Goal: Task Accomplishment & Management: Manage account settings

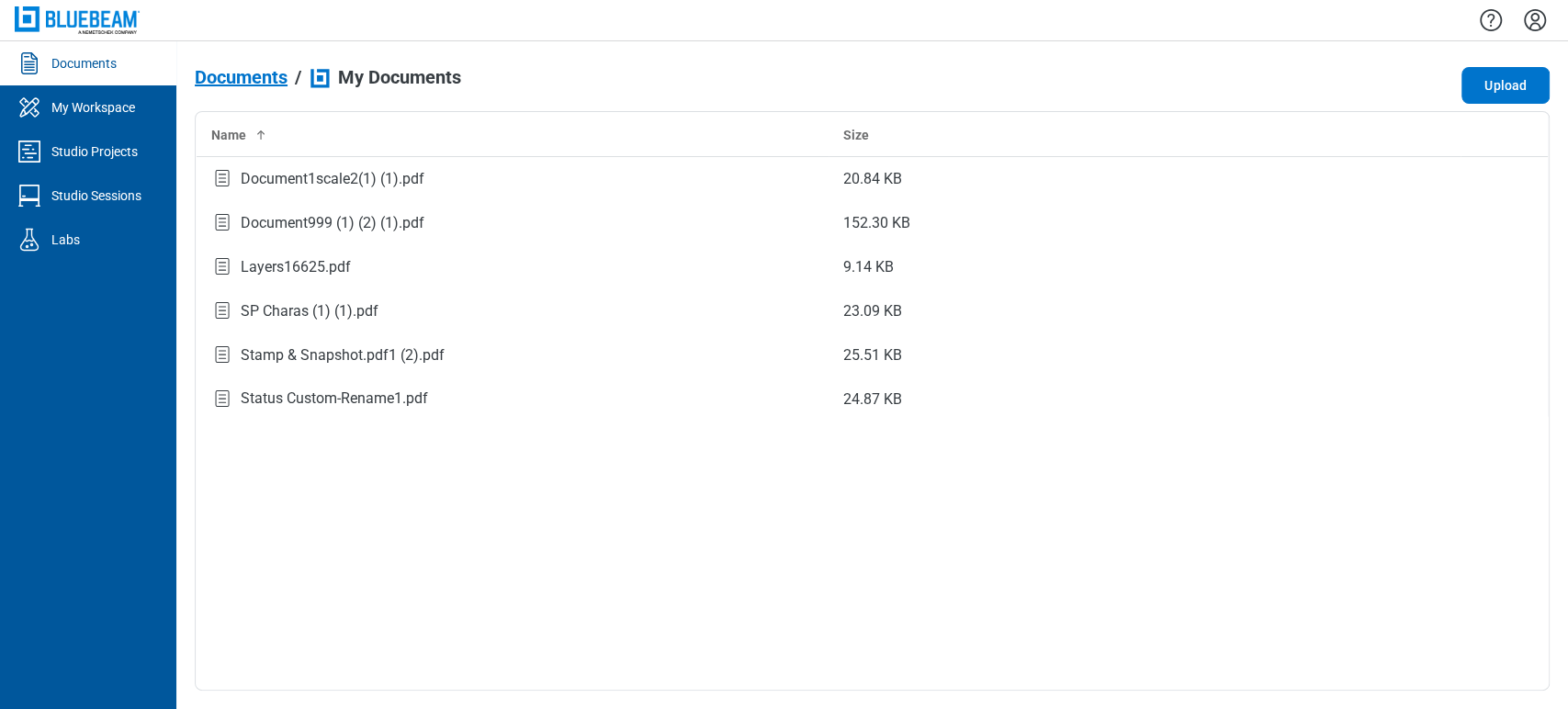
click at [88, 64] on div "Documents" at bounding box center [84, 63] width 65 height 19
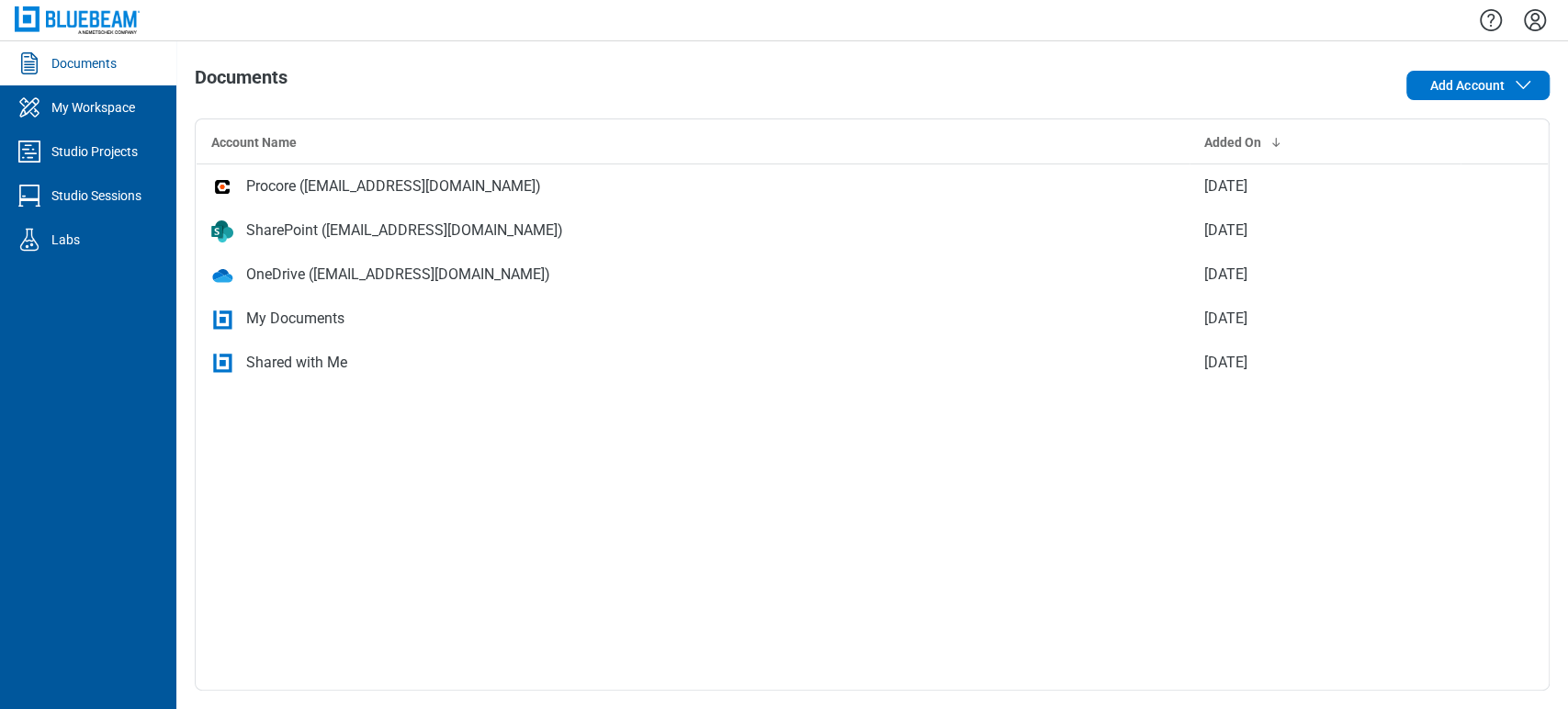
click at [102, 69] on div "Documents" at bounding box center [84, 63] width 65 height 19
click at [810, 17] on icon "Settings" at bounding box center [1534, 21] width 30 height 30
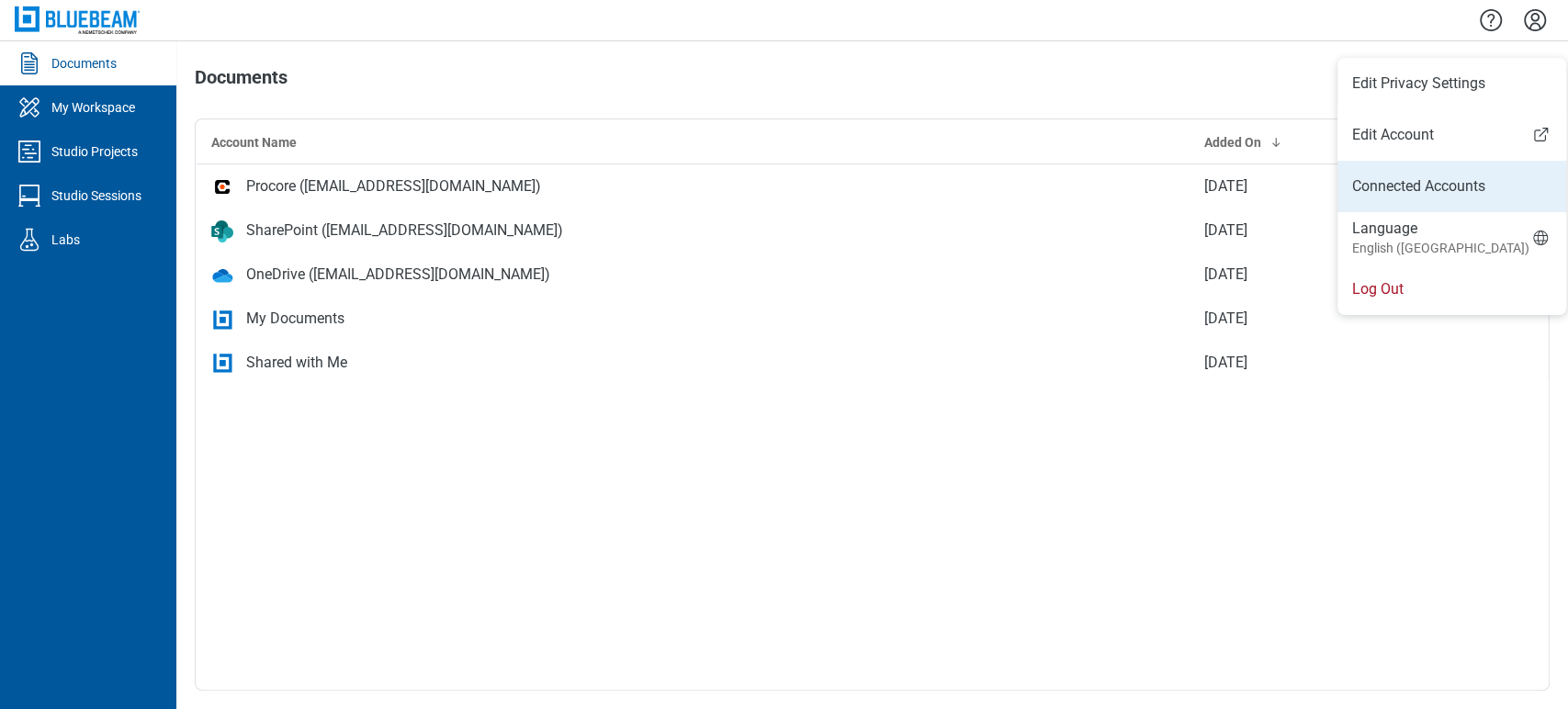
click at [810, 183] on link "Connected Accounts" at bounding box center [1452, 186] width 199 height 22
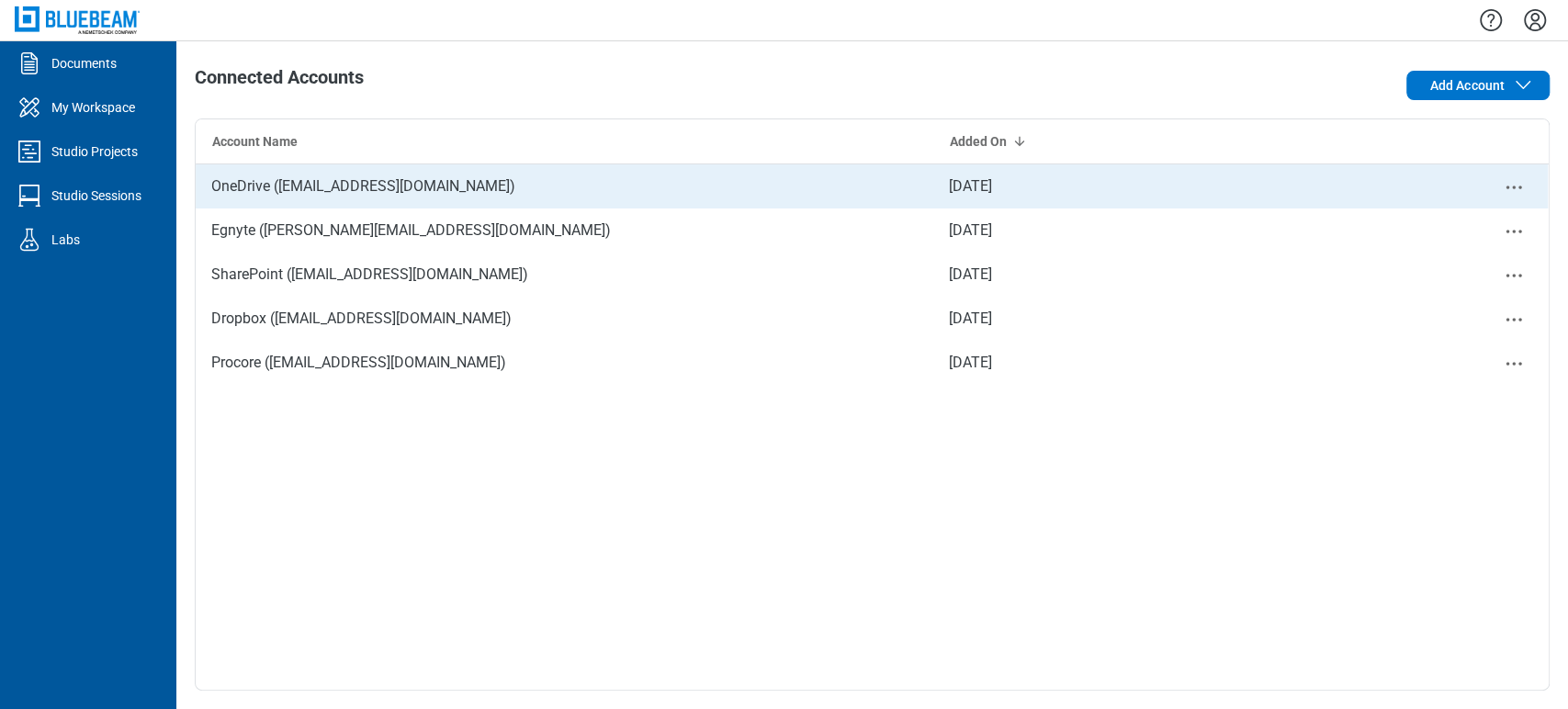
click at [810, 181] on icon "Close" at bounding box center [1514, 187] width 22 height 22
click at [810, 232] on div "Remove" at bounding box center [1464, 218] width 138 height 44
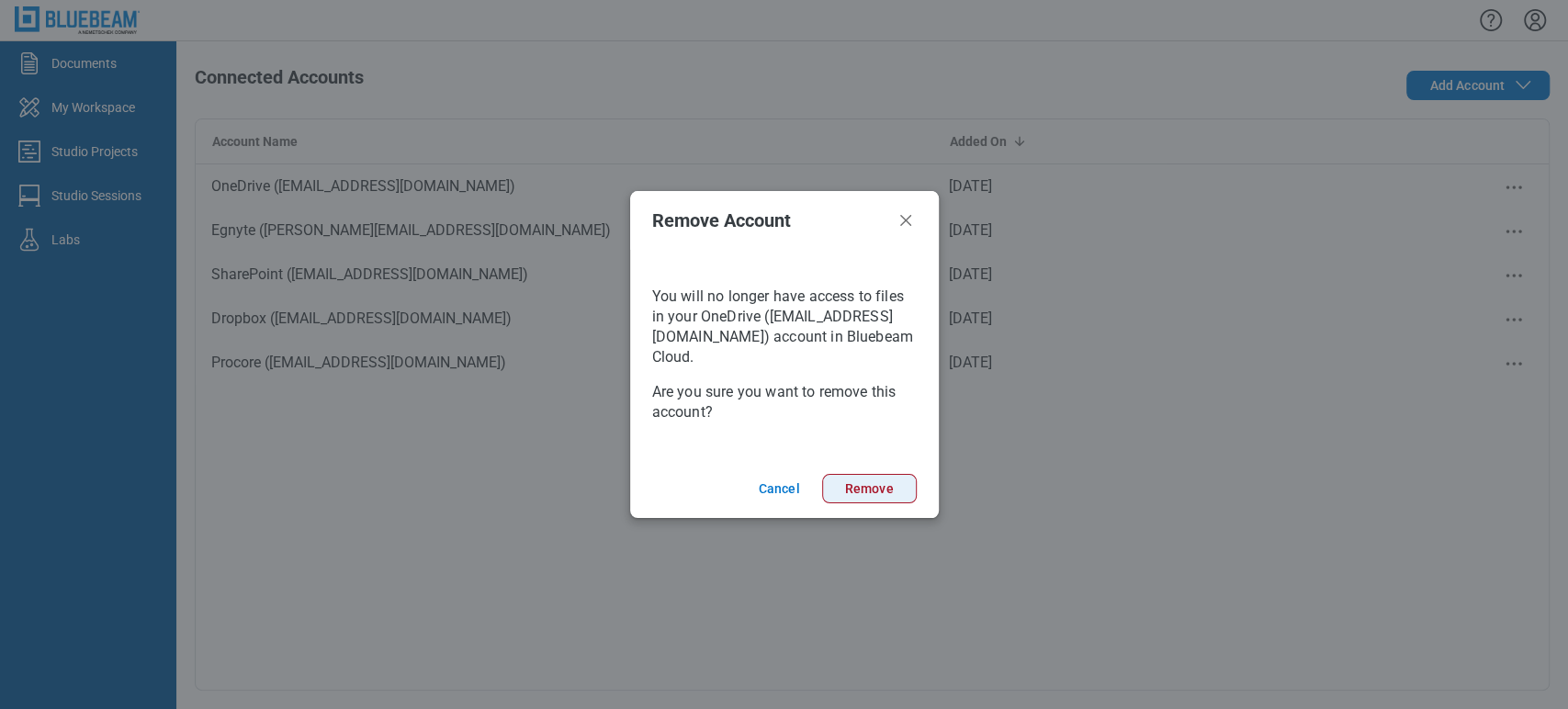
click at [810, 491] on button "Remove" at bounding box center [869, 489] width 95 height 30
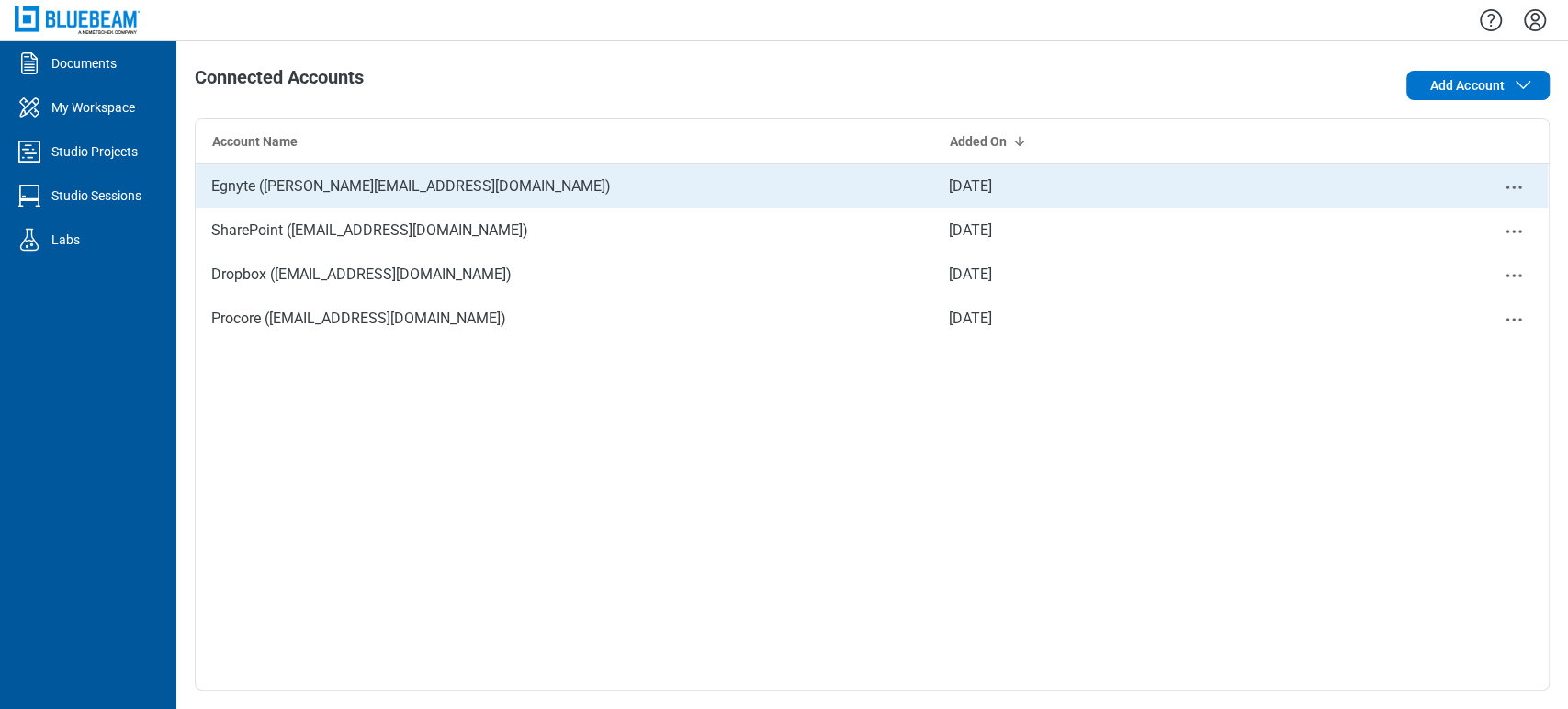
click at [810, 182] on icon "Close" at bounding box center [1514, 187] width 22 height 22
click at [810, 234] on div "Remove" at bounding box center [1464, 218] width 138 height 44
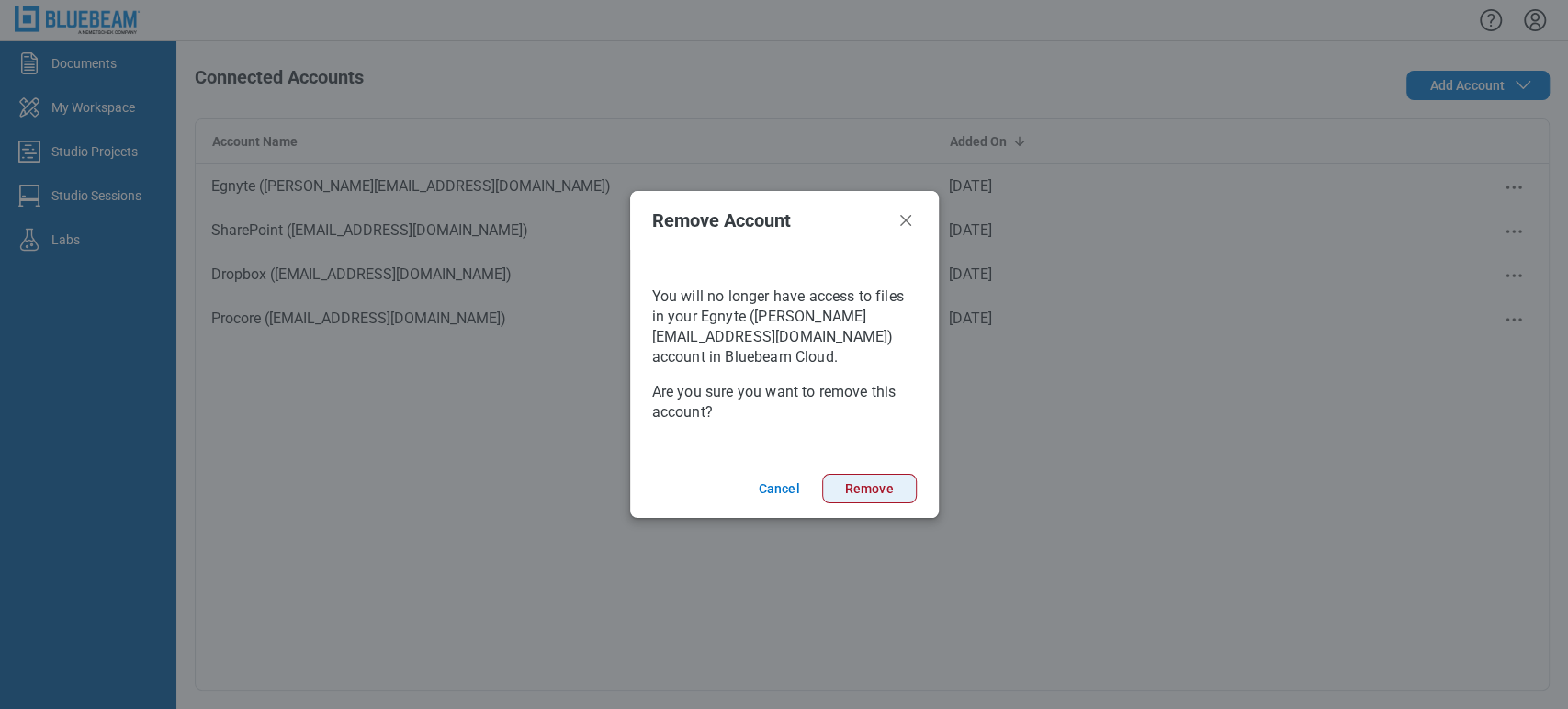
click at [810, 488] on button "Remove" at bounding box center [869, 489] width 95 height 30
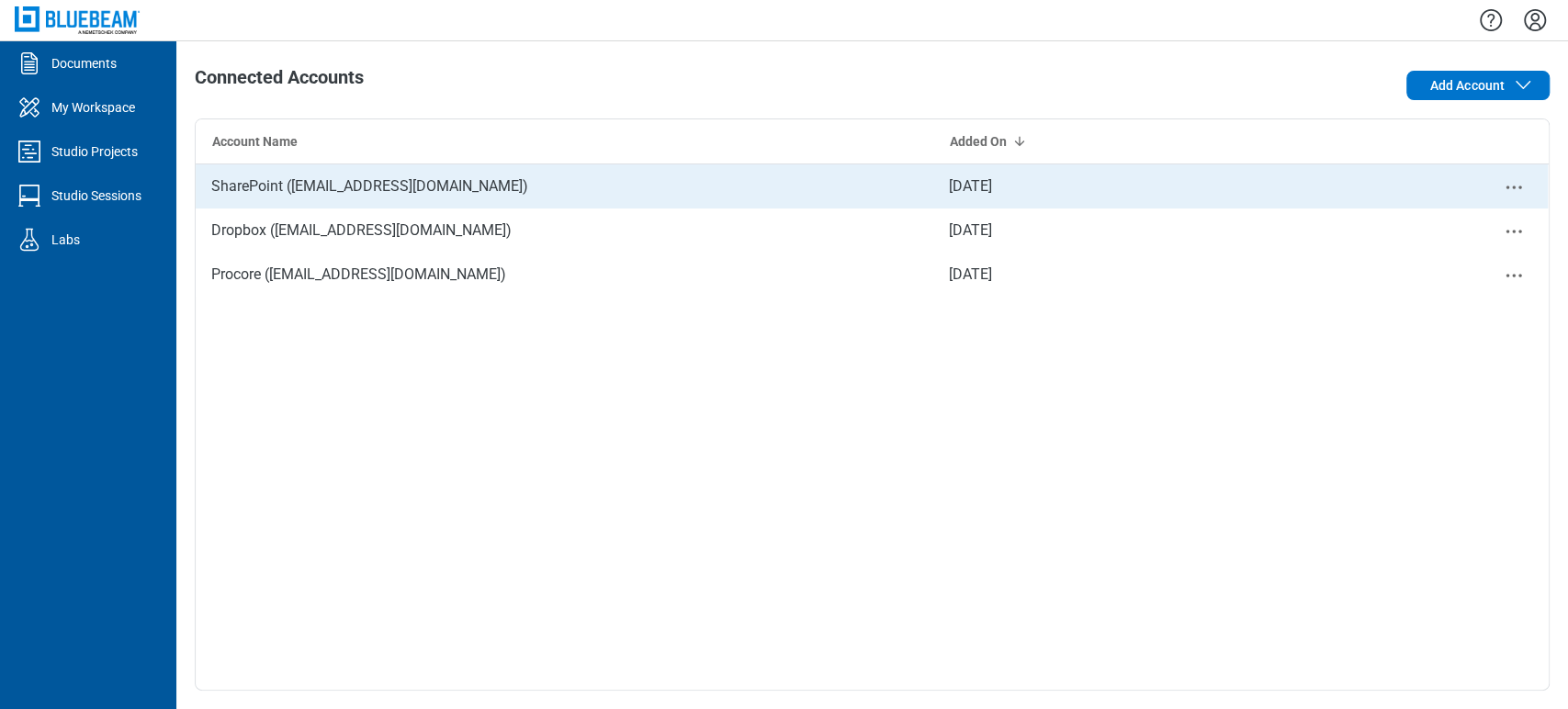
click at [810, 187] on circle "Close" at bounding box center [1513, 186] width 3 height 3
click at [810, 217] on div "Remove" at bounding box center [1464, 218] width 138 height 44
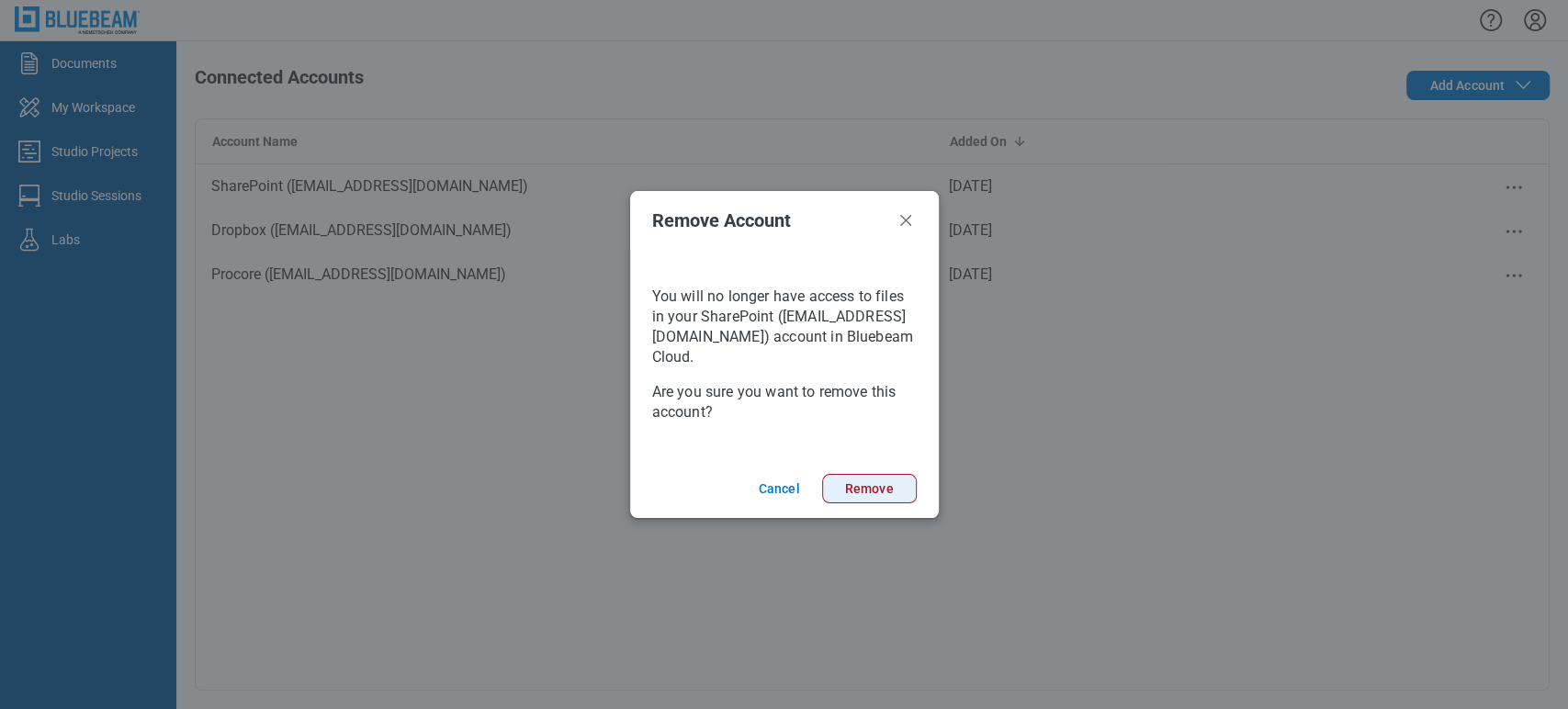
click at [810, 479] on button "Remove" at bounding box center [869, 489] width 95 height 30
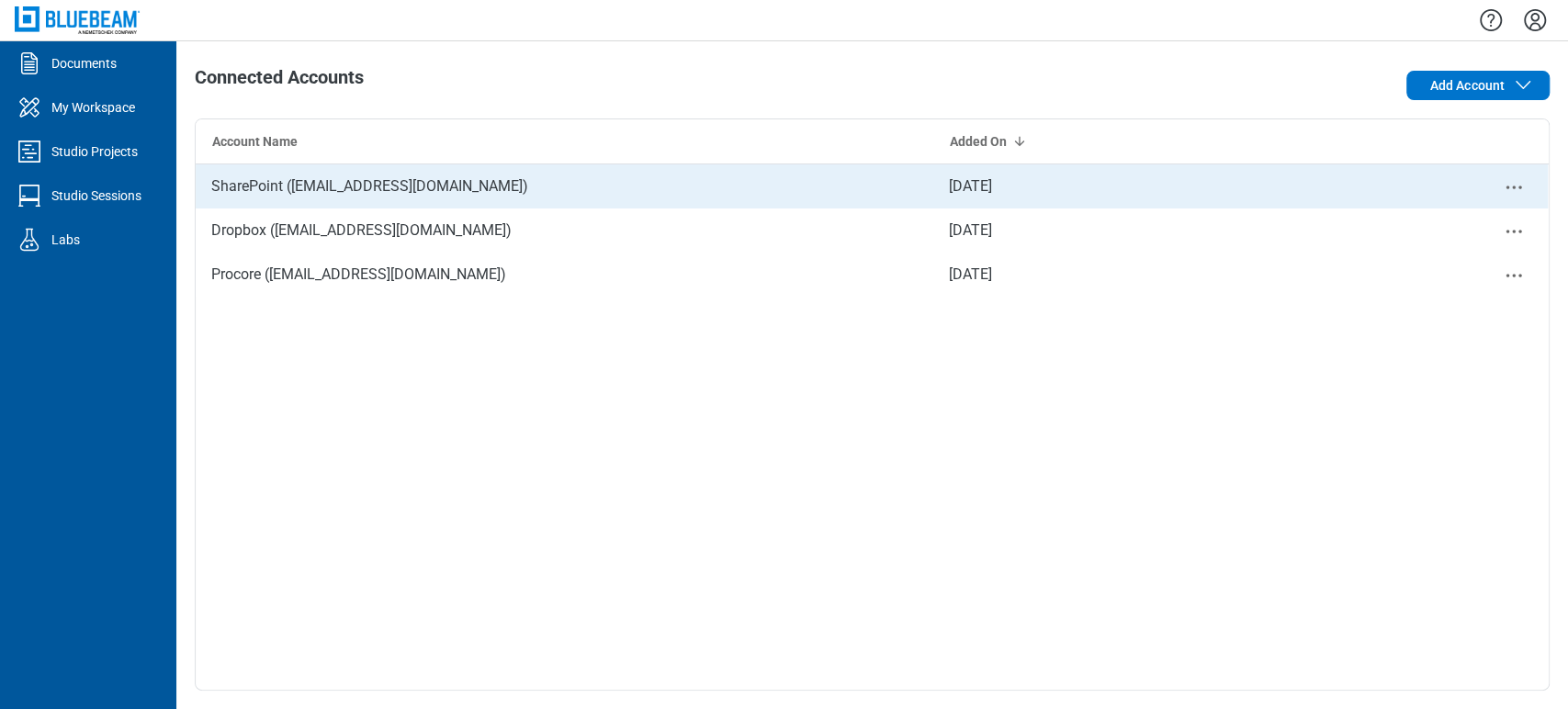
click at [810, 182] on icon "Close" at bounding box center [1514, 187] width 22 height 22
click at [810, 188] on circle "Close" at bounding box center [1520, 186] width 3 height 3
click at [810, 228] on div "Remove" at bounding box center [1464, 218] width 138 height 44
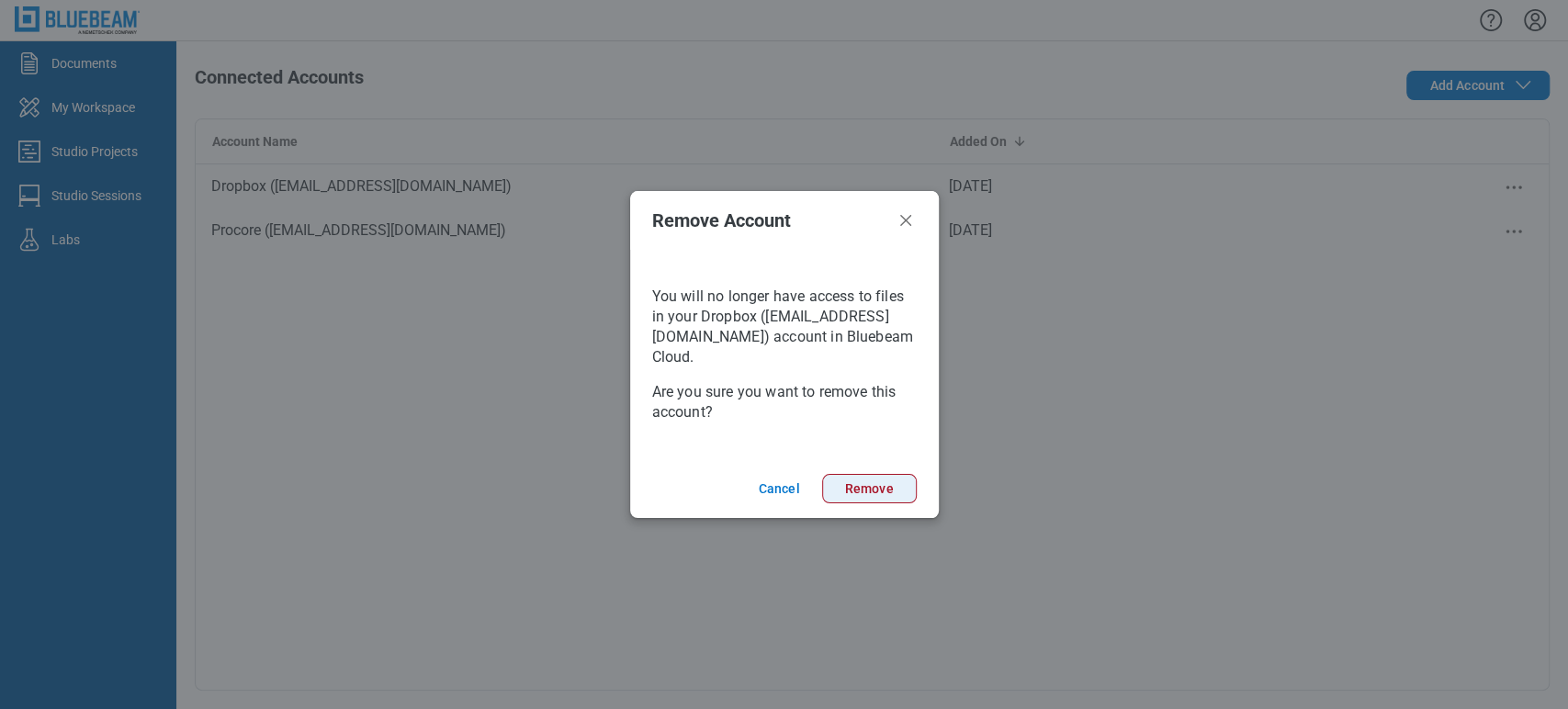
click at [810, 498] on button "Remove" at bounding box center [869, 489] width 95 height 30
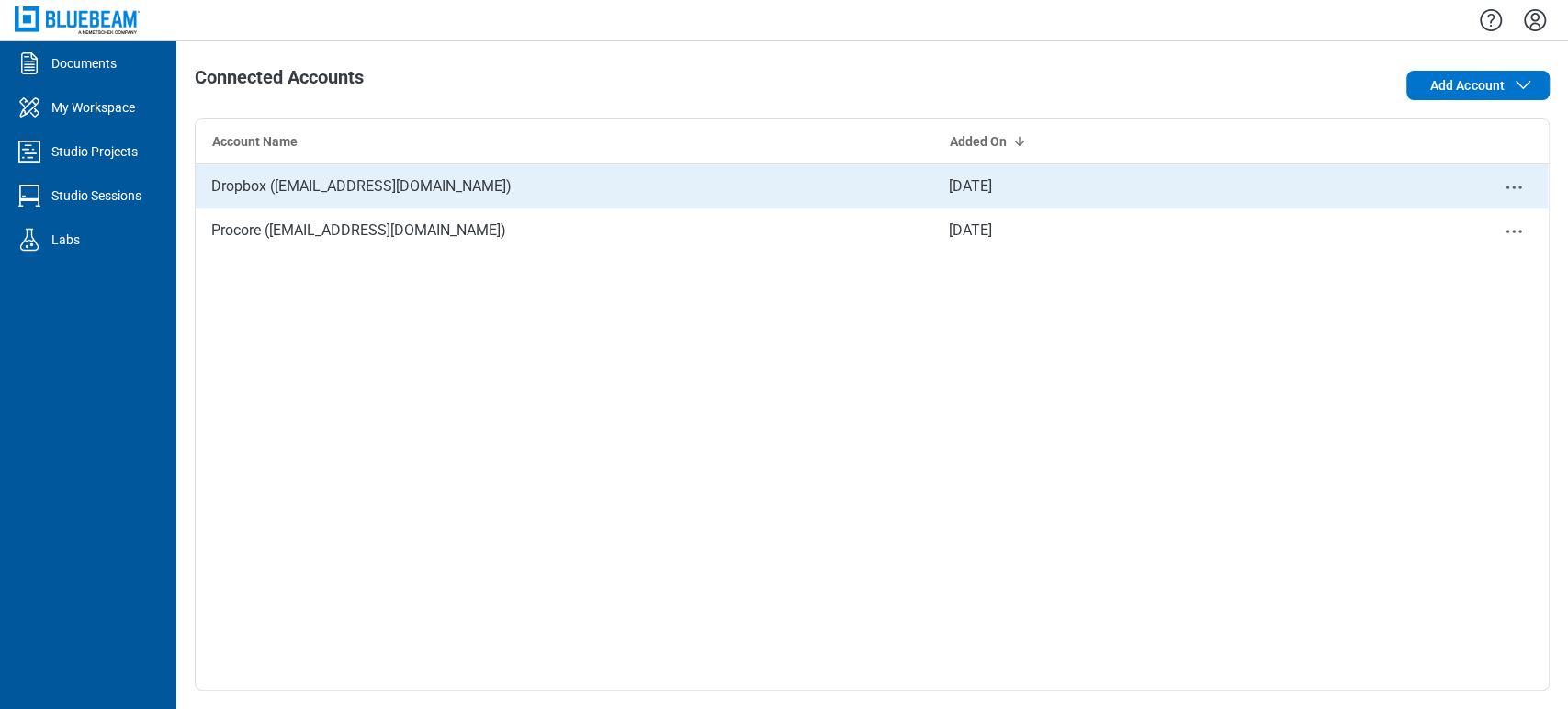
click at [810, 180] on icon "Close" at bounding box center [1514, 187] width 22 height 22
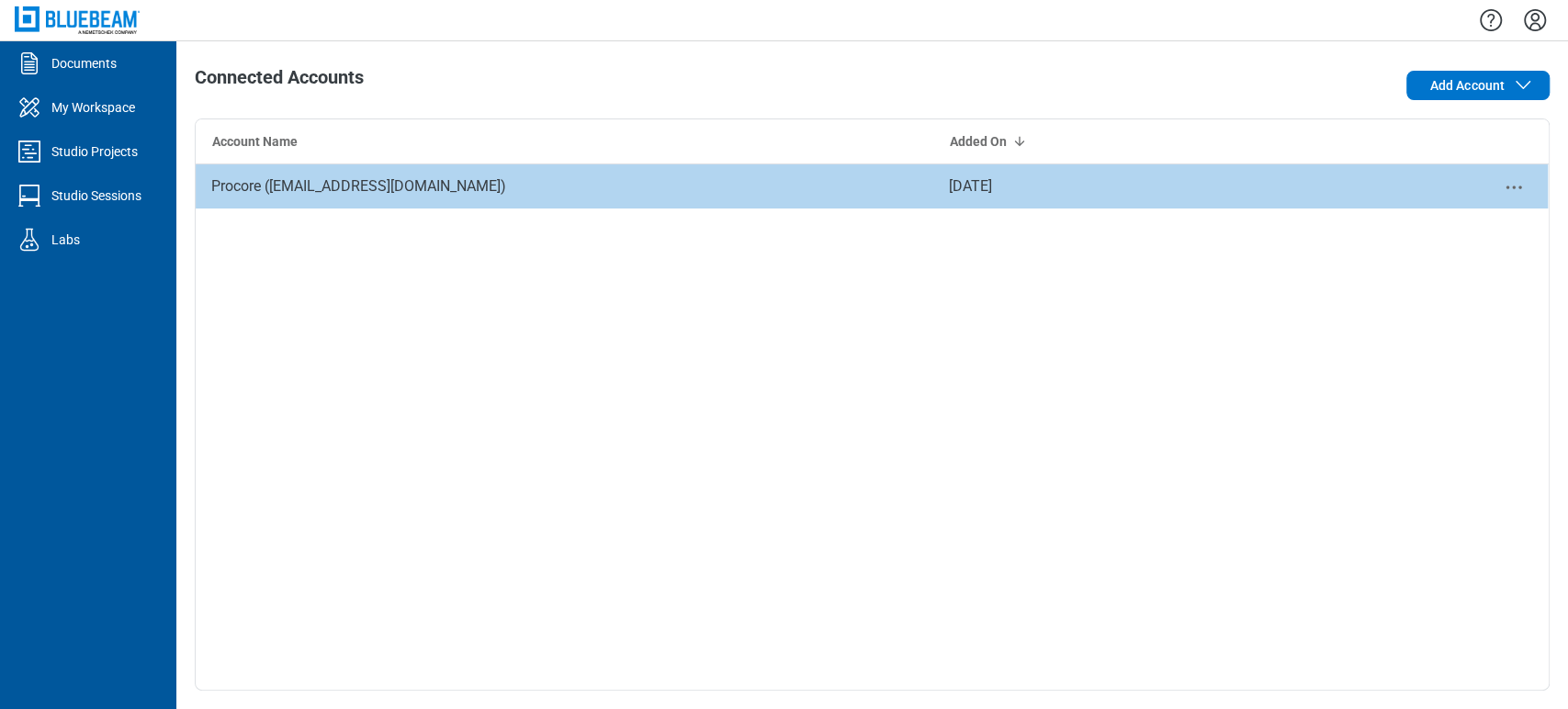
click at [810, 226] on div "Procore (sbreaux@bluebeam.com) Aug 1, 2025 Remove" at bounding box center [872, 427] width 1353 height 526
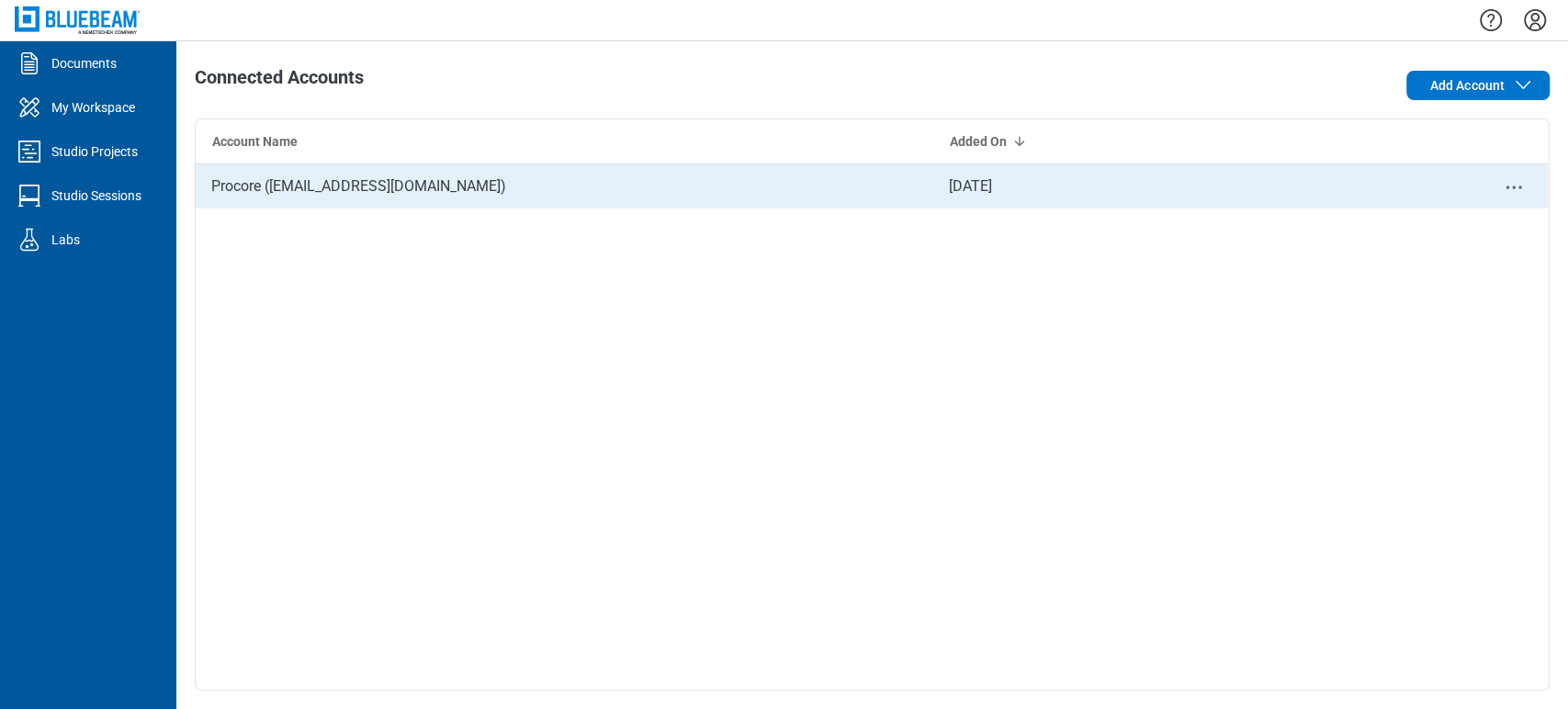
click at [810, 184] on icon "Close" at bounding box center [1514, 187] width 22 height 22
click at [810, 188] on circle "Close" at bounding box center [1513, 186] width 3 height 3
click at [810, 213] on div "Remove" at bounding box center [1464, 218] width 138 height 44
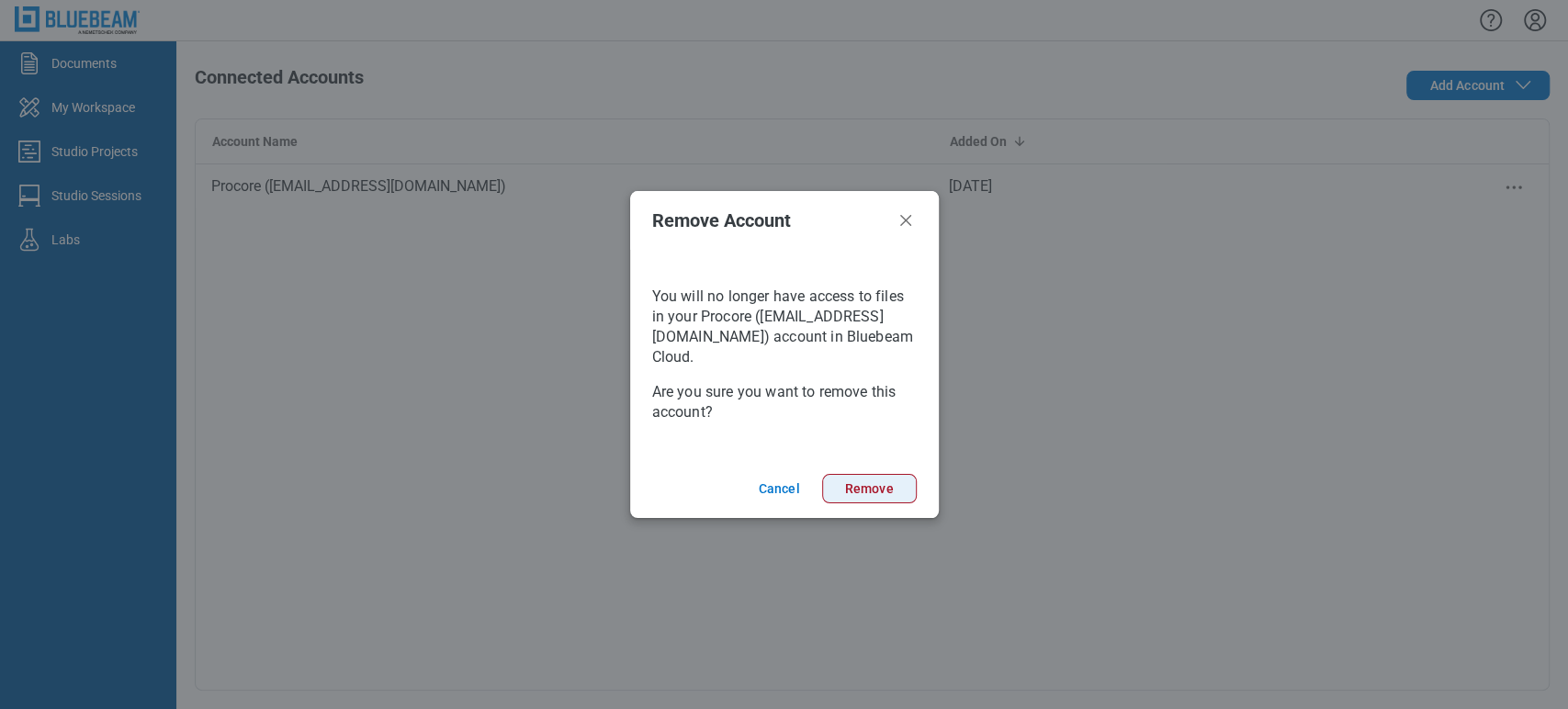
click at [810, 498] on button "Remove" at bounding box center [869, 489] width 95 height 30
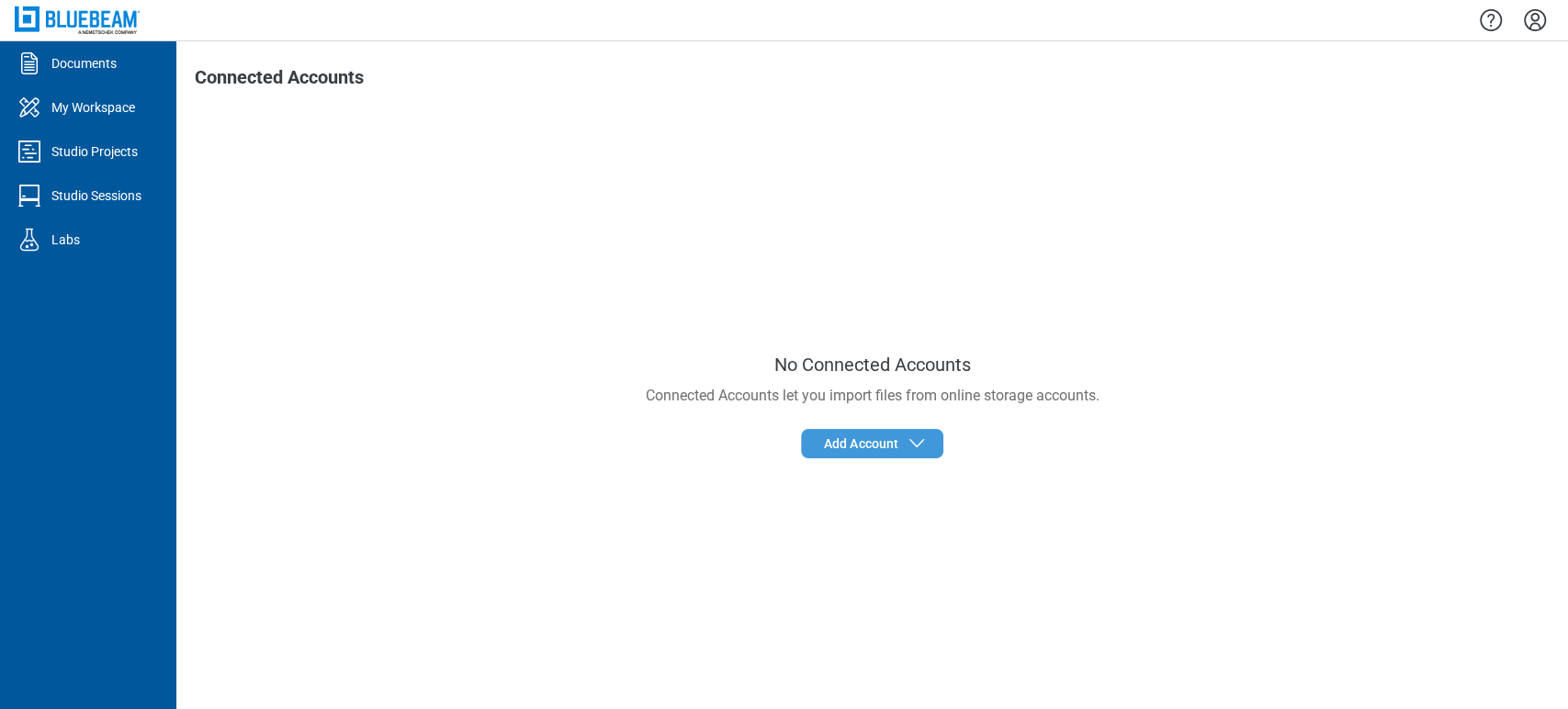
click at [810, 454] on span "Add Account" at bounding box center [876, 444] width 104 height 22
click at [112, 72] on div "Documents" at bounding box center [84, 63] width 65 height 19
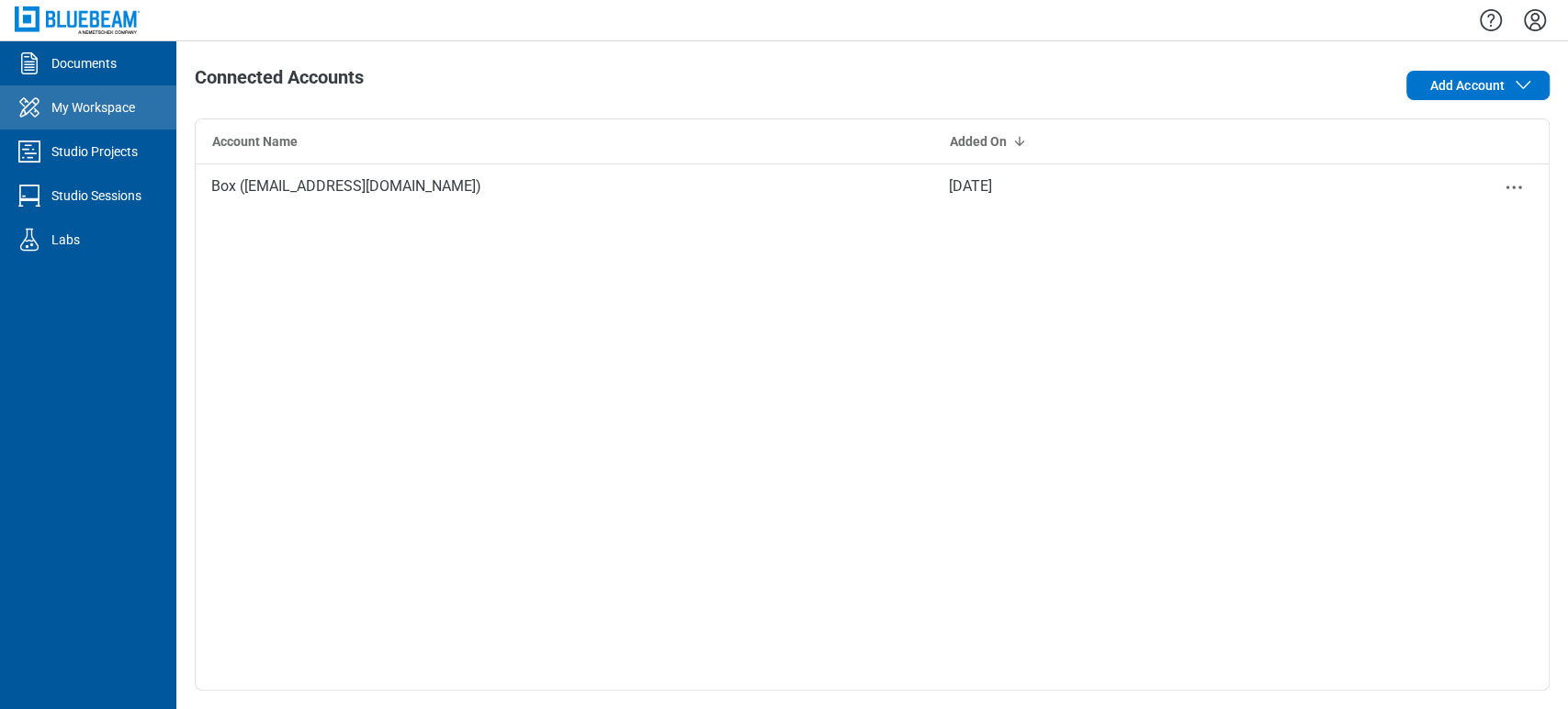
click at [102, 102] on div "My Workspace" at bounding box center [93, 107] width 84 height 19
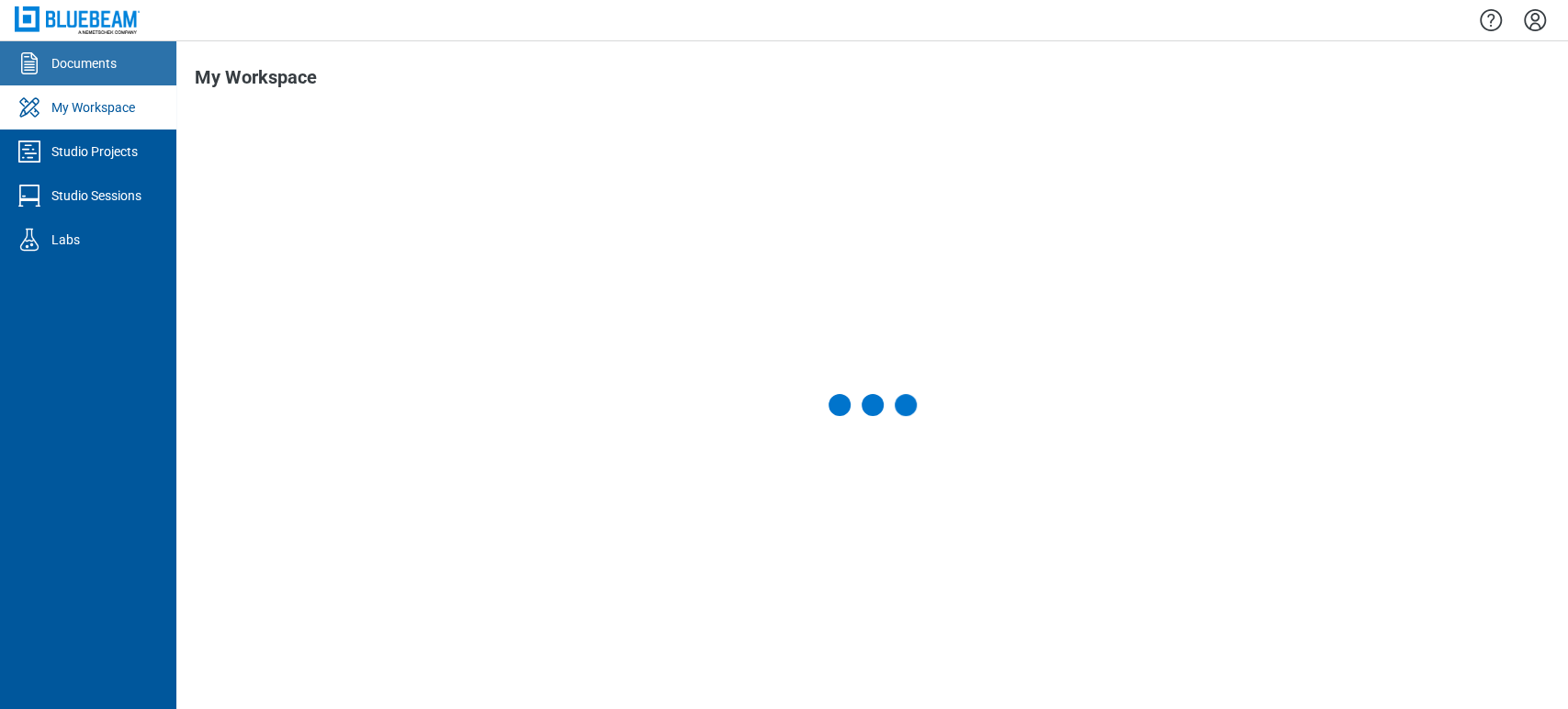
click at [101, 72] on div "Documents" at bounding box center [84, 63] width 65 height 19
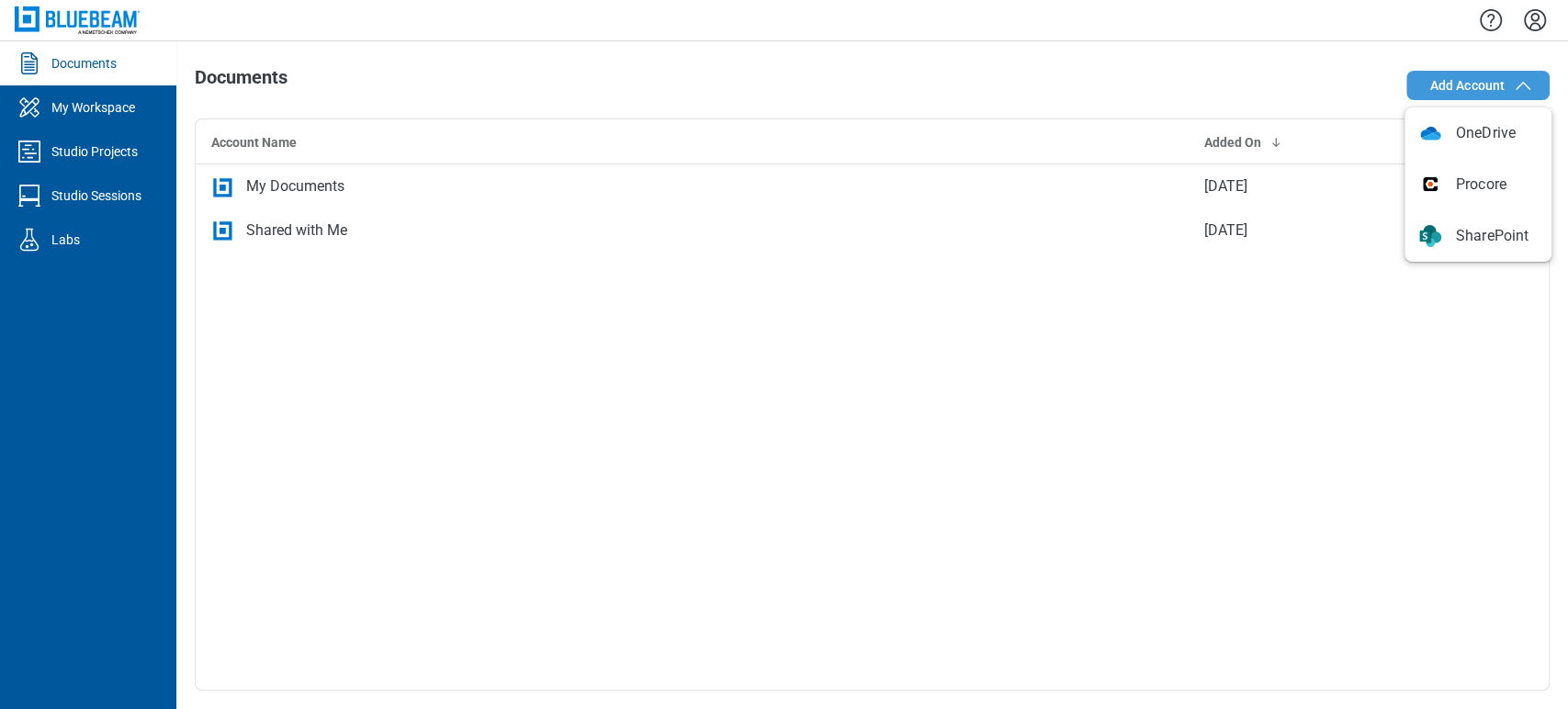
click at [1502, 93] on span "Add Account" at bounding box center [1466, 85] width 75 height 19
click at [1440, 501] on div "Account Name Added On My Documents [DATE] Shared with Me [DATE]" at bounding box center [872, 404] width 1355 height 573
click at [1535, 15] on icon "Settings" at bounding box center [1534, 20] width 22 height 22
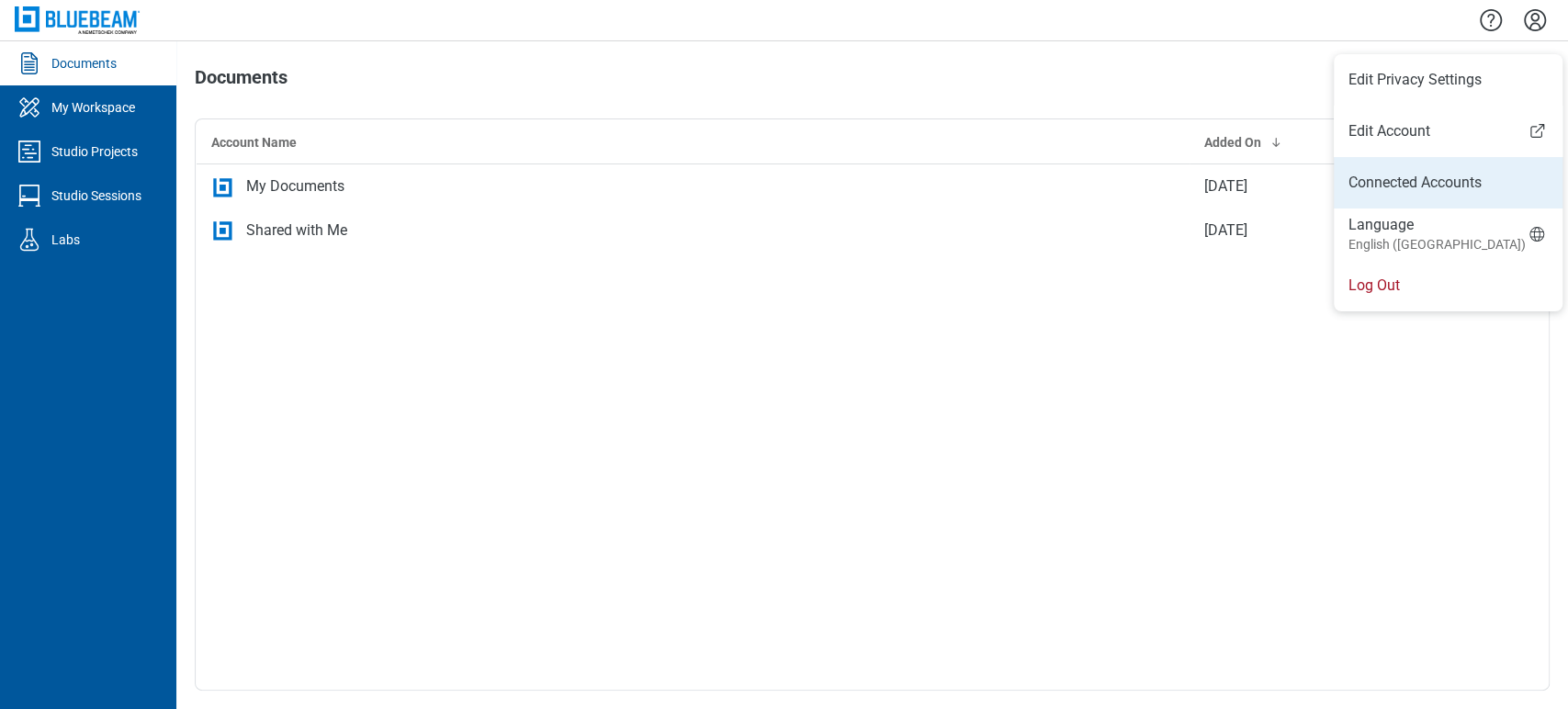
click at [1463, 172] on link "Connected Accounts" at bounding box center [1448, 182] width 199 height 22
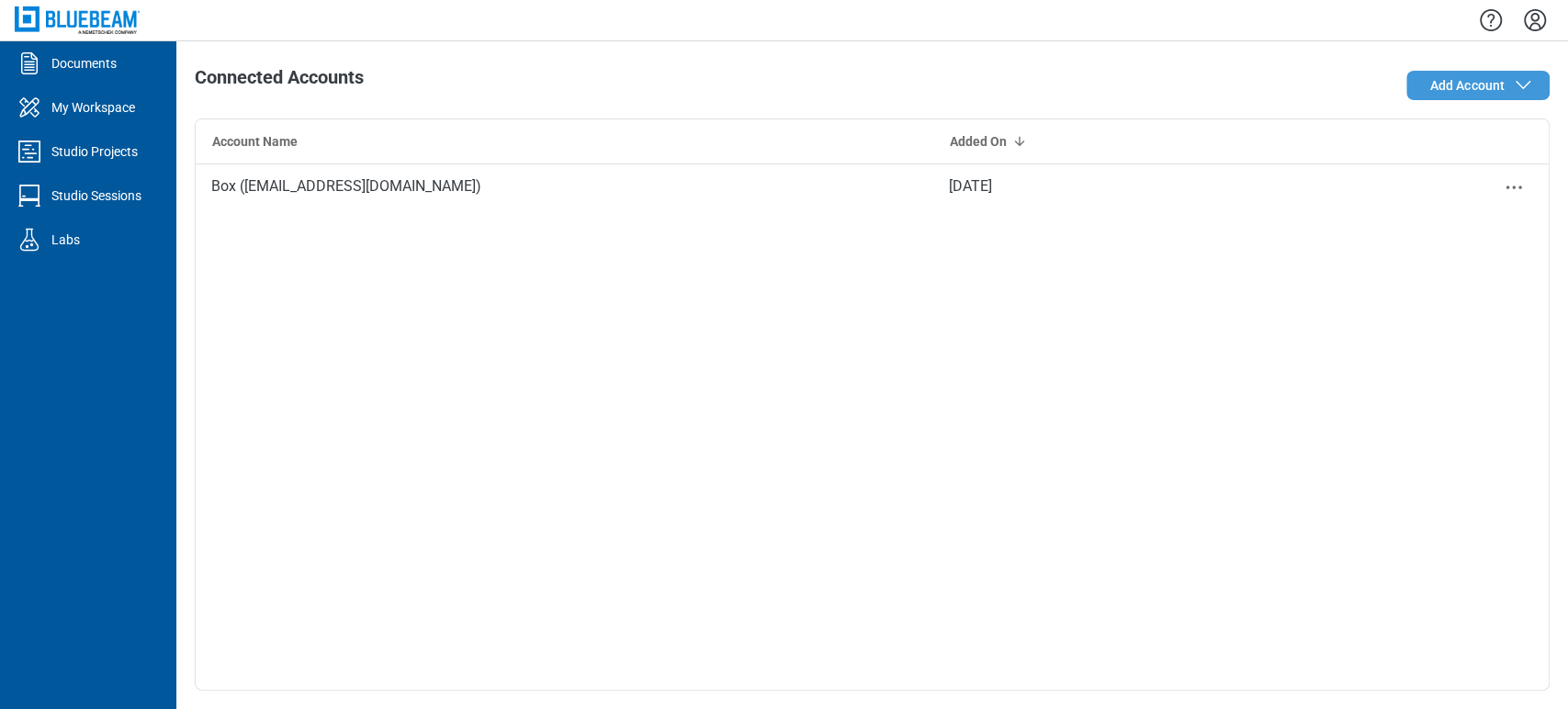
click at [1499, 91] on span "Add Account" at bounding box center [1466, 85] width 75 height 19
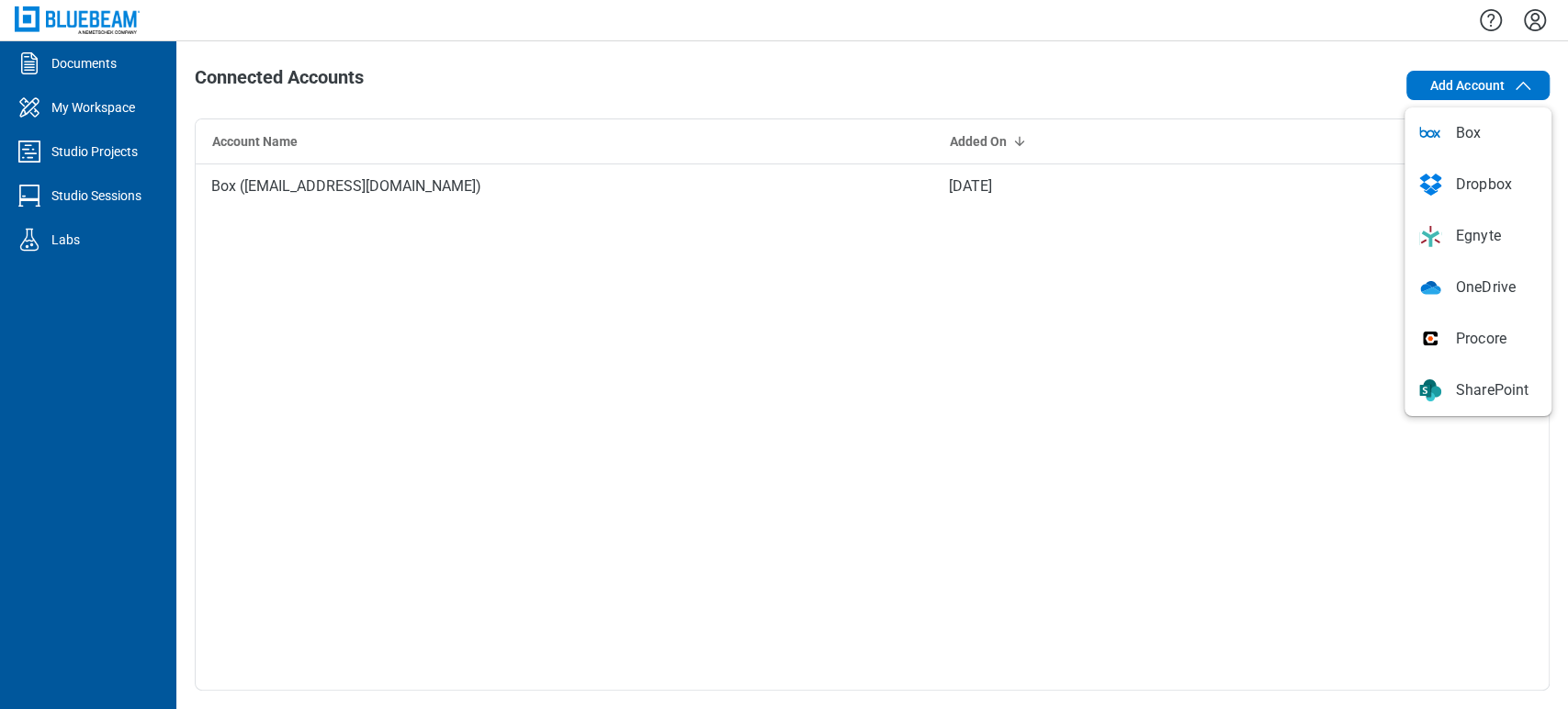
click at [1176, 447] on div "Box (bluebeamintegrations@gmail.com) Aug 11, 2025 Remove" at bounding box center [872, 427] width 1353 height 526
click at [1513, 87] on icon "button" at bounding box center [1523, 85] width 22 height 22
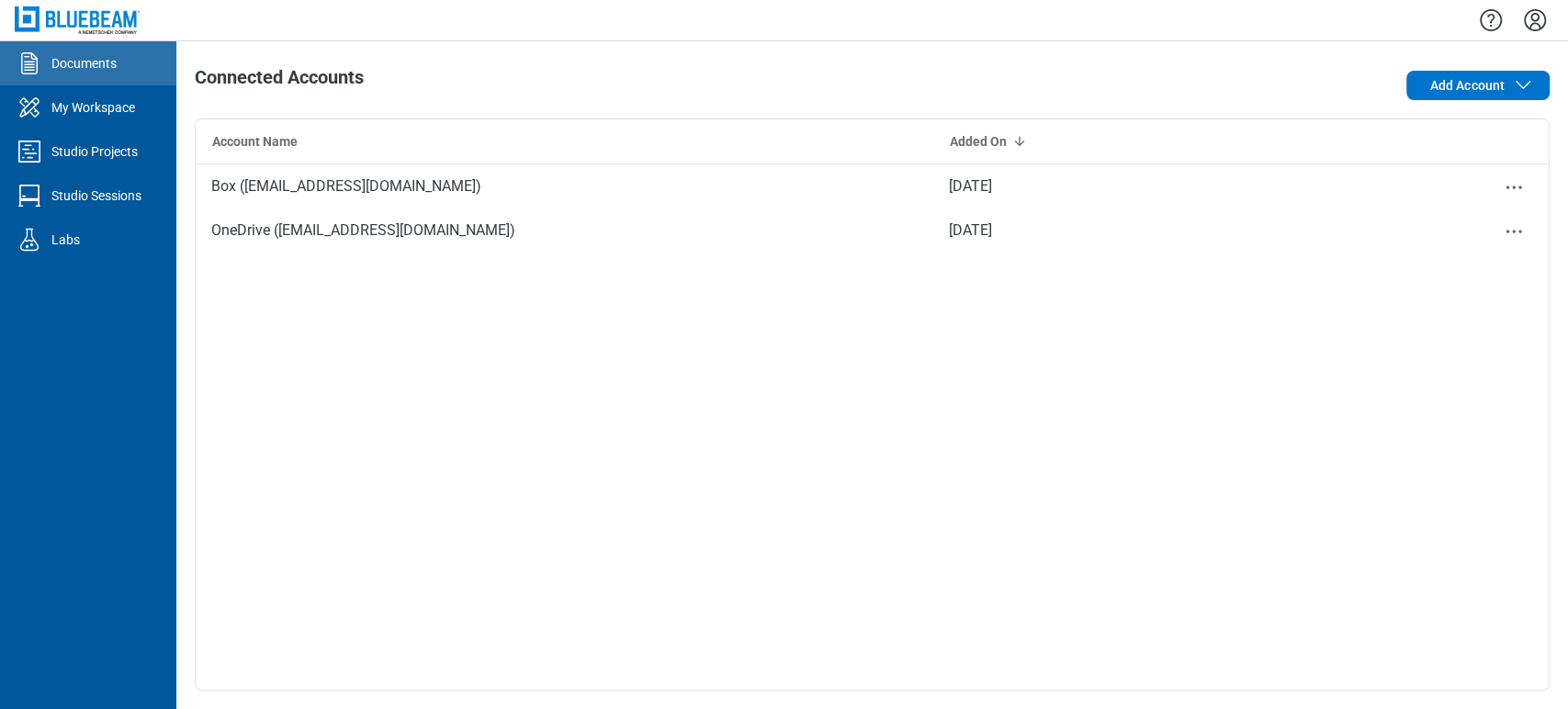
click at [58, 67] on div "Documents" at bounding box center [84, 63] width 65 height 19
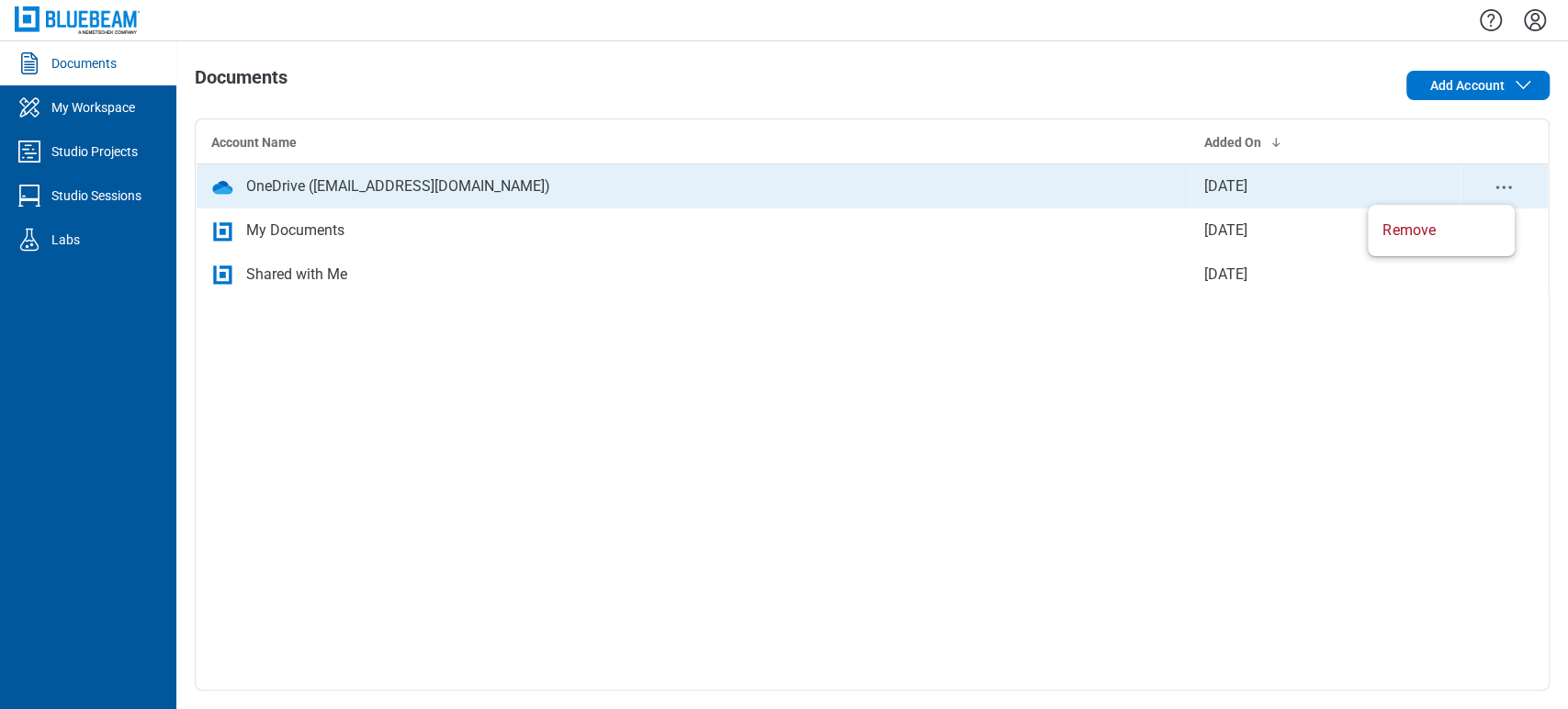
click at [1492, 179] on icon "context-menu" at bounding box center [1503, 187] width 22 height 22
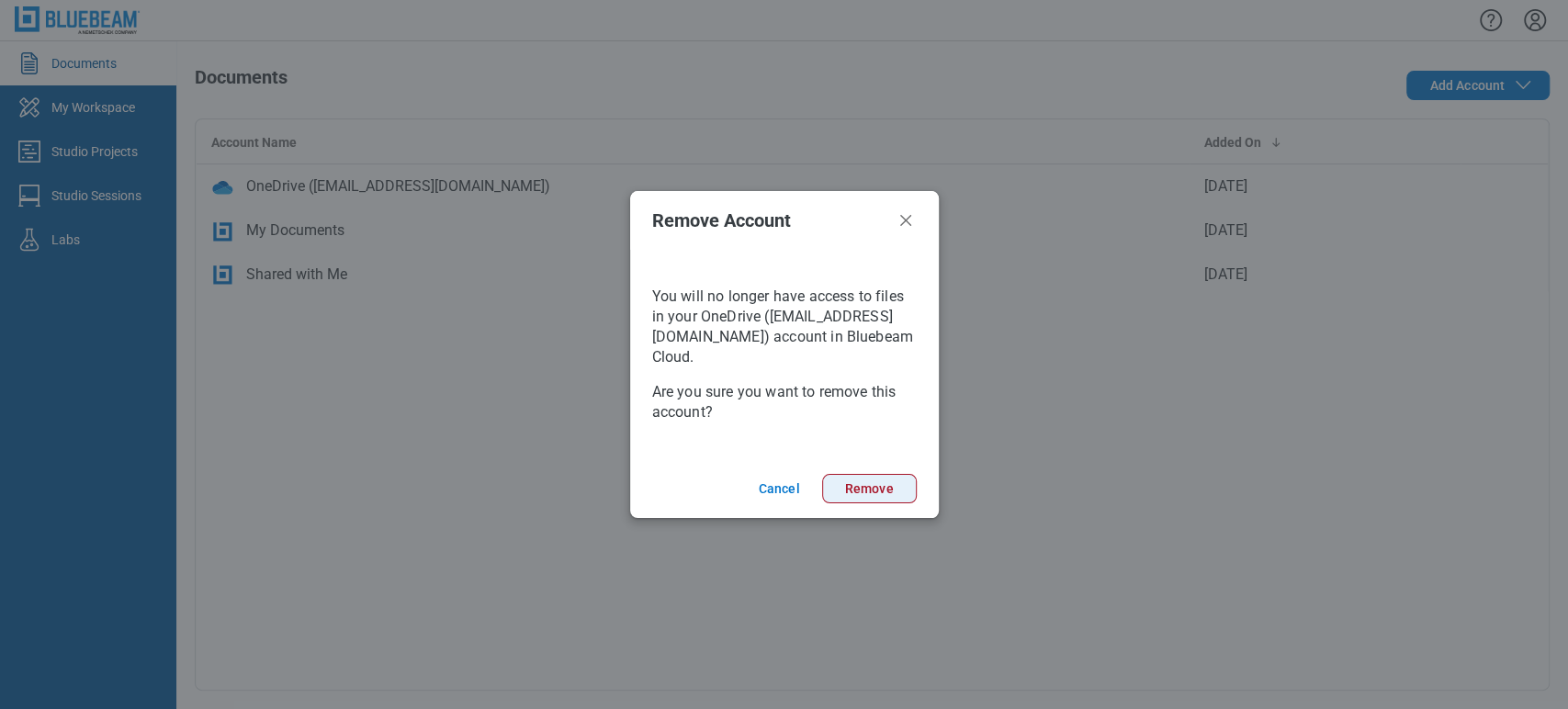
click at [869, 487] on button "Remove" at bounding box center [869, 489] width 95 height 30
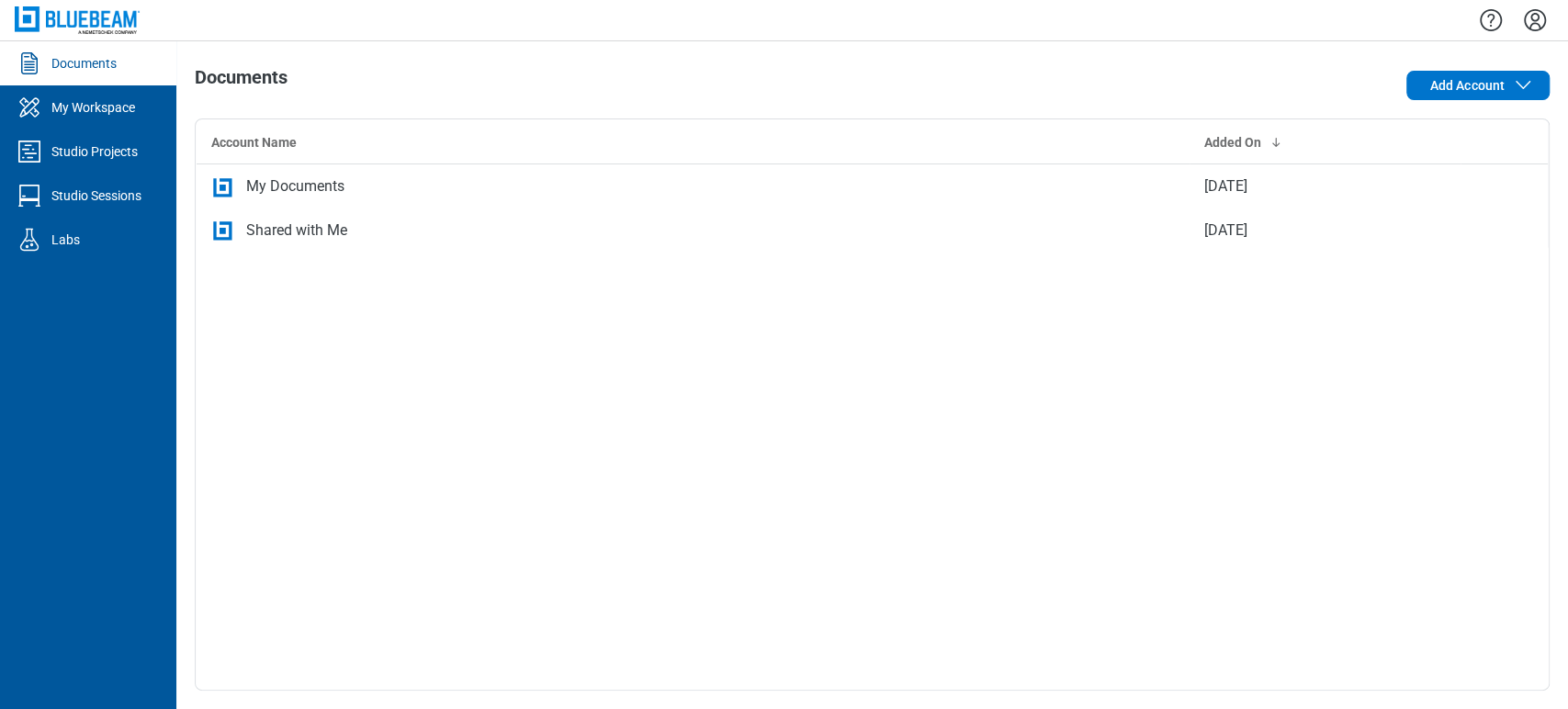
click at [1531, 19] on icon "Settings" at bounding box center [1534, 20] width 22 height 22
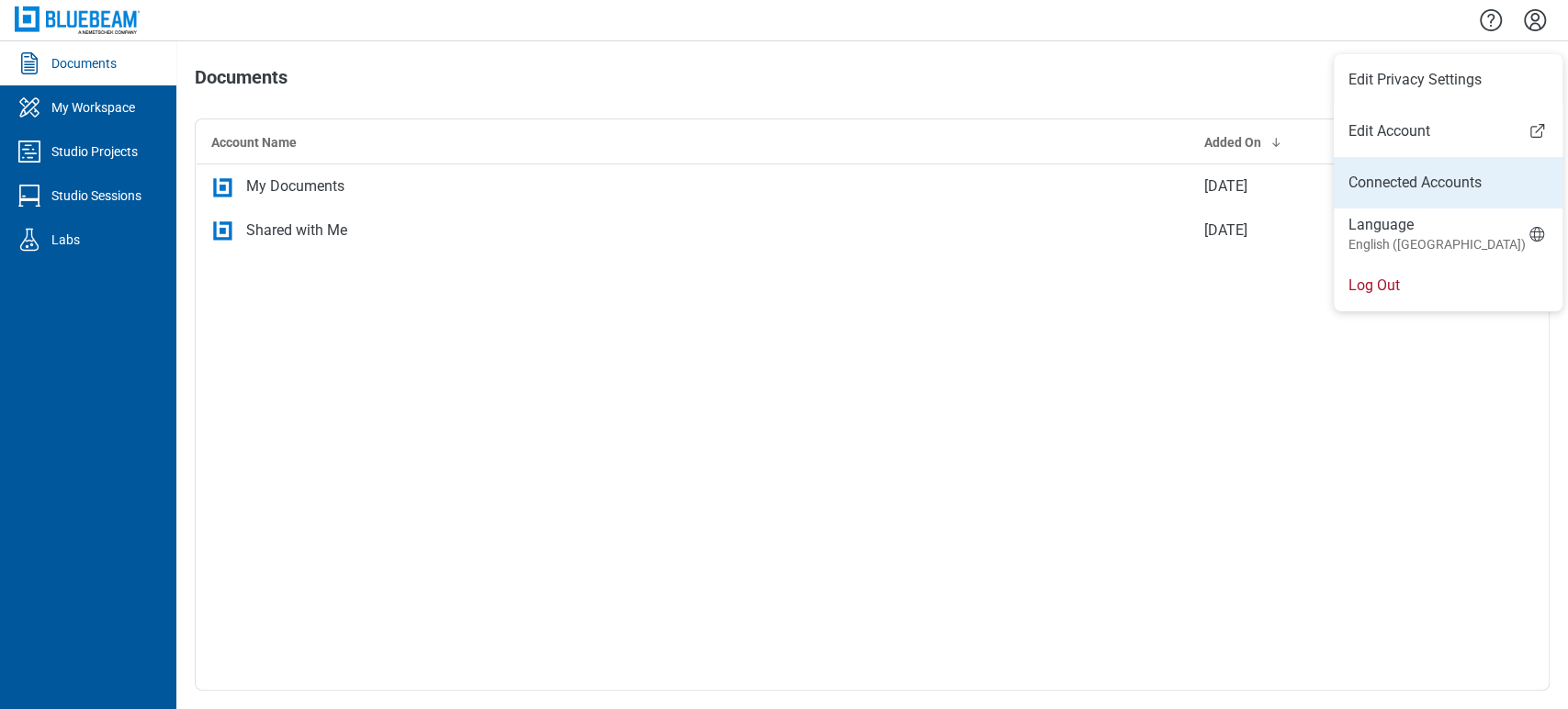
click at [1433, 190] on link "Connected Accounts" at bounding box center [1448, 182] width 199 height 22
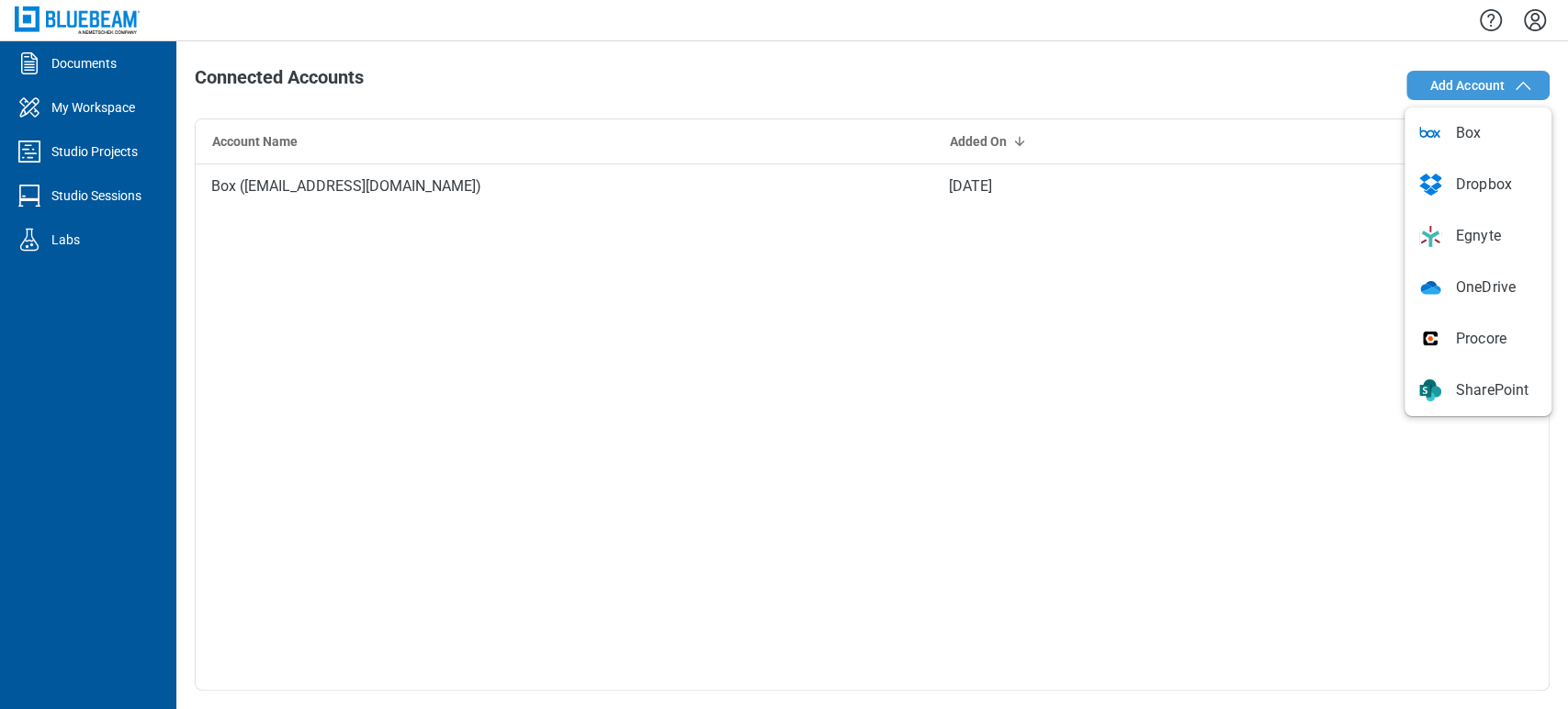
click at [1515, 79] on icon "button" at bounding box center [1523, 85] width 22 height 22
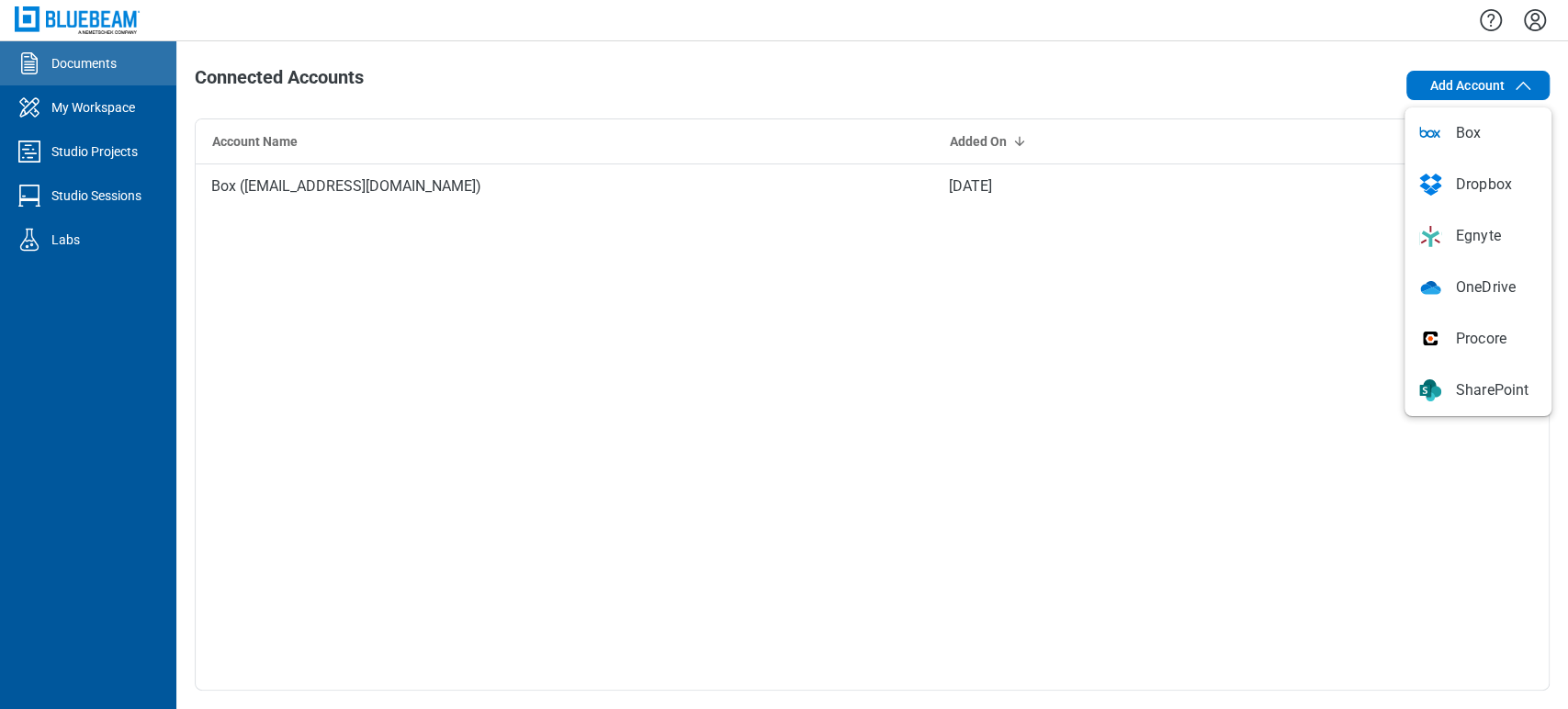
click at [79, 57] on div "Documents" at bounding box center [84, 63] width 65 height 19
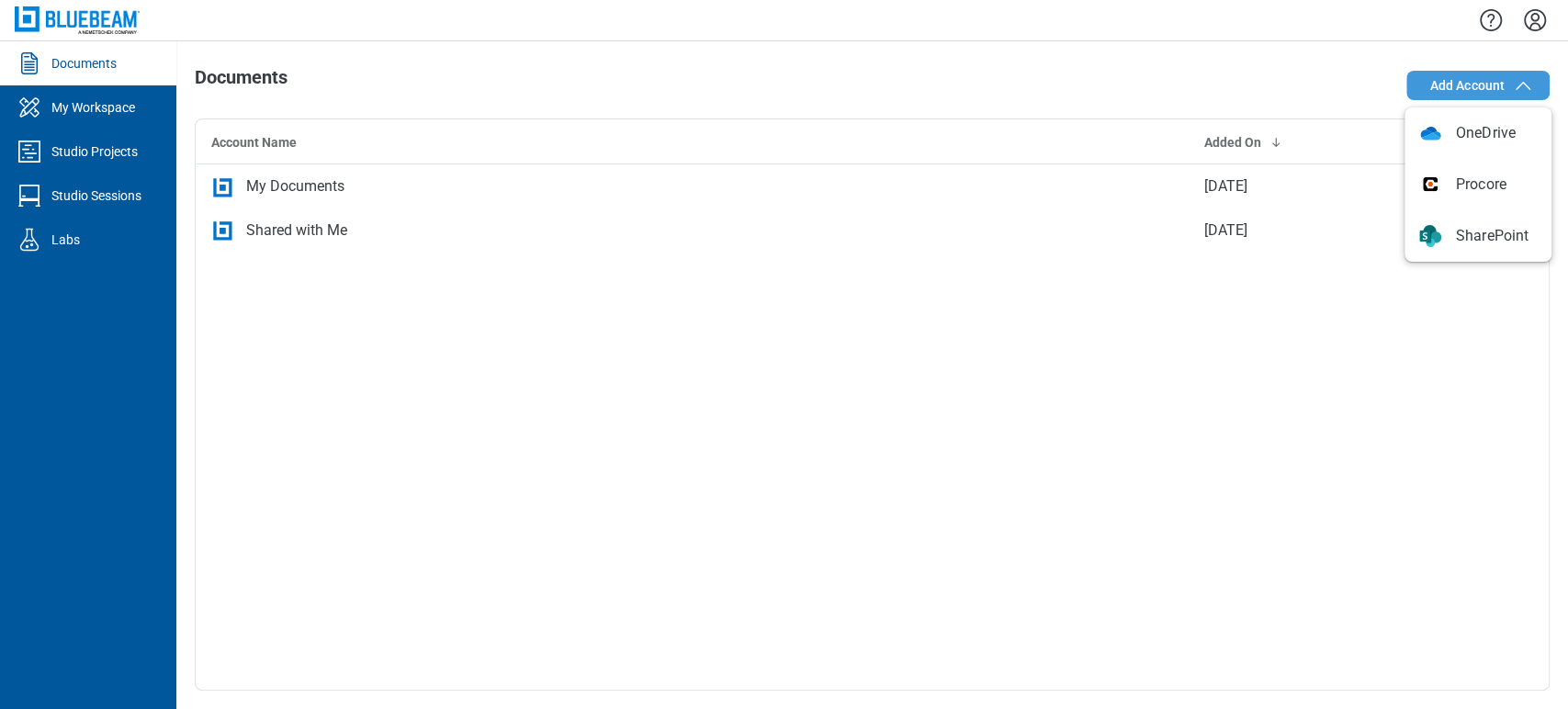
click at [1507, 101] on button "Add Account" at bounding box center [1477, 86] width 143 height 30
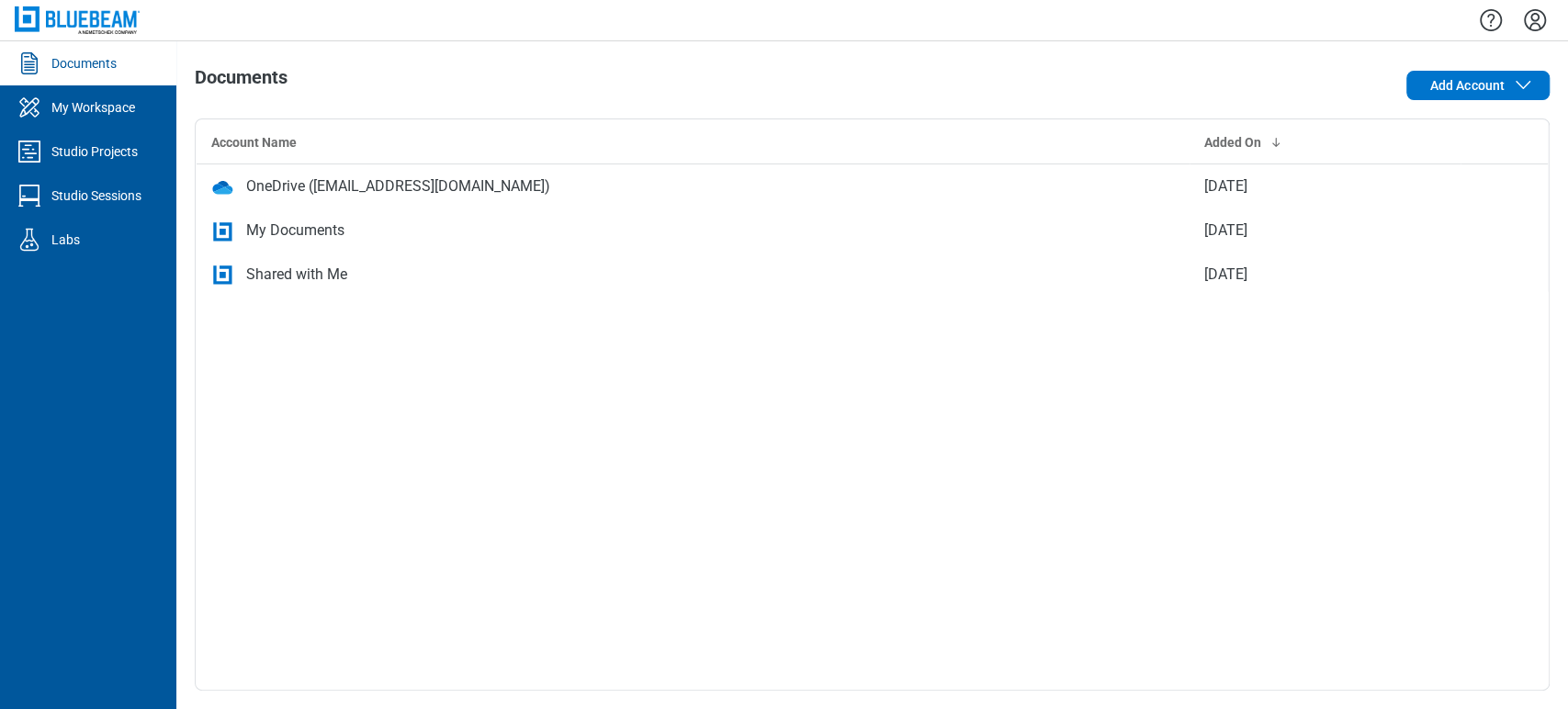
click at [1557, 17] on div at bounding box center [872, 20] width 1392 height 40
click at [1543, 20] on icon "Settings" at bounding box center [1534, 20] width 22 height 22
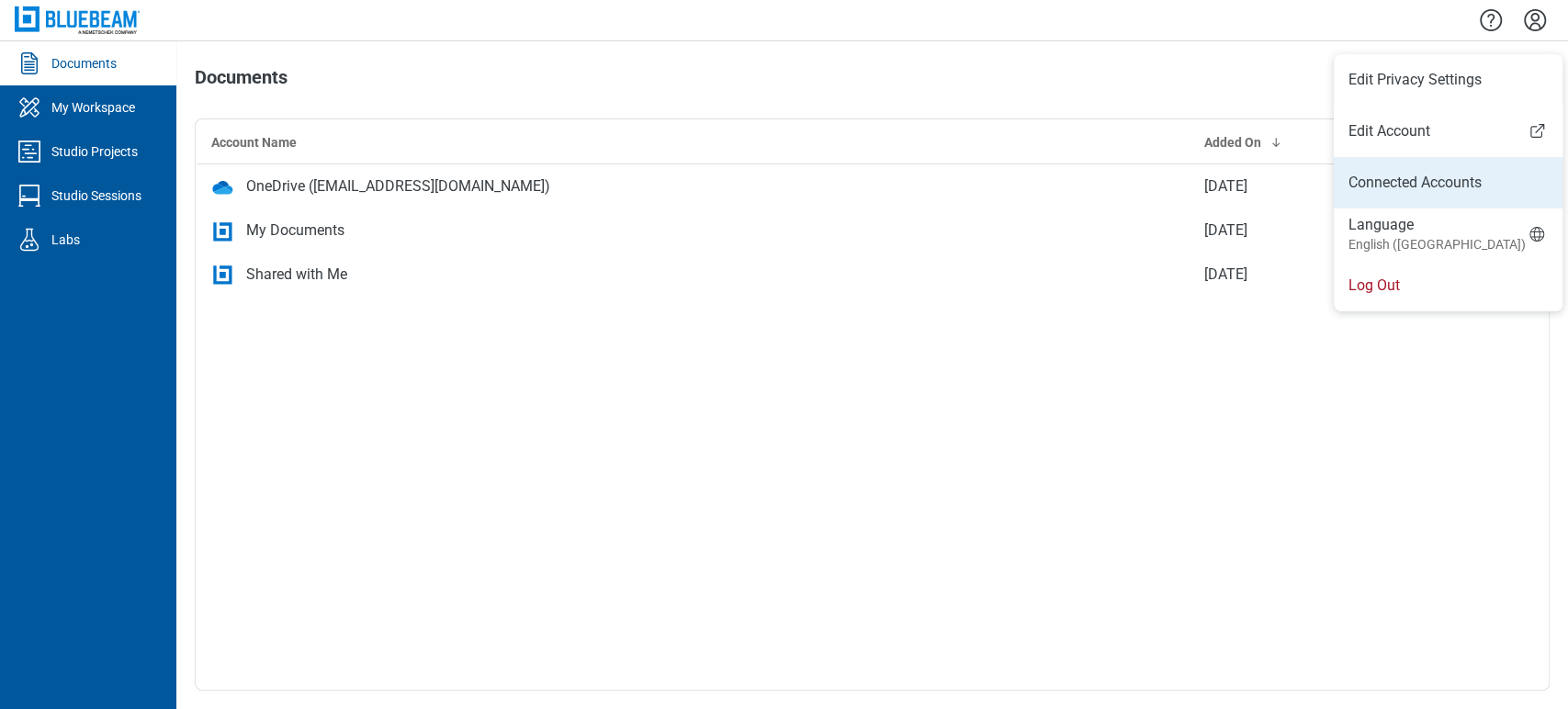
click at [1465, 176] on link "Connected Accounts" at bounding box center [1448, 182] width 199 height 22
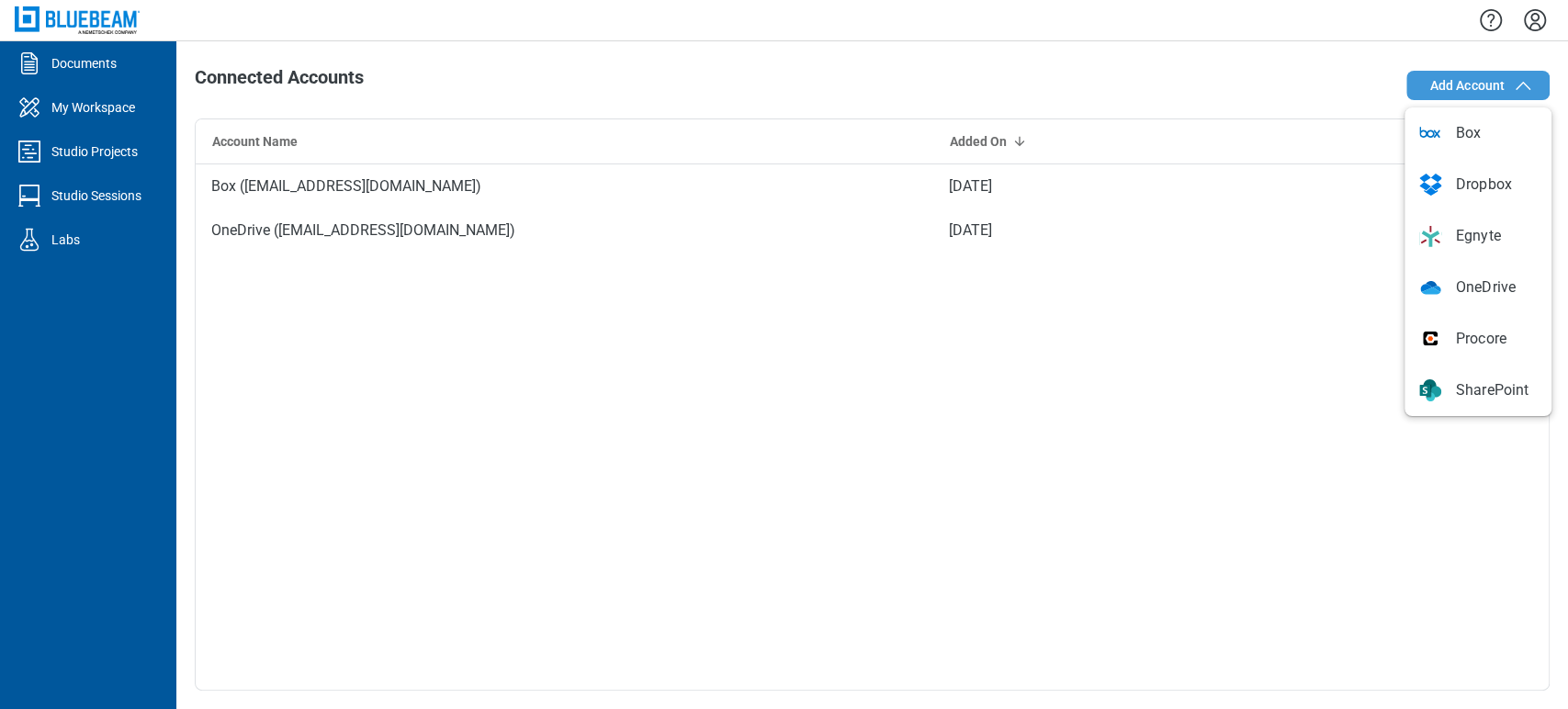
click at [1492, 80] on span "Add Account" at bounding box center [1466, 85] width 75 height 19
click at [1457, 79] on span "Add Account" at bounding box center [1466, 85] width 75 height 19
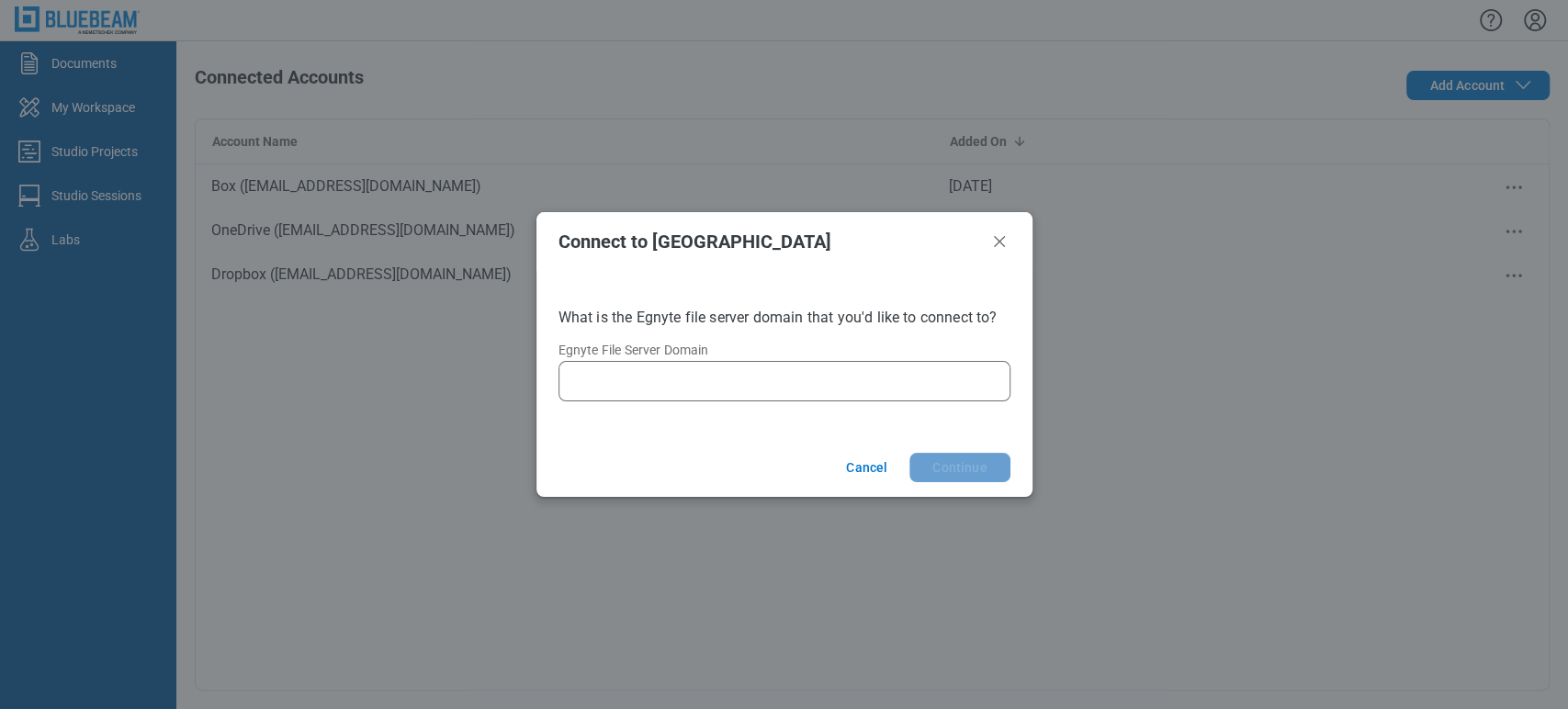
click at [711, 401] on div "What is the Egnyte file server domain that you'd like to connect to? Egnyte Fil…" at bounding box center [784, 355] width 496 height 168
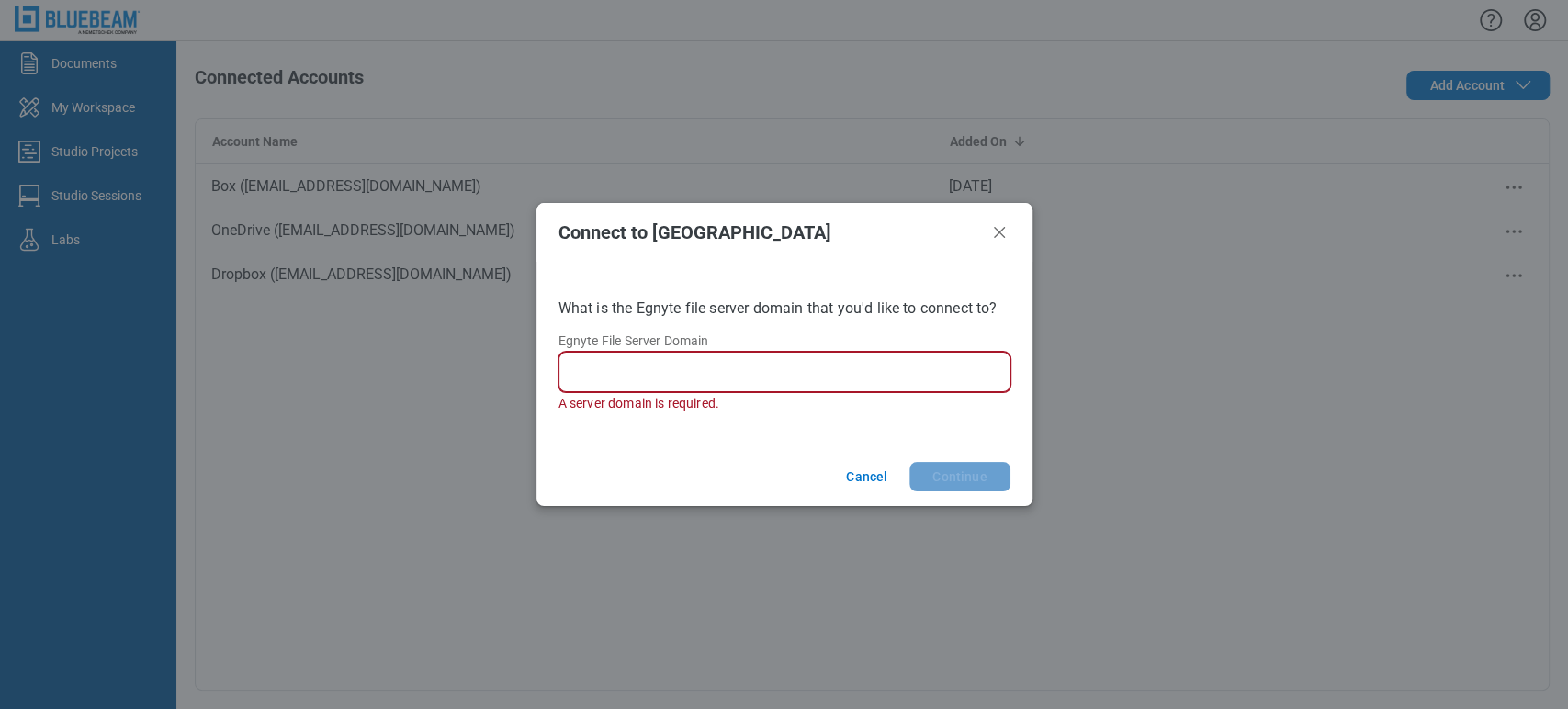
click at [720, 375] on input "Egnyte File Server Domain" at bounding box center [787, 372] width 428 height 22
type input "**********"
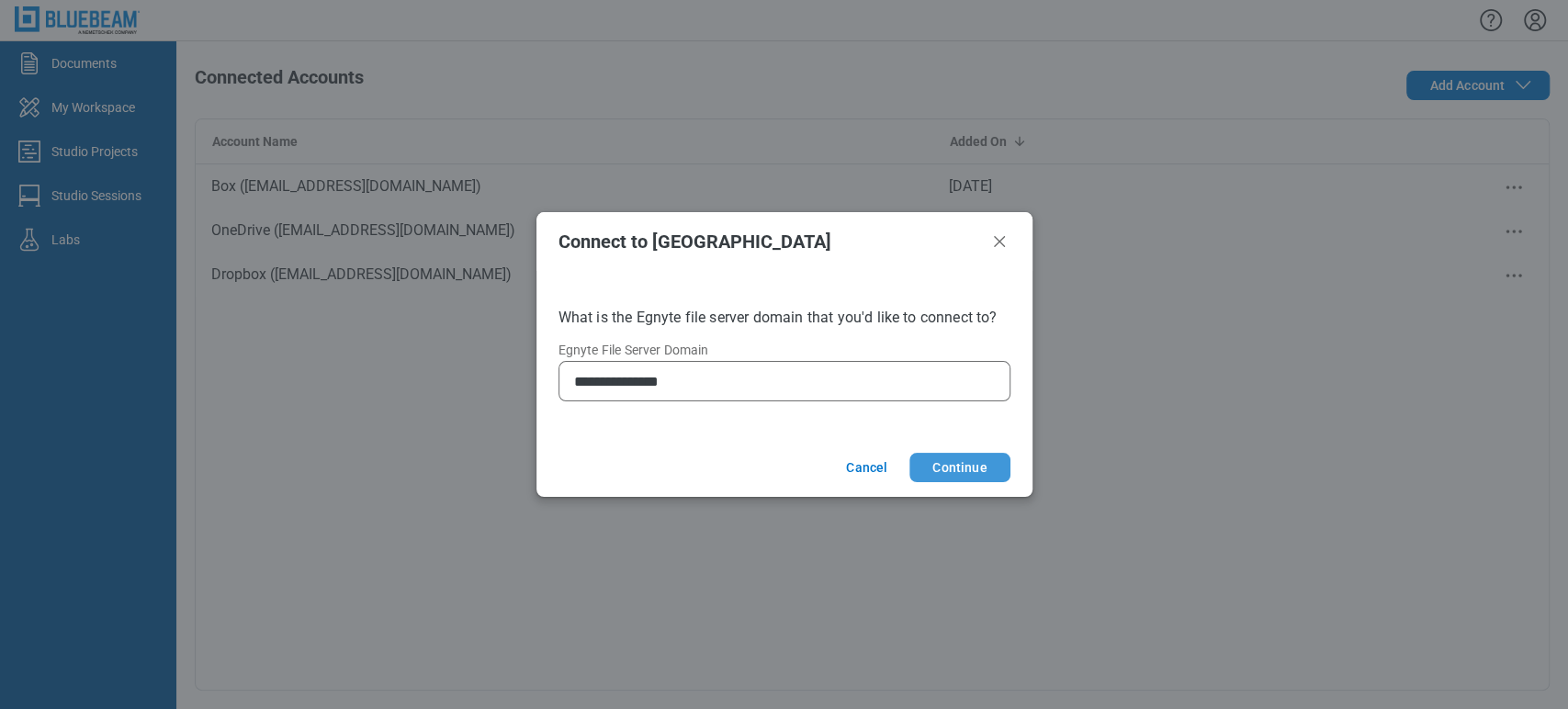
click at [979, 465] on button "Continue" at bounding box center [960, 467] width 101 height 30
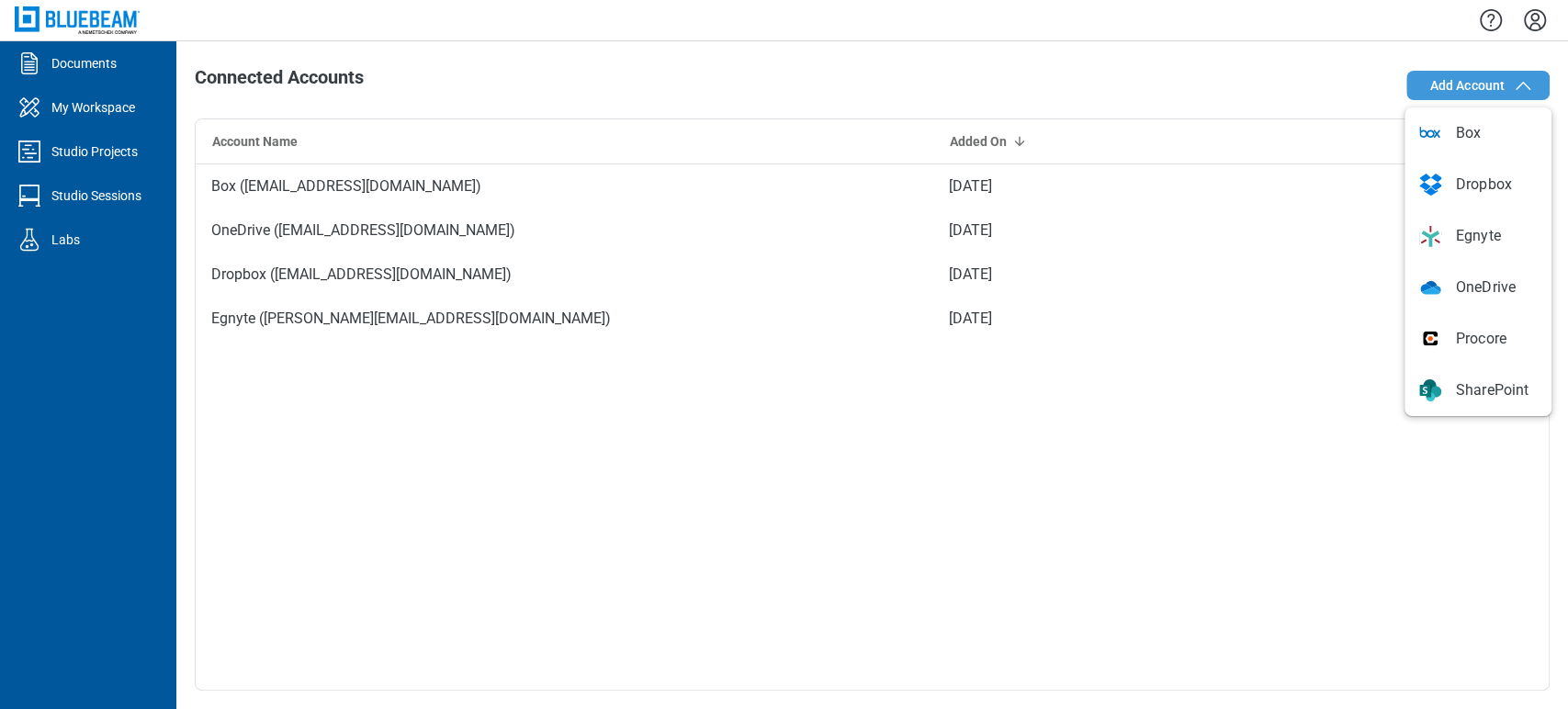
click at [1463, 76] on span "Add Account" at bounding box center [1466, 85] width 75 height 19
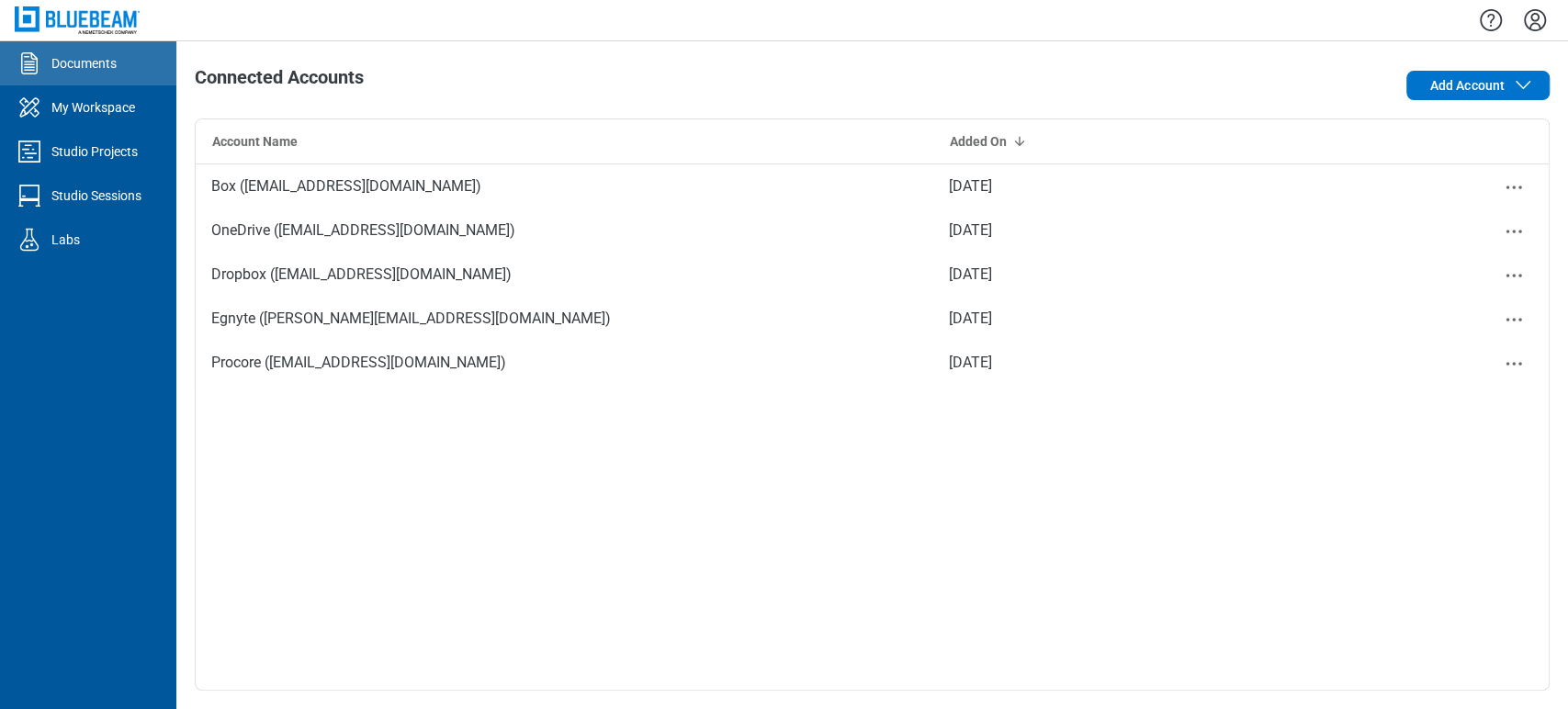
click at [70, 71] on div "Documents" at bounding box center [84, 63] width 65 height 19
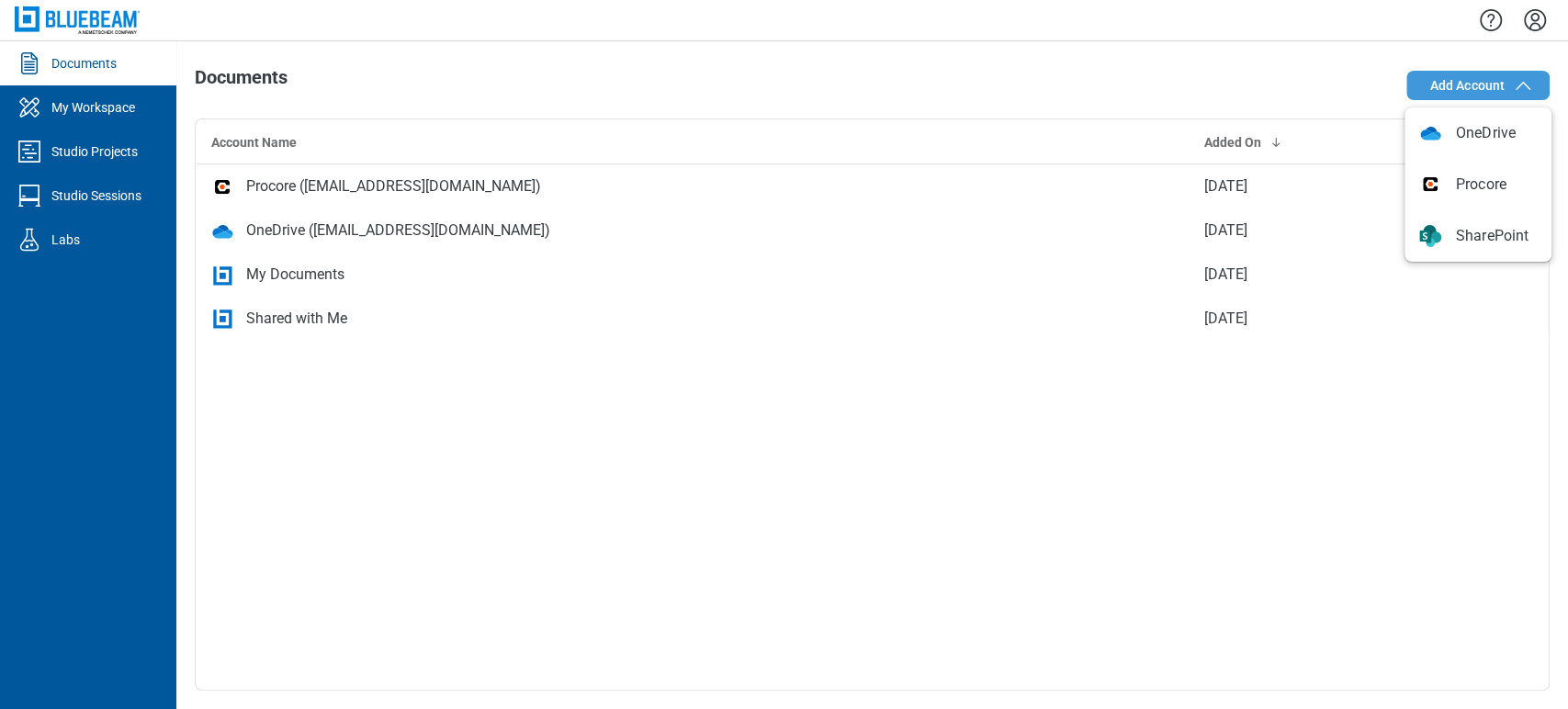
click at [1521, 90] on icon "button" at bounding box center [1523, 85] width 22 height 22
click at [1486, 84] on span "Add Account" at bounding box center [1466, 85] width 75 height 19
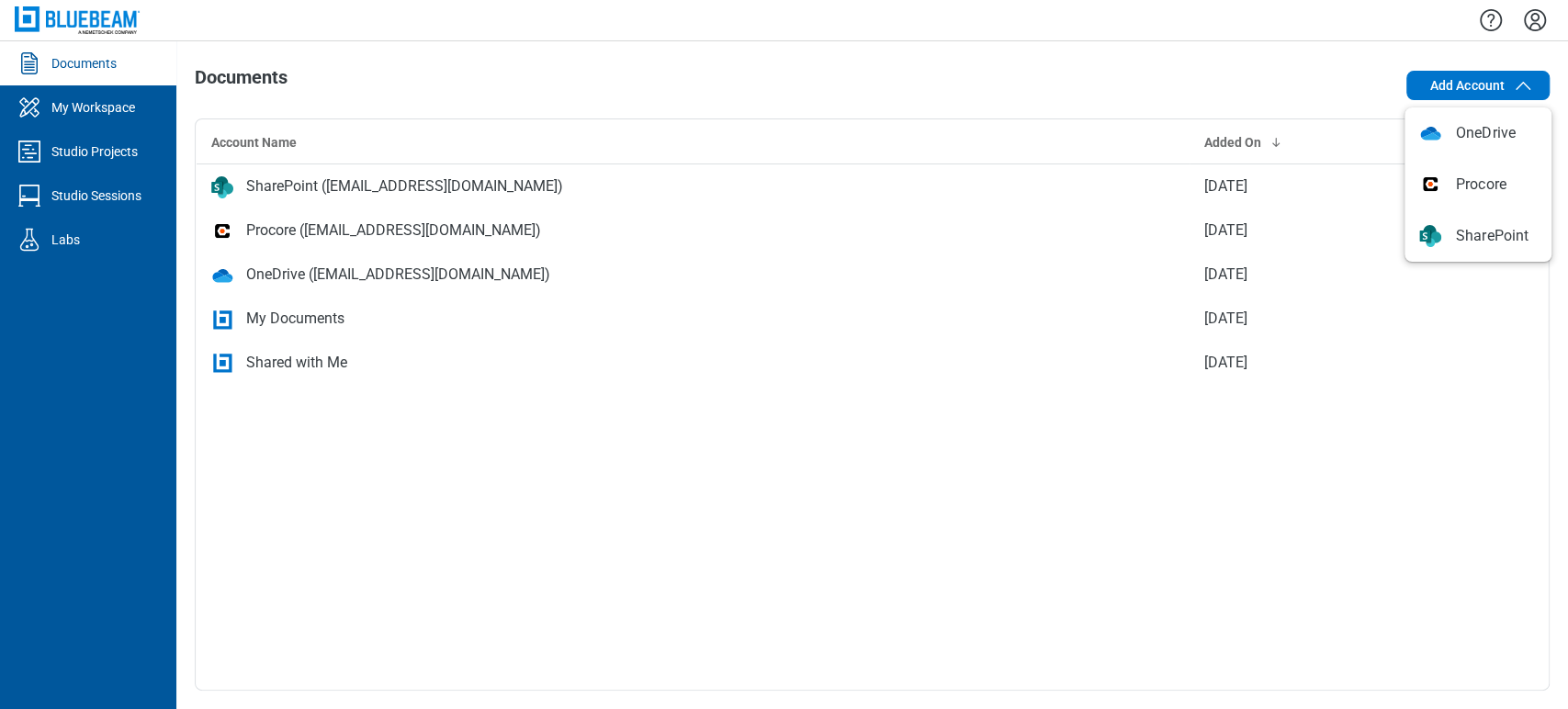
click at [1551, 14] on div at bounding box center [872, 20] width 1392 height 40
click at [1536, 7] on icon "Settings" at bounding box center [1534, 21] width 30 height 30
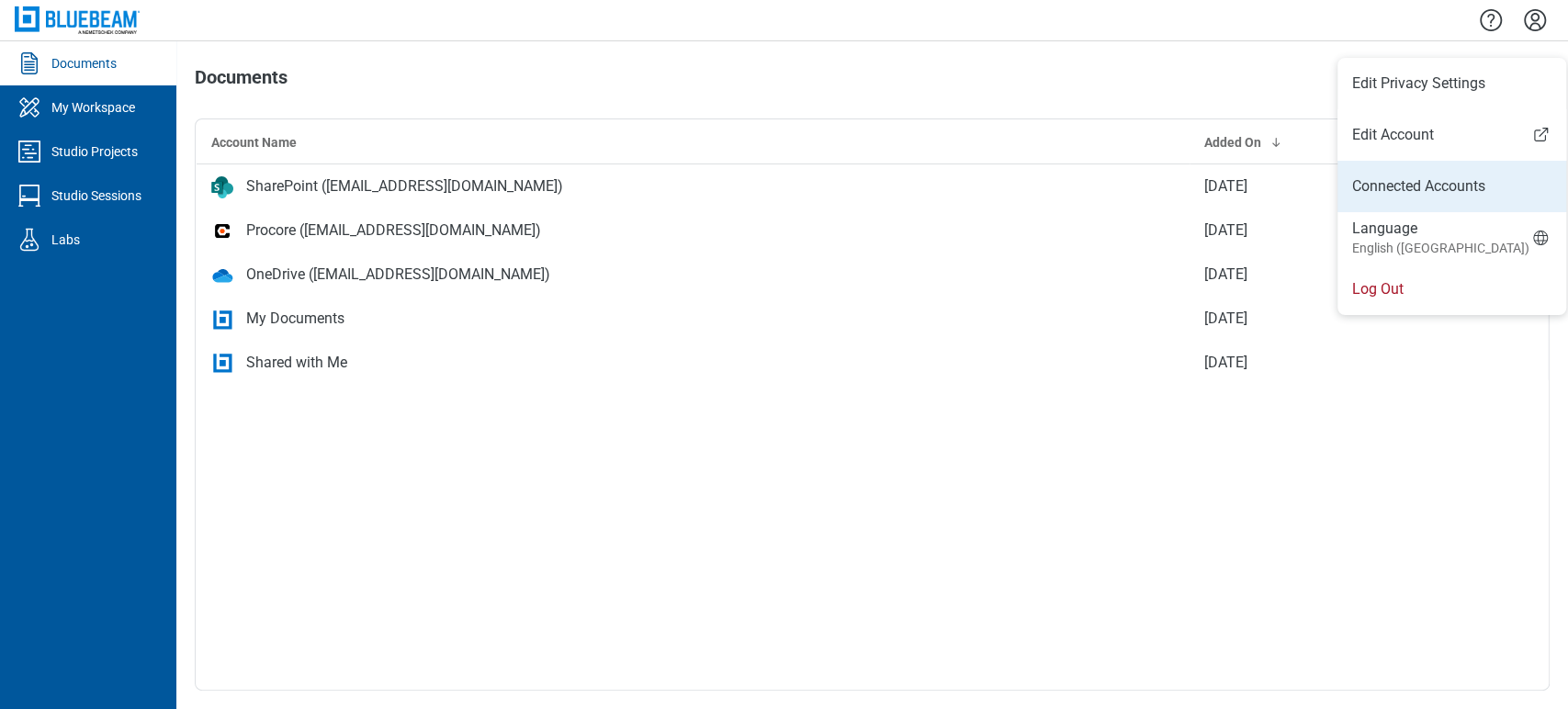
click at [1484, 183] on link "Connected Accounts" at bounding box center [1452, 186] width 199 height 22
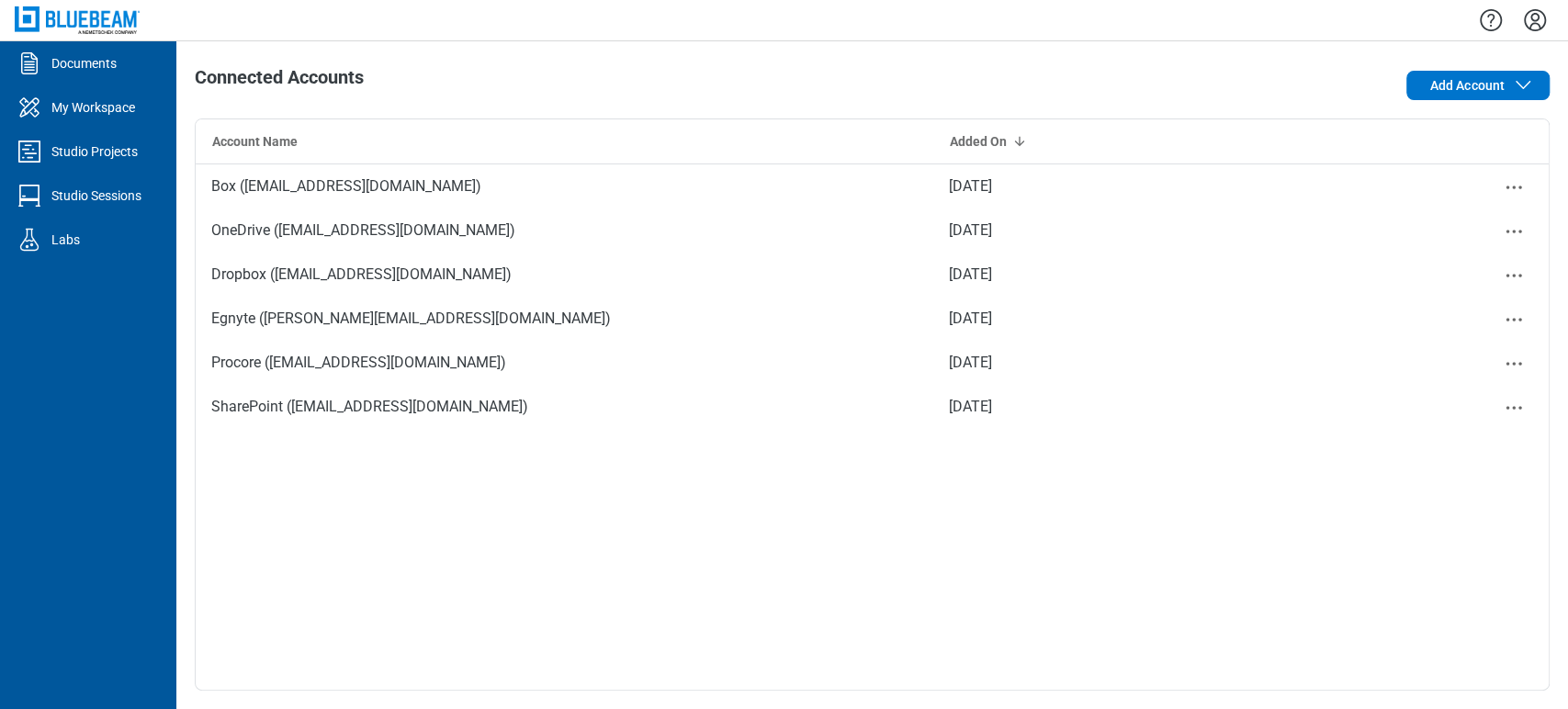
click at [74, 23] on img at bounding box center [77, 20] width 125 height 27
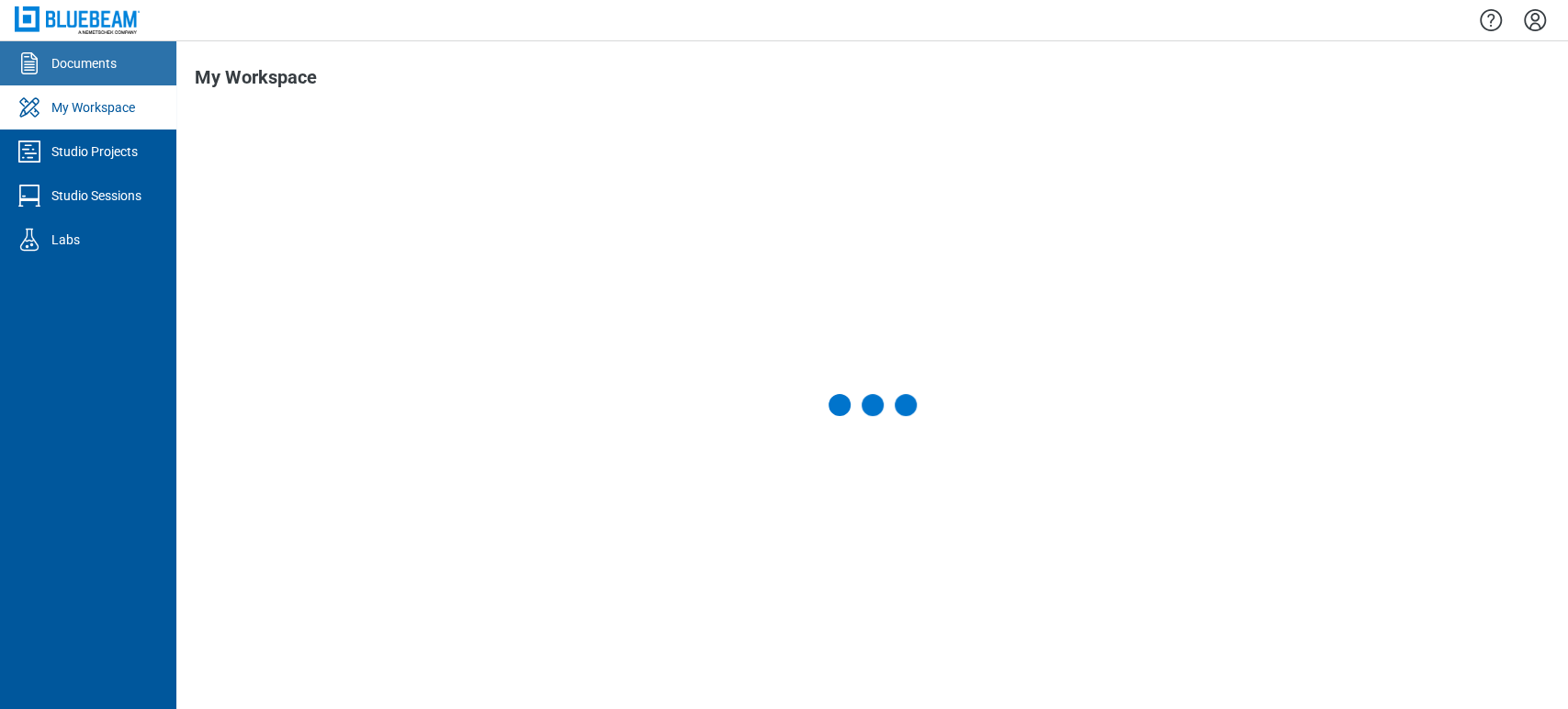
click at [65, 41] on link "Documents" at bounding box center [88, 63] width 176 height 44
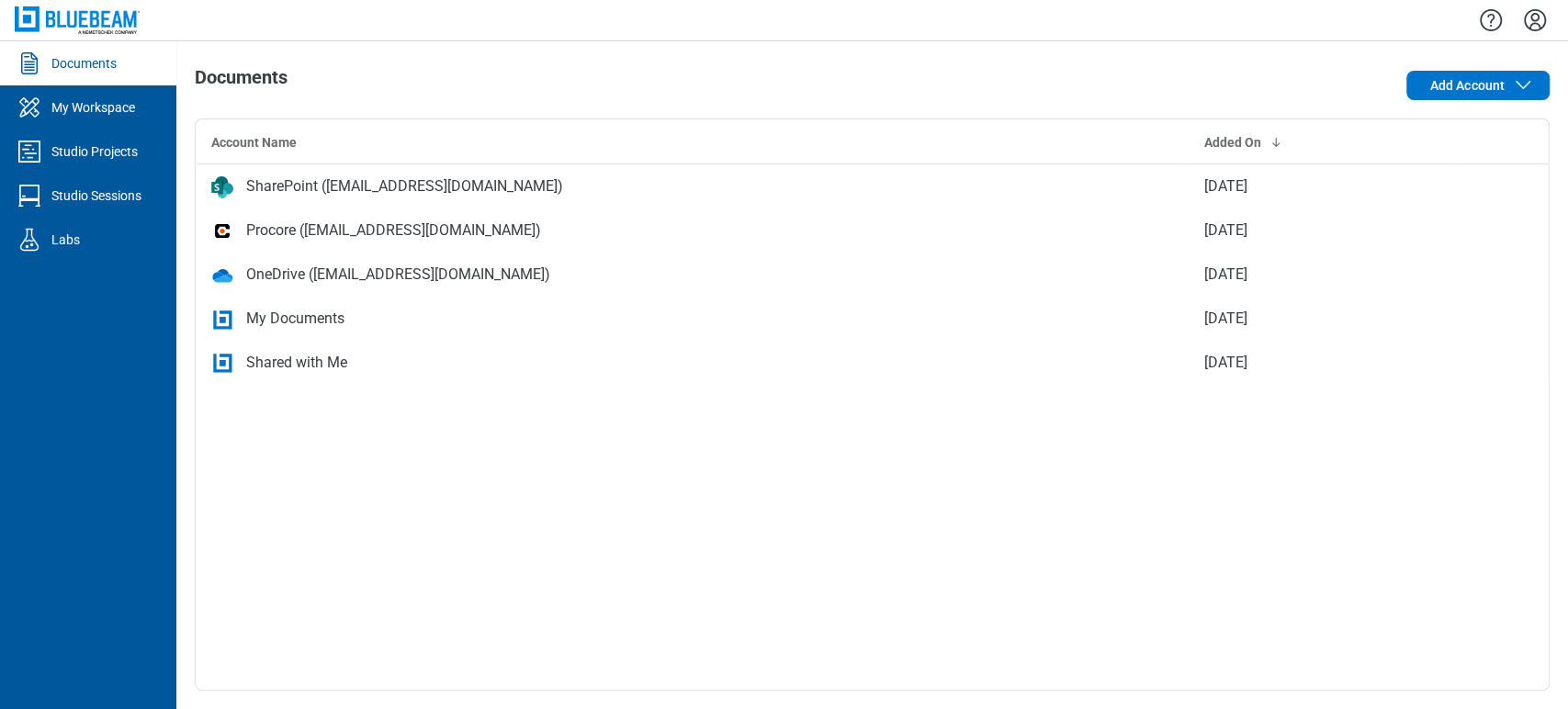
click at [65, 41] on link "Documents" at bounding box center [88, 63] width 176 height 44
click at [64, 63] on div "Documents" at bounding box center [84, 63] width 65 height 19
click at [67, 59] on div "Documents" at bounding box center [84, 63] width 65 height 19
click at [73, 13] on img at bounding box center [77, 20] width 125 height 27
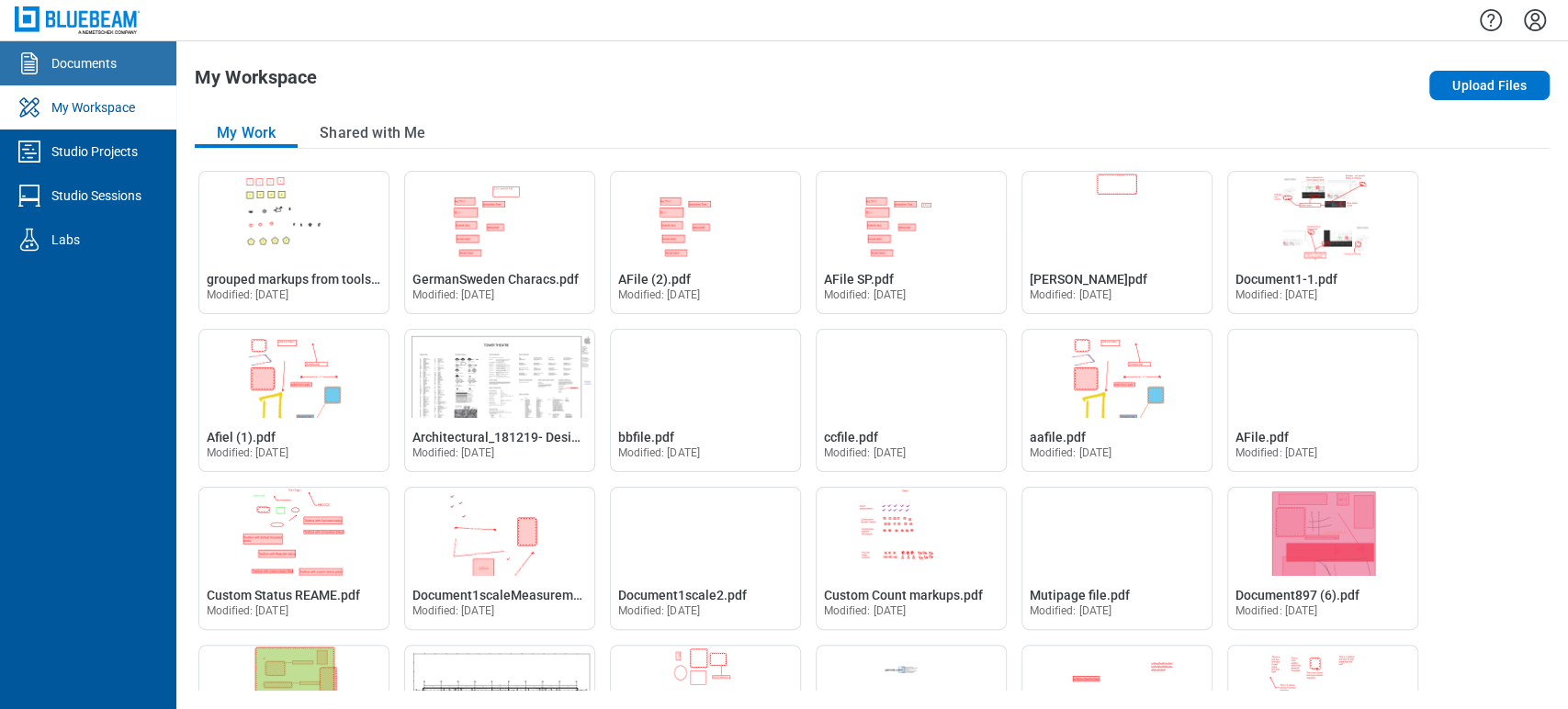
click at [66, 69] on div "Documents" at bounding box center [84, 63] width 65 height 19
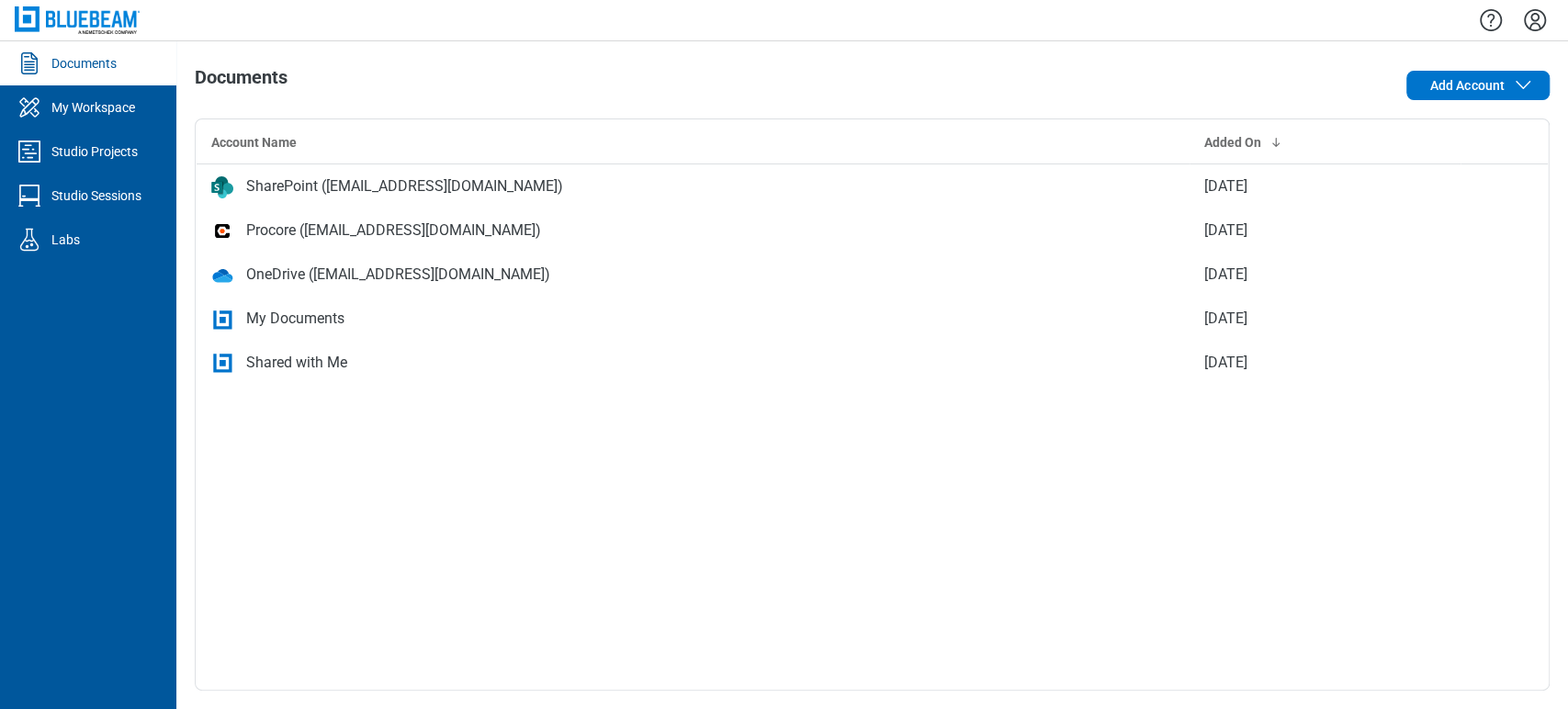
click at [1530, 13] on icon "Settings" at bounding box center [1534, 21] width 30 height 30
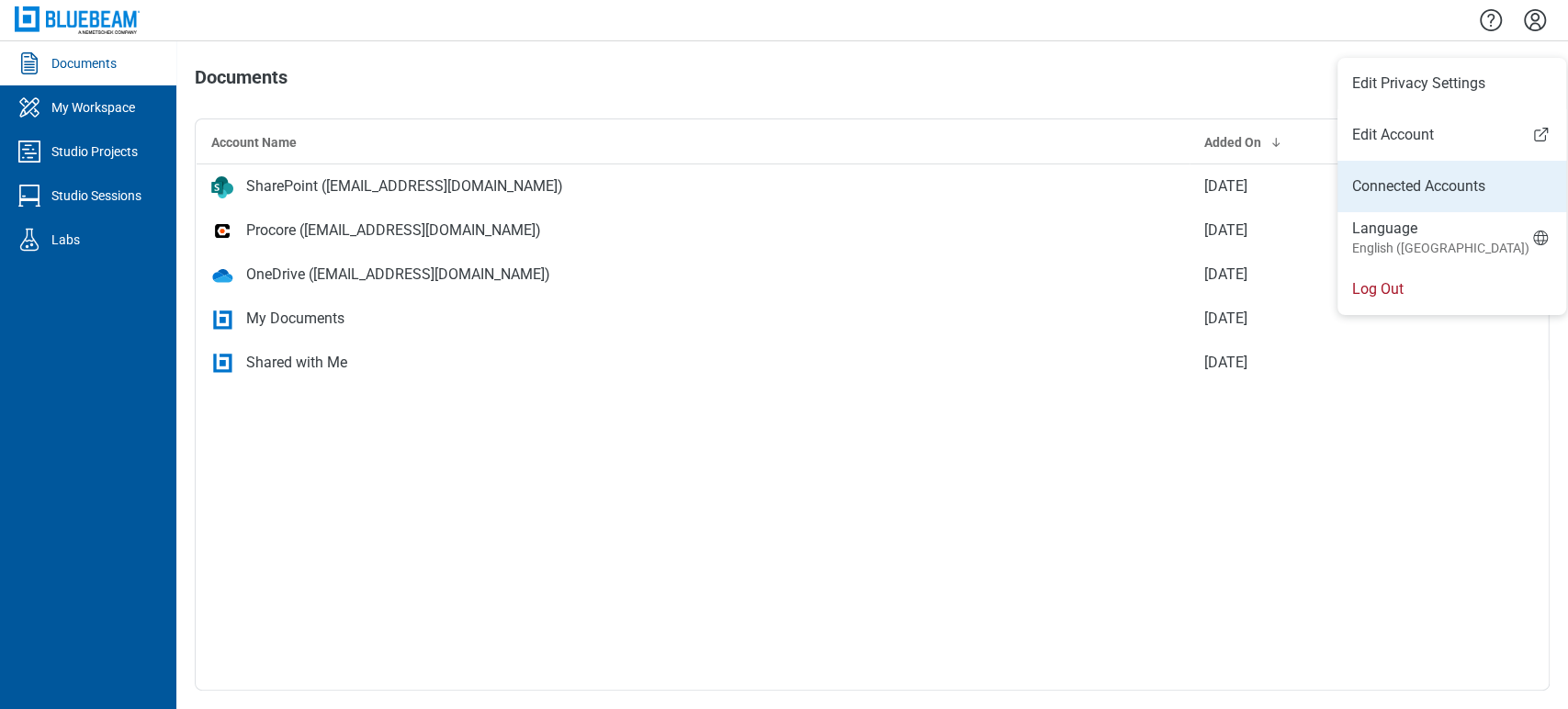
click at [1477, 180] on link "Connected Accounts" at bounding box center [1452, 186] width 199 height 22
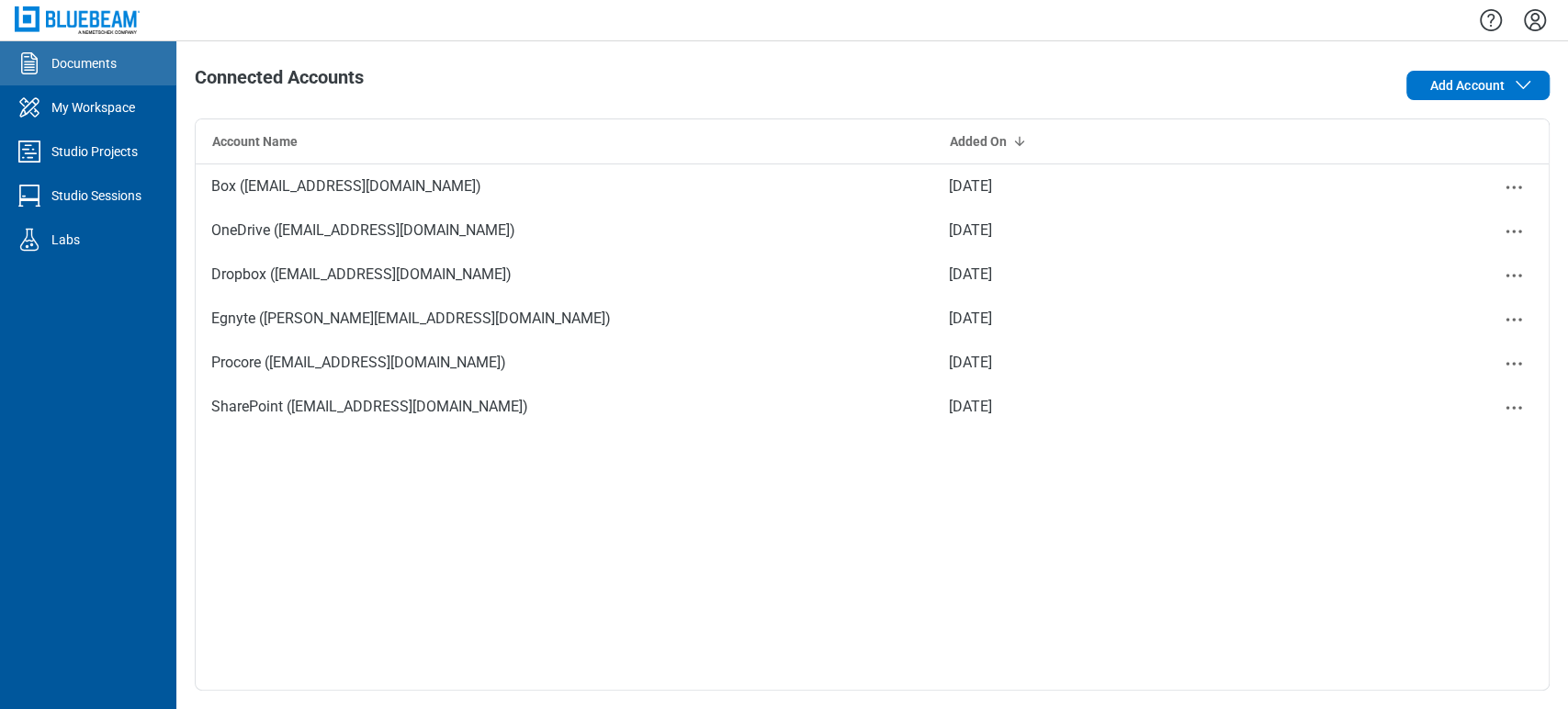
click at [109, 63] on div "Documents" at bounding box center [84, 63] width 65 height 19
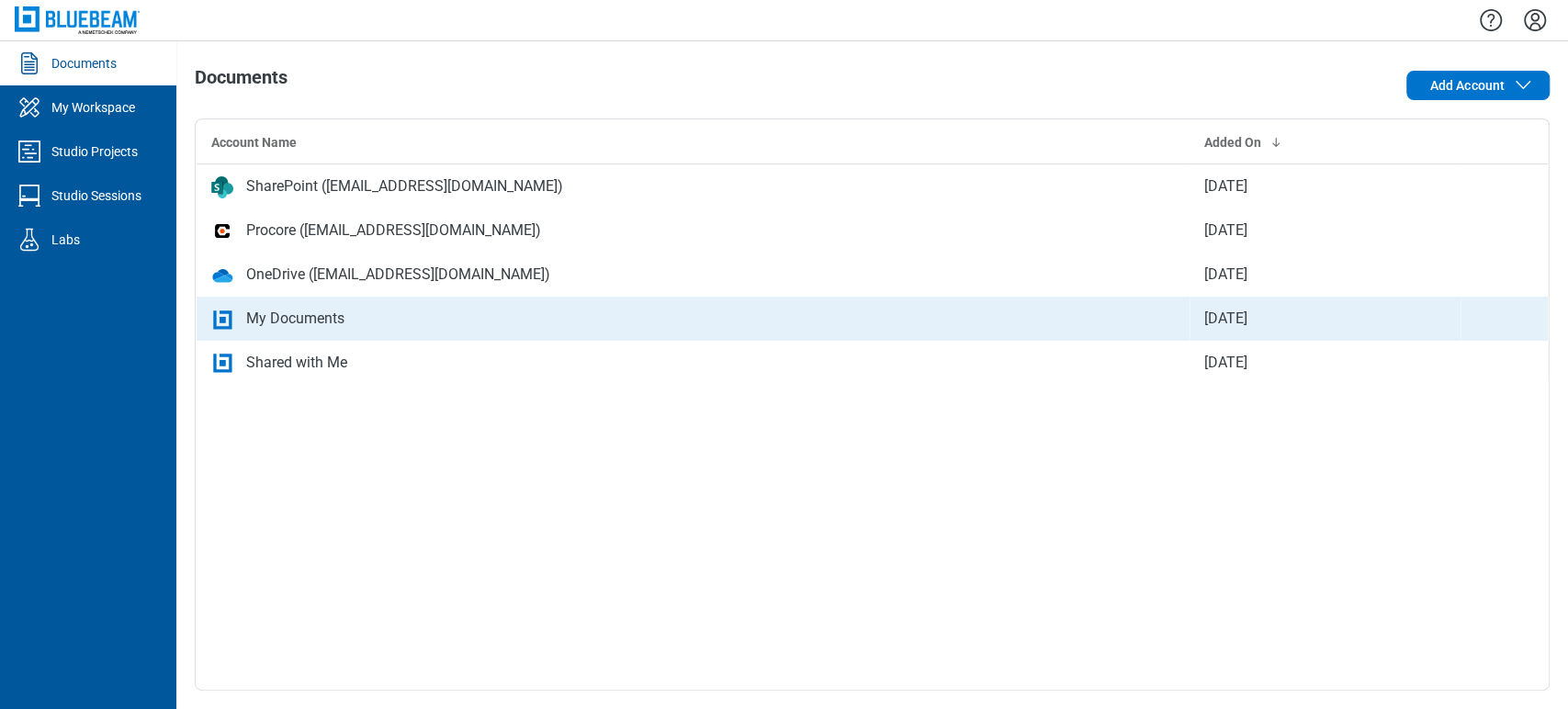
click at [307, 329] on td "My Documents" at bounding box center [693, 319] width 993 height 44
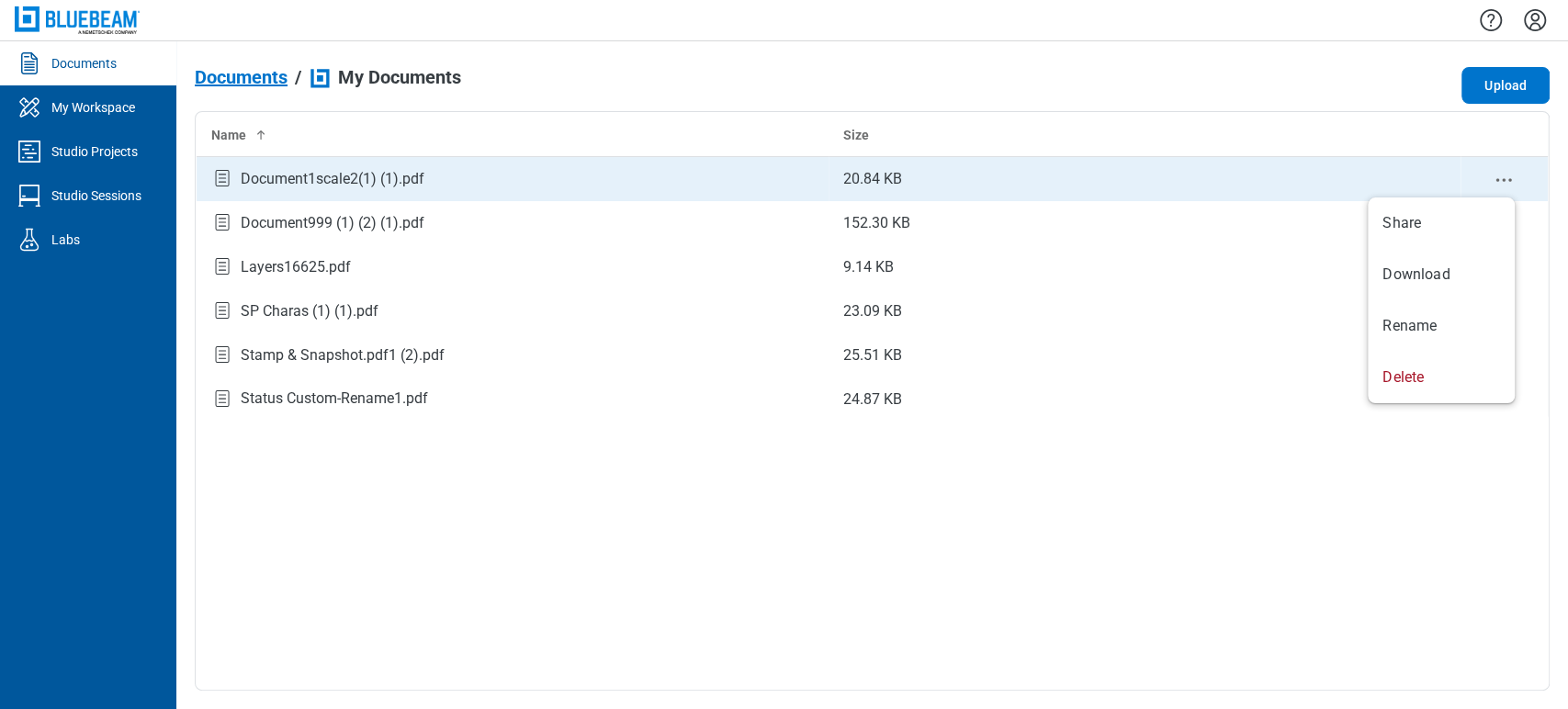
click at [1512, 169] on icon "context-menu" at bounding box center [1503, 179] width 22 height 22
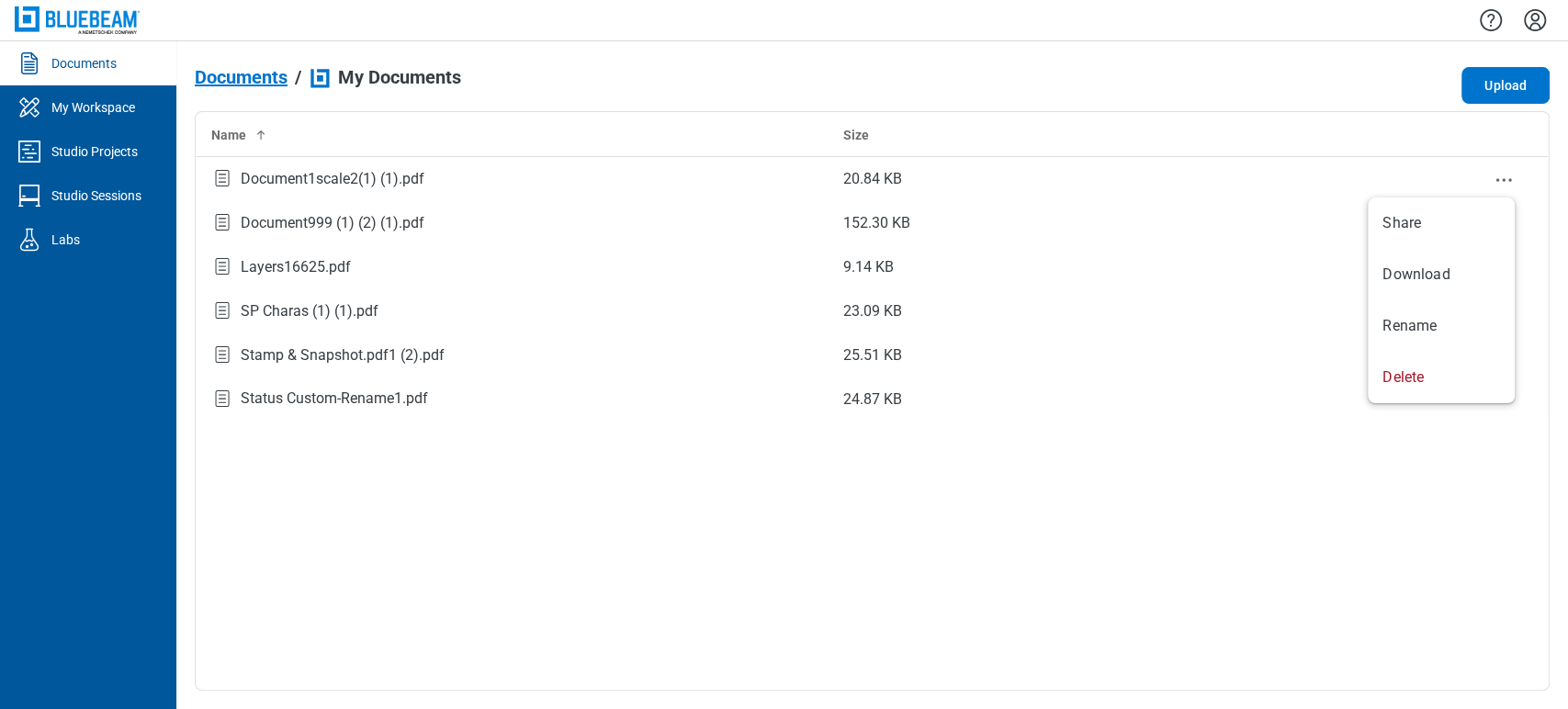
click at [1321, 74] on div "Documents / My Documents Upload" at bounding box center [872, 85] width 1355 height 36
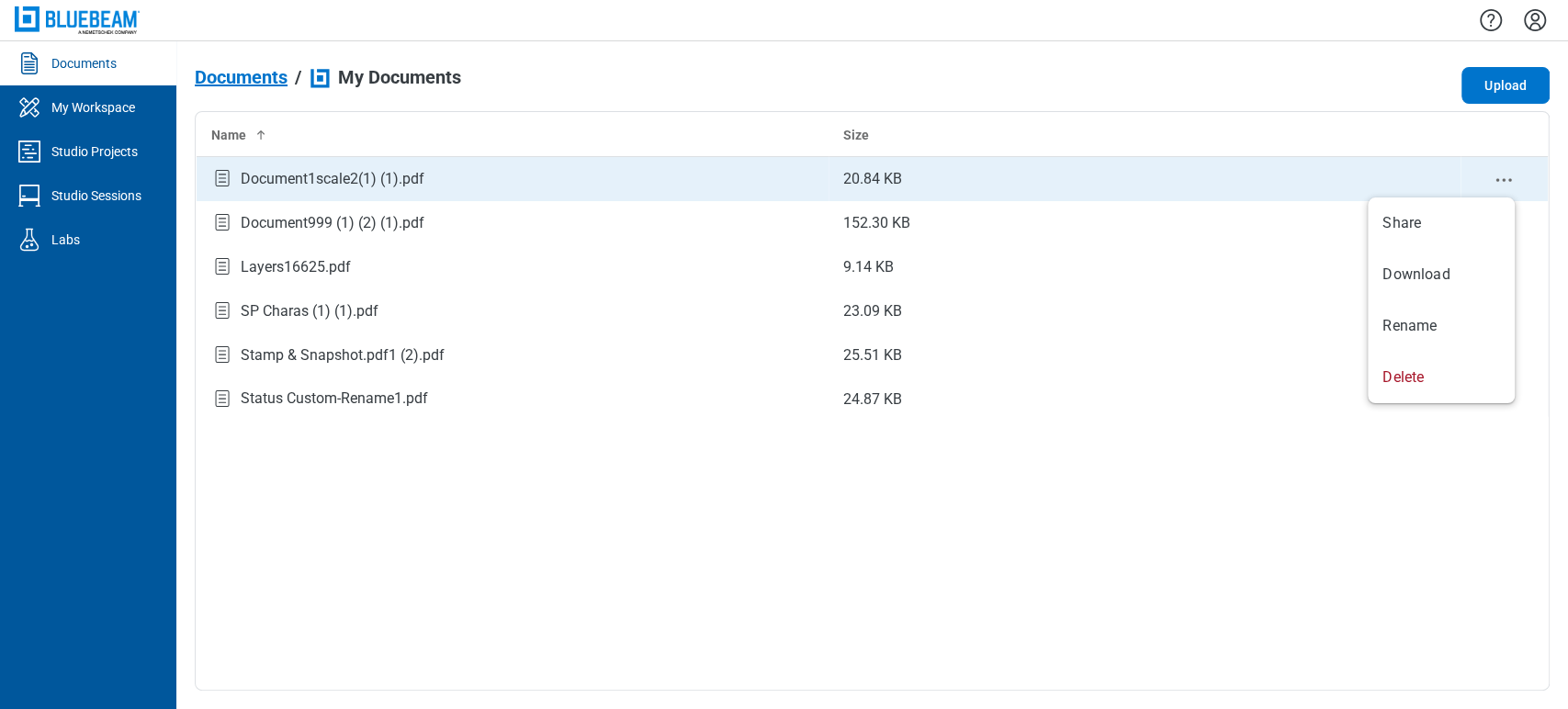
click at [1505, 178] on icon "context-menu" at bounding box center [1503, 179] width 22 height 22
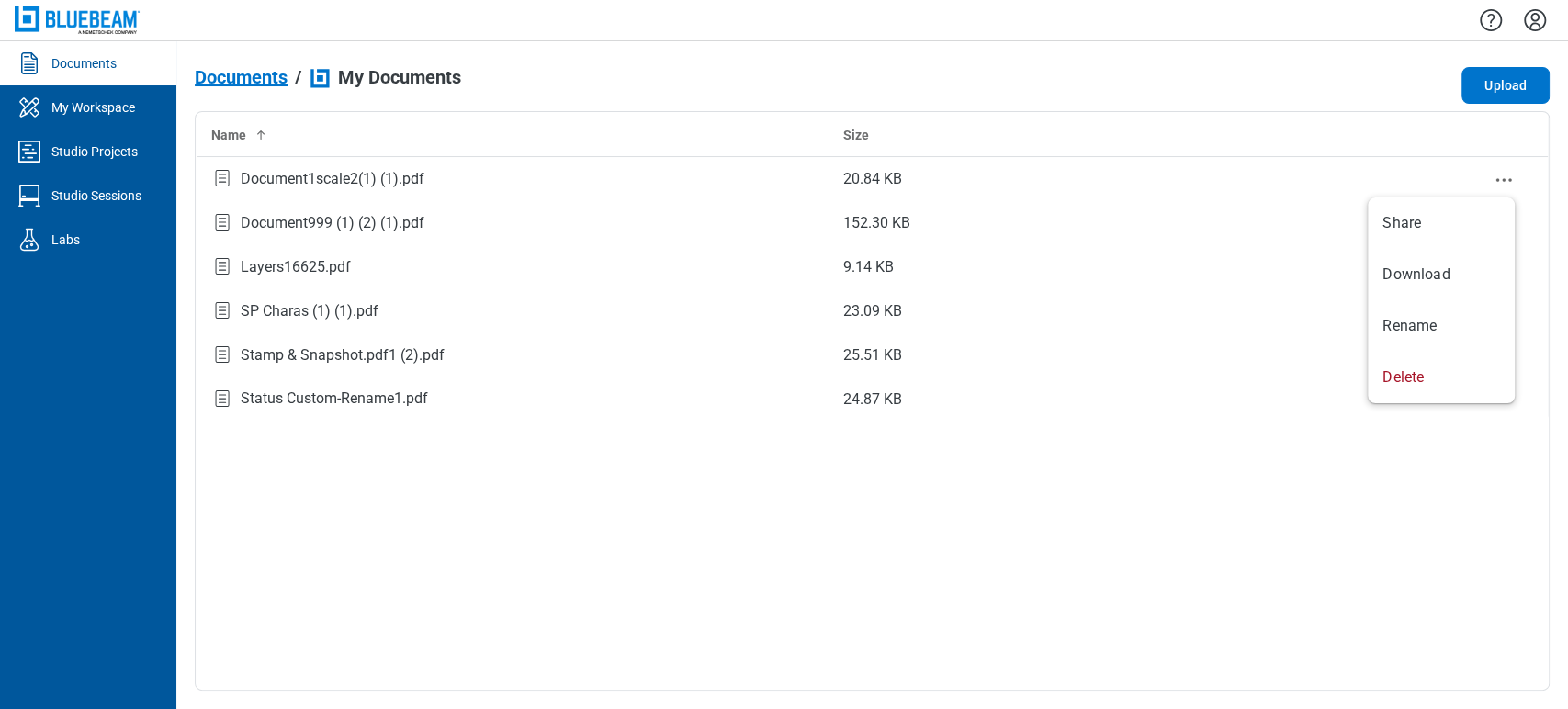
click at [1223, 43] on div "Documents / My Documents Upload Name Size Document1scale2(1) (1).pdf 20.84 KB D…" at bounding box center [872, 376] width 1392 height 669
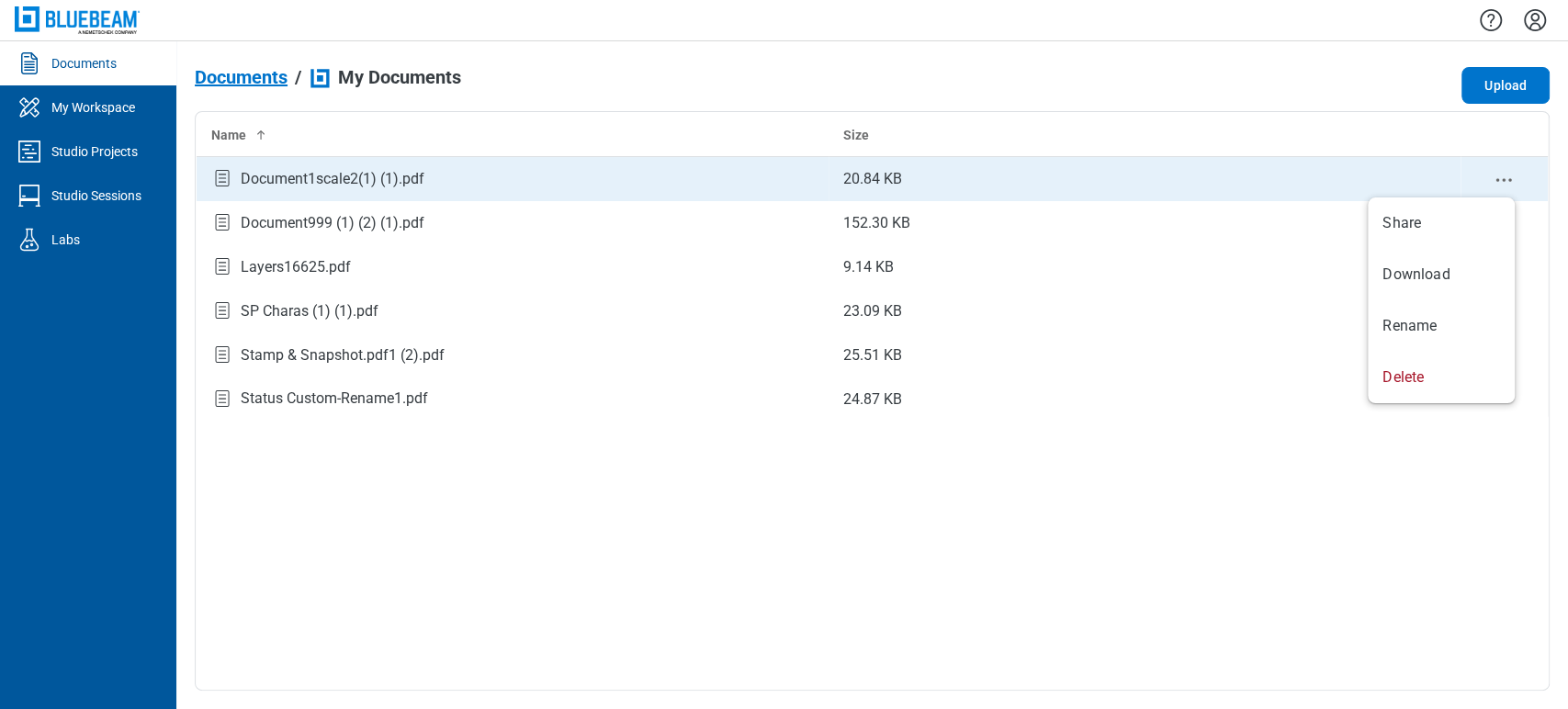
click at [1503, 172] on icon "context-menu" at bounding box center [1503, 179] width 22 height 22
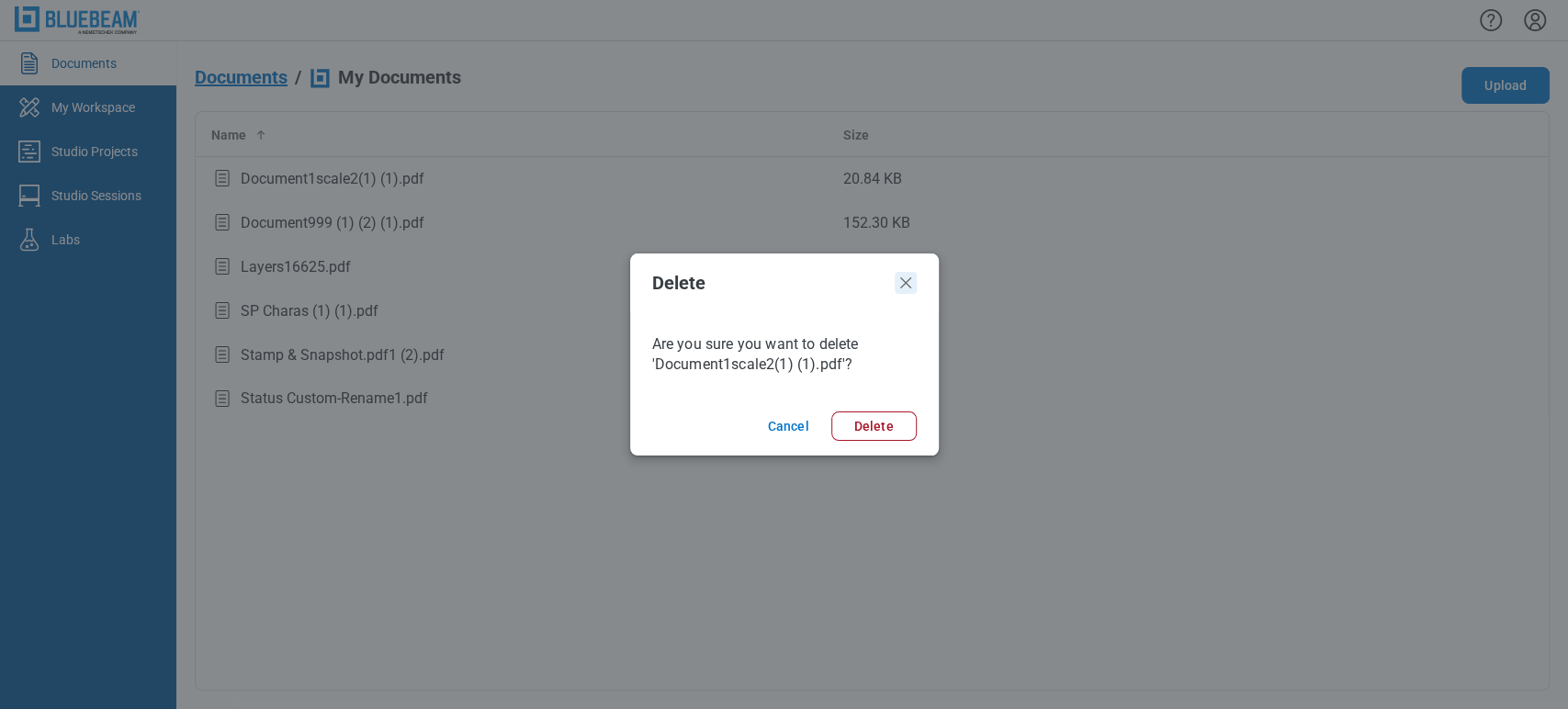
click at [908, 292] on icon "Close" at bounding box center [906, 283] width 22 height 22
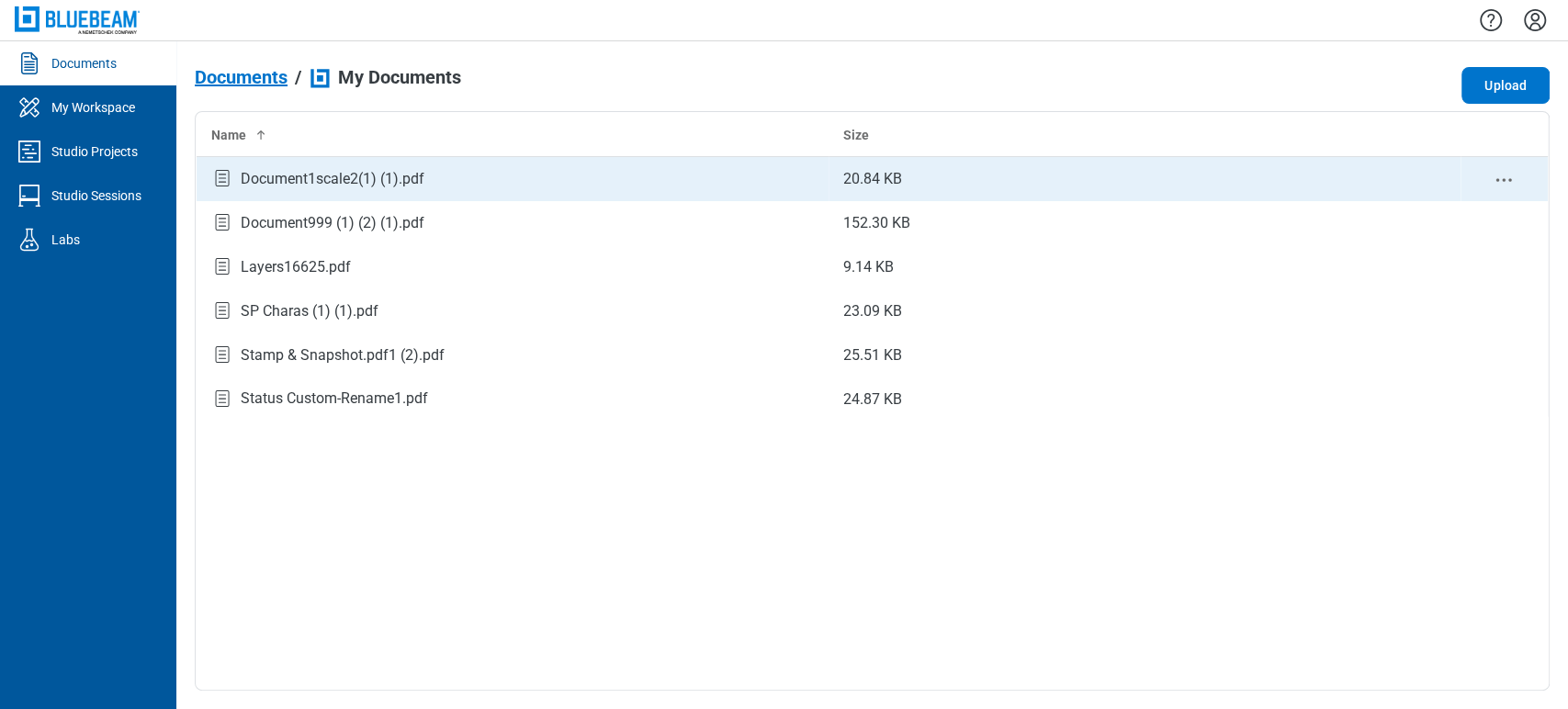
click at [1503, 176] on icon "context-menu" at bounding box center [1503, 179] width 22 height 22
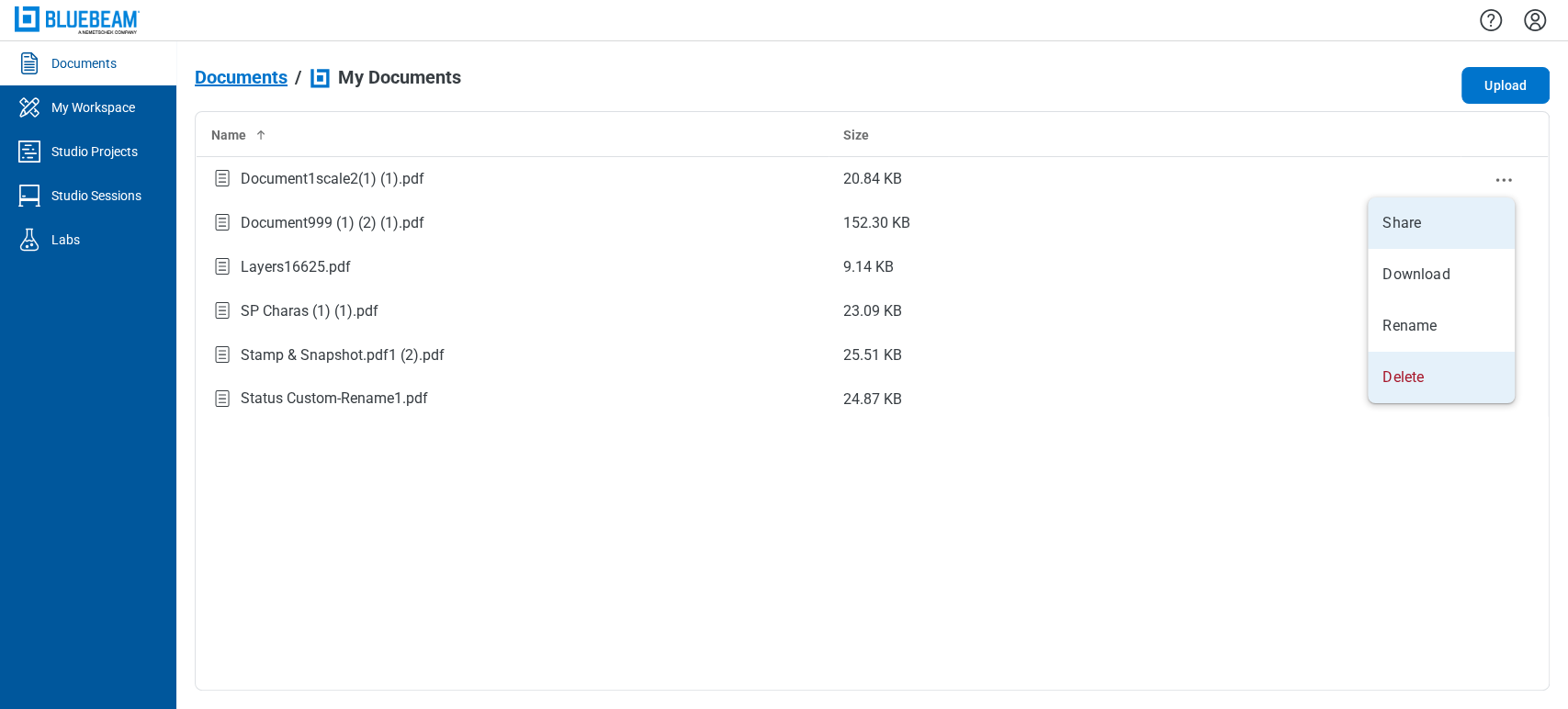
click at [1340, 72] on body "Documents My Workspace Studio Projects Studio Sessions Labs Documents / My Docu…" at bounding box center [784, 354] width 1568 height 709
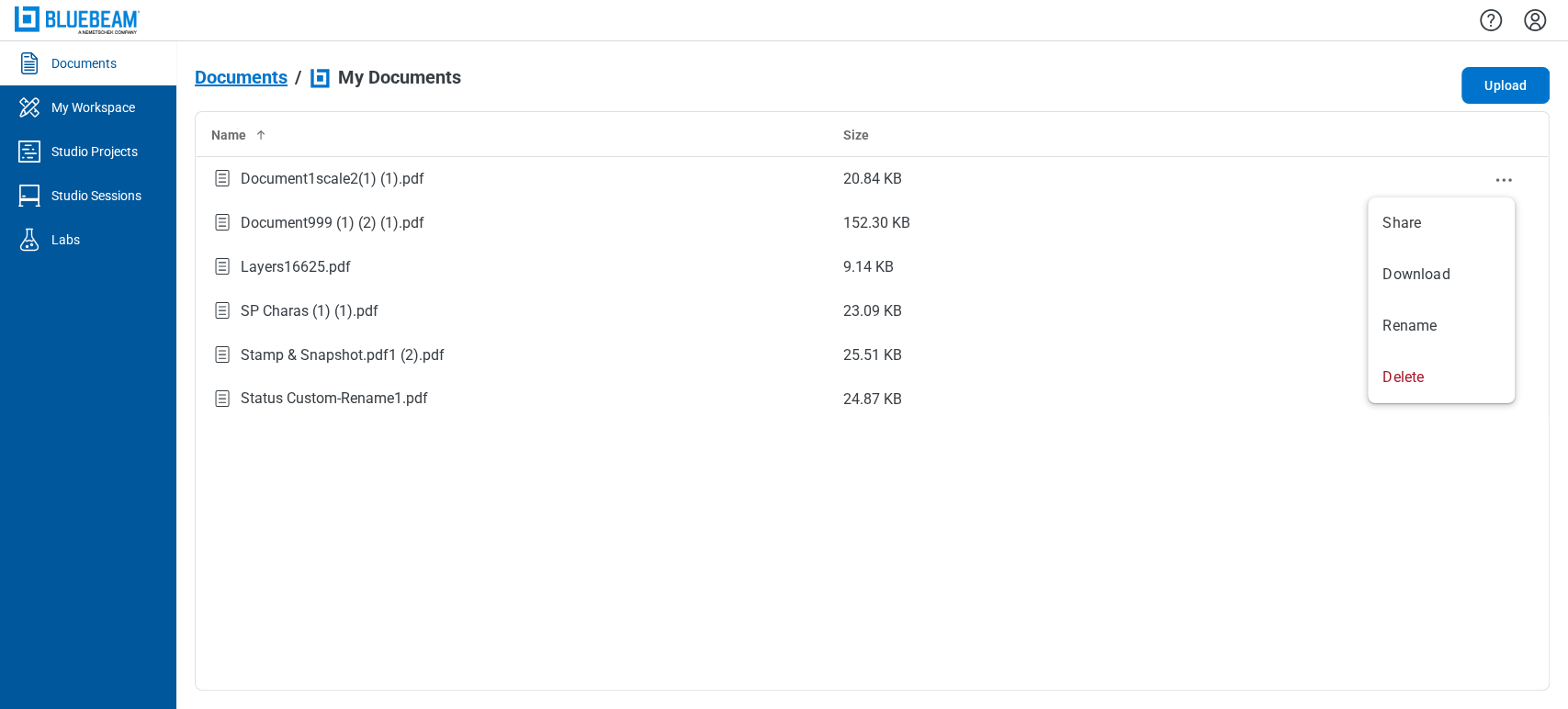
click at [1332, 67] on div "Documents / My Documents Upload" at bounding box center [872, 85] width 1355 height 36
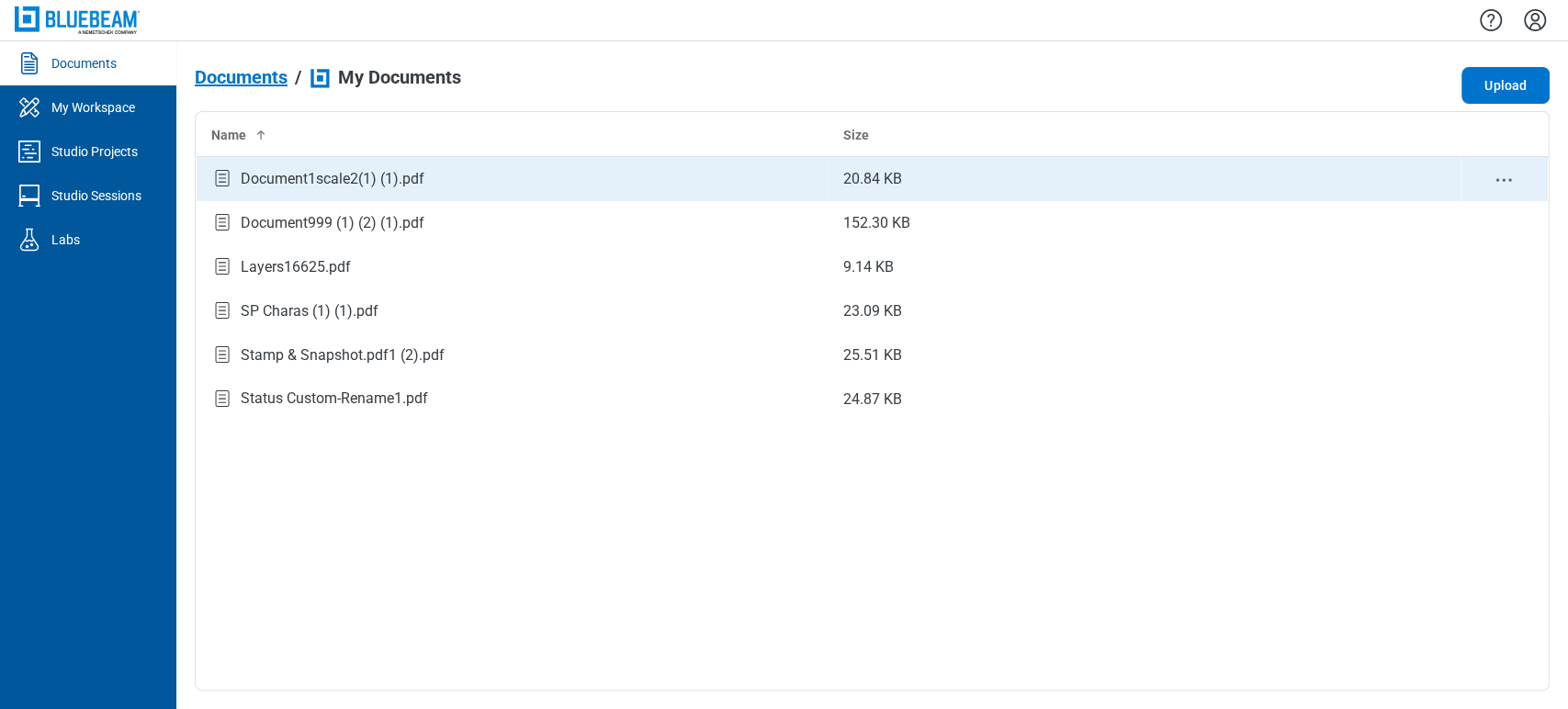
click at [1496, 182] on icon "context-menu" at bounding box center [1503, 179] width 22 height 22
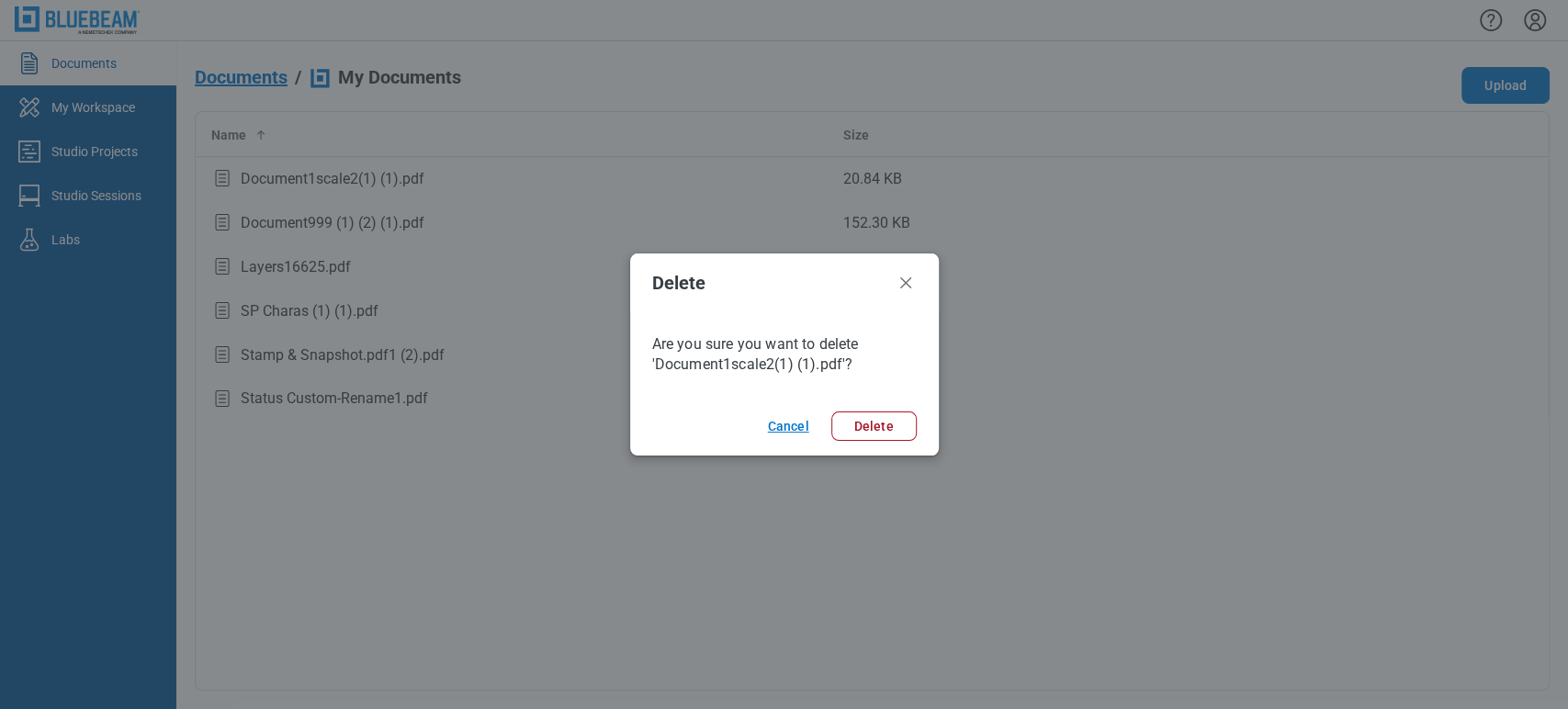
click at [799, 412] on button "Cancel" at bounding box center [788, 427] width 56 height 30
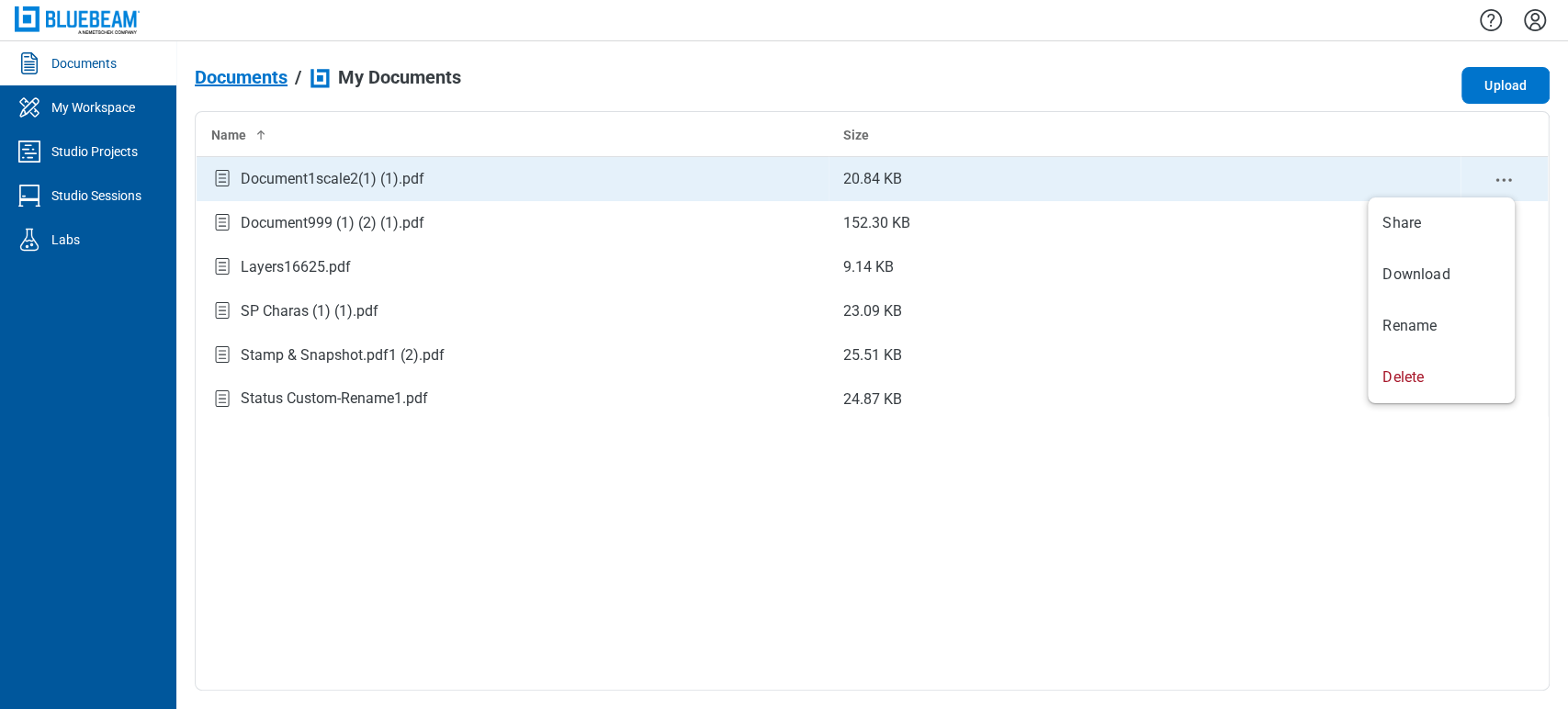
click at [1506, 182] on icon "context-menu" at bounding box center [1503, 179] width 22 height 22
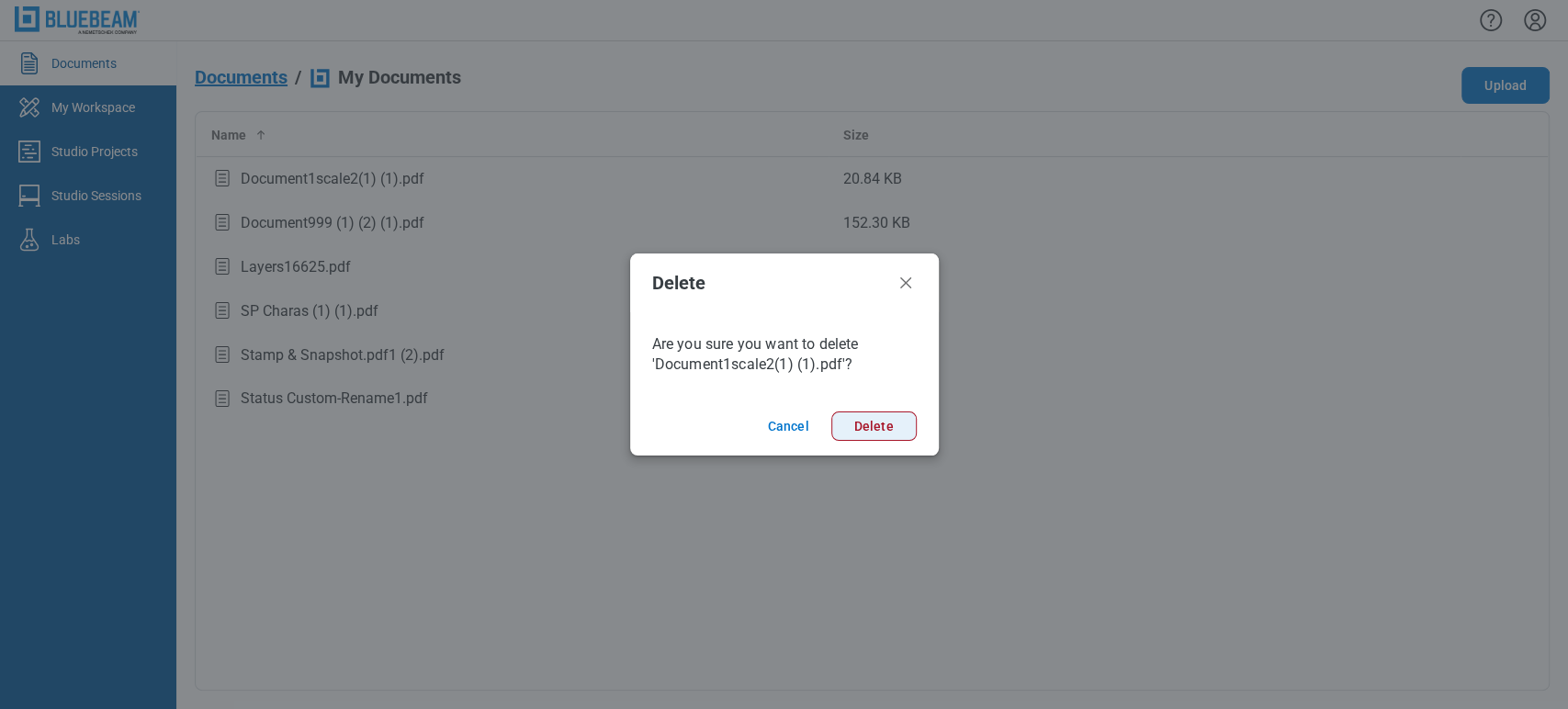
click at [878, 412] on button "Delete" at bounding box center [873, 427] width 86 height 30
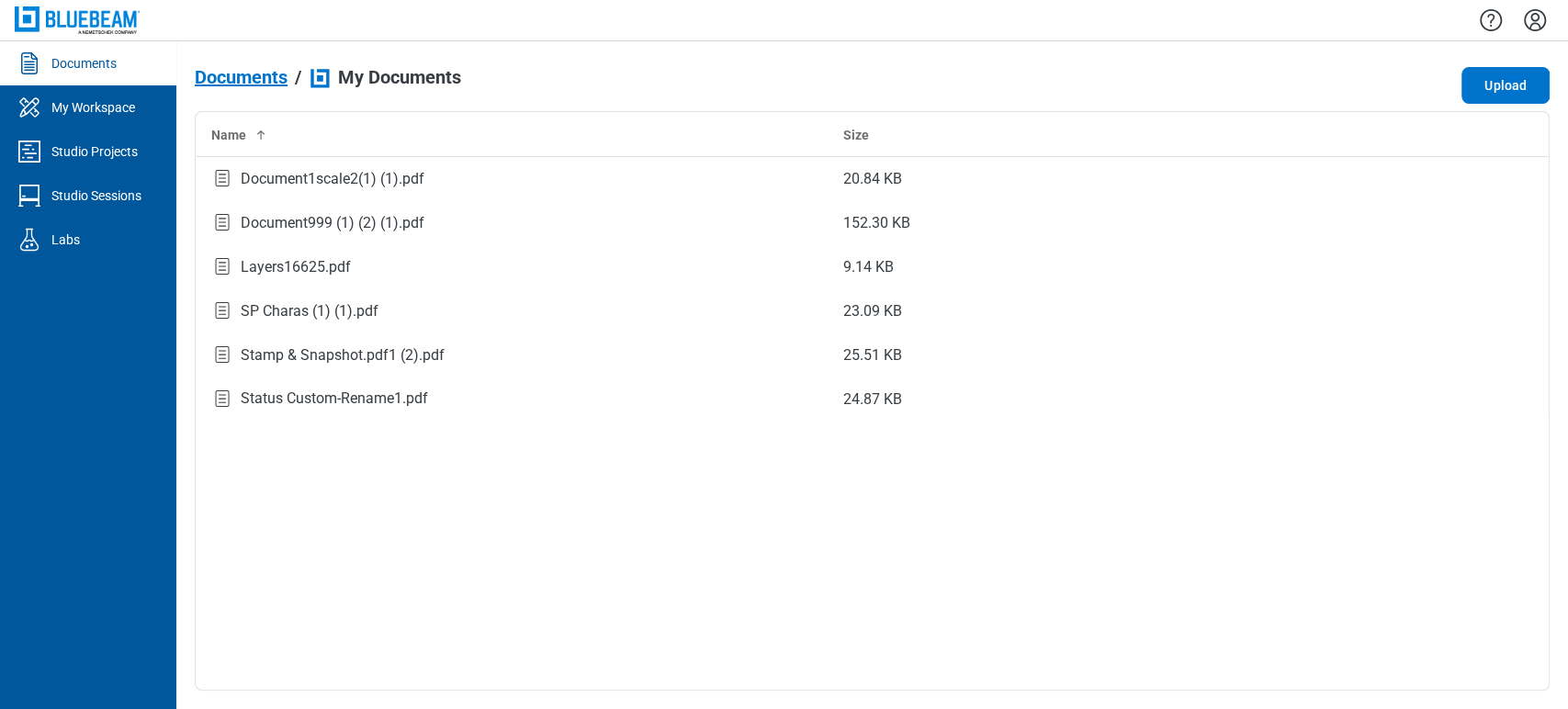
click at [873, 431] on div "Name Size Document1scale2(1) (1).pdf 20.84 KB Document999 (1) (2) (1).pdf 152.3…" at bounding box center [872, 401] width 1355 height 580
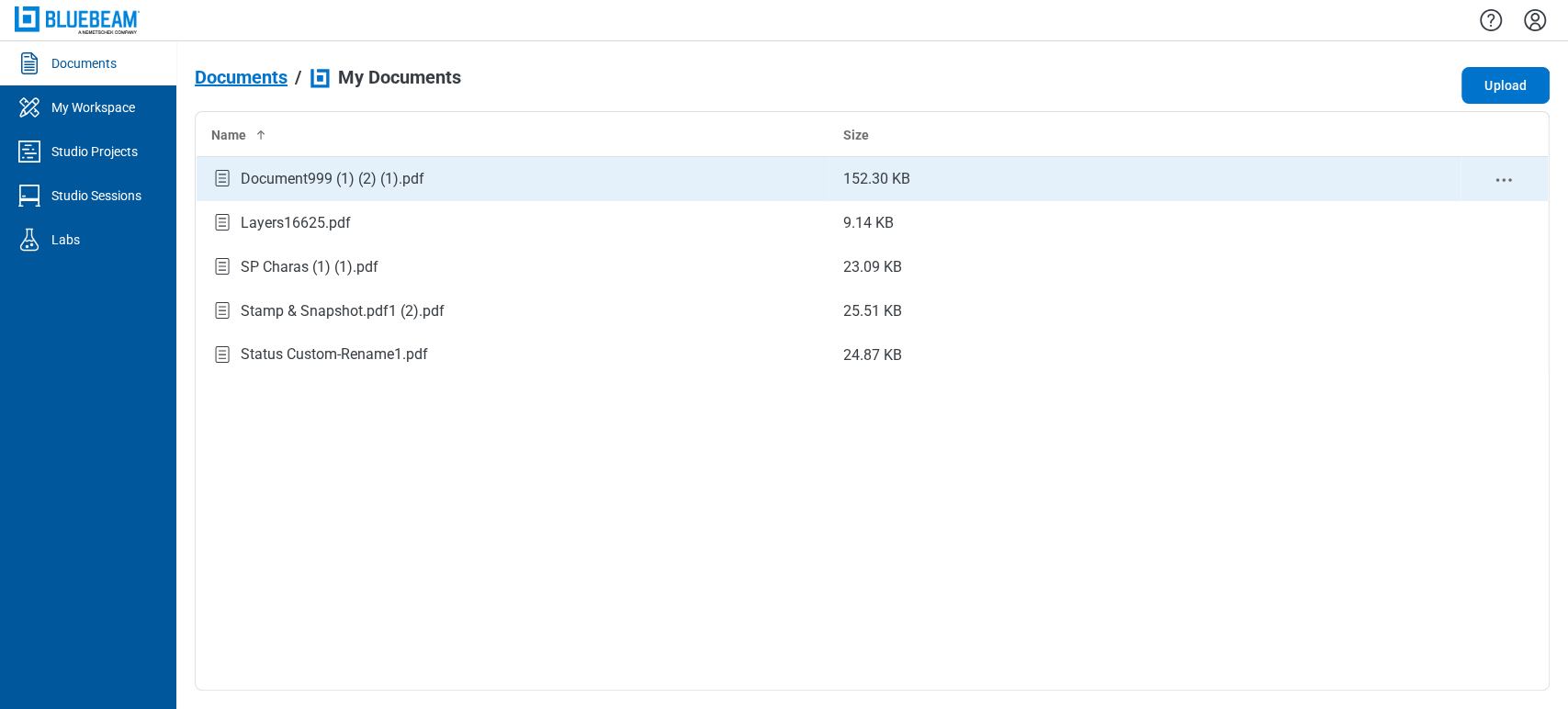
click at [1509, 177] on icon "context-menu" at bounding box center [1503, 179] width 22 height 22
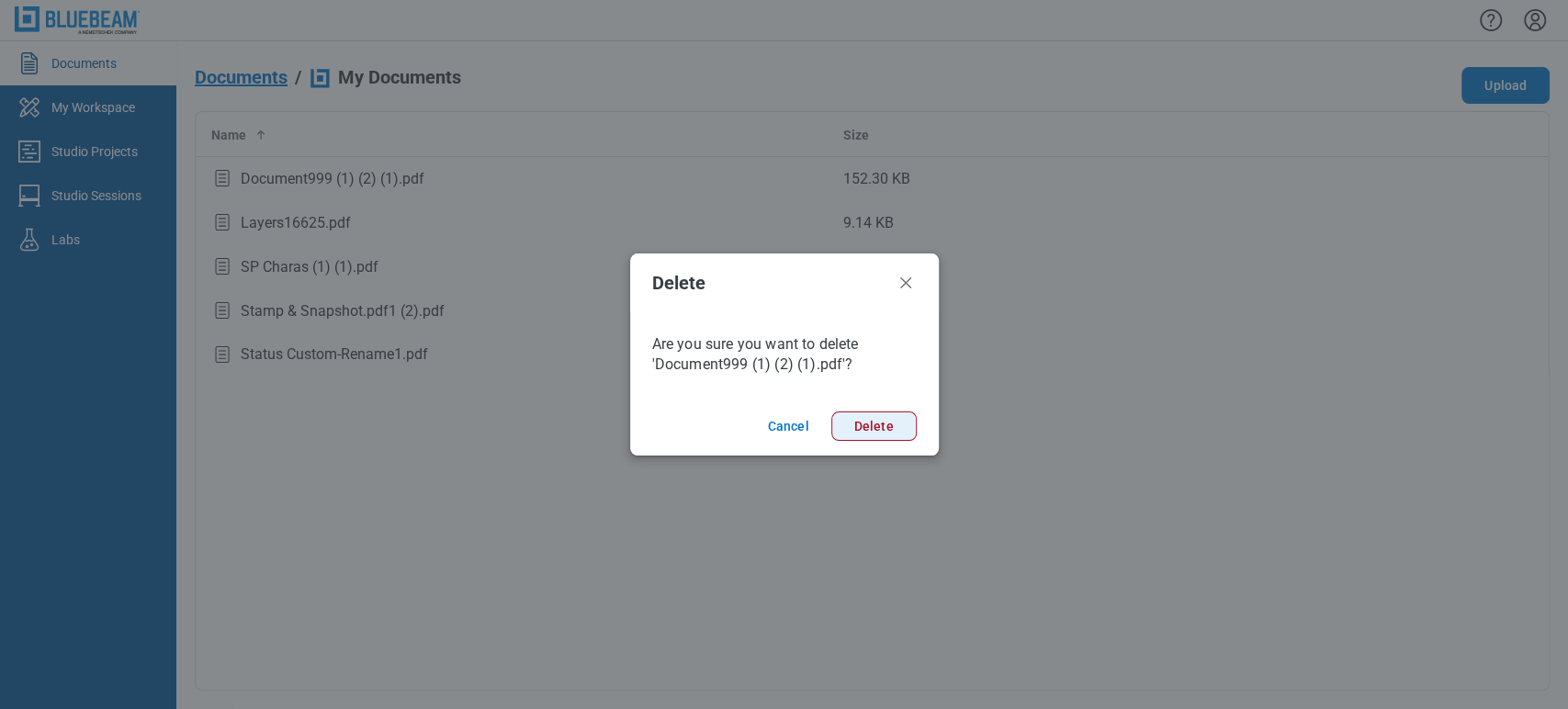
click at [883, 430] on button "Delete" at bounding box center [873, 427] width 86 height 30
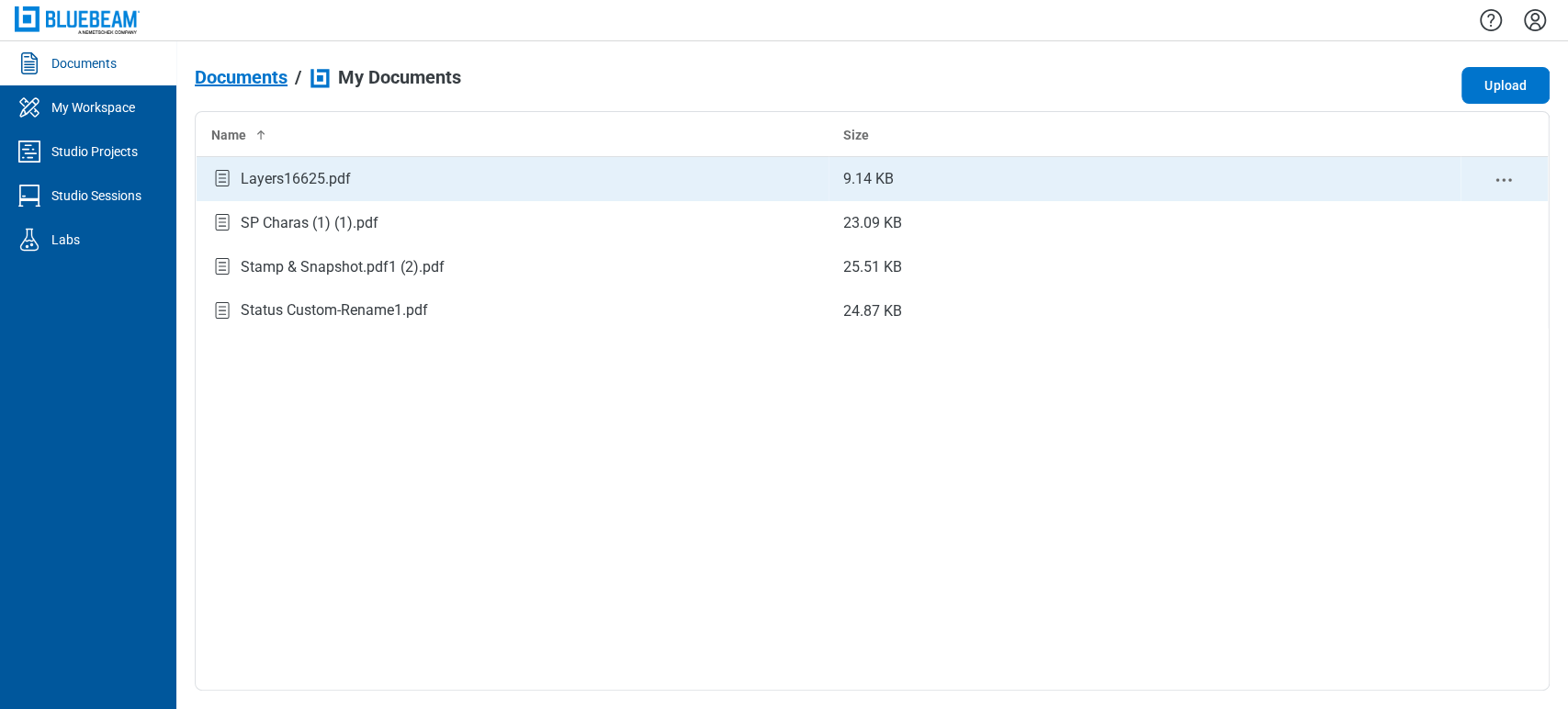
click at [1497, 177] on icon "context-menu" at bounding box center [1503, 179] width 22 height 22
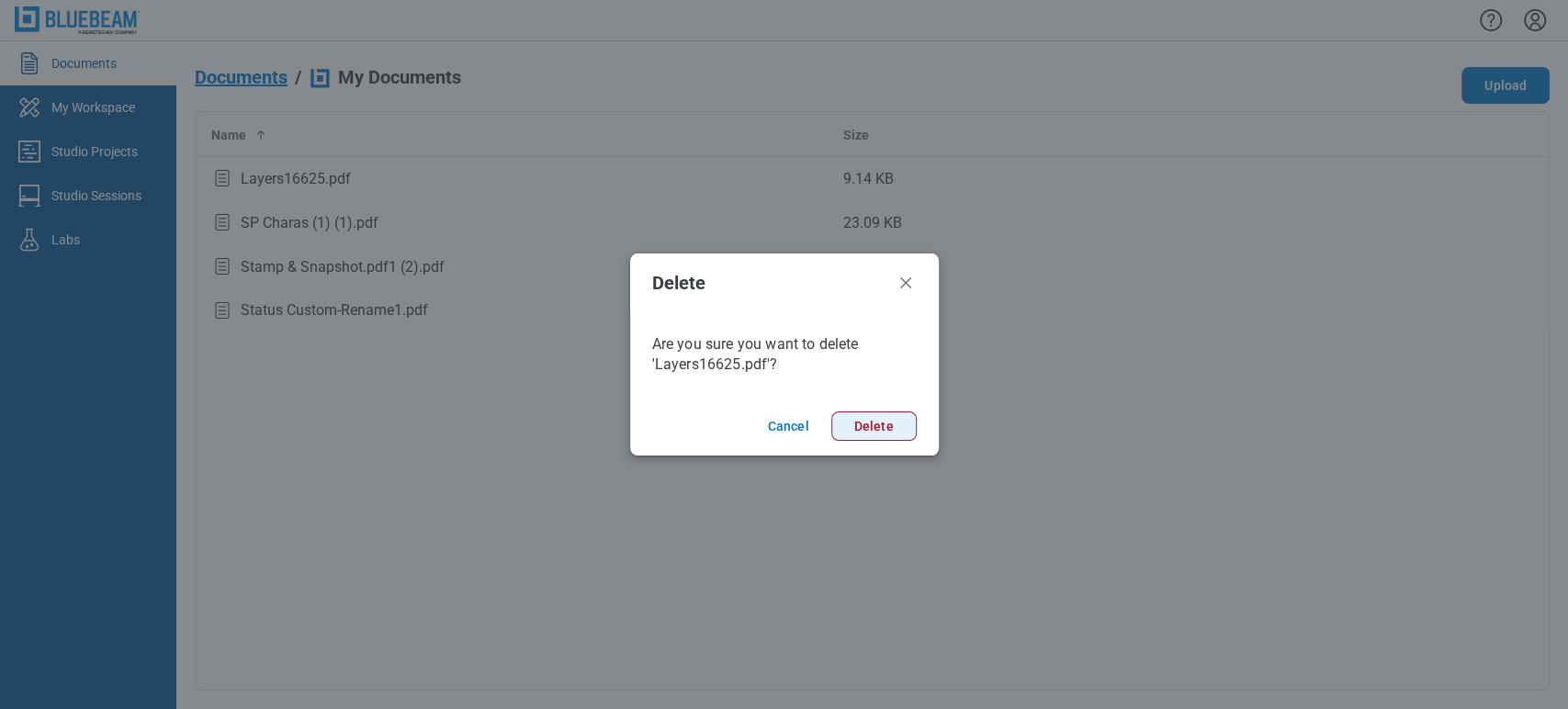
click at [880, 430] on button "Delete" at bounding box center [873, 427] width 86 height 30
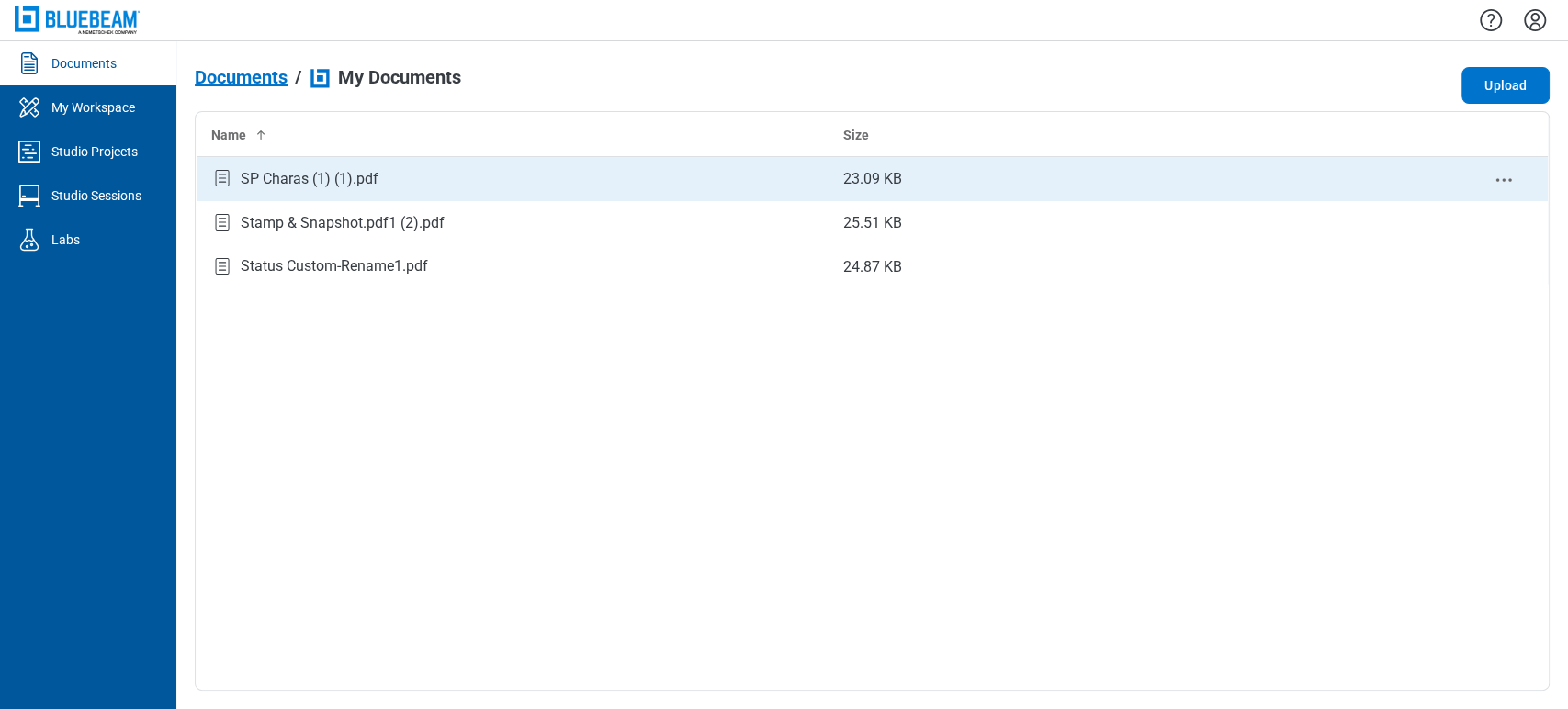
click at [1504, 172] on icon "context-menu" at bounding box center [1503, 179] width 22 height 22
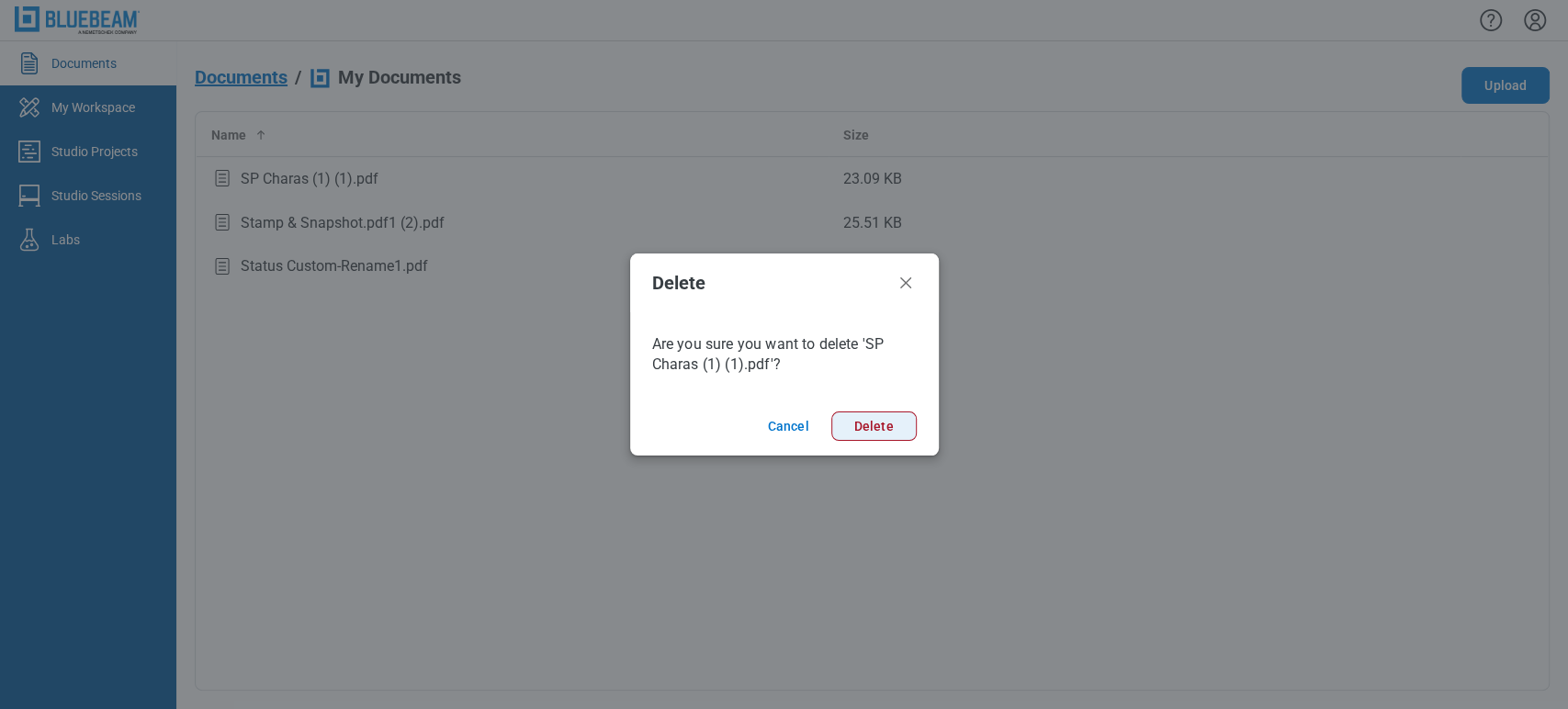
click at [877, 425] on button "Delete" at bounding box center [873, 427] width 86 height 30
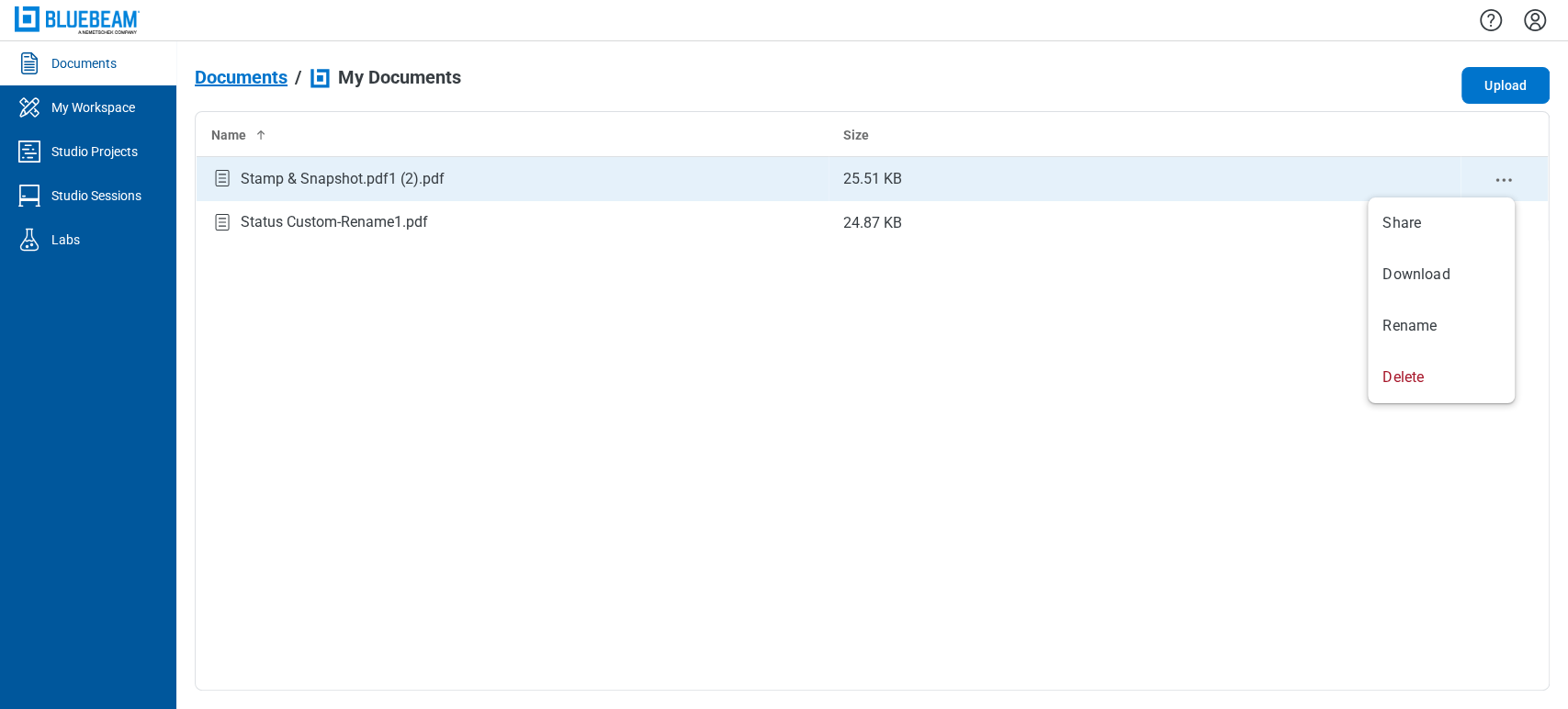
click at [1506, 171] on icon "context-menu" at bounding box center [1503, 179] width 22 height 22
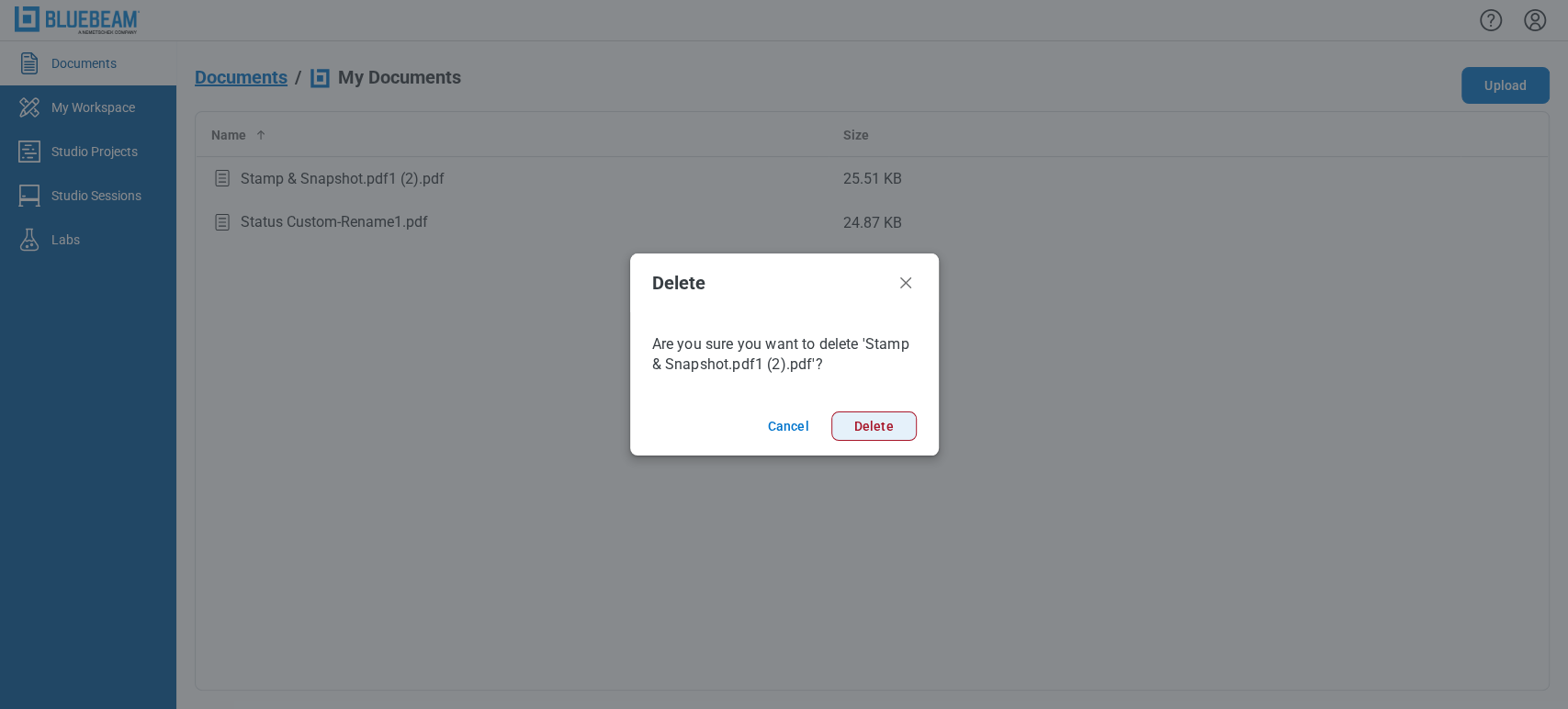
click at [866, 424] on button "Delete" at bounding box center [873, 427] width 86 height 30
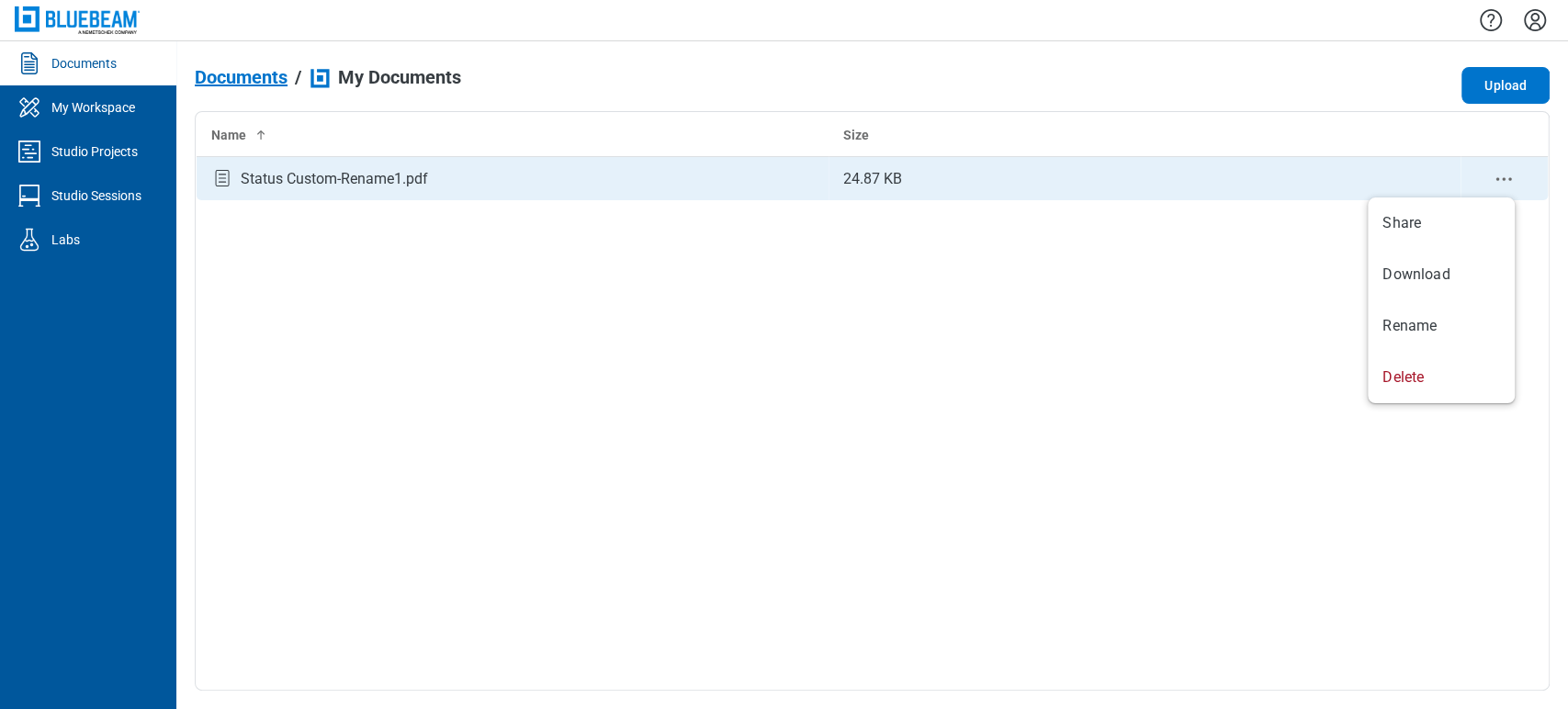
click at [1503, 179] on circle "context-menu" at bounding box center [1504, 179] width 3 height 3
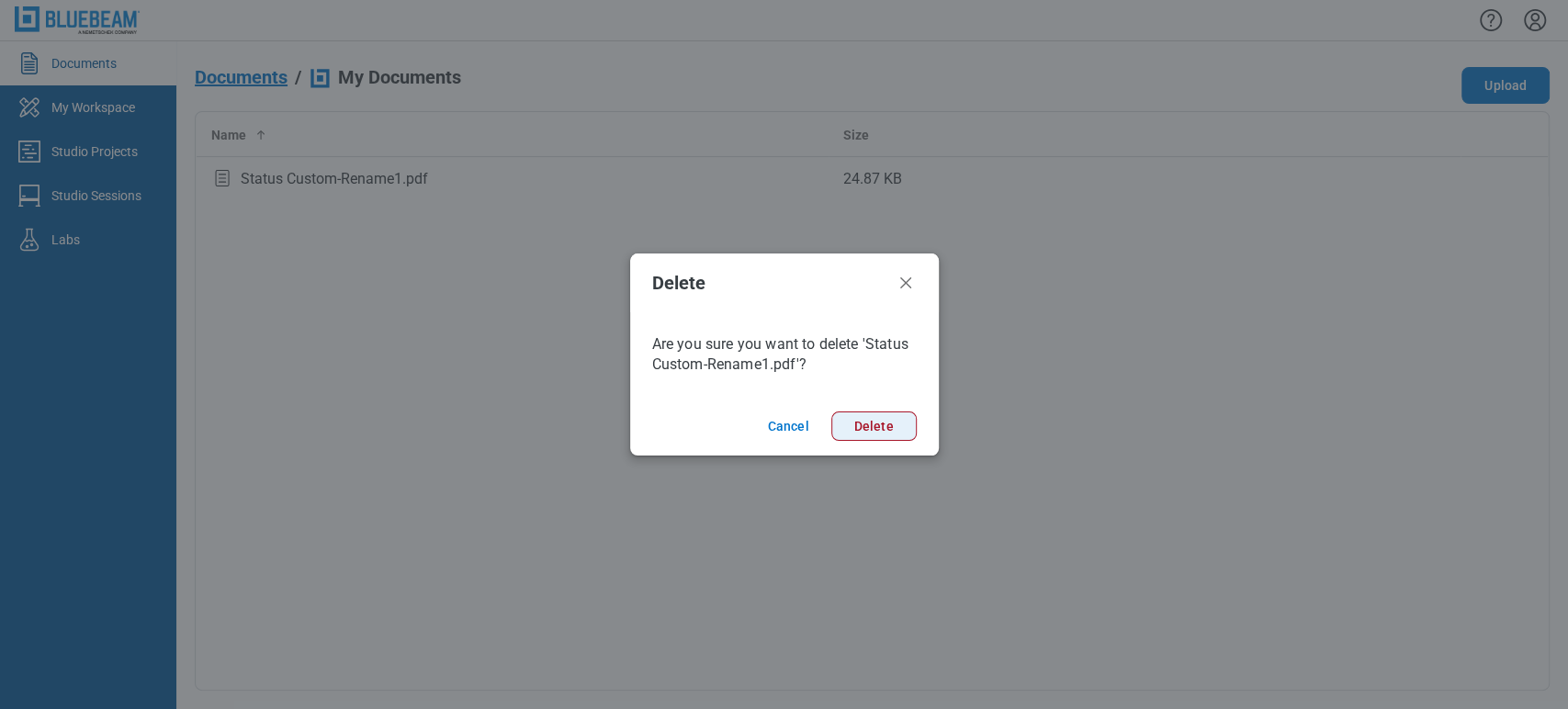
click at [859, 434] on button "Delete" at bounding box center [873, 427] width 86 height 30
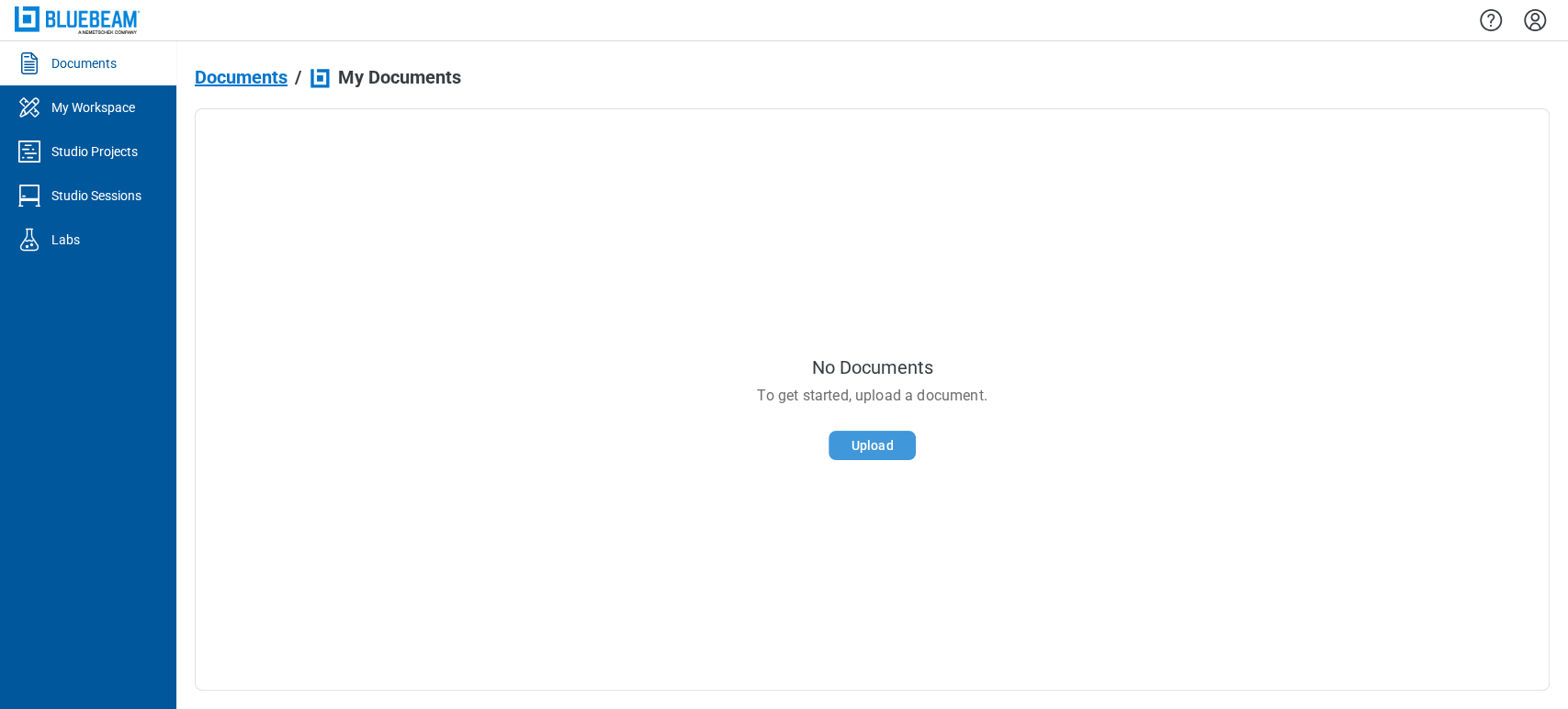
click at [910, 435] on button "Upload" at bounding box center [872, 446] width 88 height 30
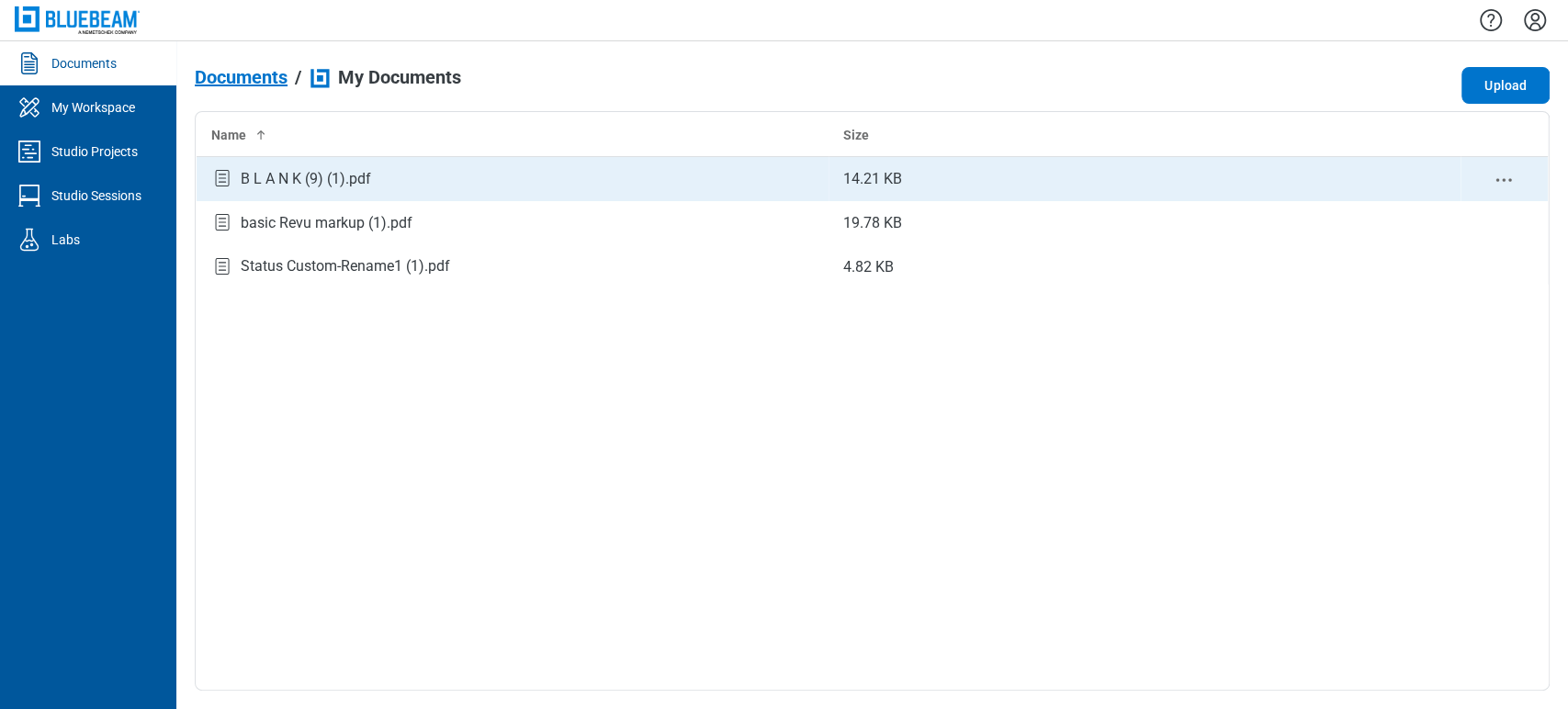
click at [1506, 171] on icon "context-menu" at bounding box center [1503, 179] width 22 height 22
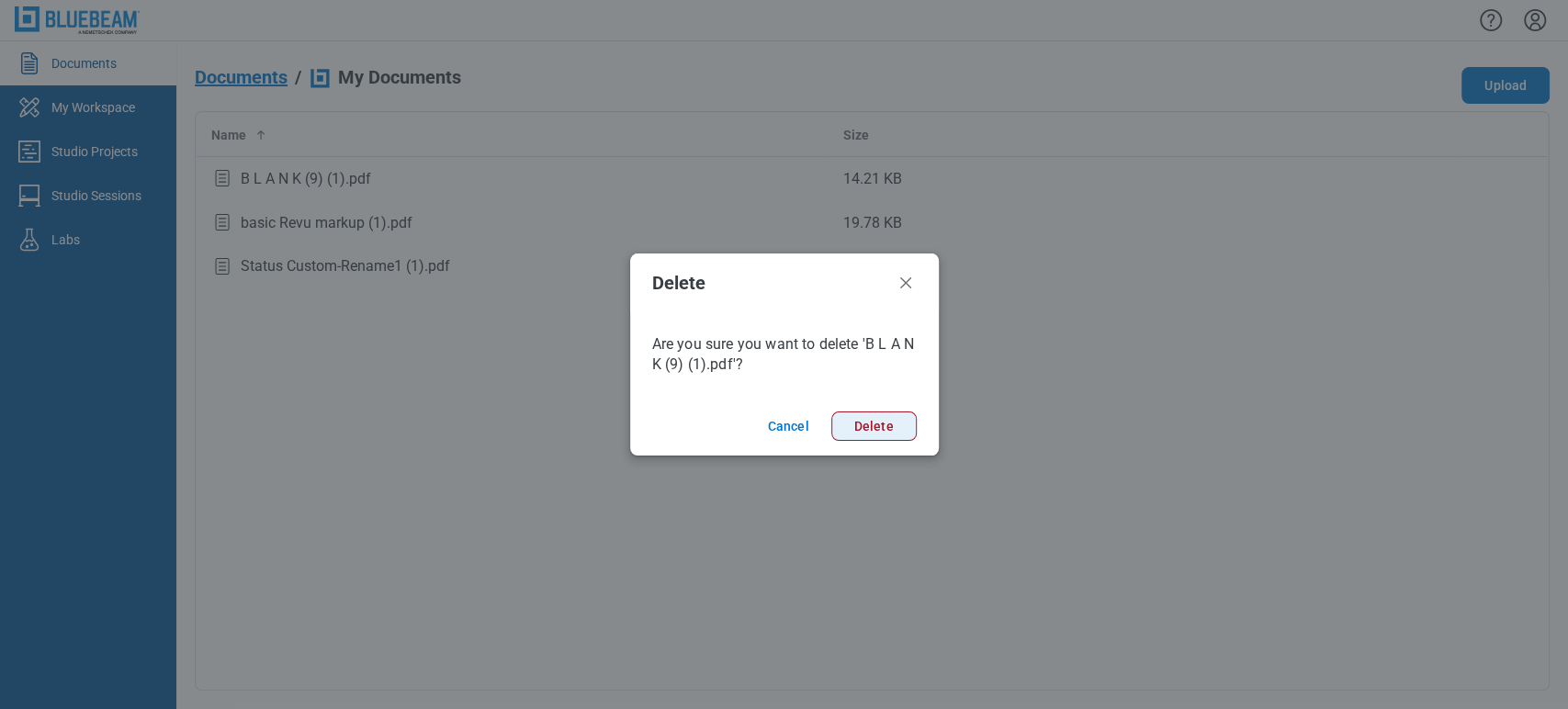
click at [844, 424] on button "Delete" at bounding box center [873, 427] width 86 height 30
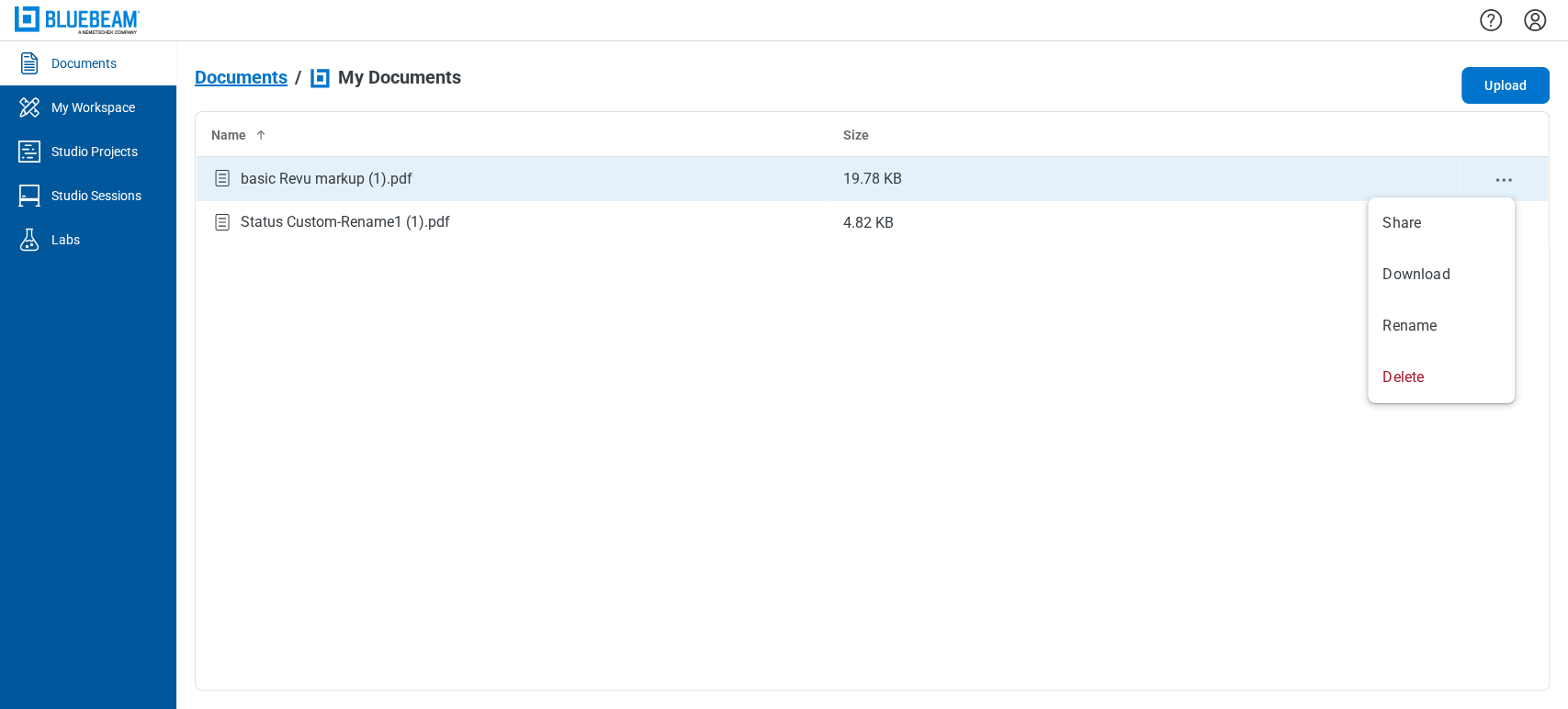
click at [1510, 181] on circle "context-menu" at bounding box center [1509, 179] width 3 height 3
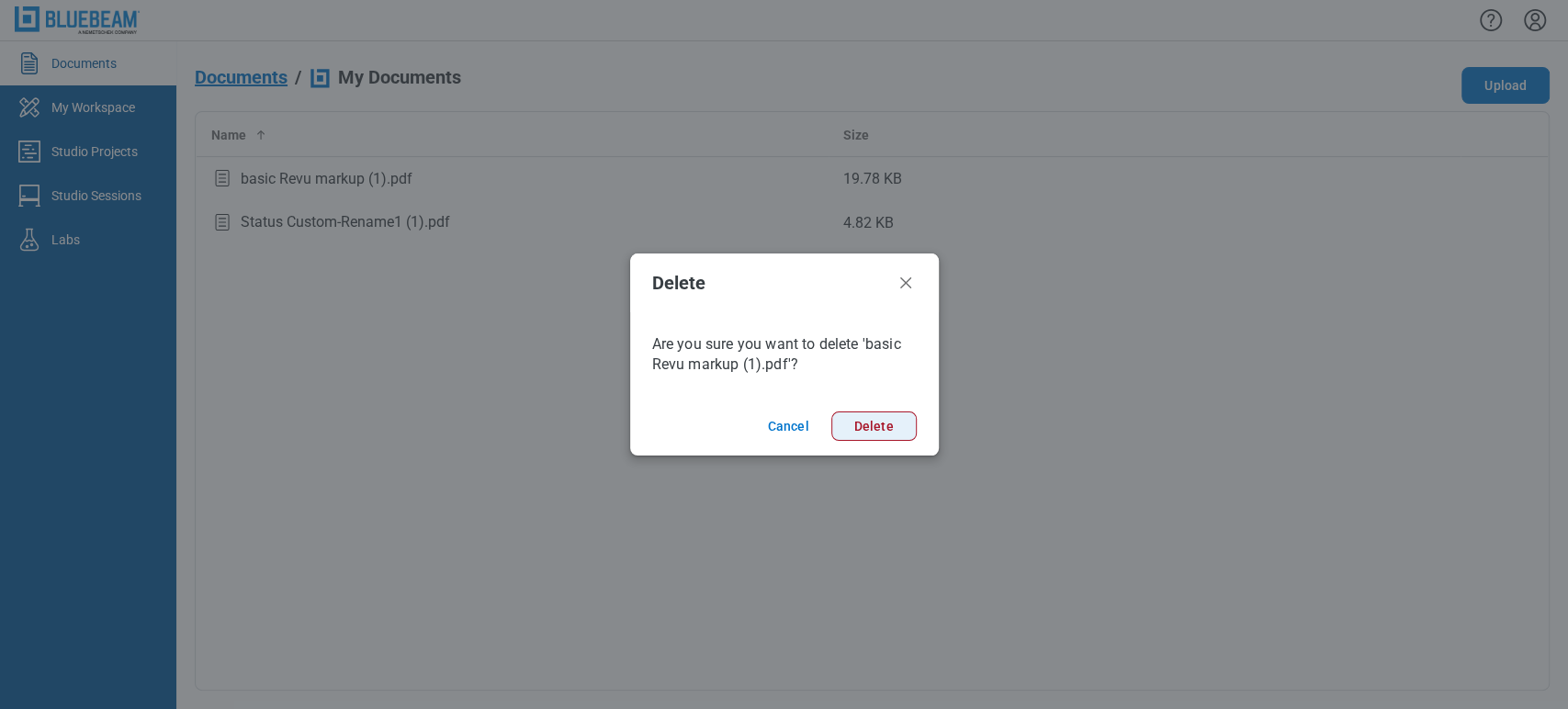
click at [881, 432] on button "Delete" at bounding box center [873, 427] width 86 height 30
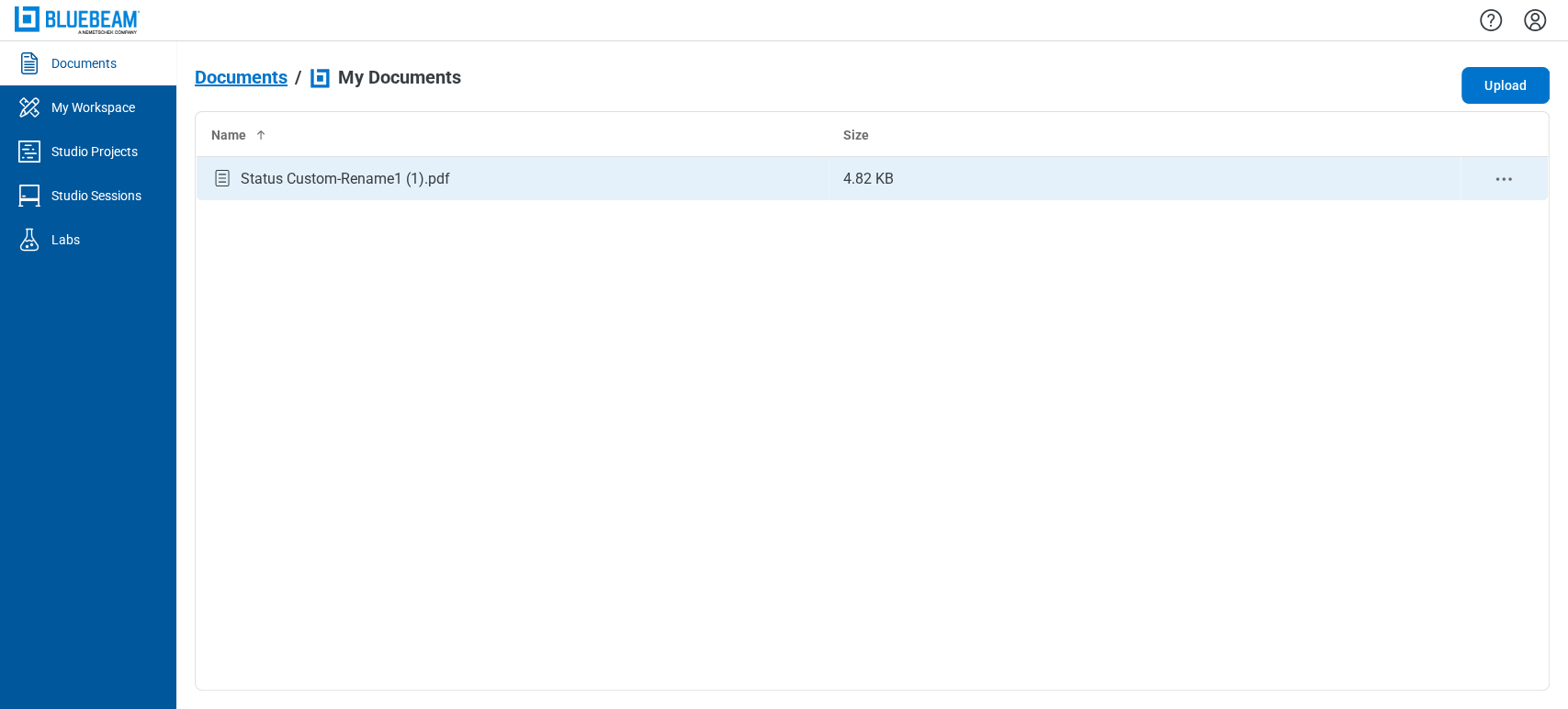
click at [1495, 176] on icon "context-menu" at bounding box center [1503, 179] width 22 height 22
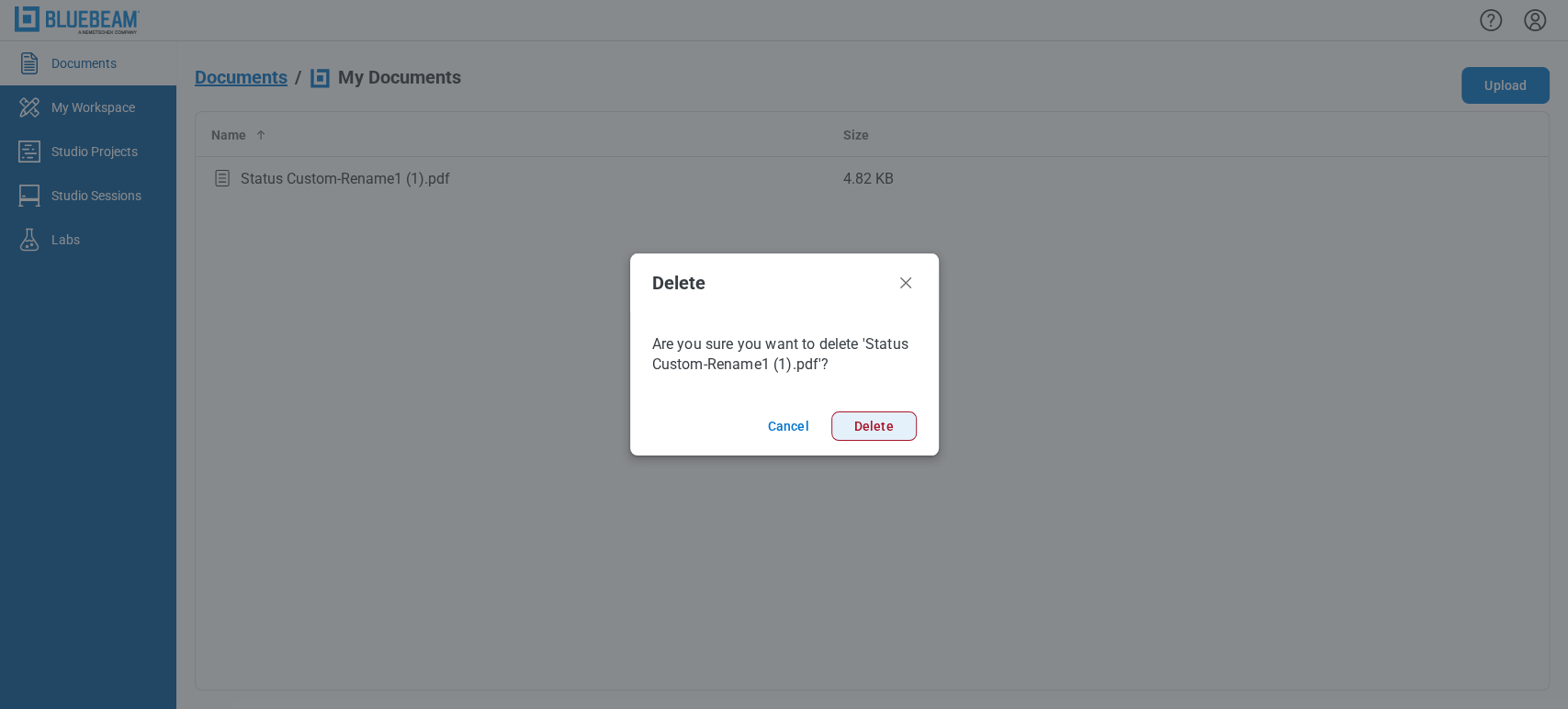
click at [877, 425] on button "Delete" at bounding box center [873, 427] width 86 height 30
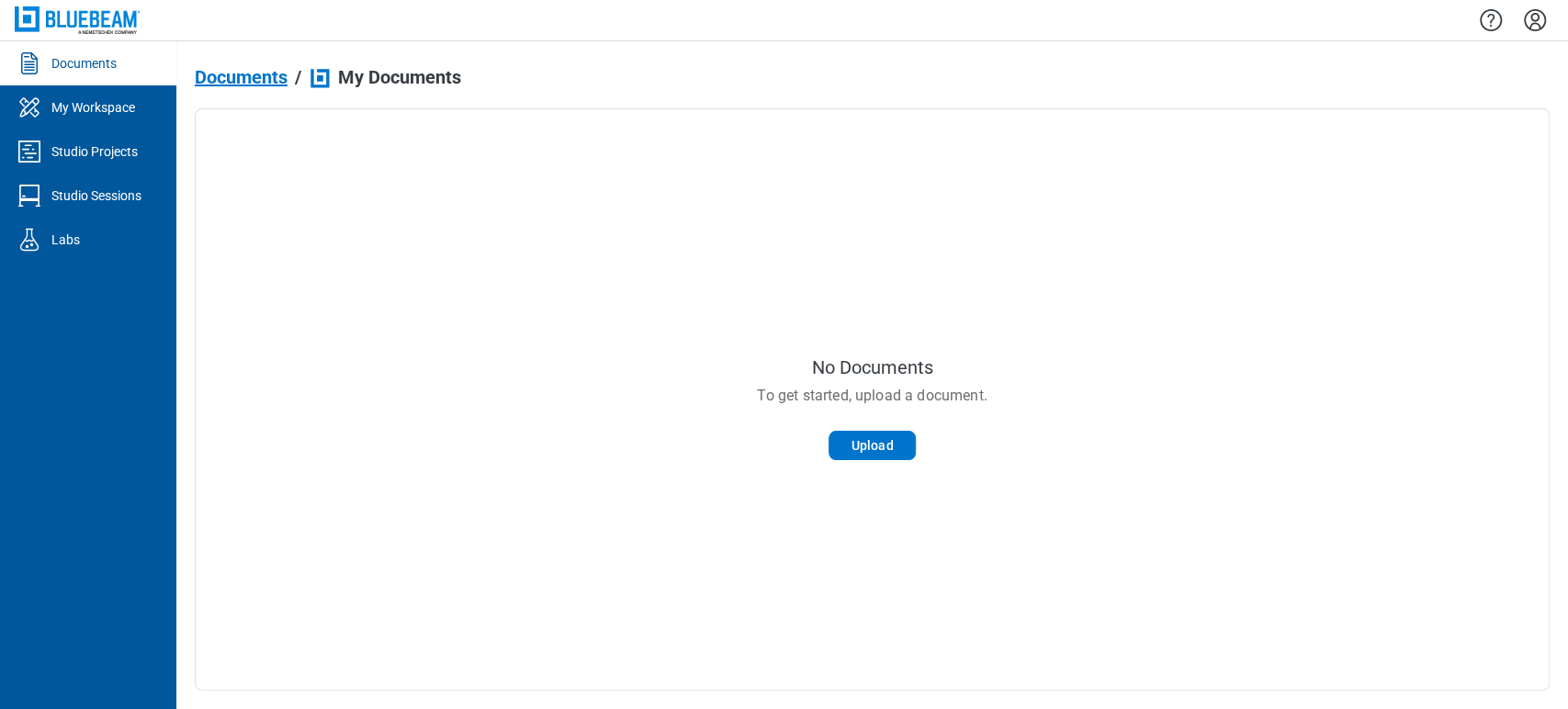
click at [1535, 13] on icon "Settings" at bounding box center [1534, 21] width 30 height 30
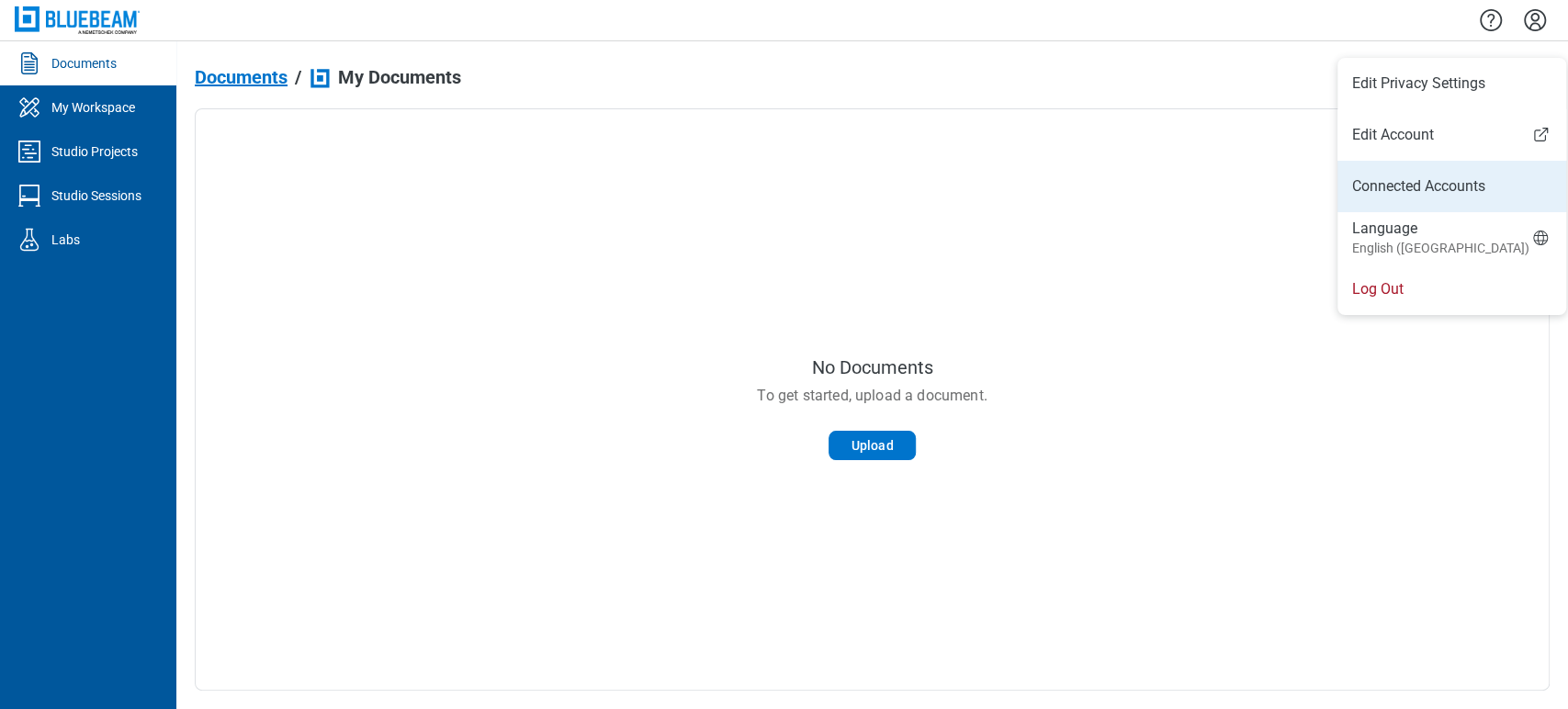
click at [1435, 203] on li "Connected Accounts" at bounding box center [1452, 186] width 229 height 51
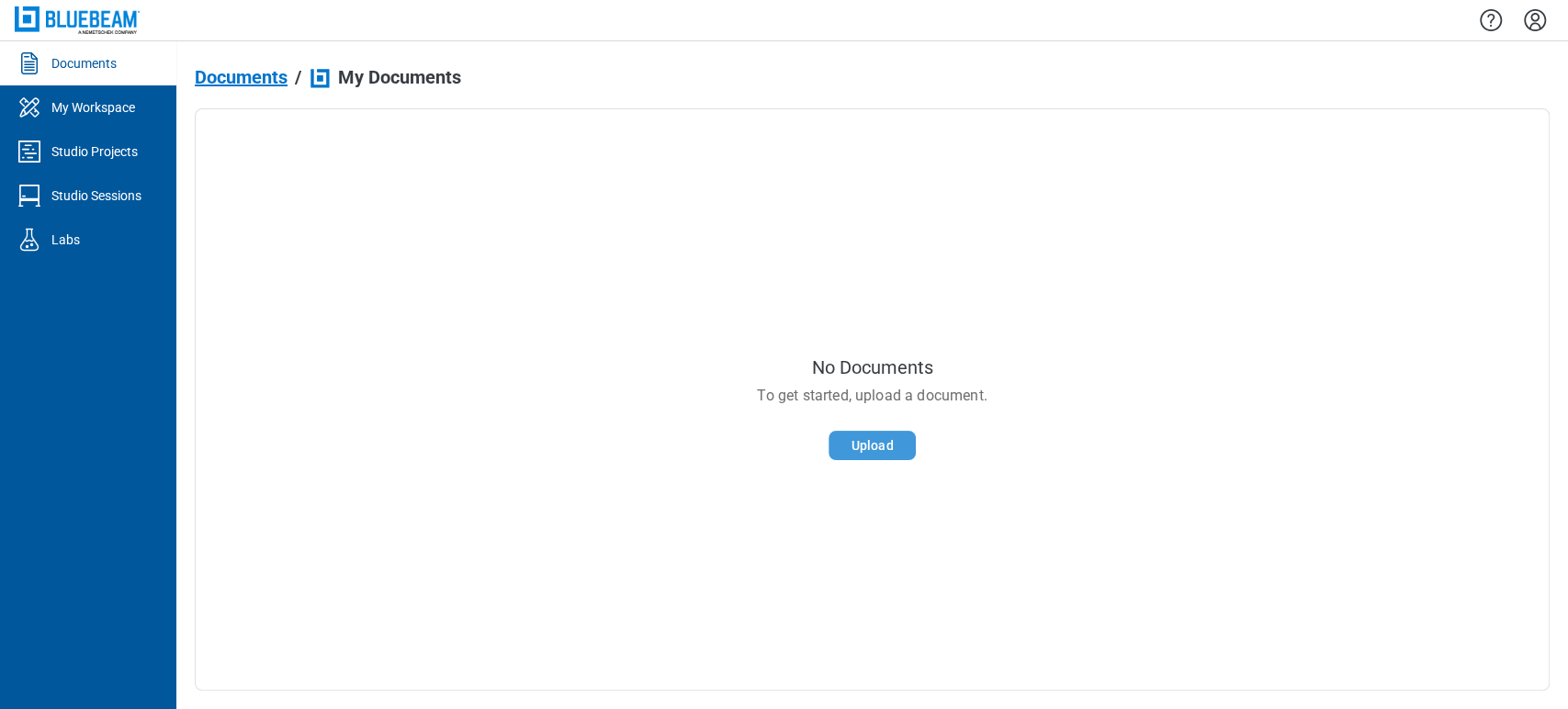
click at [877, 446] on button "Upload" at bounding box center [872, 446] width 88 height 30
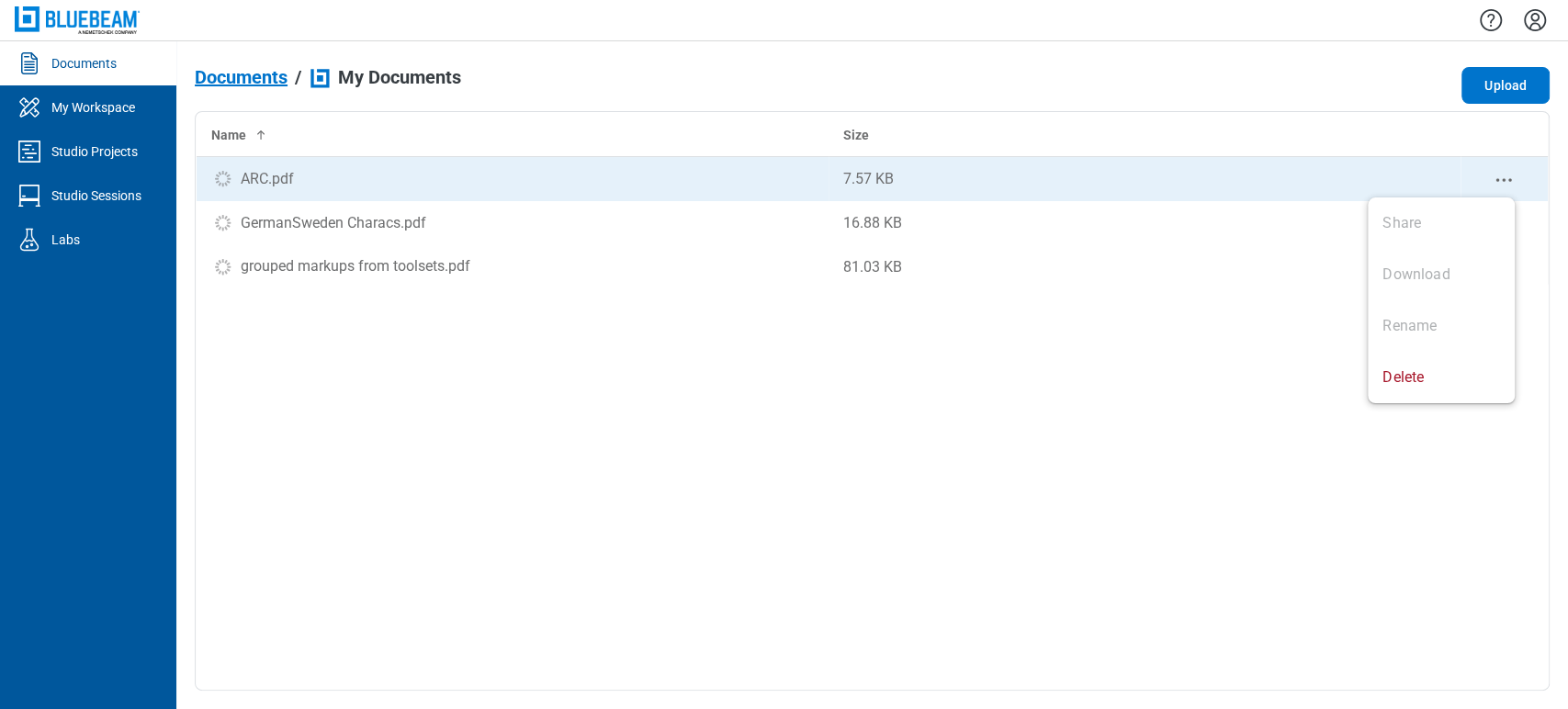
click at [1509, 176] on icon "context-menu" at bounding box center [1503, 179] width 22 height 22
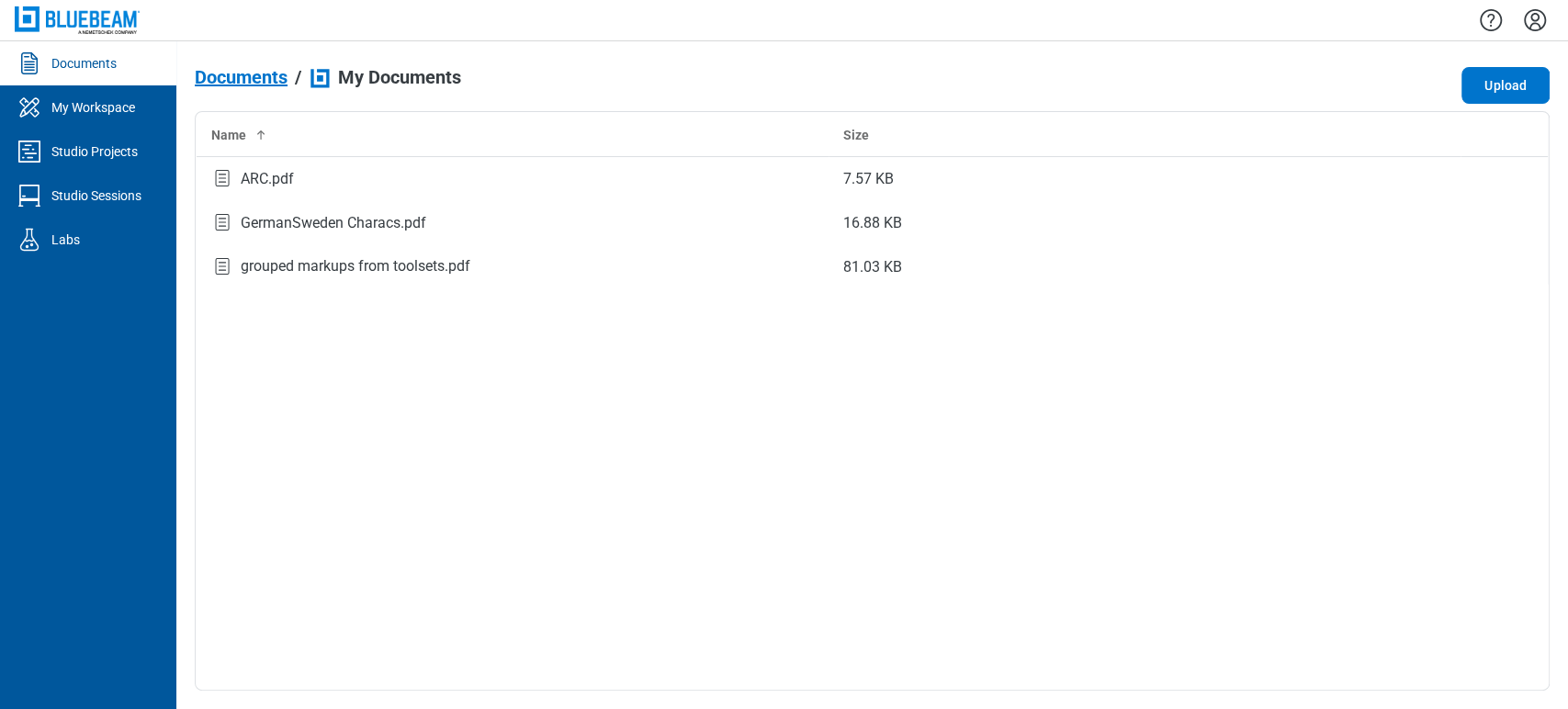
click at [496, 453] on div "Name Size ARC.pdf 7.57 KB GermanSweden Characs.pdf 16.88 KB grouped markups fro…" at bounding box center [872, 401] width 1355 height 580
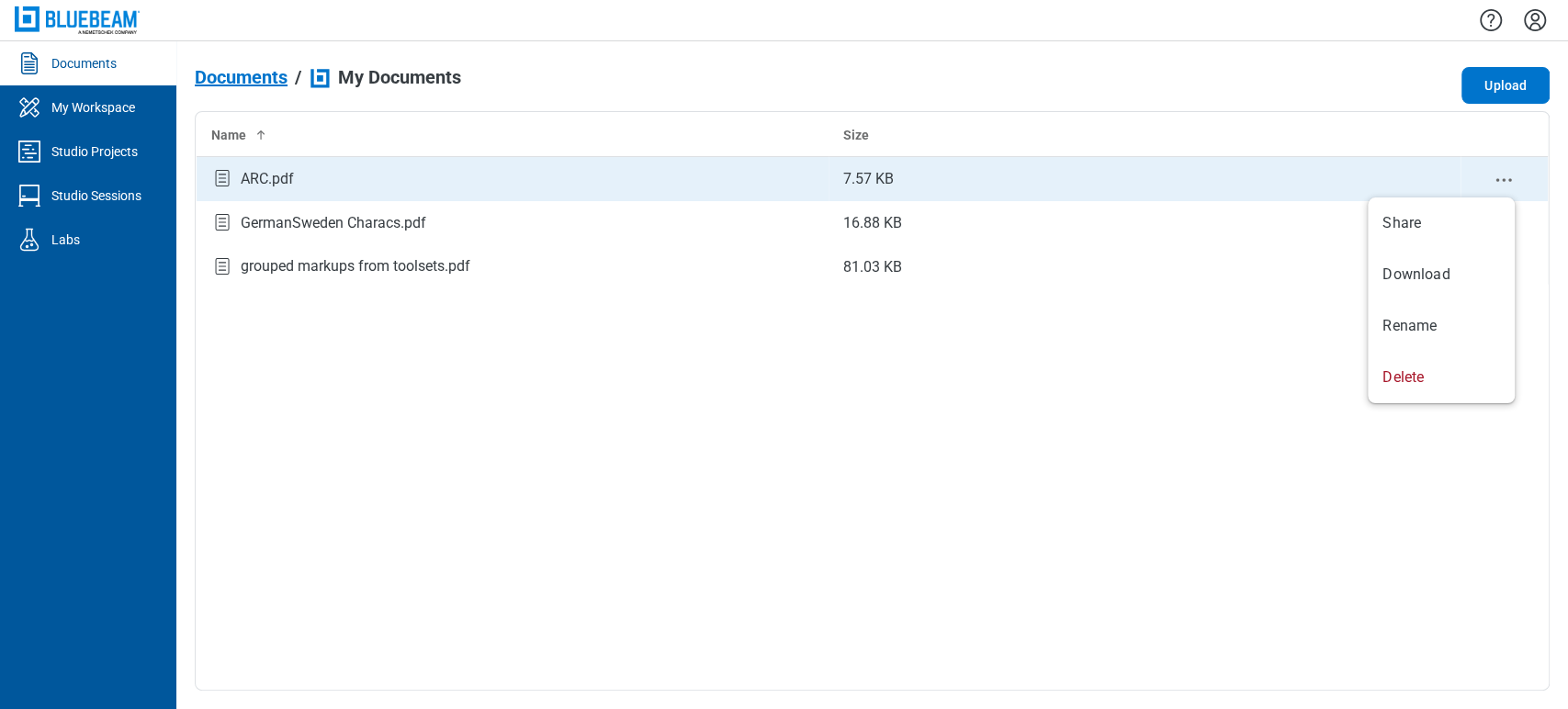
click at [1514, 177] on icon "context-menu" at bounding box center [1503, 179] width 22 height 22
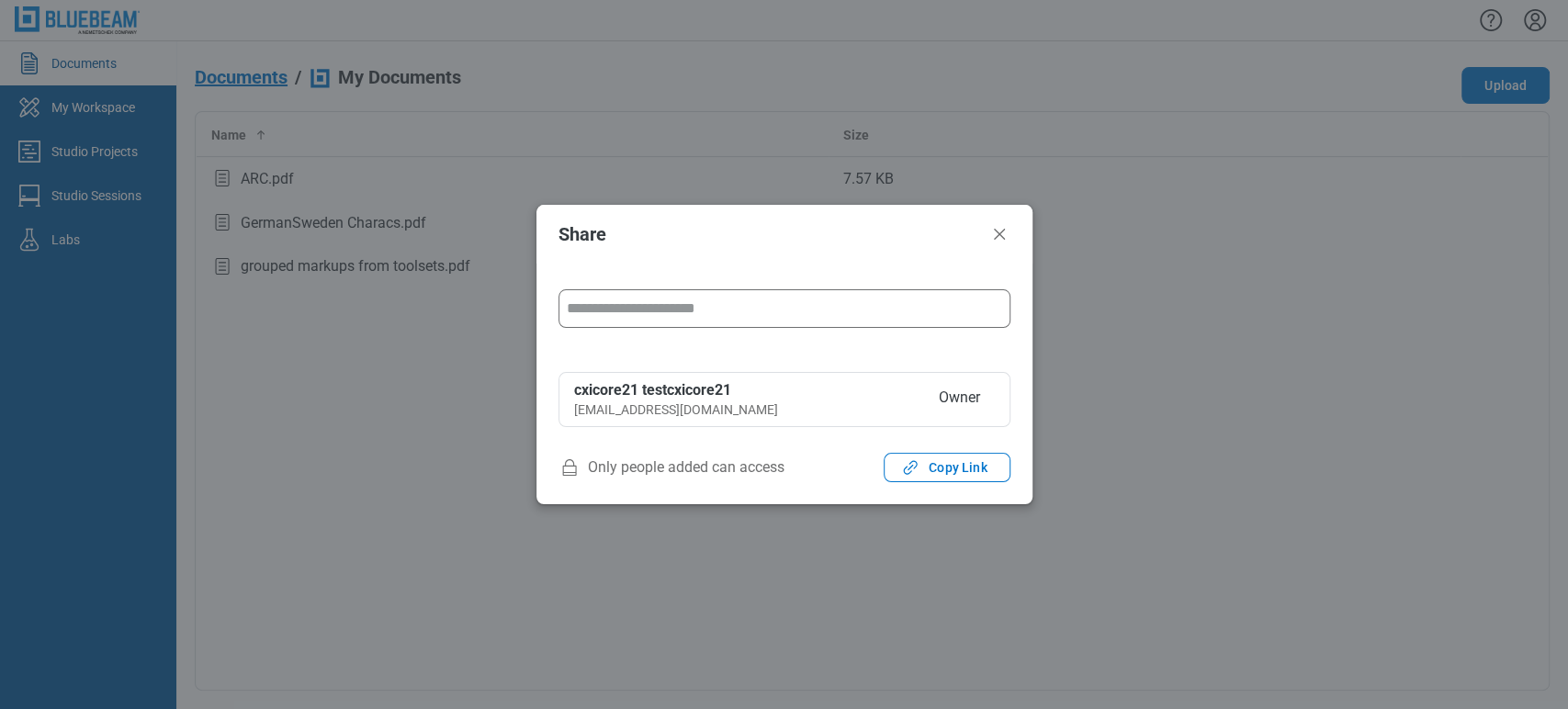
click at [643, 317] on input "form" at bounding box center [784, 308] width 436 height 36
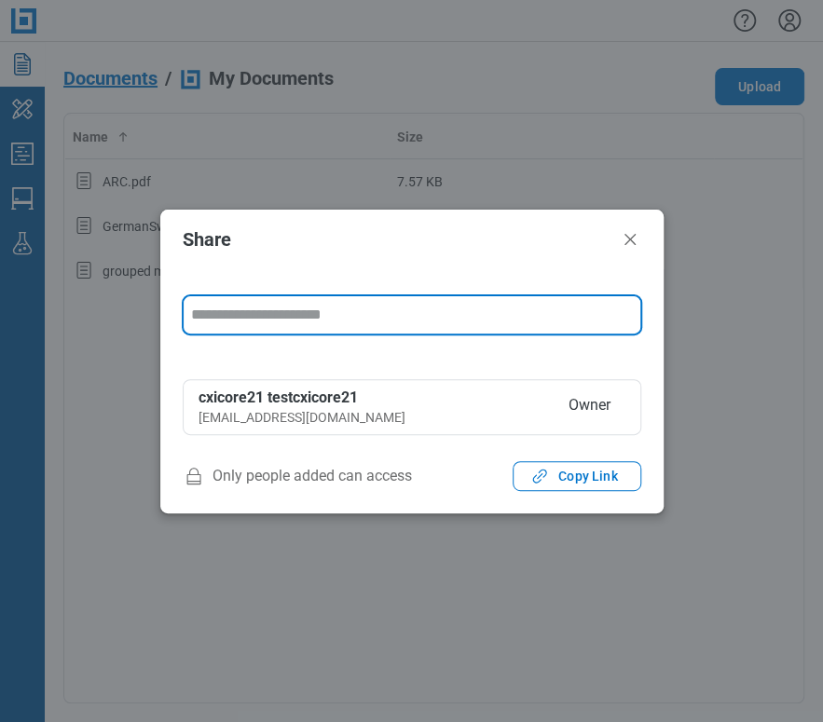
click at [267, 311] on input "form" at bounding box center [412, 314] width 442 height 37
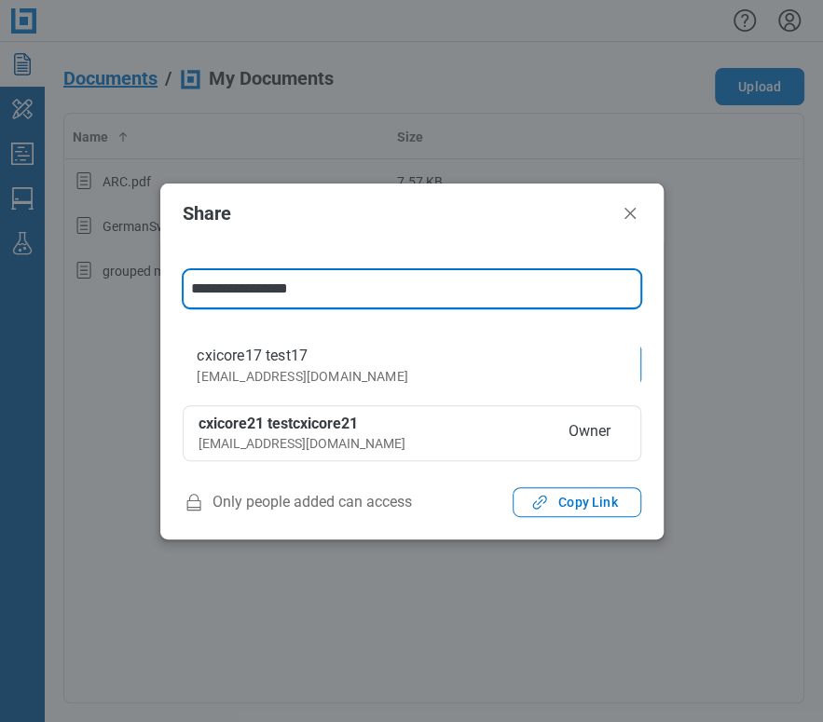
type input "**********"
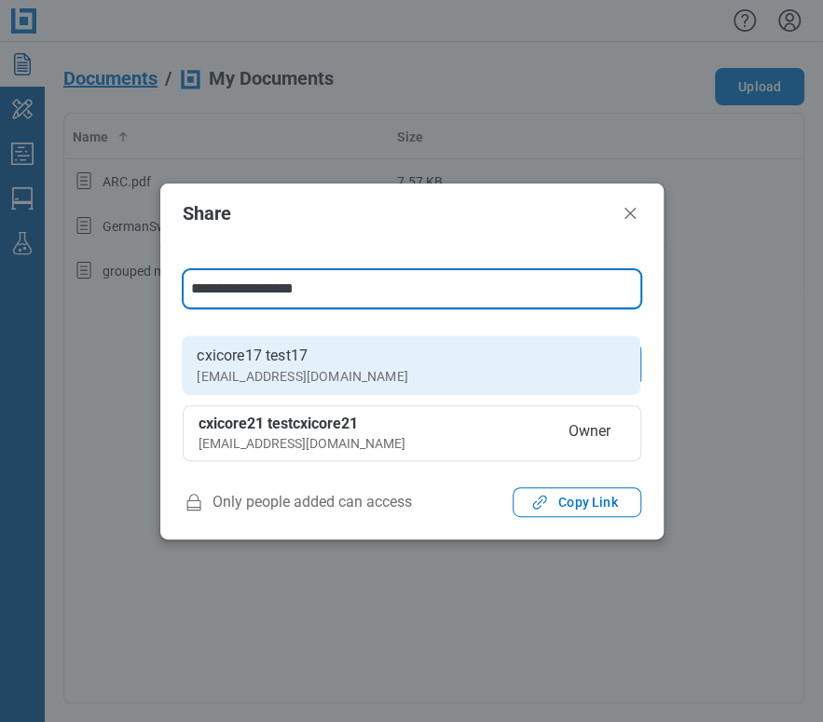
click at [508, 371] on li "cxicore17 test17 cxicore17@mail.com" at bounding box center [411, 366] width 459 height 60
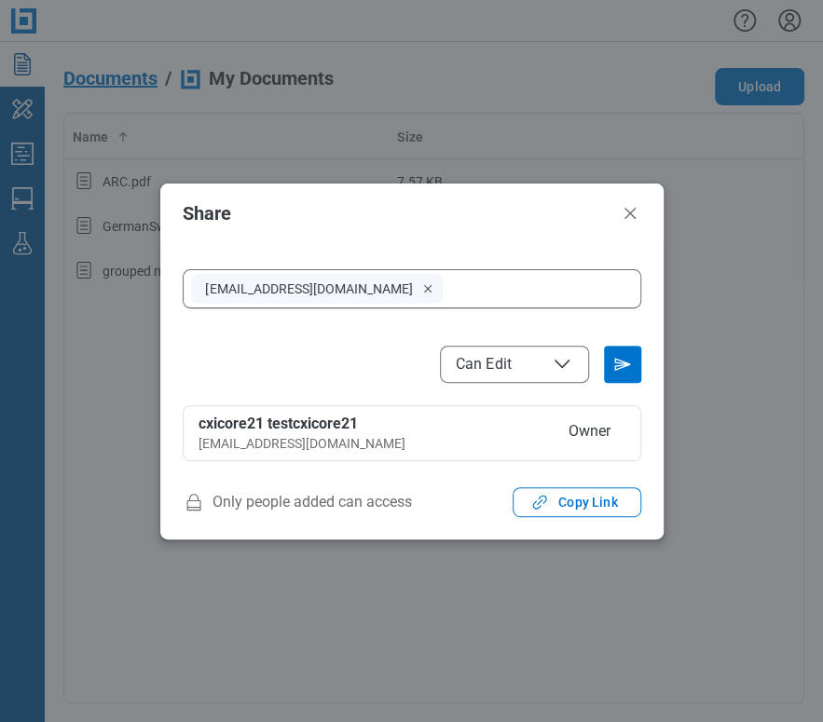
drag, startPoint x: 610, startPoint y: 356, endPoint x: 477, endPoint y: 356, distance: 133.3
click at [611, 356] on icon "Send email invitation" at bounding box center [623, 364] width 30 height 30
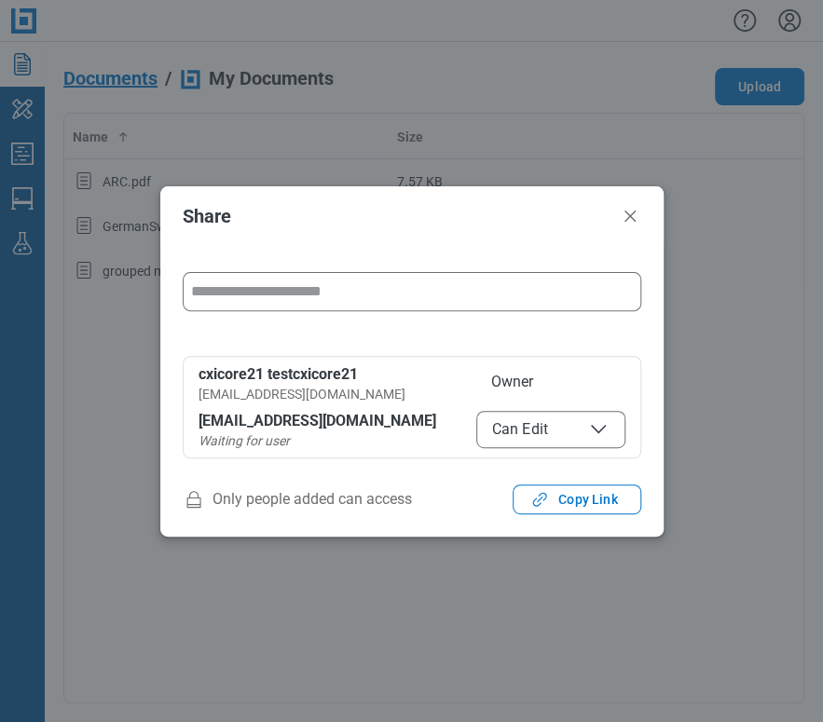
click at [573, 426] on span "Can Edit" at bounding box center [550, 429] width 117 height 22
click at [490, 445] on button "Can View" at bounding box center [550, 429] width 149 height 37
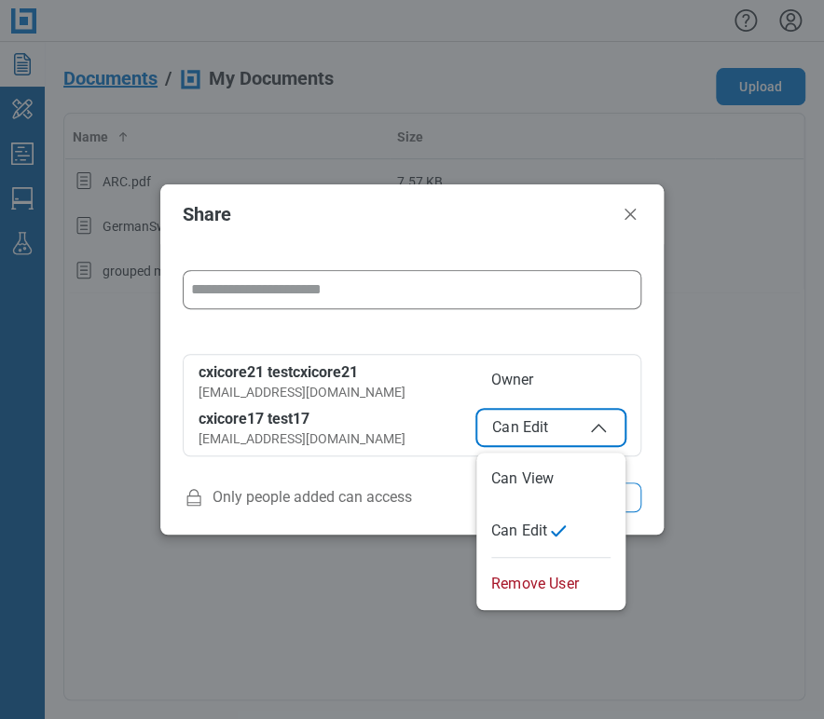
click at [596, 427] on icon "button" at bounding box center [598, 428] width 15 height 8
click at [630, 206] on icon "Close" at bounding box center [630, 214] width 22 height 22
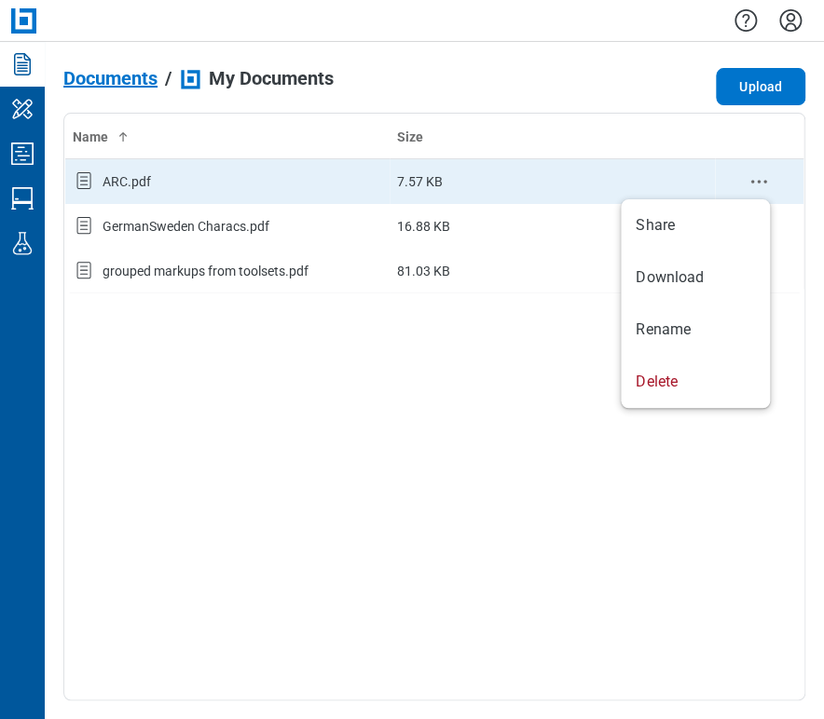
click at [759, 173] on icon "context-menu" at bounding box center [758, 182] width 22 height 22
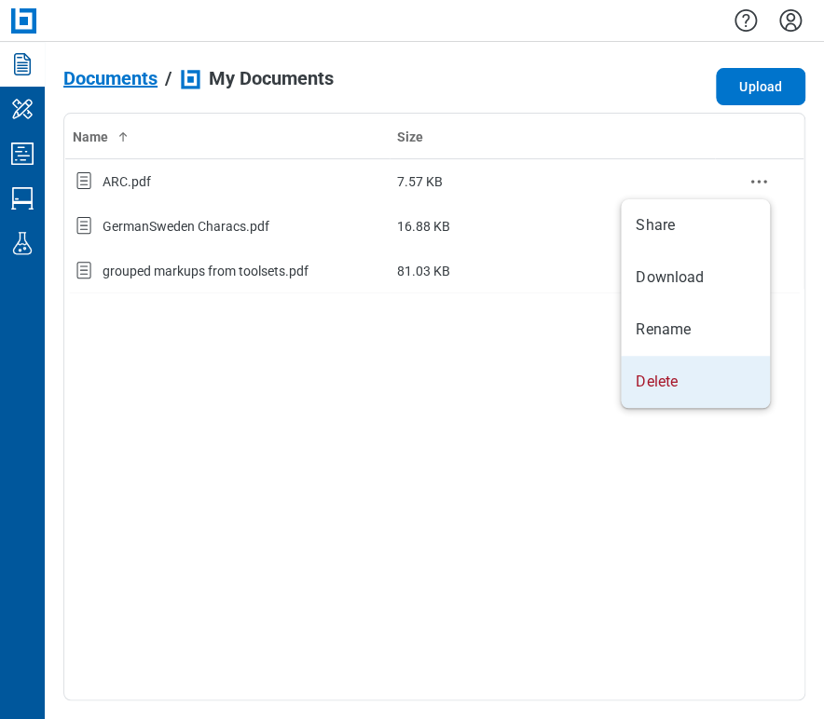
click at [486, 376] on body "Documents My Workspace Studio Projects Studio Sessions Labs Documents / My Docu…" at bounding box center [412, 359] width 824 height 719
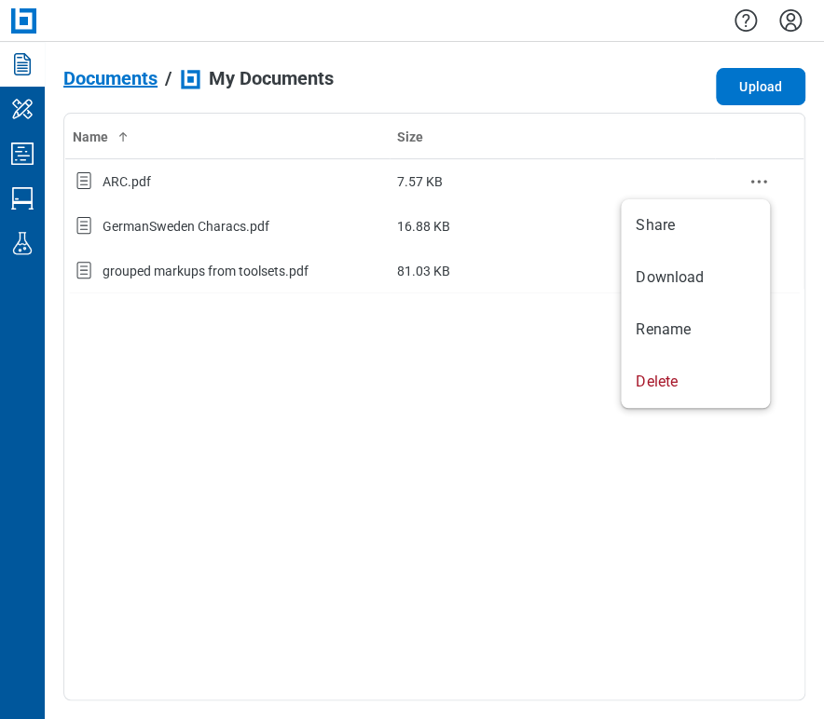
click at [486, 376] on div "Name Size ARC.pdf 7.57 KB GermanSweden Characs.pdf 16.88 KB grouped markups fro…" at bounding box center [434, 407] width 742 height 588
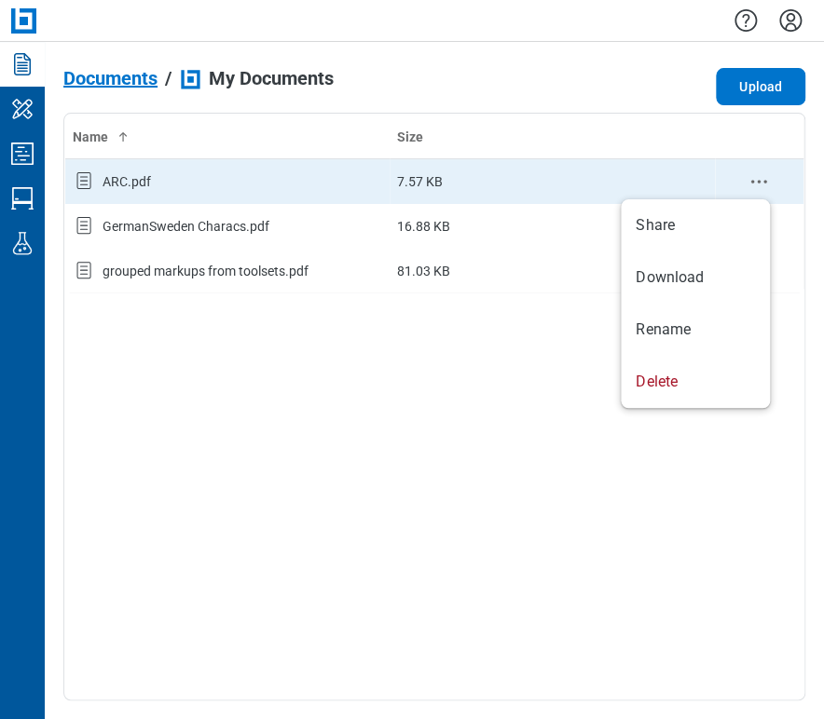
click at [759, 180] on circle "context-menu" at bounding box center [759, 181] width 3 height 3
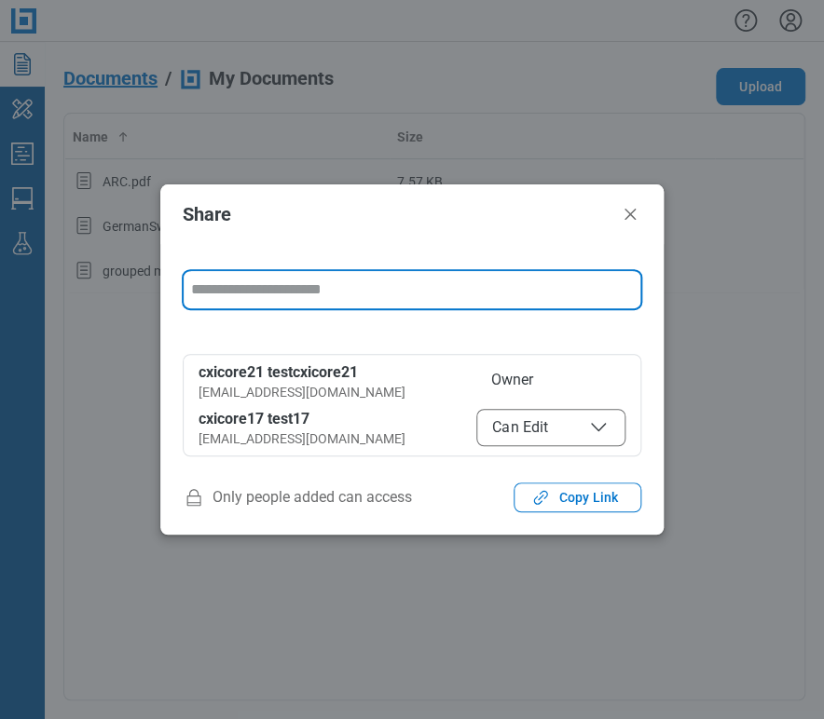
click at [515, 412] on button "Can Edit" at bounding box center [550, 427] width 149 height 37
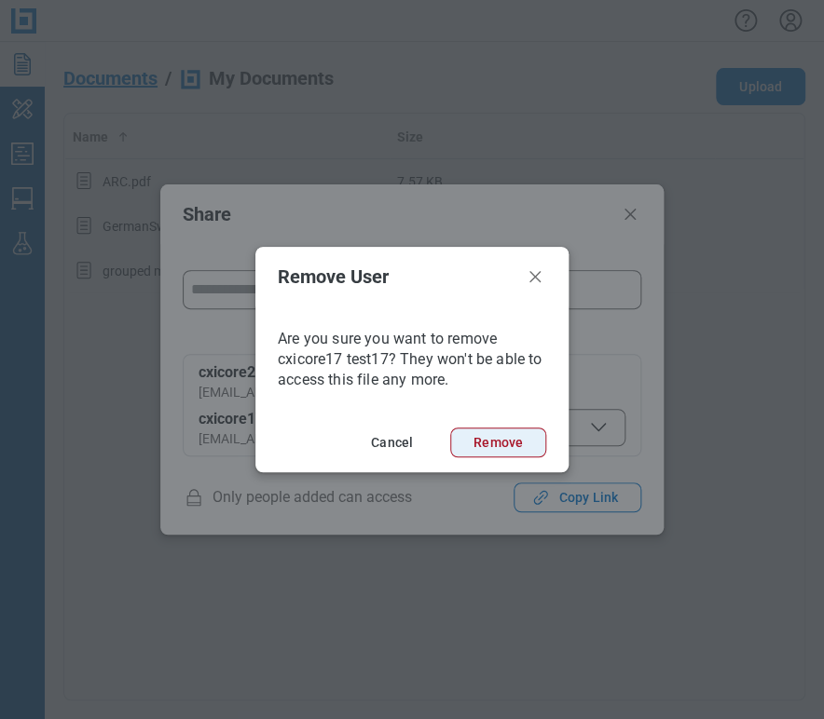
click at [513, 444] on button "Remove" at bounding box center [498, 443] width 96 height 30
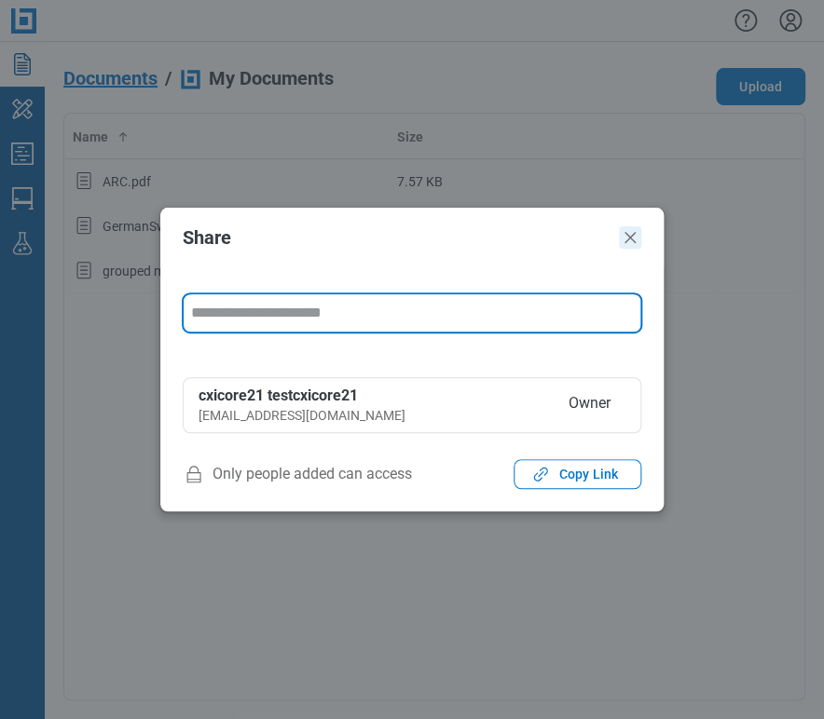
click at [632, 229] on icon "Close" at bounding box center [630, 237] width 22 height 22
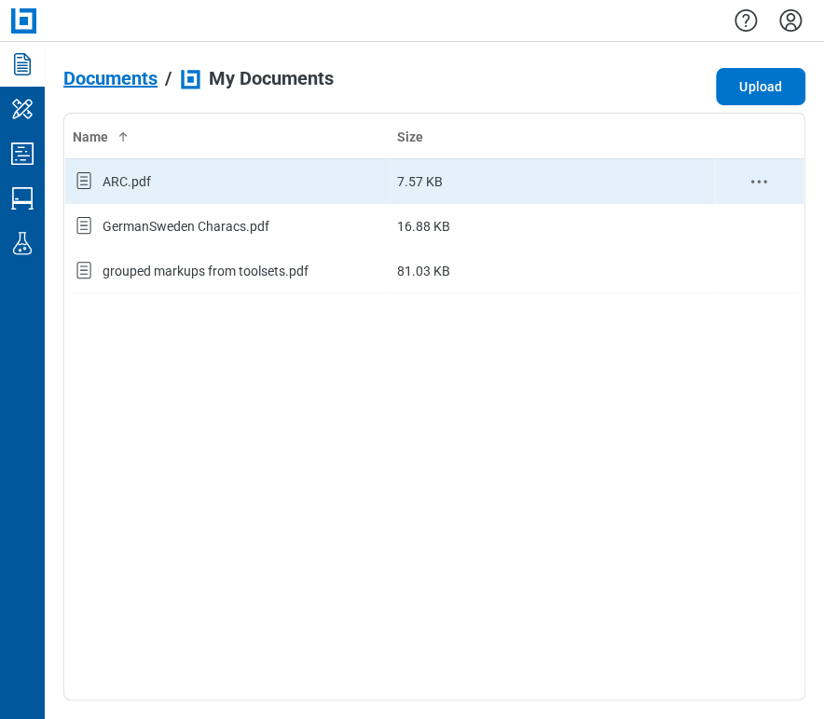
click at [759, 174] on icon "context-menu" at bounding box center [758, 182] width 22 height 22
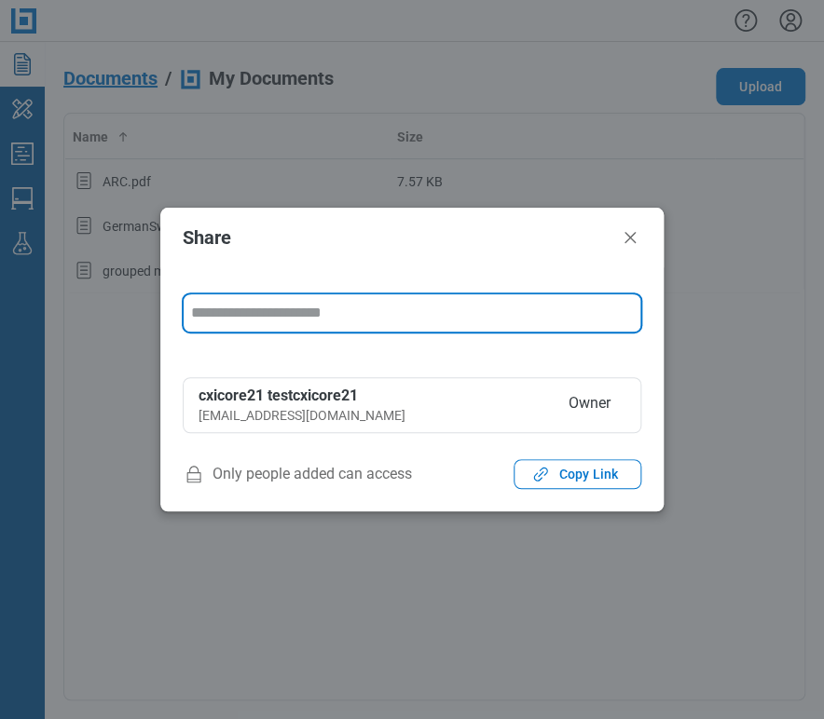
click at [339, 308] on input "form" at bounding box center [412, 312] width 442 height 37
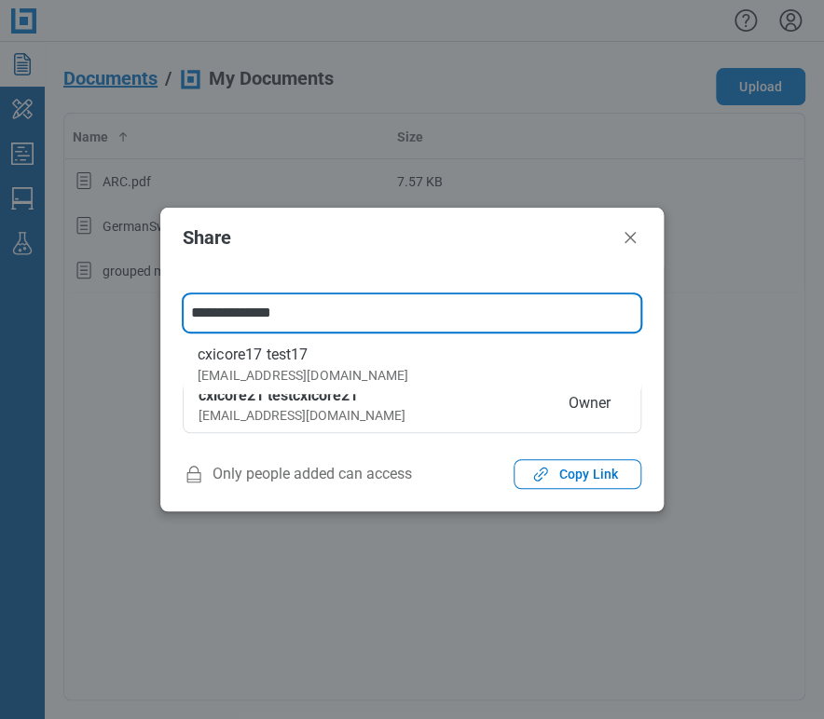
type input "**********"
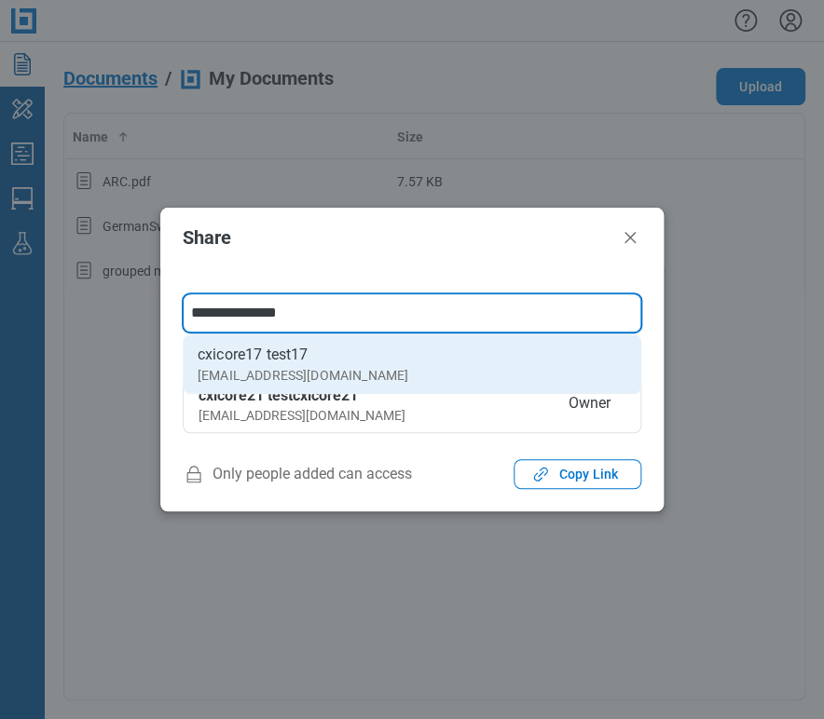
click at [302, 363] on div "cxicore17 test17" at bounding box center [303, 355] width 211 height 22
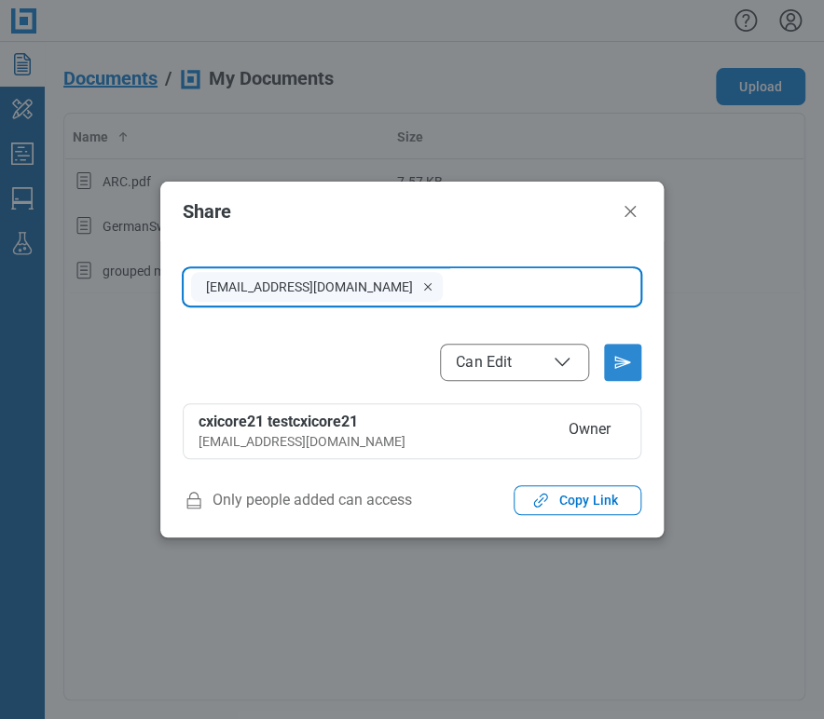
click at [623, 368] on icon "Send email invitation" at bounding box center [623, 363] width 30 height 30
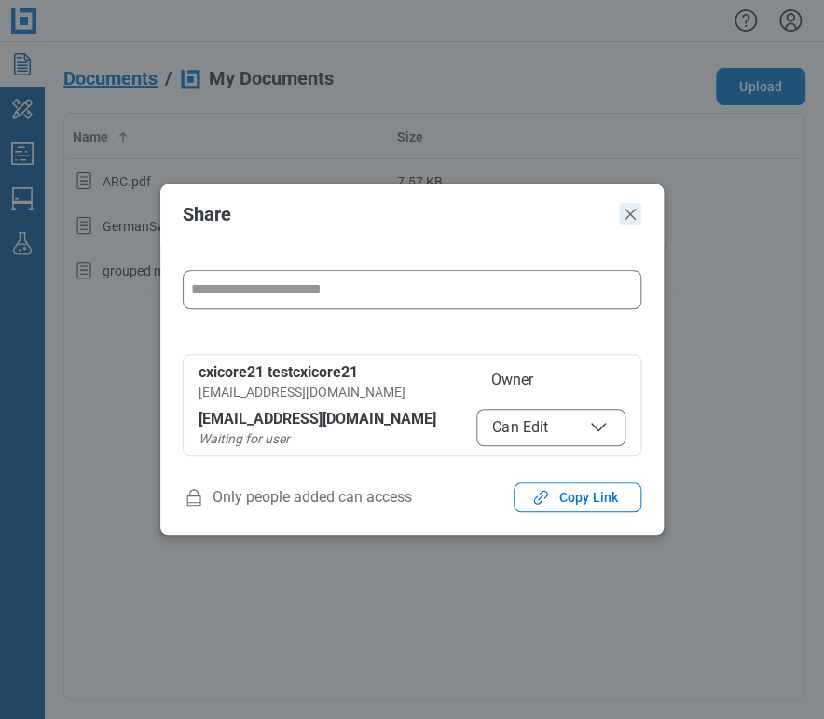
click at [633, 219] on icon "Close" at bounding box center [630, 214] width 22 height 22
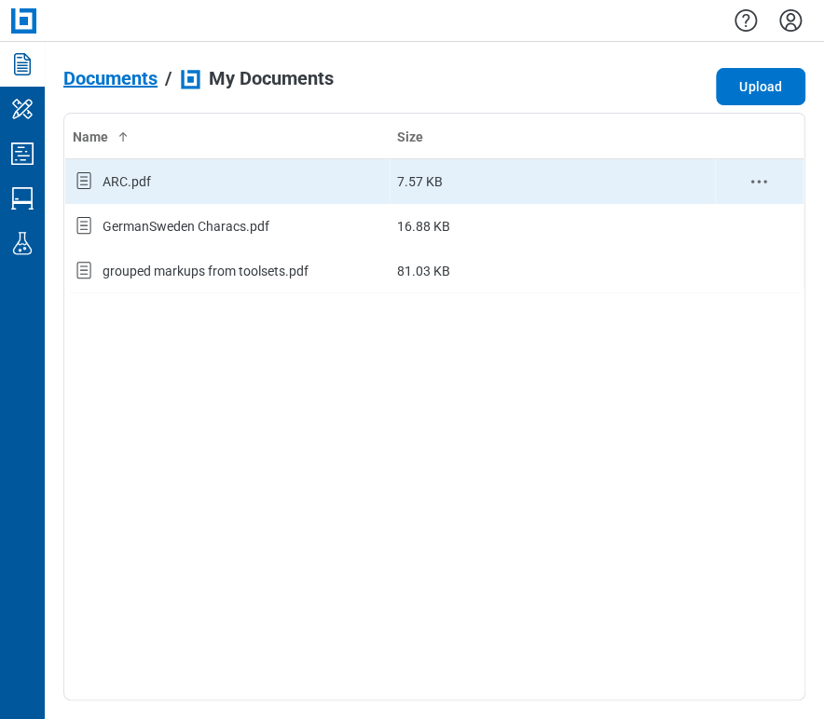
click at [581, 176] on td "7.57 KB" at bounding box center [552, 181] width 325 height 45
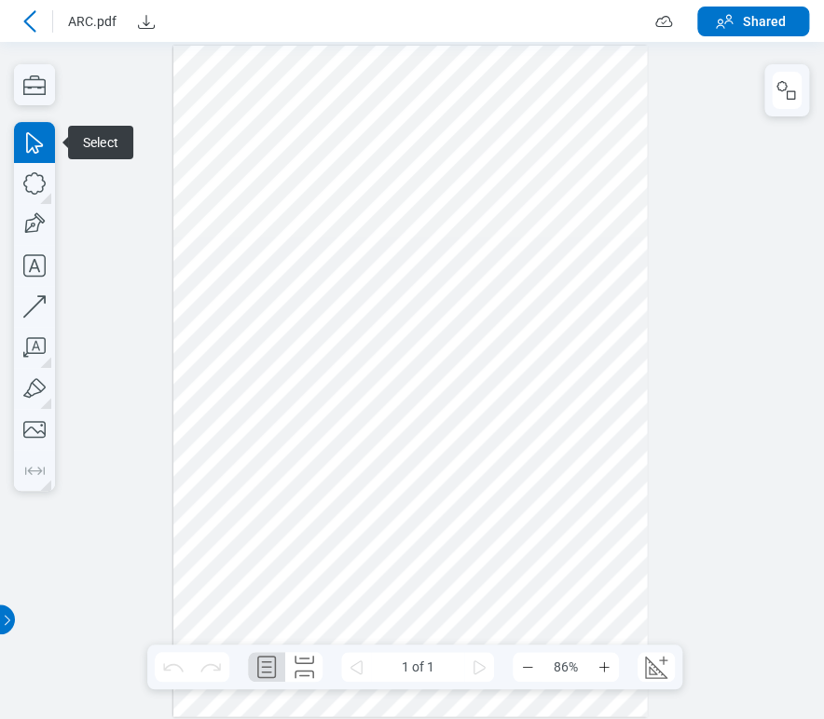
click at [245, 114] on div at bounding box center [410, 381] width 474 height 671
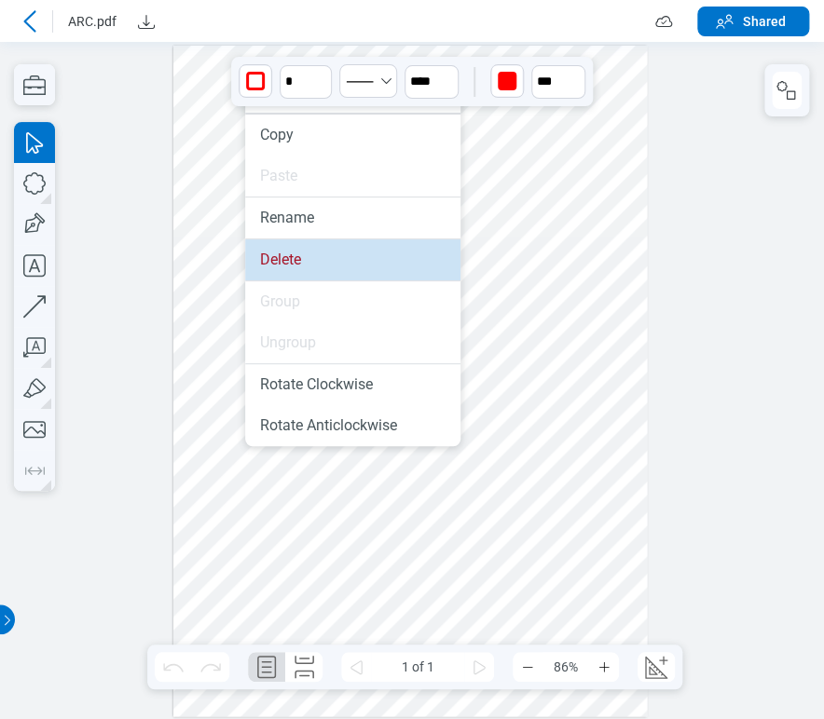
drag, startPoint x: 292, startPoint y: 255, endPoint x: 120, endPoint y: 219, distance: 175.3
click at [292, 255] on li "Delete" at bounding box center [352, 260] width 215 height 41
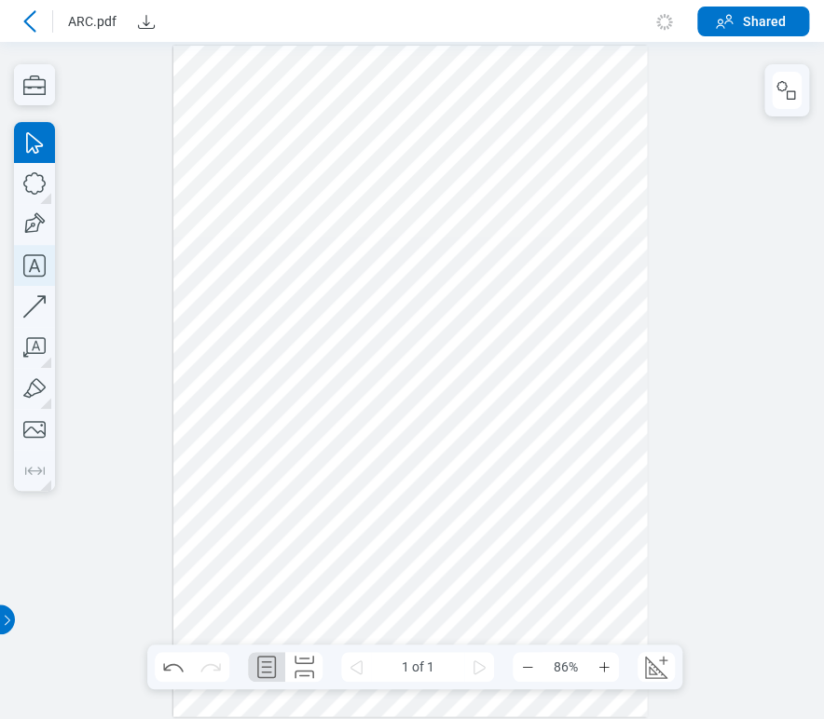
click at [22, 274] on icon "button" at bounding box center [34, 265] width 41 height 41
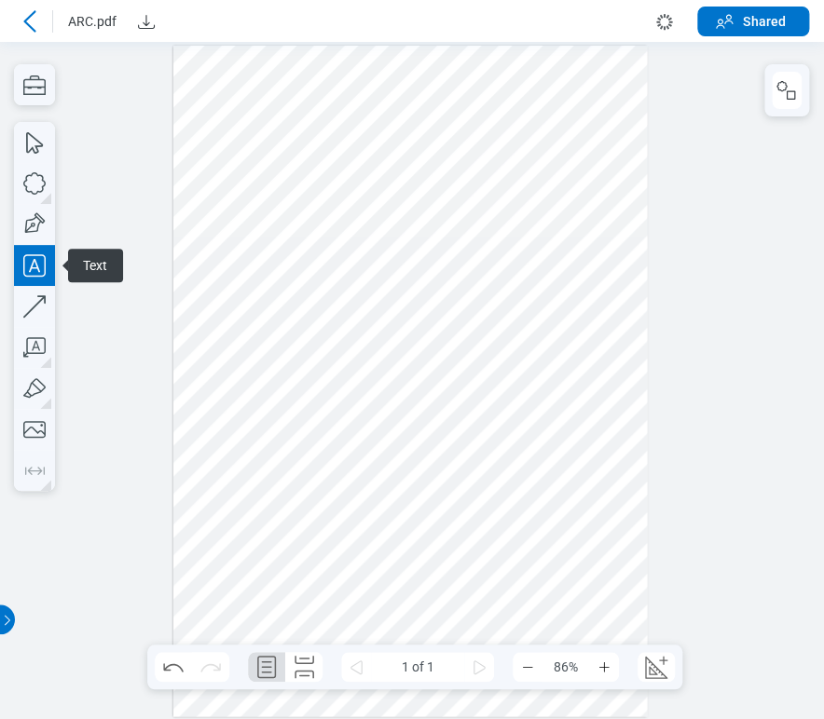
click at [233, 298] on div at bounding box center [410, 381] width 474 height 671
click at [342, 245] on div at bounding box center [410, 381] width 474 height 671
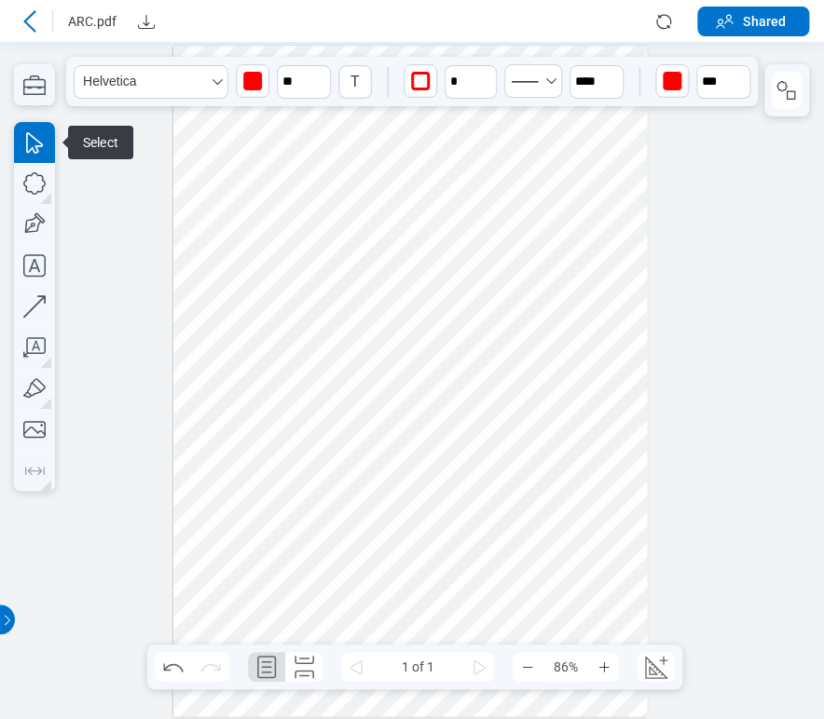
click at [665, 77] on div "button" at bounding box center [672, 81] width 19 height 19
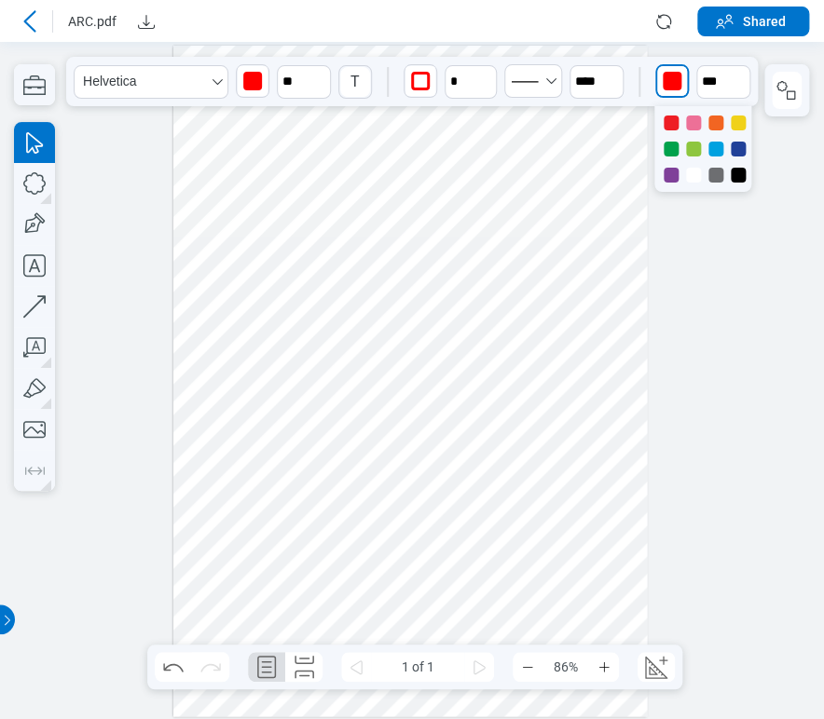
drag, startPoint x: 739, startPoint y: 173, endPoint x: 719, endPoint y: 116, distance: 60.1
click at [739, 174] on div at bounding box center [738, 175] width 15 height 15
click at [716, 80] on input "**" at bounding box center [723, 82] width 54 height 34
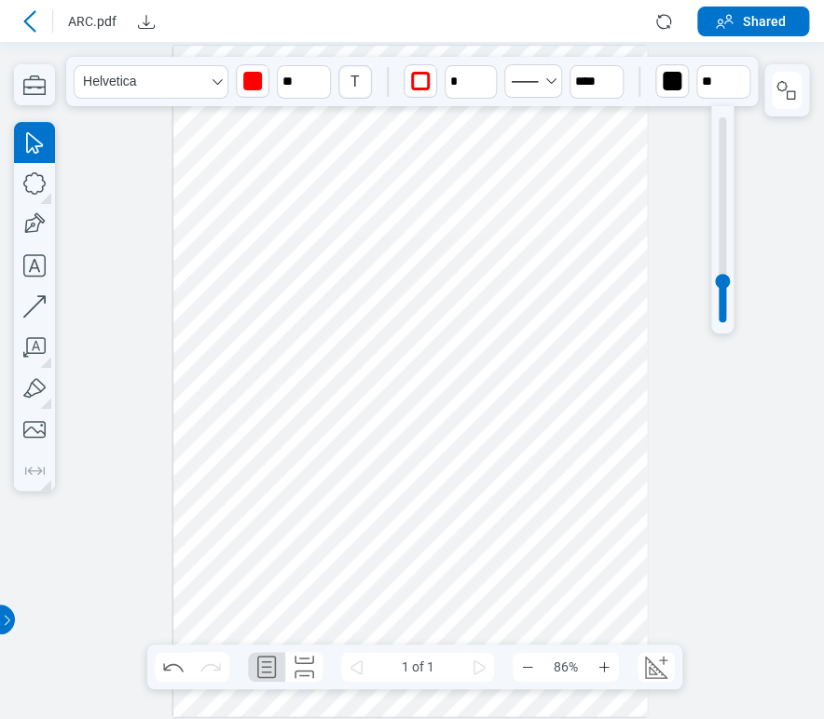
type input "**"
click at [719, 132] on div at bounding box center [722, 219] width 7 height 205
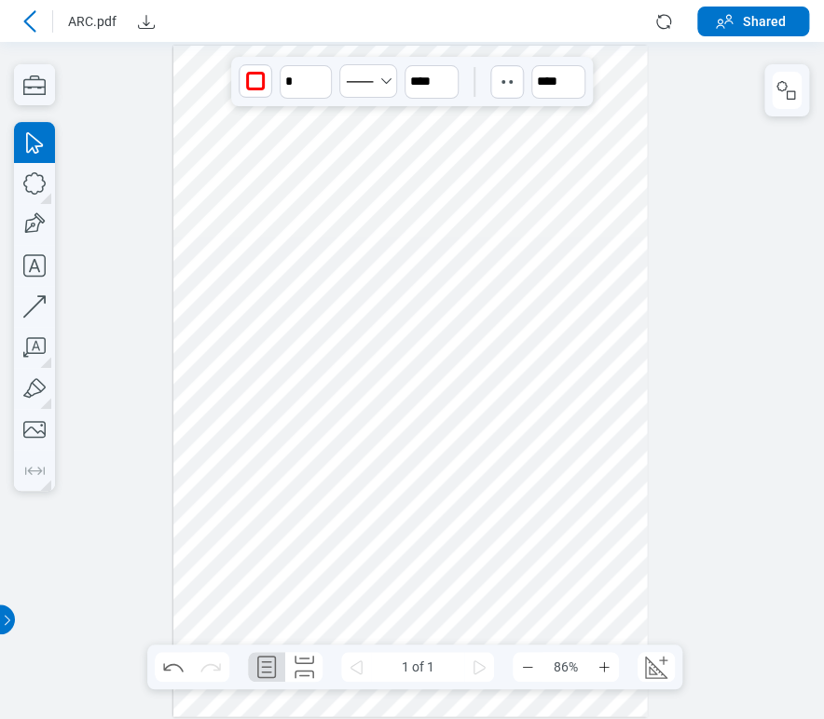
click at [474, 473] on div at bounding box center [410, 381] width 474 height 671
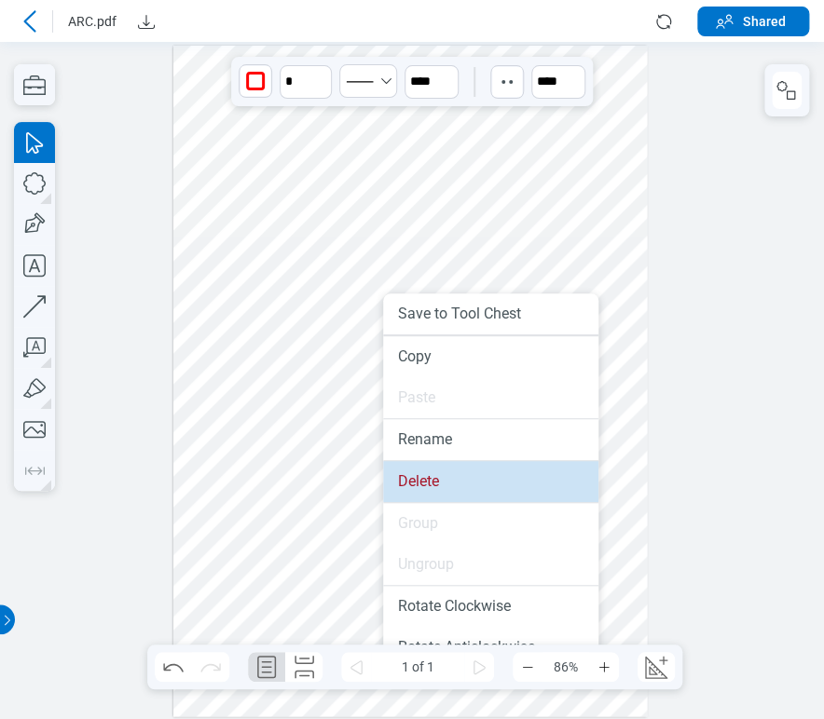
click at [461, 481] on li "Delete" at bounding box center [490, 481] width 215 height 41
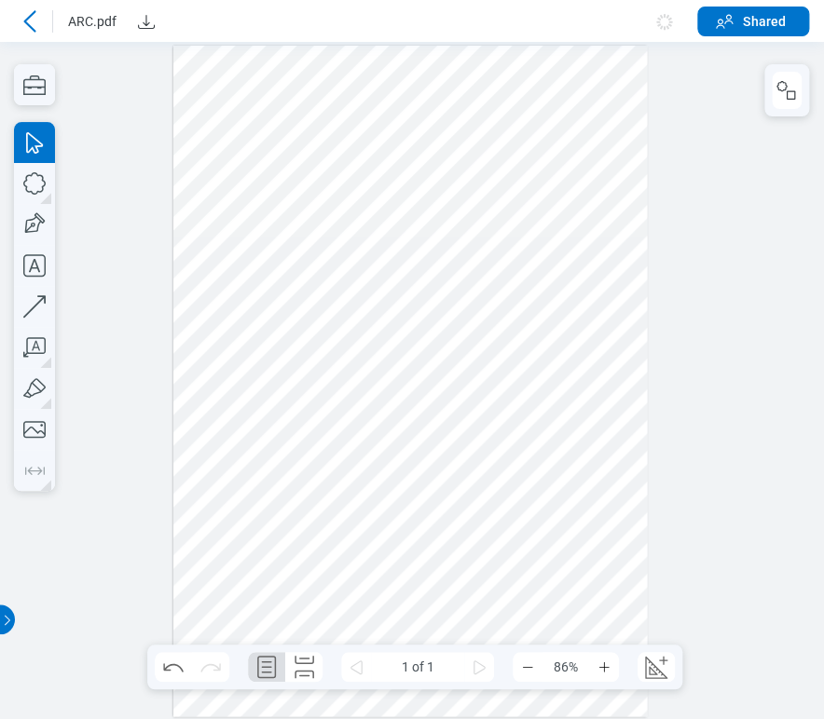
click at [585, 245] on div at bounding box center [410, 381] width 474 height 671
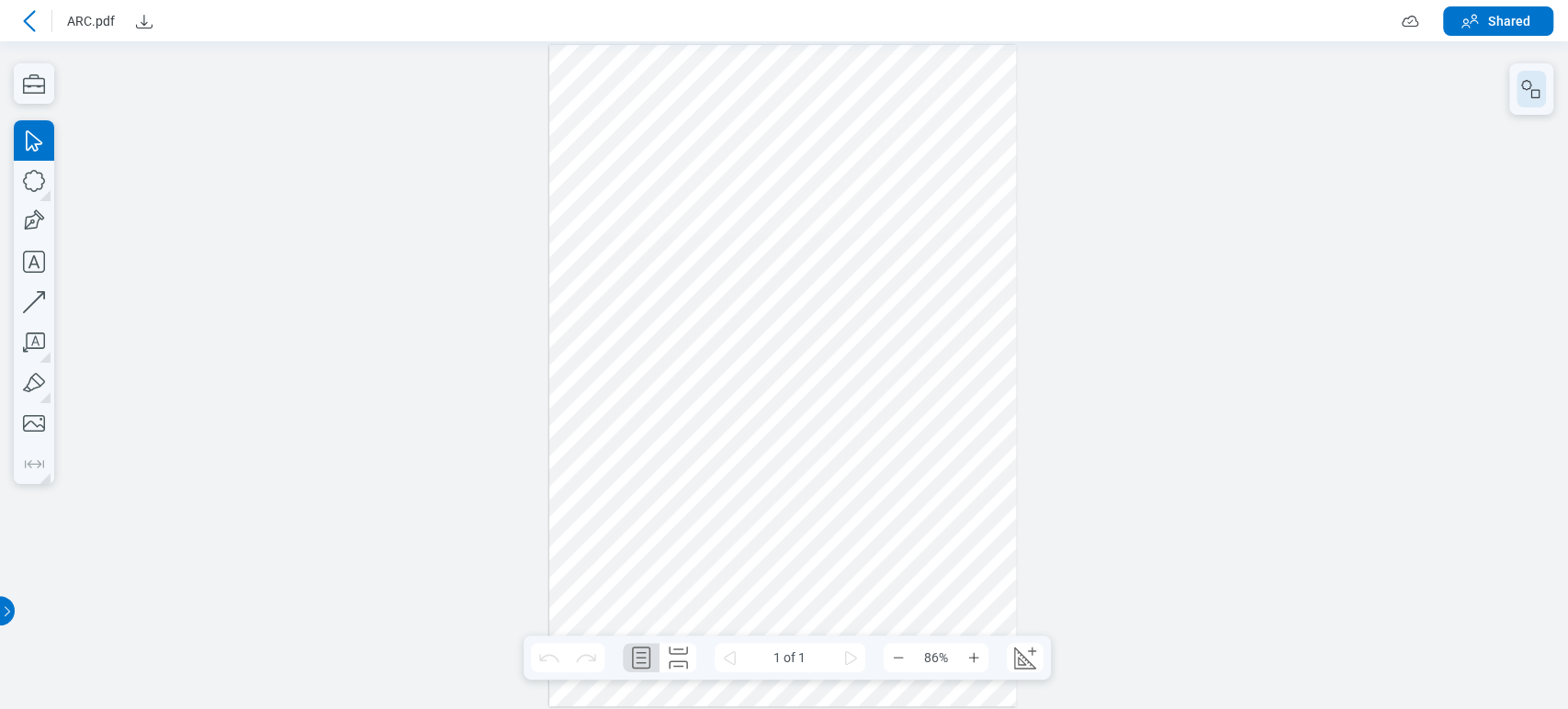
click at [811, 86] on icon "button" at bounding box center [1531, 89] width 22 height 22
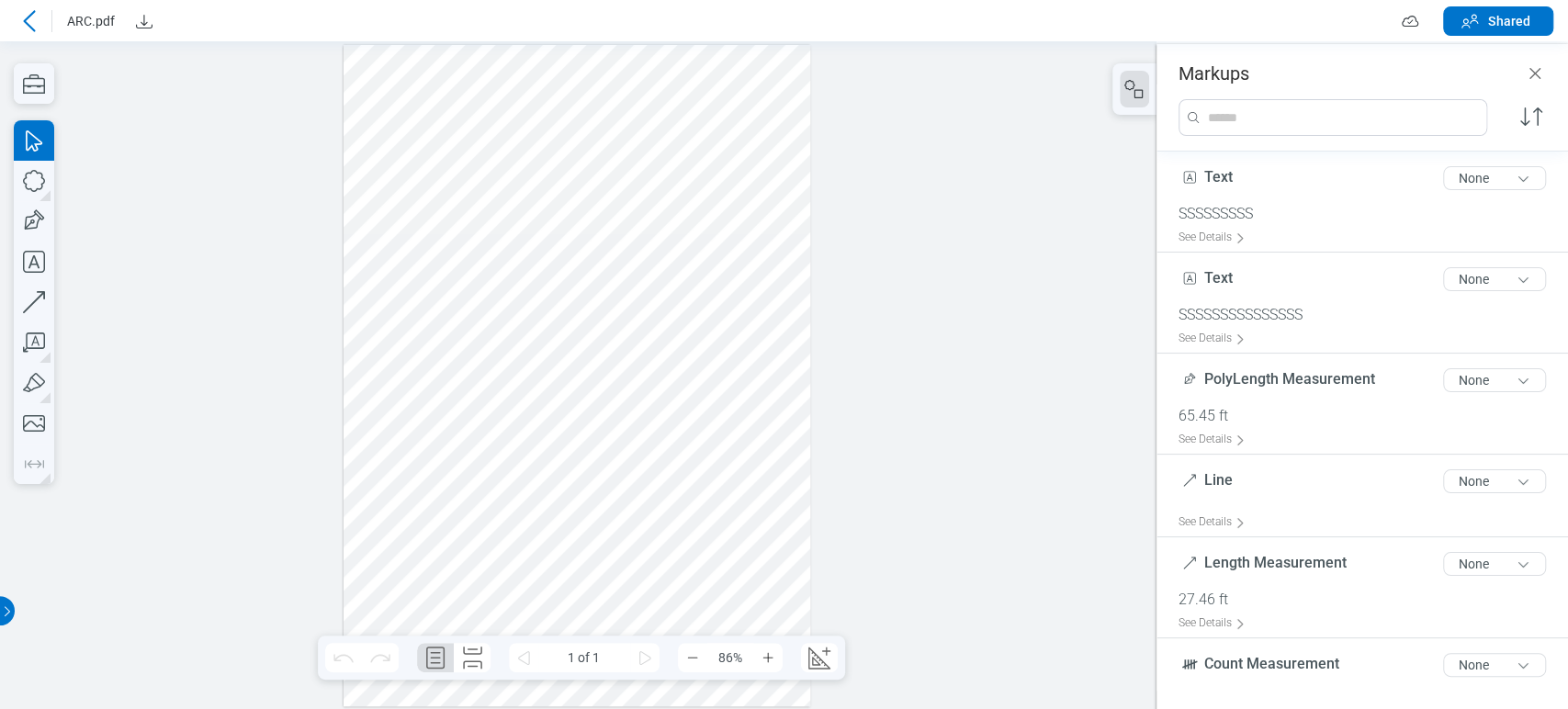
click at [484, 461] on div at bounding box center [578, 376] width 467 height 662
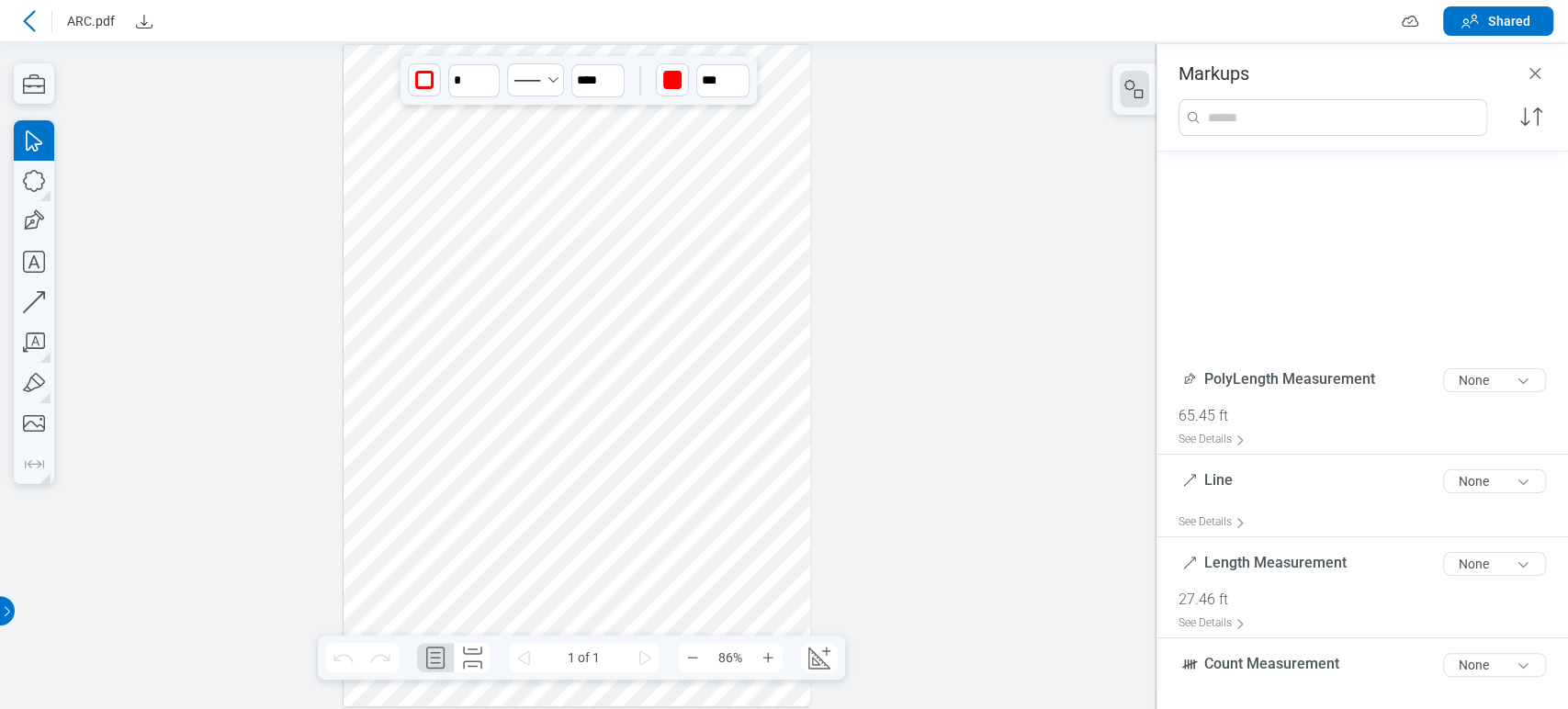
scroll to position [317, 0]
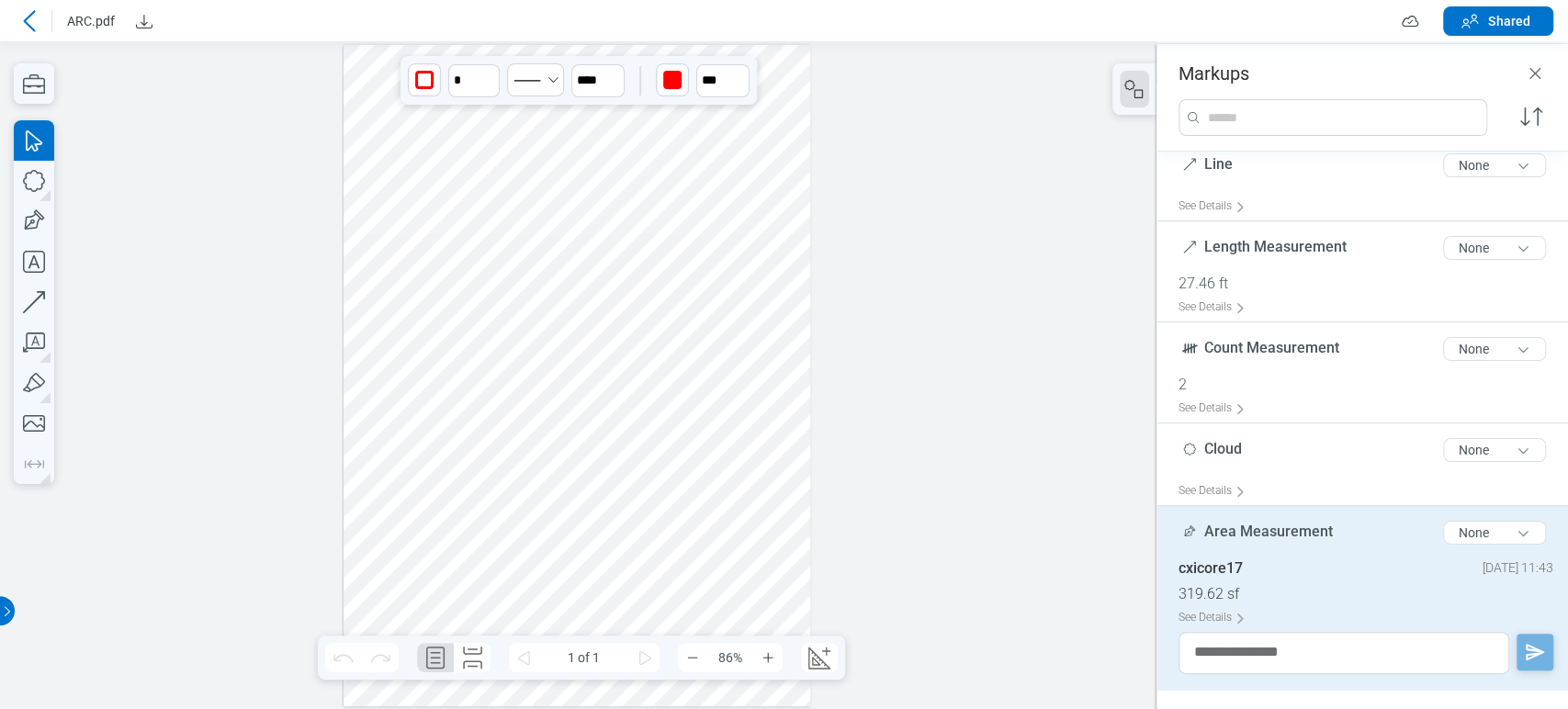
click at [514, 370] on div at bounding box center [578, 376] width 467 height 662
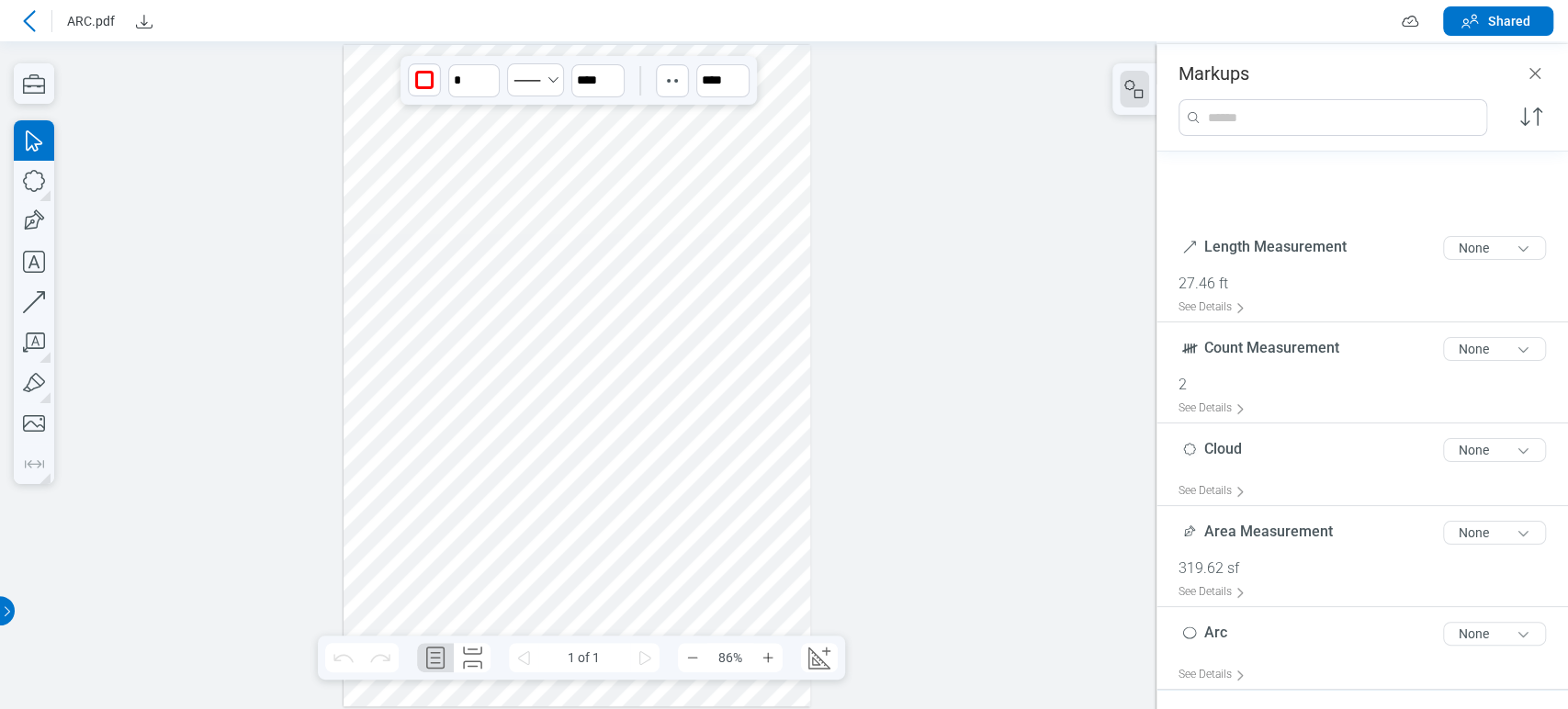
scroll to position [456, 0]
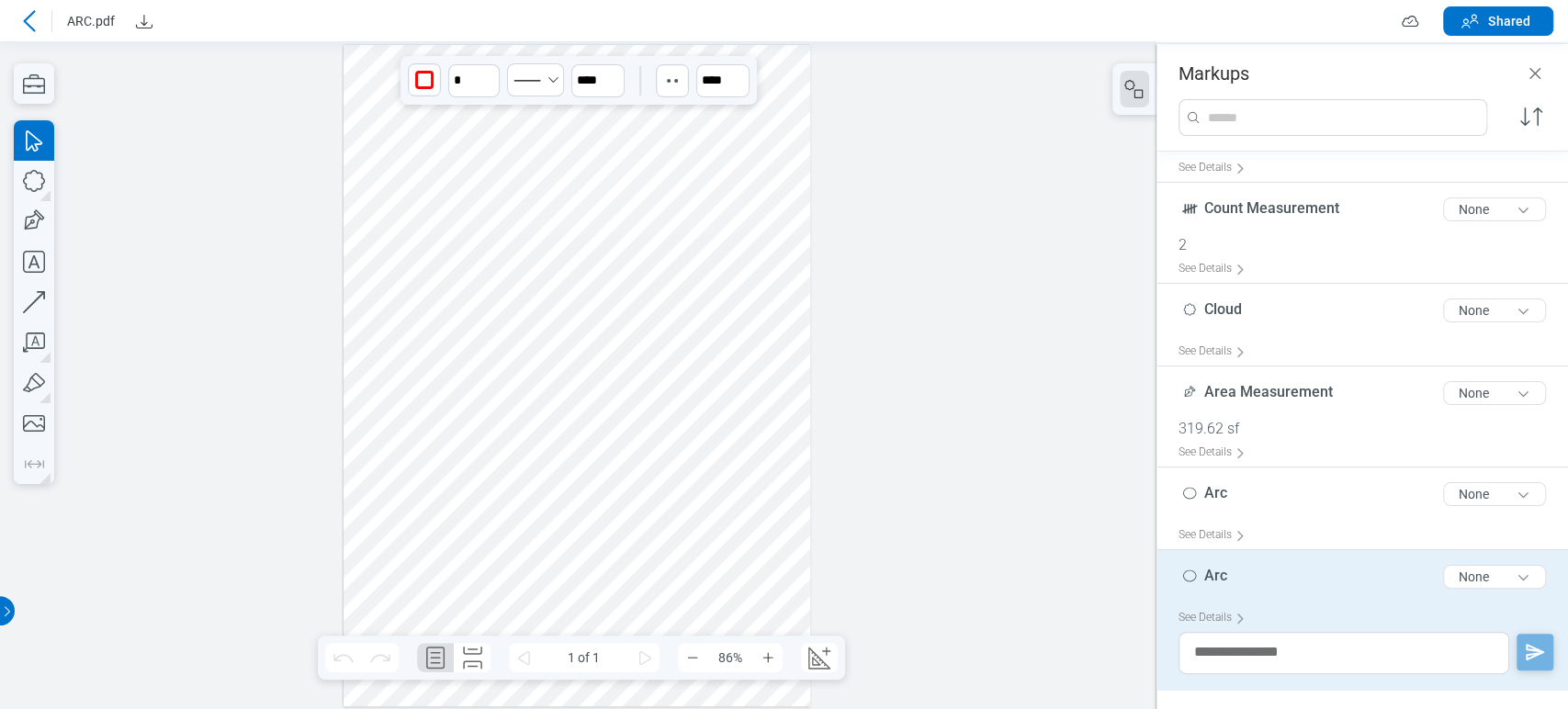
click at [404, 372] on div at bounding box center [578, 376] width 467 height 662
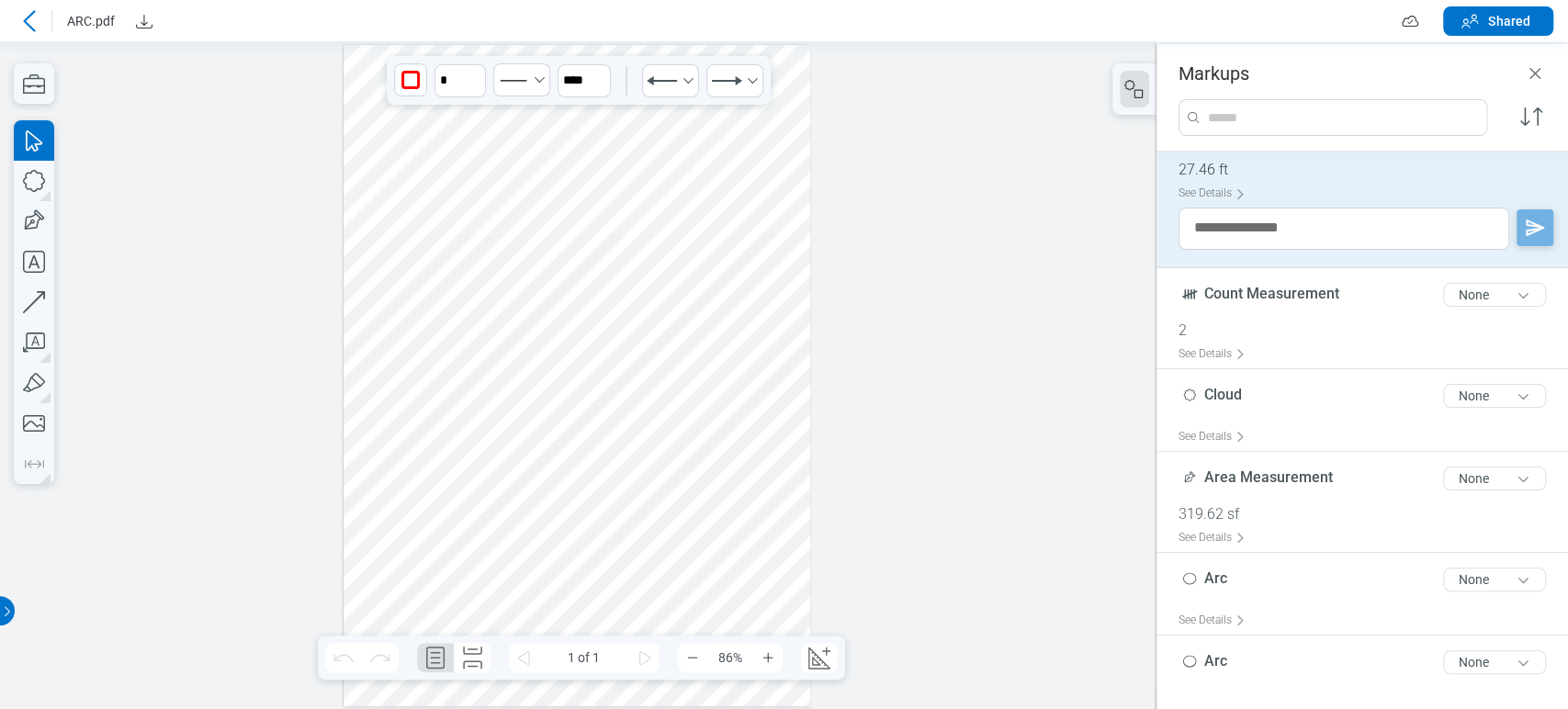
scroll to position [386, 0]
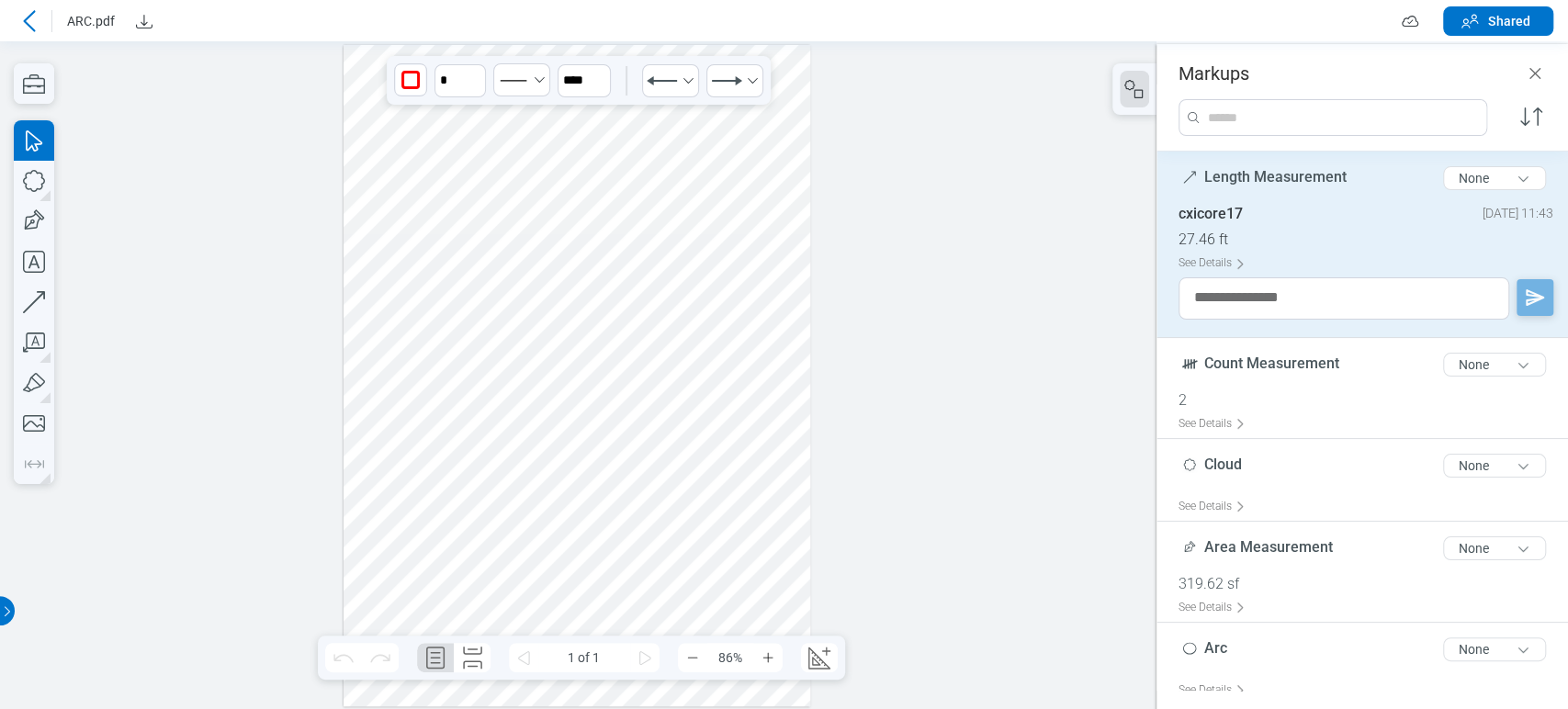
click at [621, 392] on div at bounding box center [578, 376] width 467 height 662
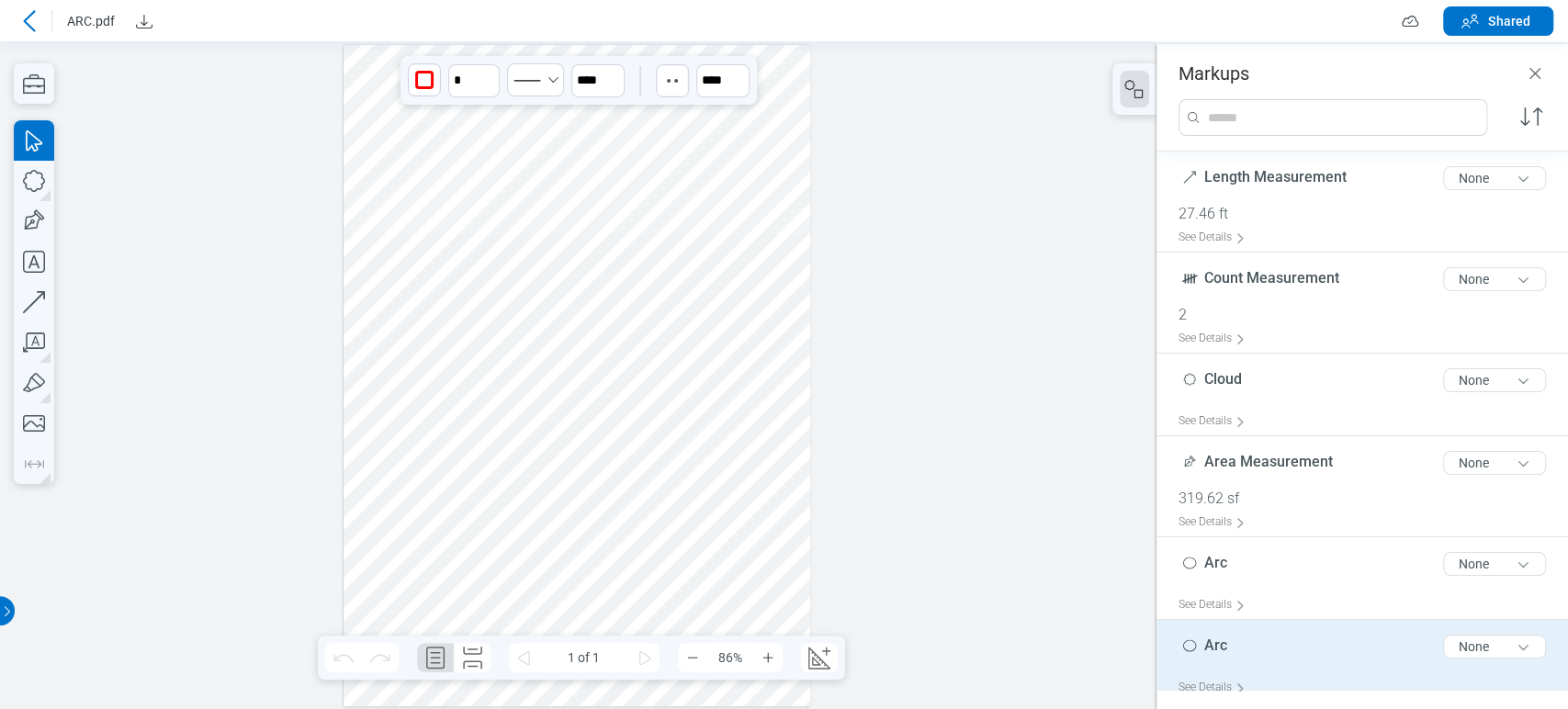
scroll to position [456, 0]
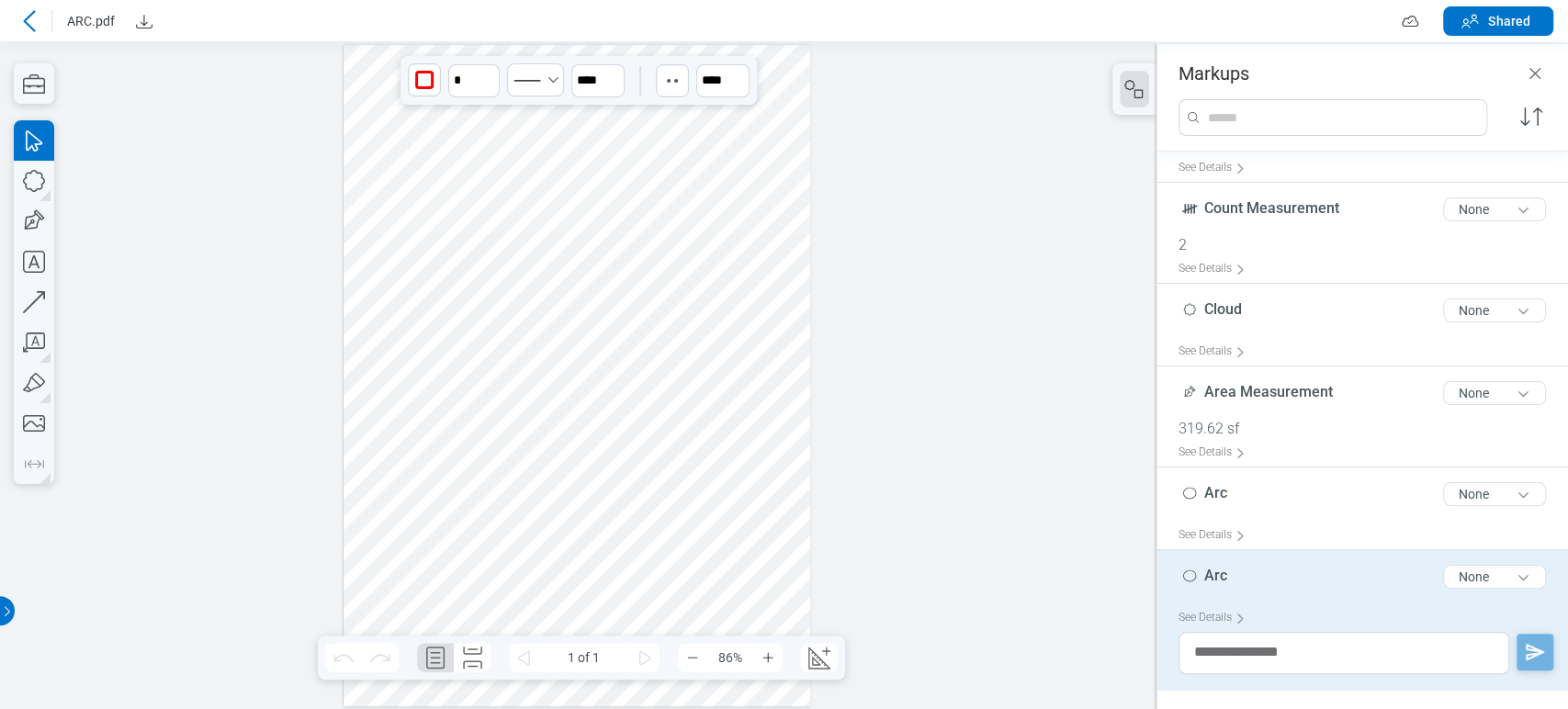
click at [757, 386] on div at bounding box center [578, 376] width 467 height 662
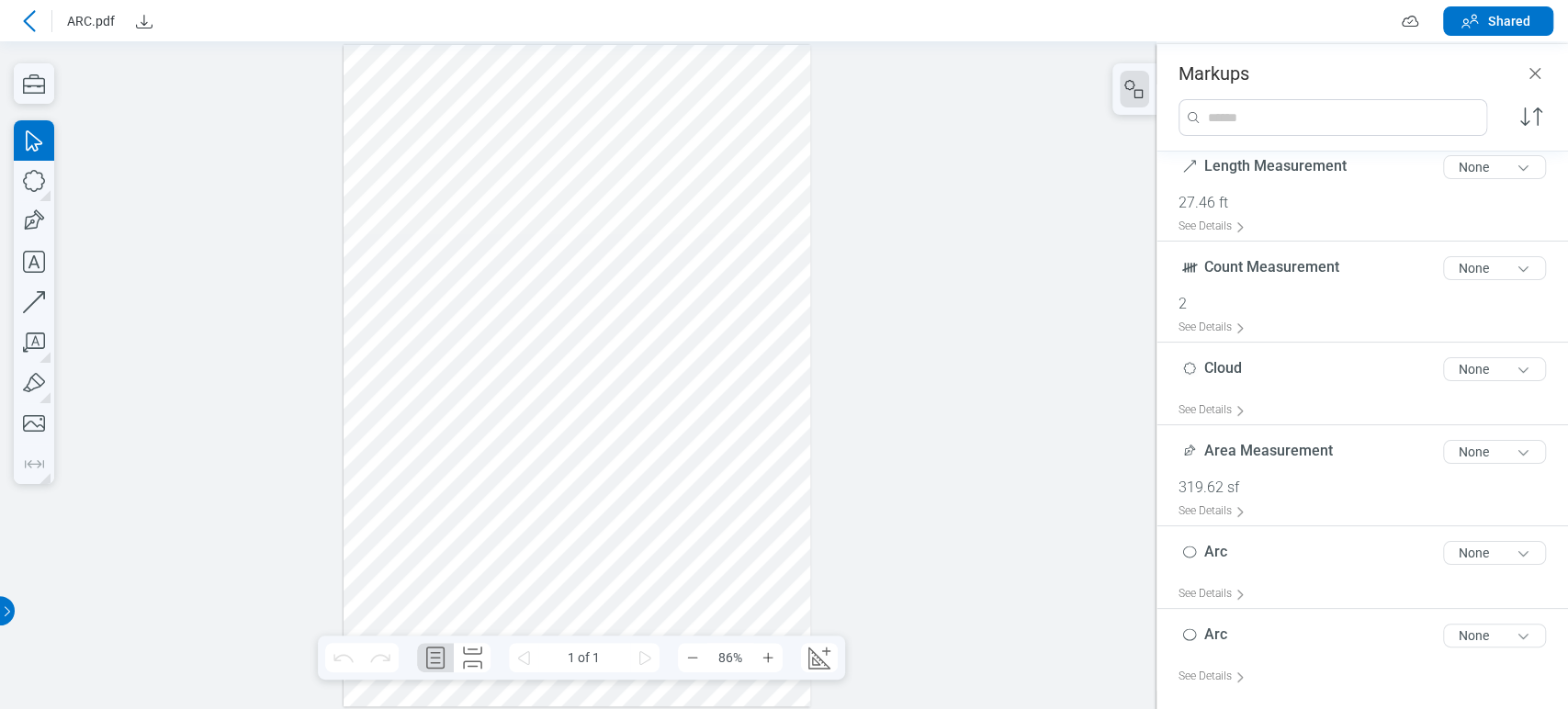
click at [710, 354] on div at bounding box center [578, 376] width 467 height 662
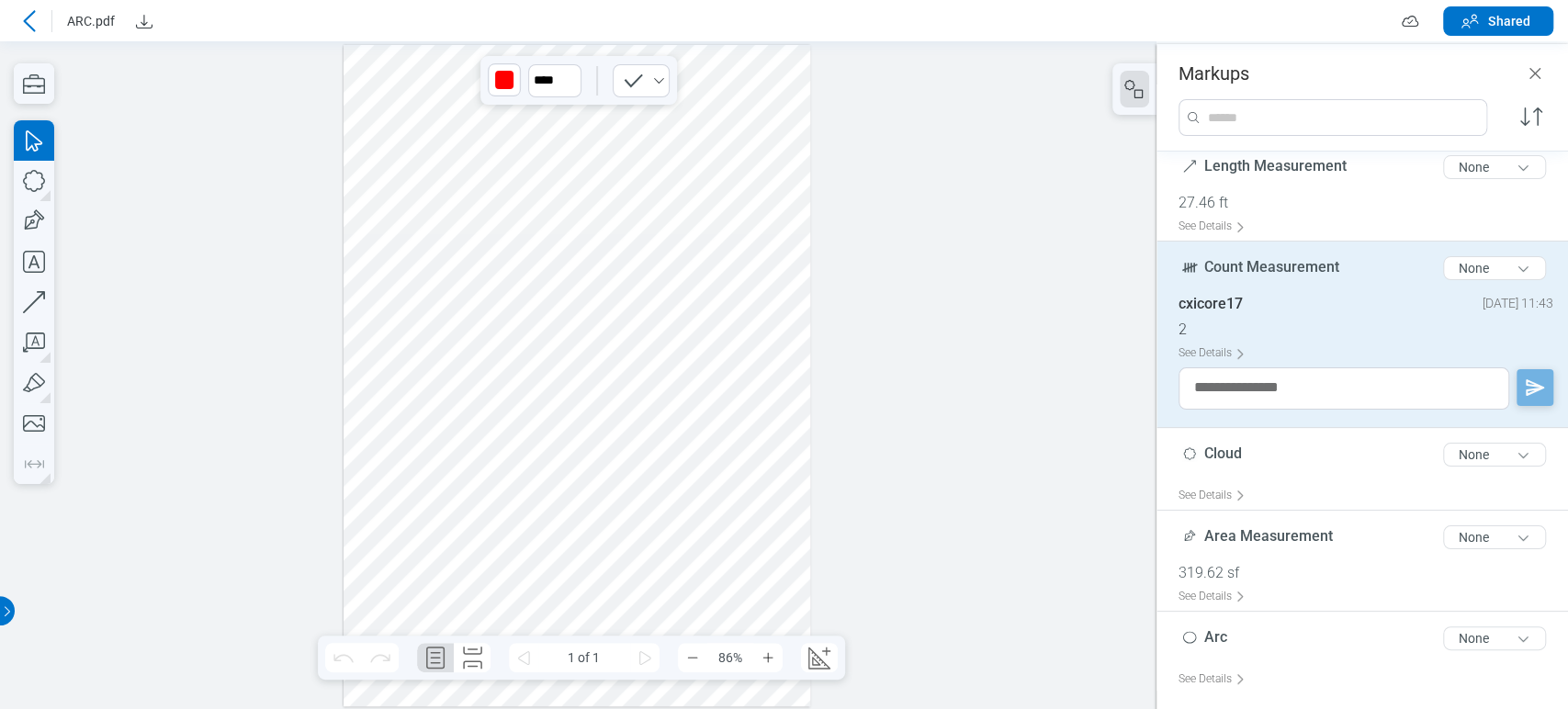
scroll to position [456, 0]
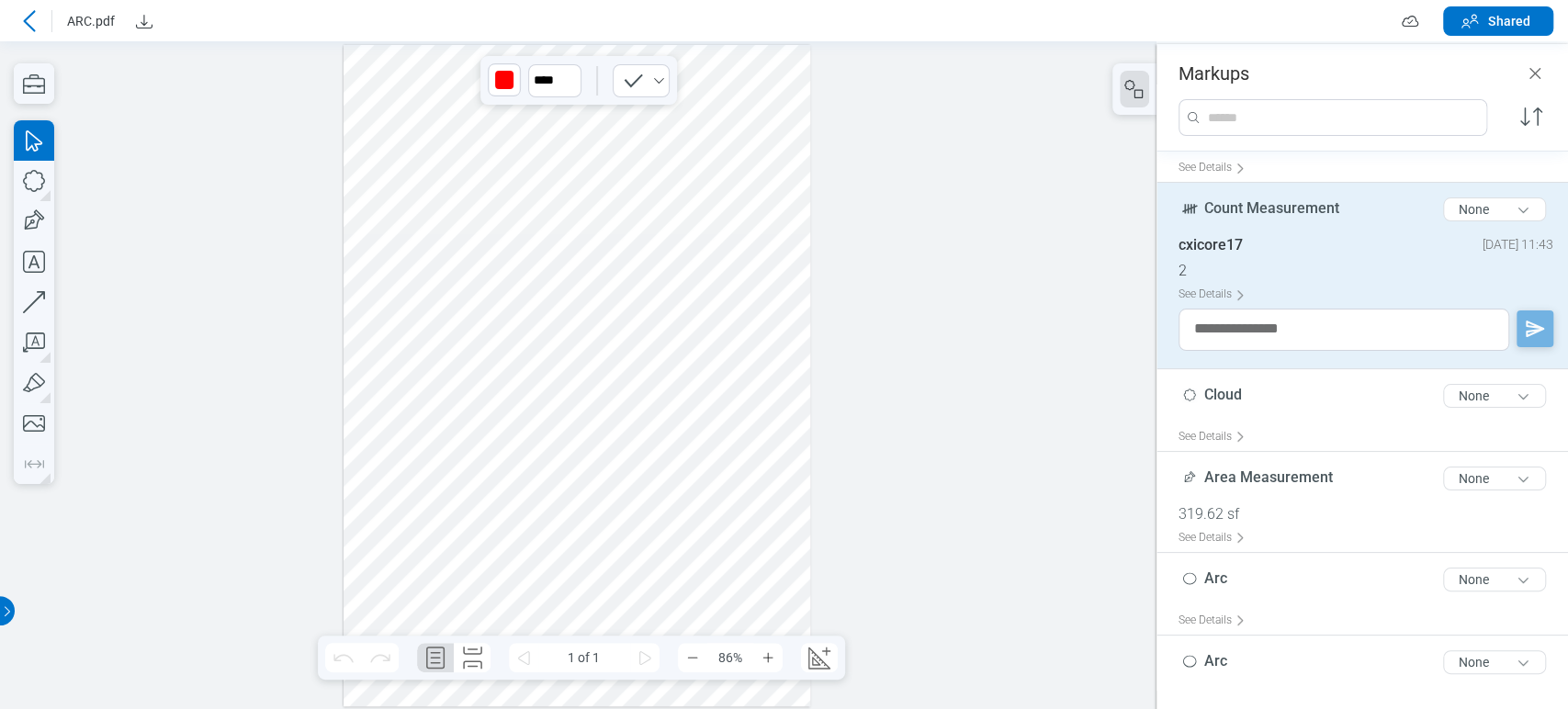
click at [606, 511] on div at bounding box center [578, 376] width 467 height 662
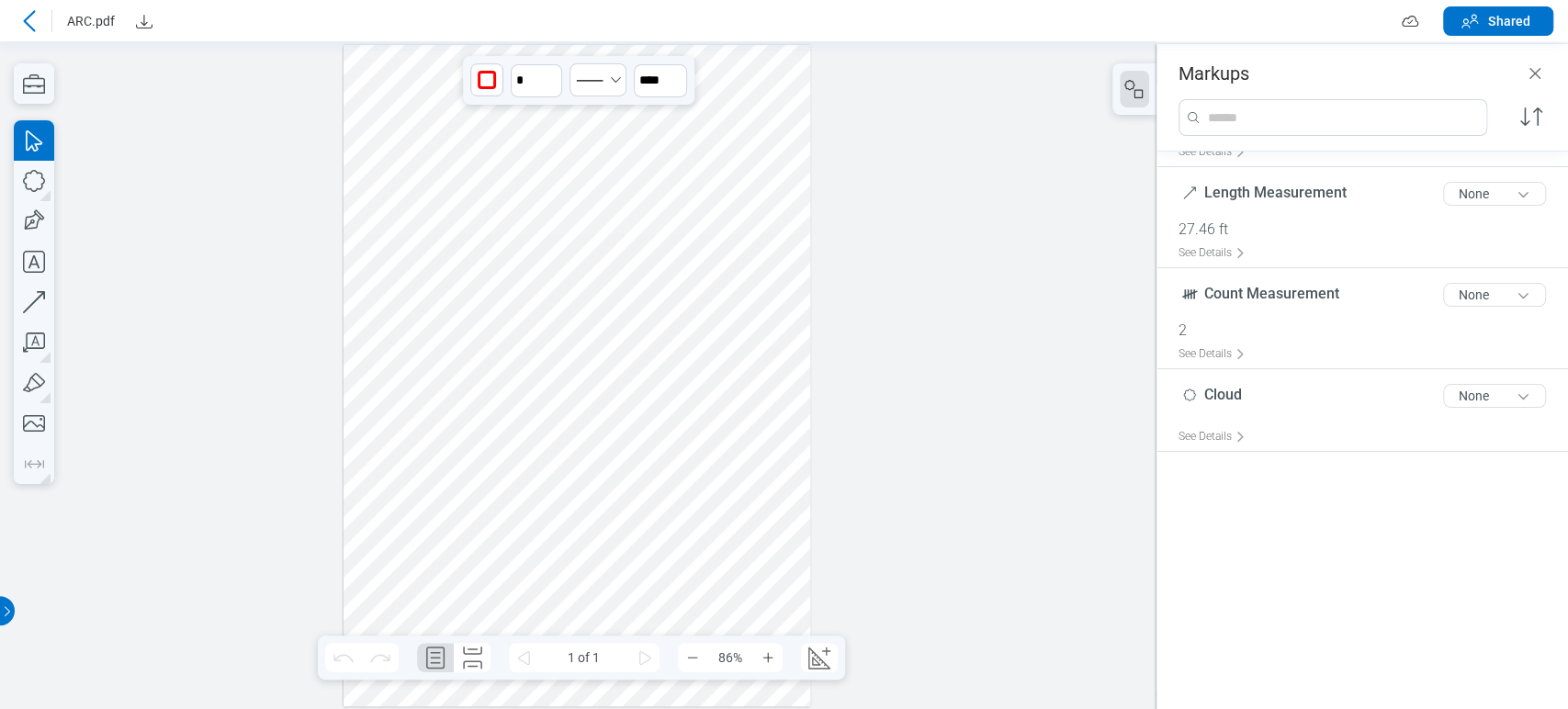
scroll to position [202, 0]
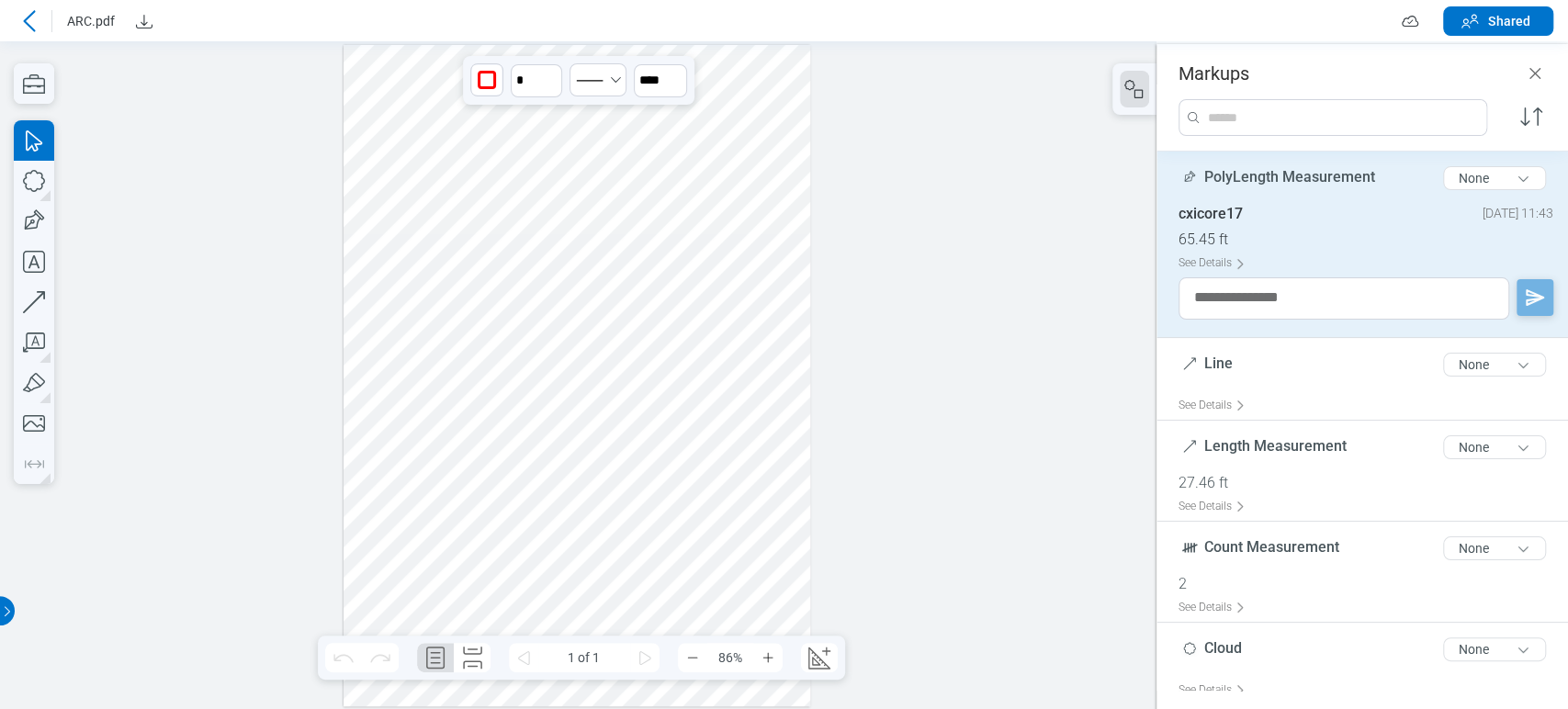
click at [559, 443] on div at bounding box center [578, 376] width 467 height 662
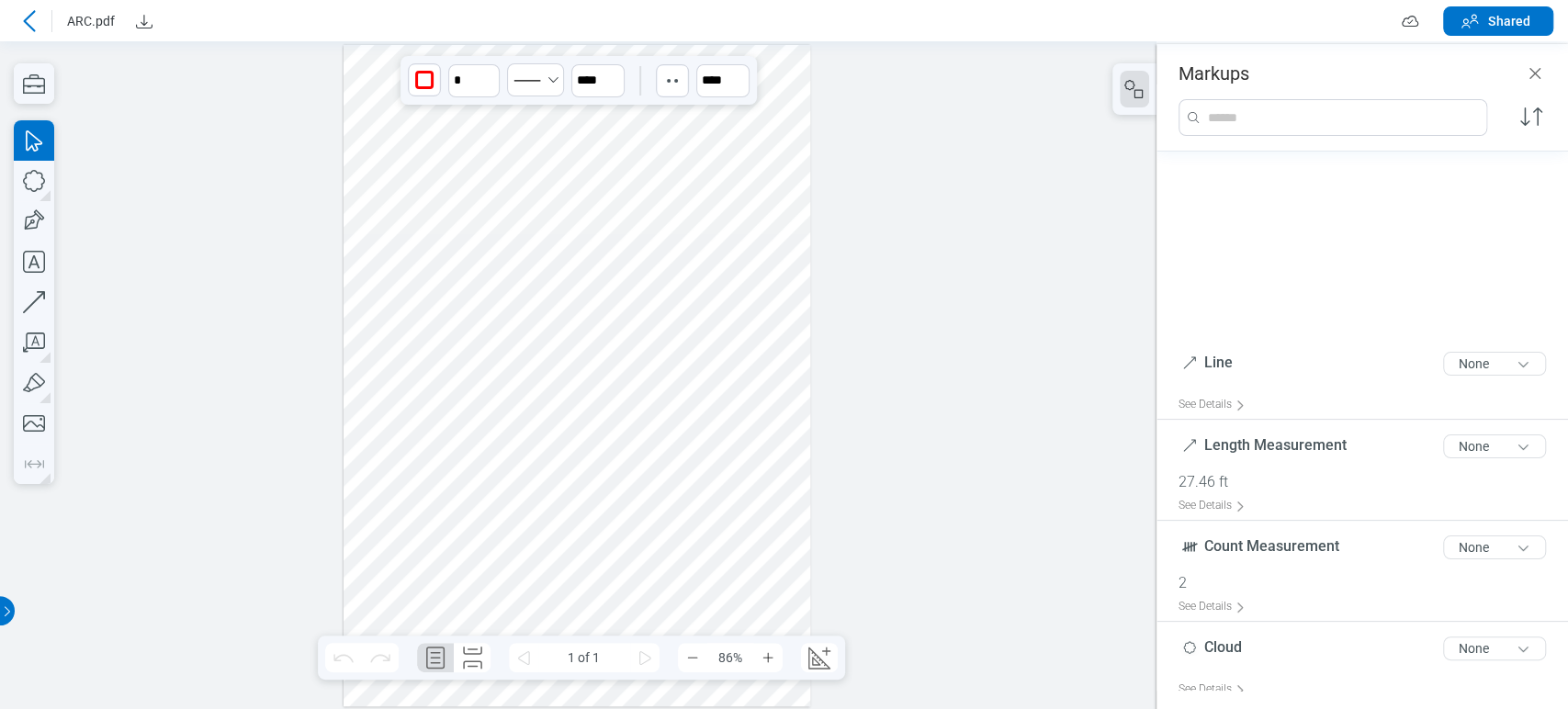
scroll to position [397, 0]
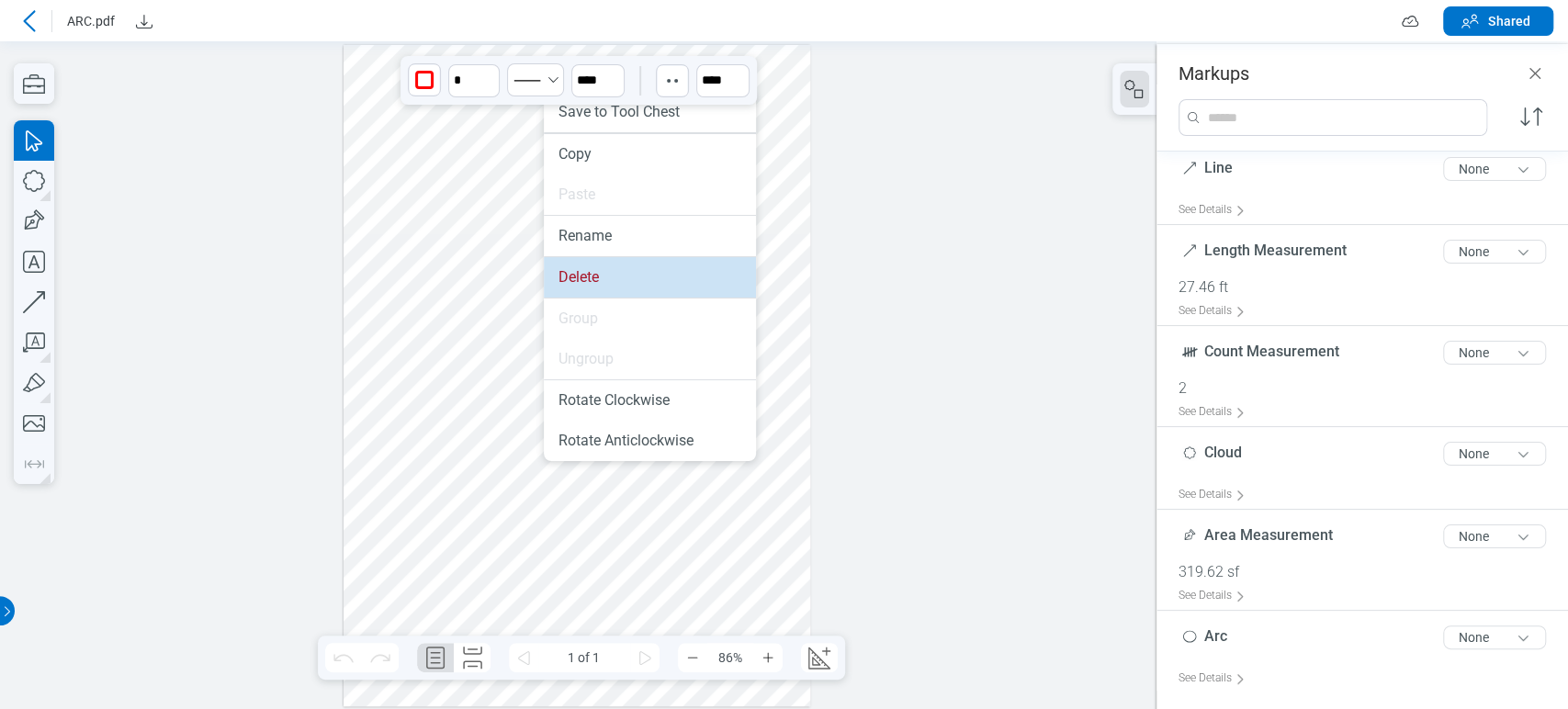
click at [588, 285] on li "Delete" at bounding box center [649, 277] width 212 height 40
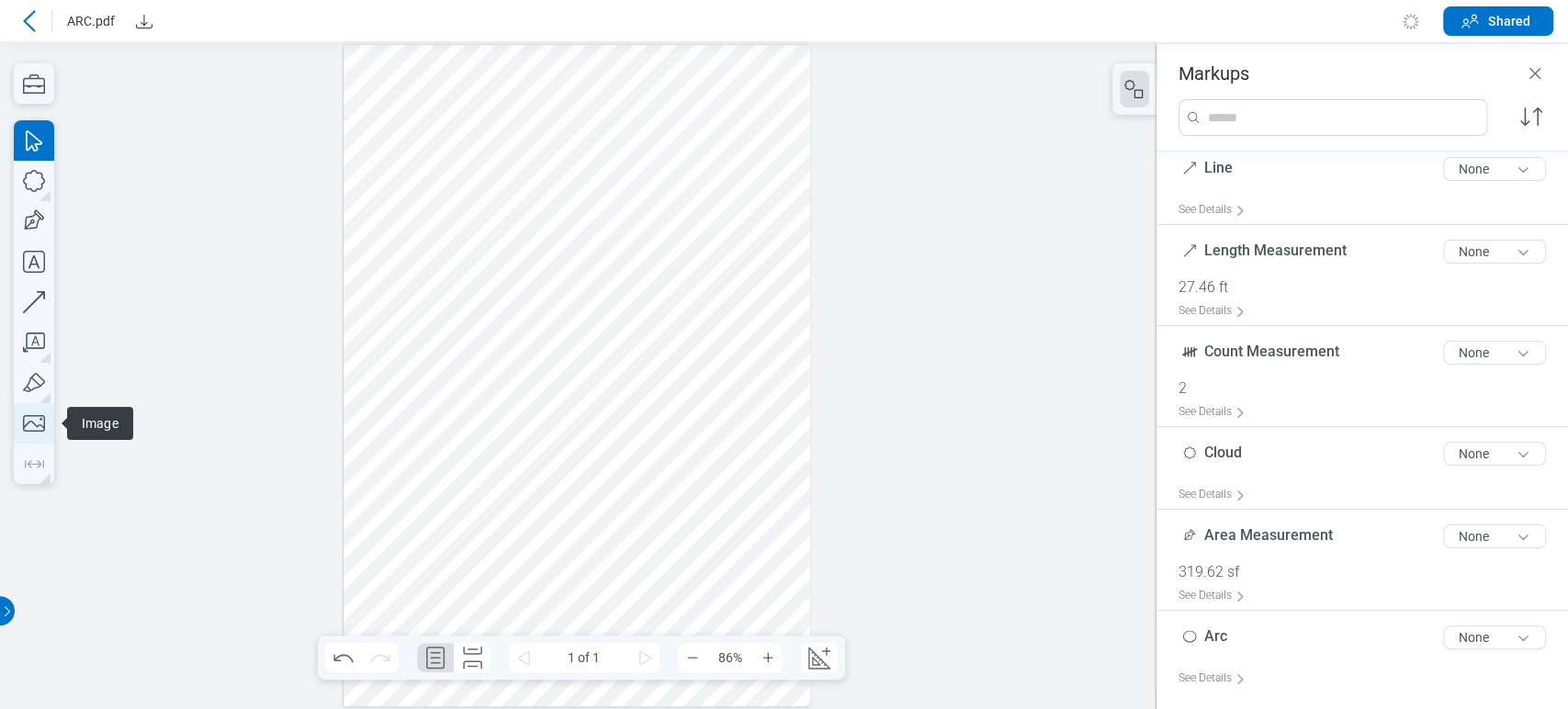
click at [46, 412] on icon "button" at bounding box center [34, 423] width 40 height 40
drag, startPoint x: 393, startPoint y: 109, endPoint x: 513, endPoint y: 156, distance: 128.9
click at [513, 156] on div at bounding box center [578, 376] width 467 height 662
drag, startPoint x: 437, startPoint y: 102, endPoint x: 538, endPoint y: 133, distance: 105.7
click at [538, 133] on div at bounding box center [578, 376] width 467 height 662
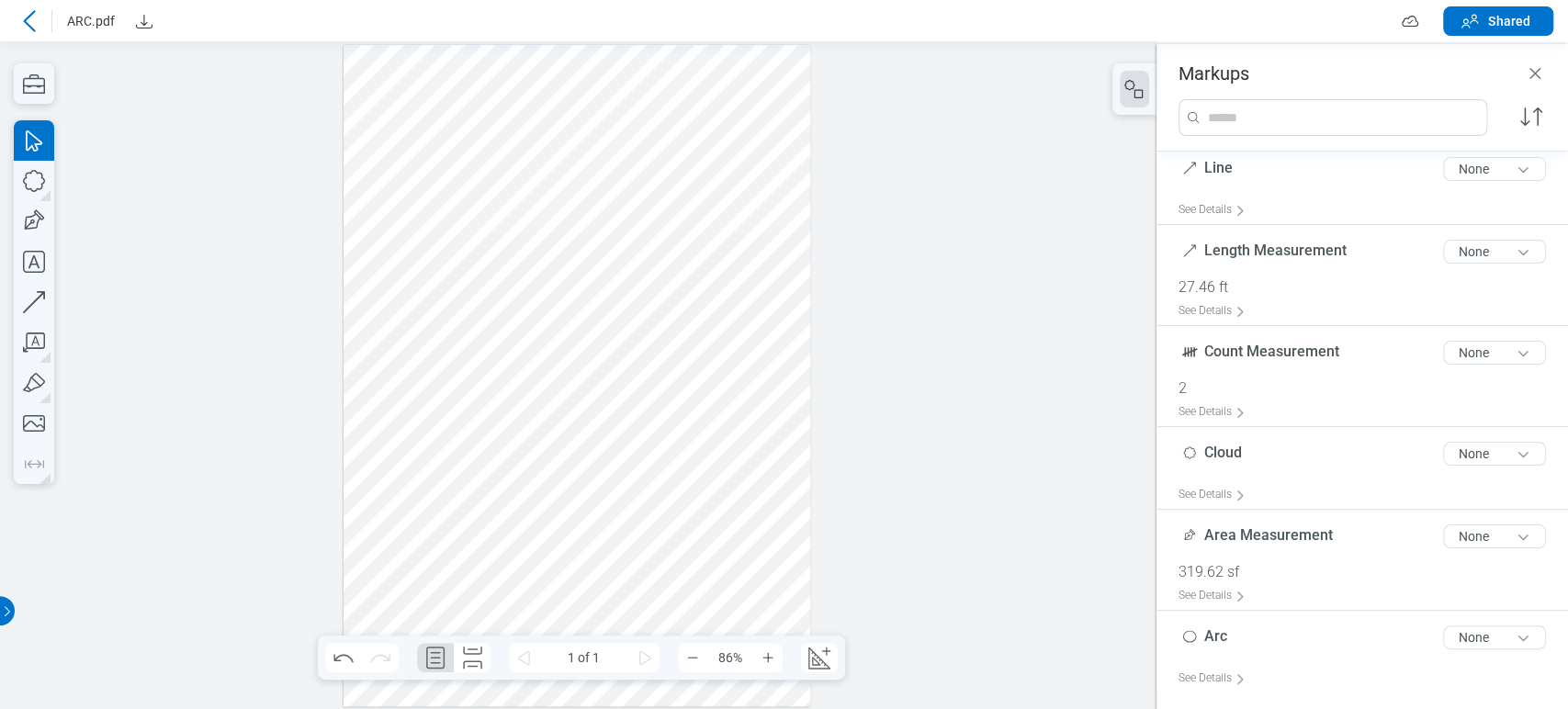
drag, startPoint x: 425, startPoint y: 133, endPoint x: 507, endPoint y: 225, distance: 123.2
click at [507, 225] on div at bounding box center [578, 376] width 467 height 662
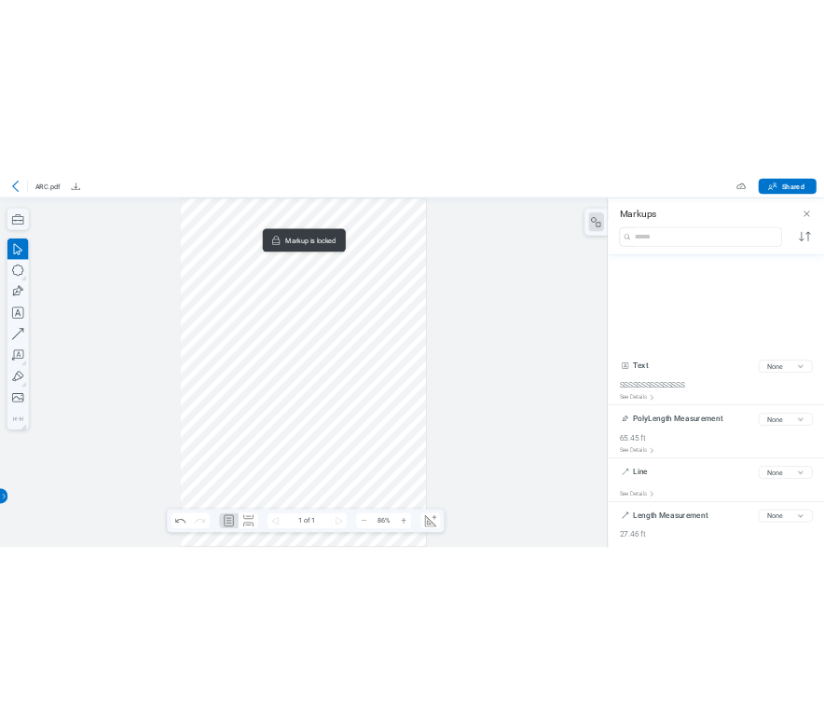
scroll to position [278, 0]
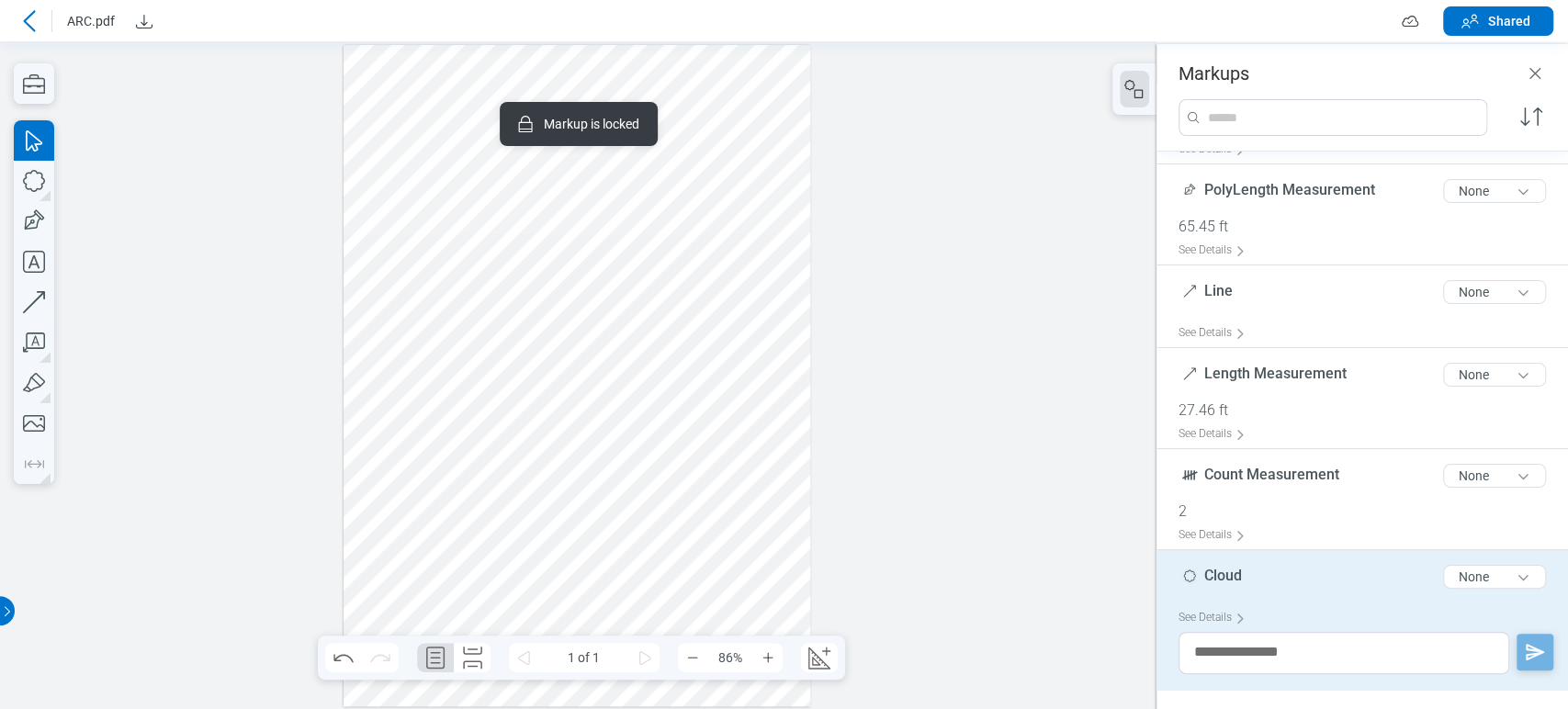
click at [674, 261] on div at bounding box center [578, 376] width 467 height 662
click at [412, 91] on div at bounding box center [578, 376] width 467 height 662
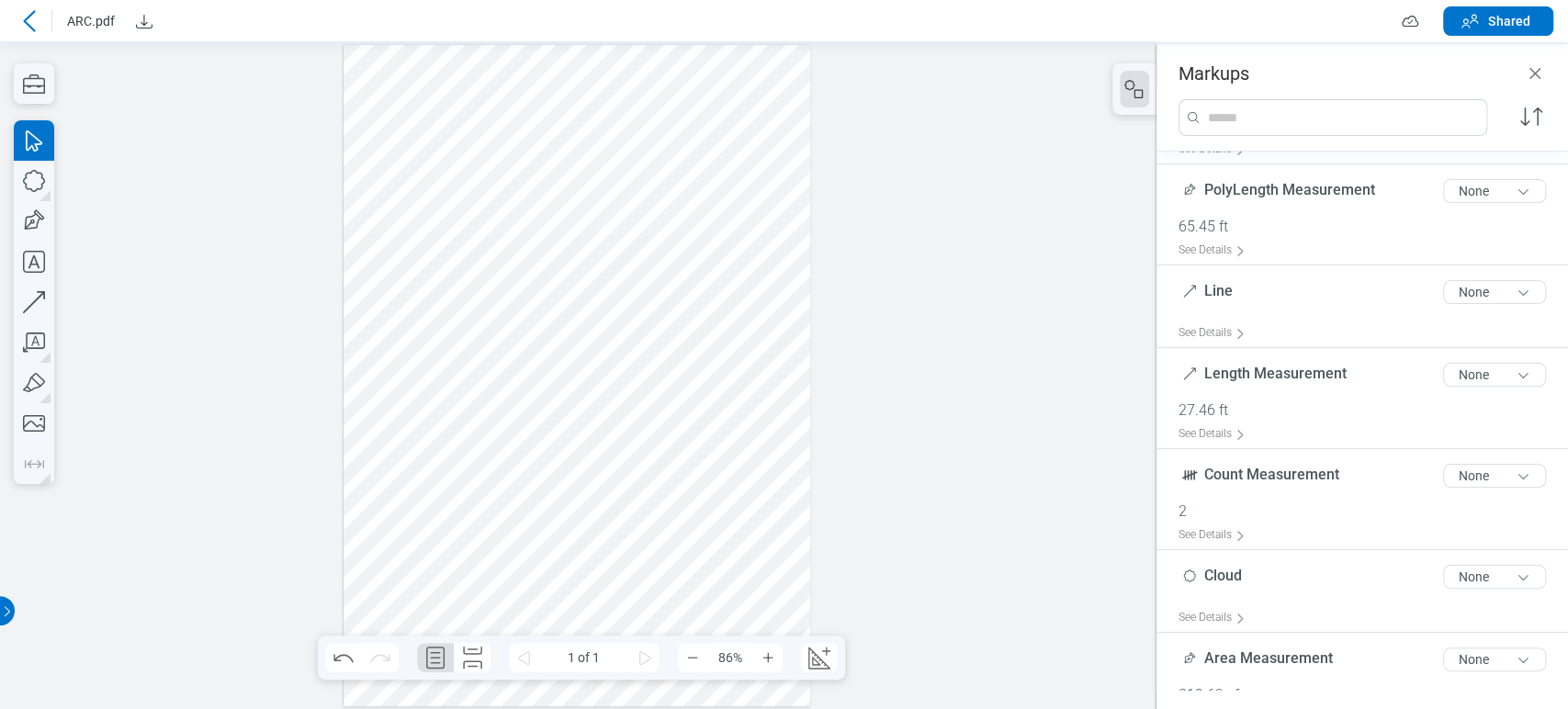
drag, startPoint x: 409, startPoint y: 67, endPoint x: 467, endPoint y: 128, distance: 84.2
click at [467, 128] on div at bounding box center [578, 376] width 467 height 662
click at [34, 418] on icon "button" at bounding box center [34, 423] width 40 height 40
drag, startPoint x: 388, startPoint y: 99, endPoint x: 493, endPoint y: 187, distance: 137.0
click at [493, 187] on div at bounding box center [578, 376] width 467 height 662
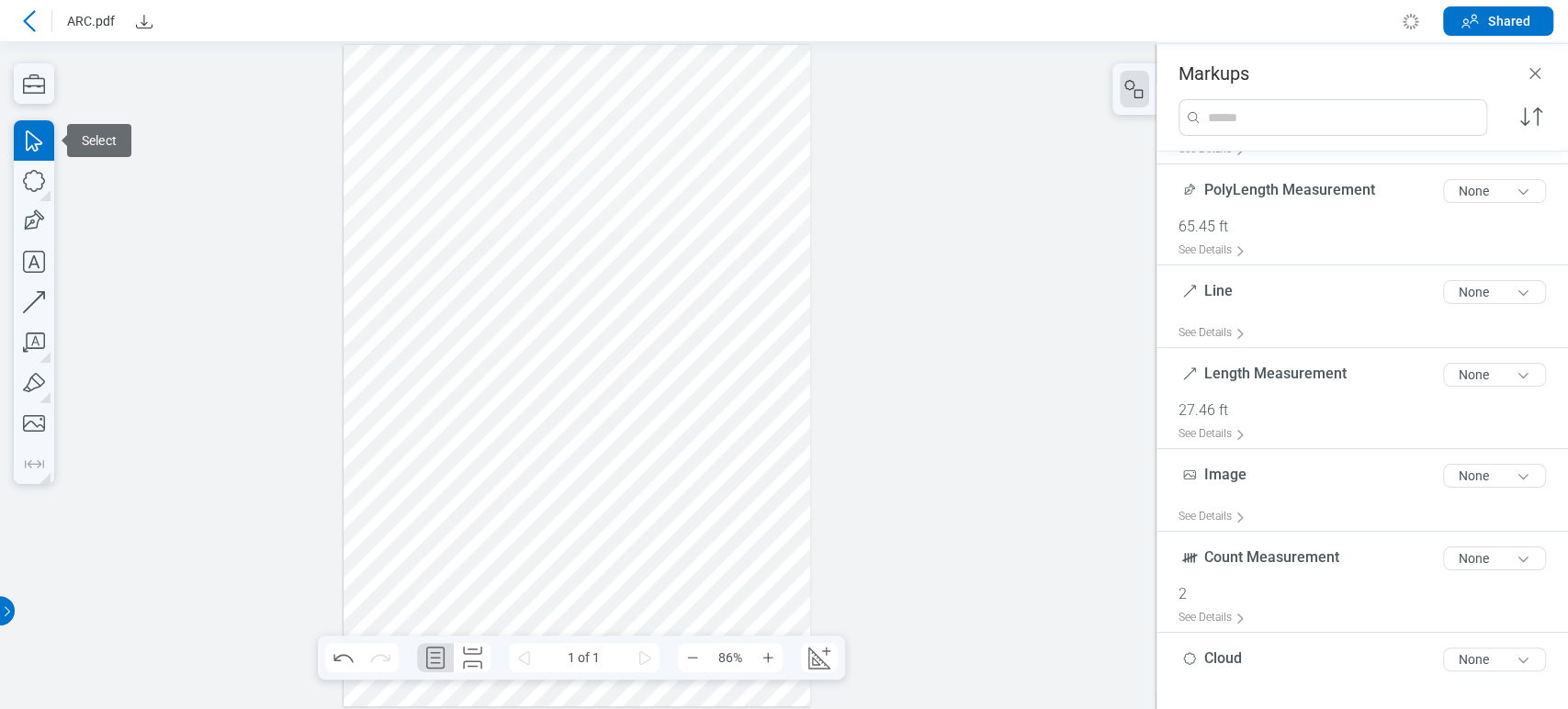
click at [763, 362] on div at bounding box center [578, 376] width 467 height 662
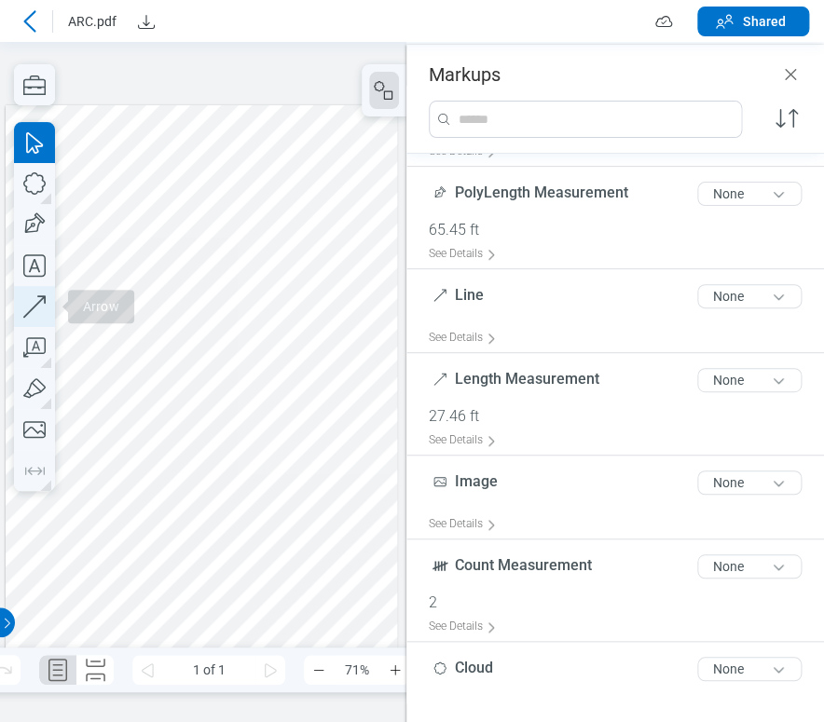
click at [27, 315] on icon "button" at bounding box center [34, 306] width 41 height 41
drag, startPoint x: 58, startPoint y: 557, endPoint x: 339, endPoint y: 558, distance: 281.5
click at [339, 558] on div at bounding box center [202, 382] width 392 height 555
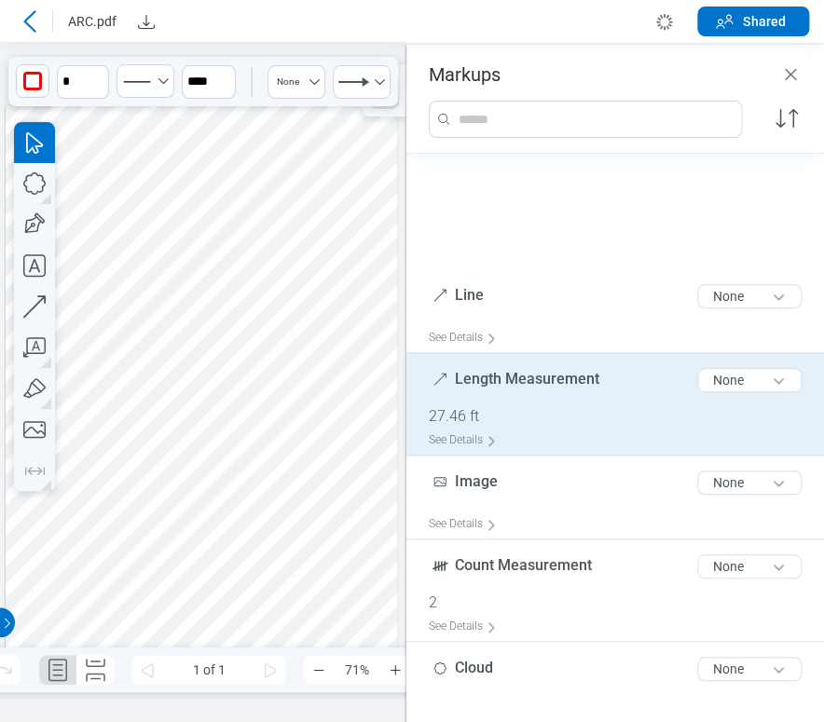
scroll to position [444, 0]
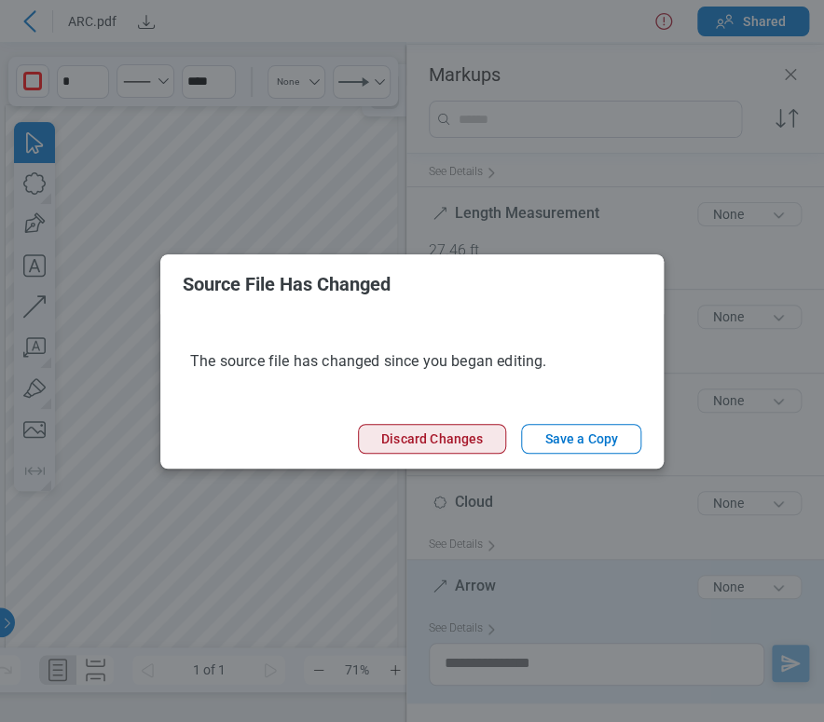
click at [430, 425] on button "Discard Changes" at bounding box center [432, 439] width 148 height 30
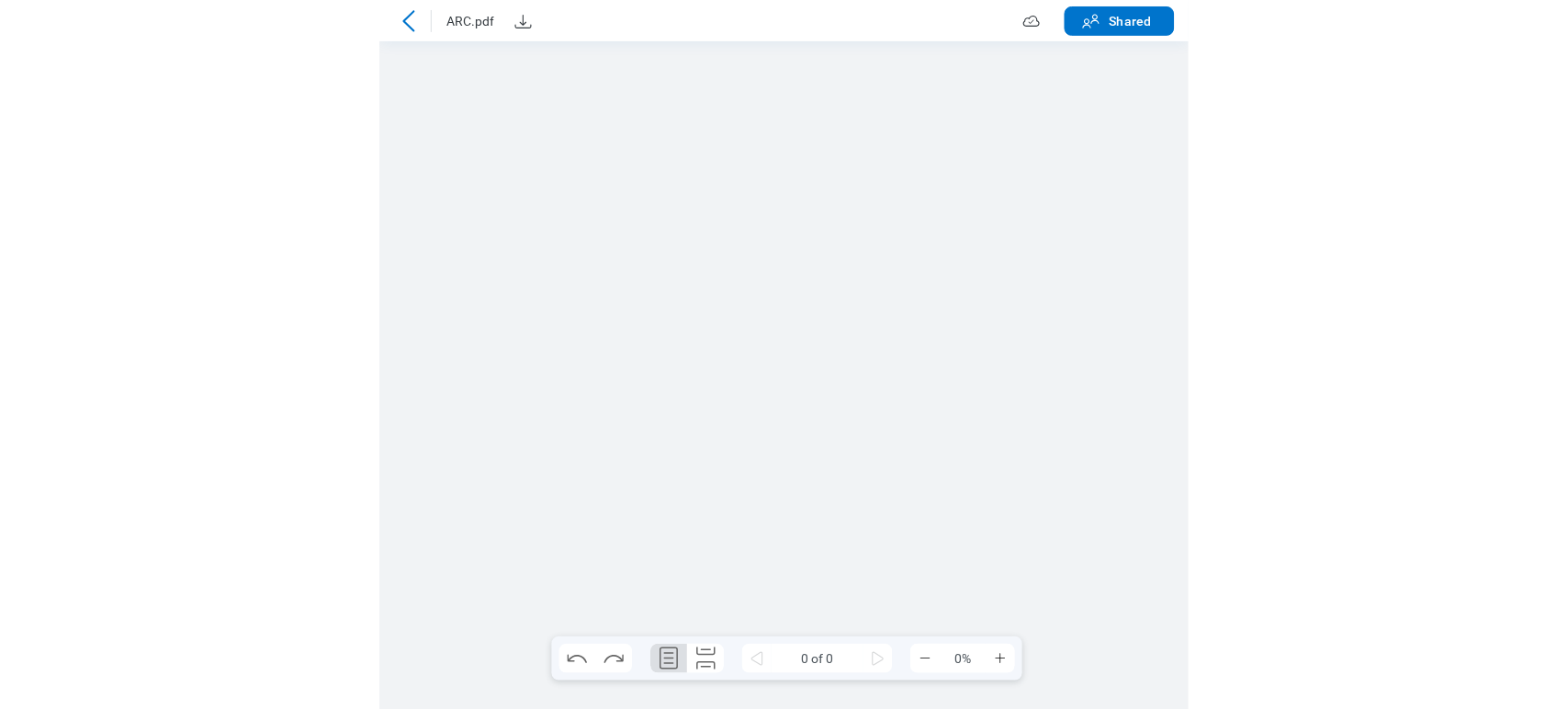
scroll to position [0, 0]
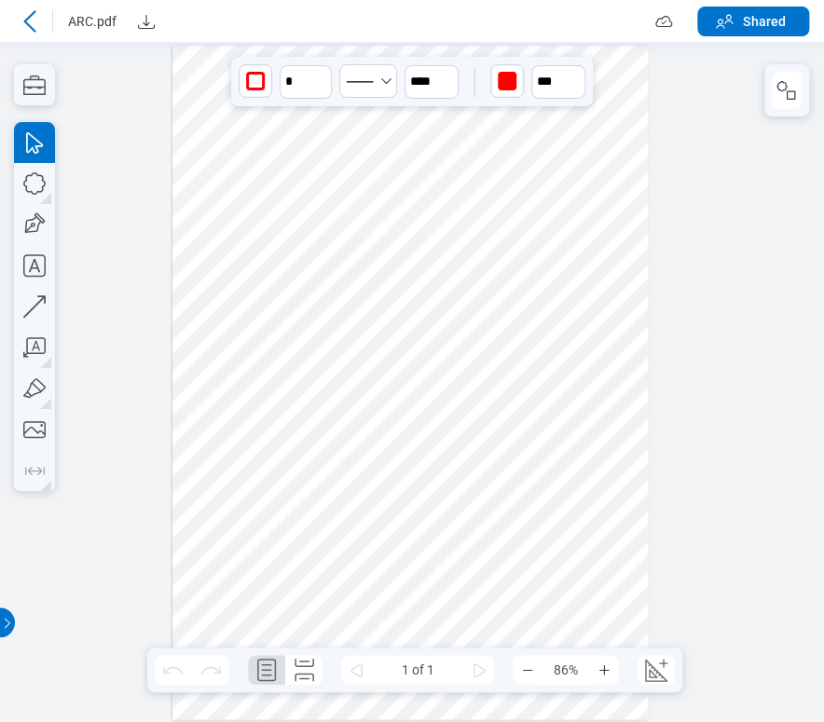
click at [209, 275] on div at bounding box center [410, 383] width 476 height 674
click at [32, 21] on icon at bounding box center [30, 21] width 22 height 22
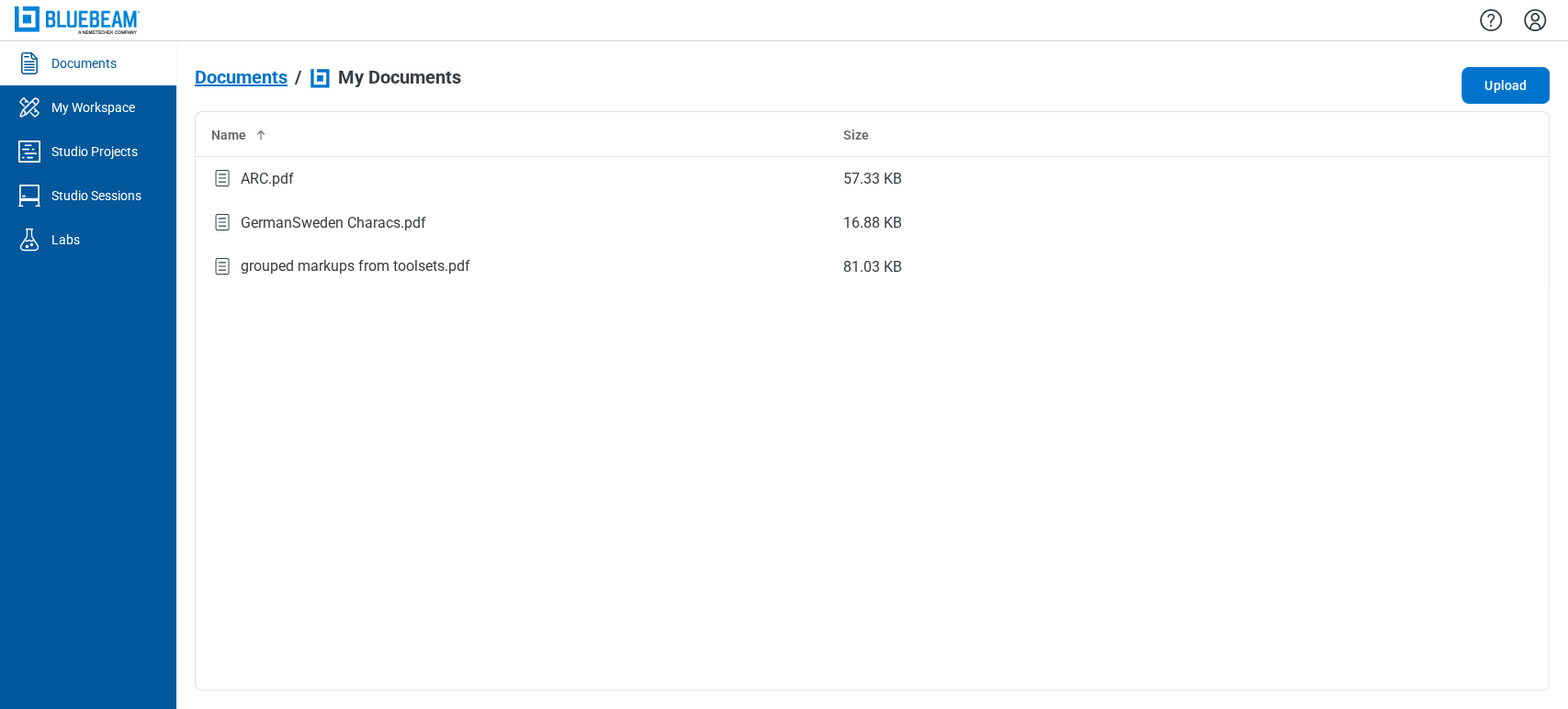
click at [225, 68] on span "Documents" at bounding box center [241, 77] width 93 height 21
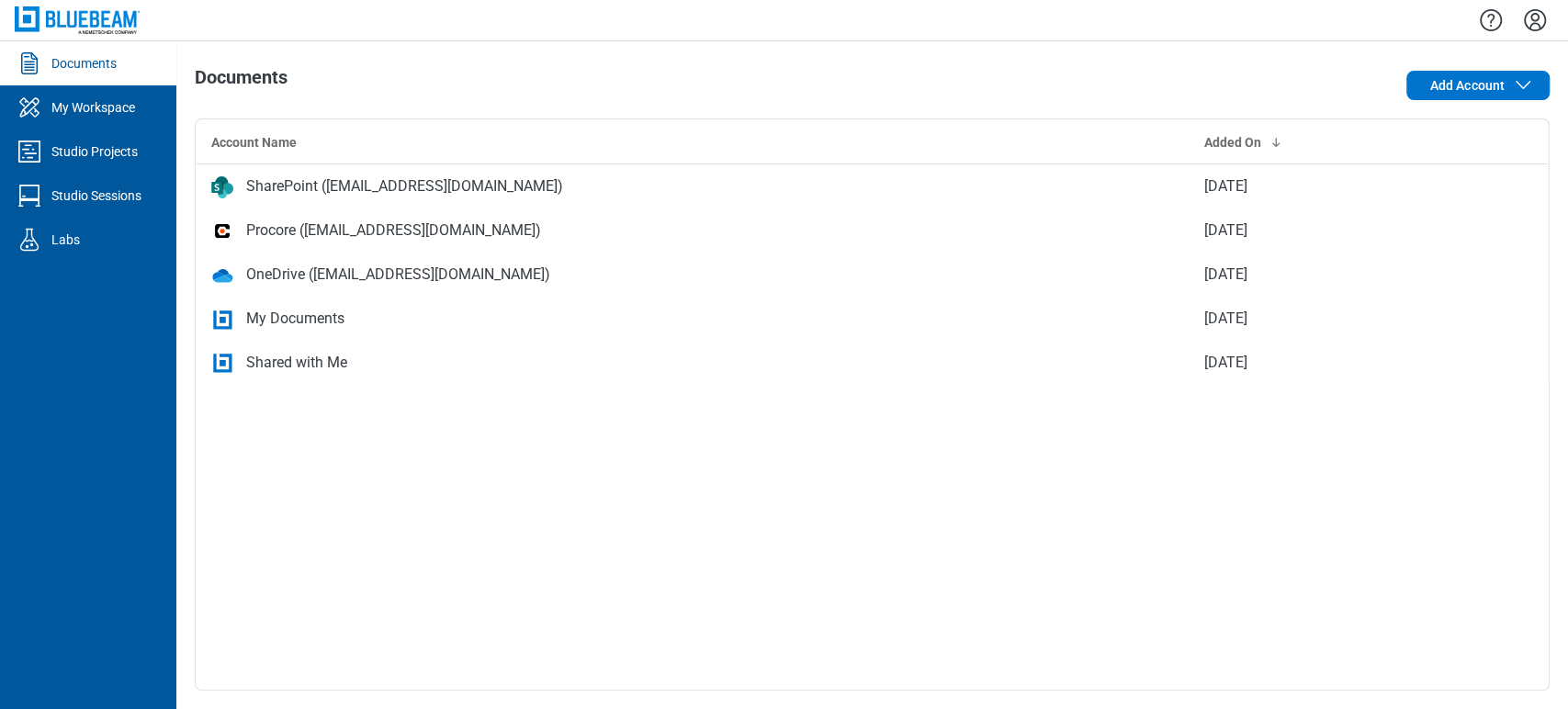
click at [1019, 63] on div "Documents Add Account Account Name Added On SharePoint ([EMAIL_ADDRESS][DOMAIN_…" at bounding box center [872, 376] width 1392 height 669
click at [109, 90] on link "My Workspace" at bounding box center [88, 107] width 176 height 44
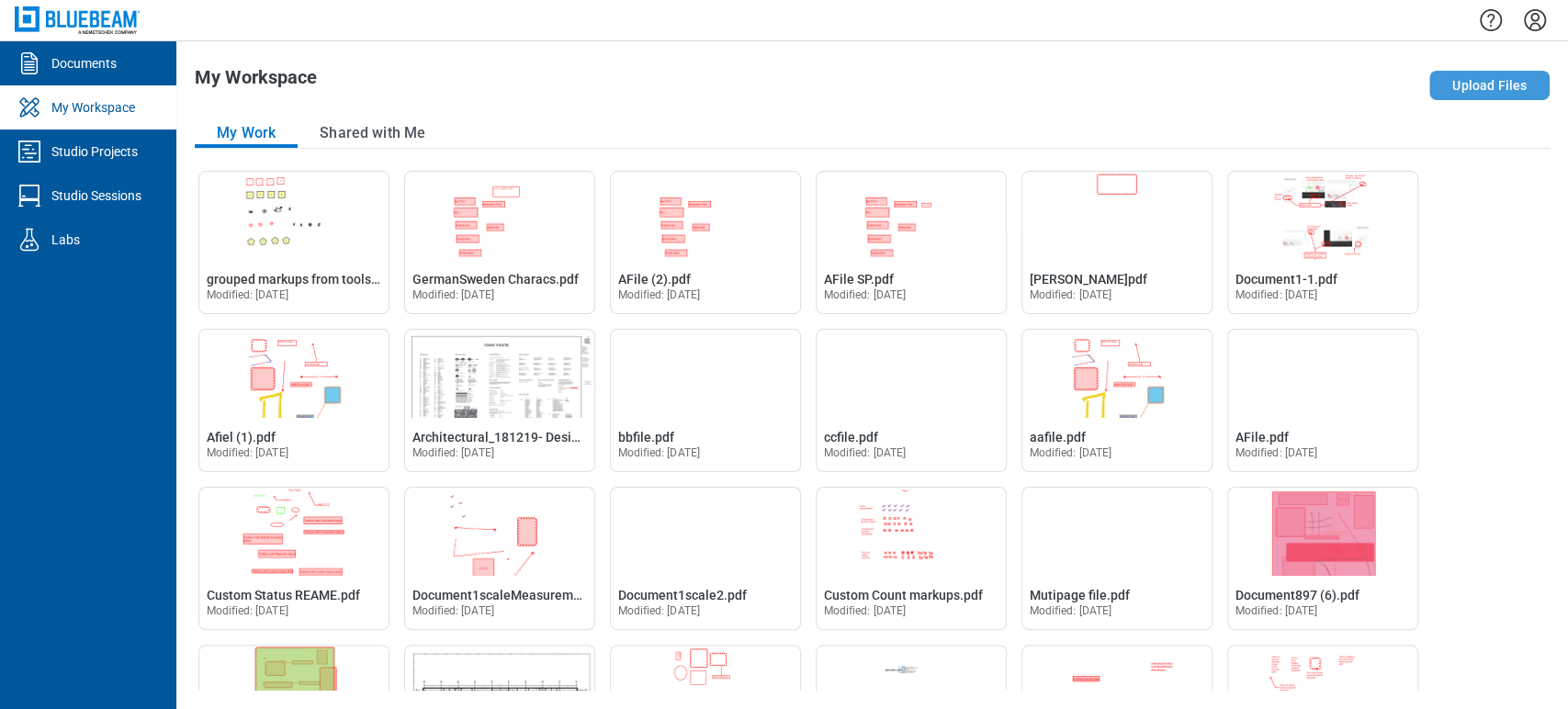
click at [1476, 88] on button "Upload Files" at bounding box center [1489, 86] width 120 height 30
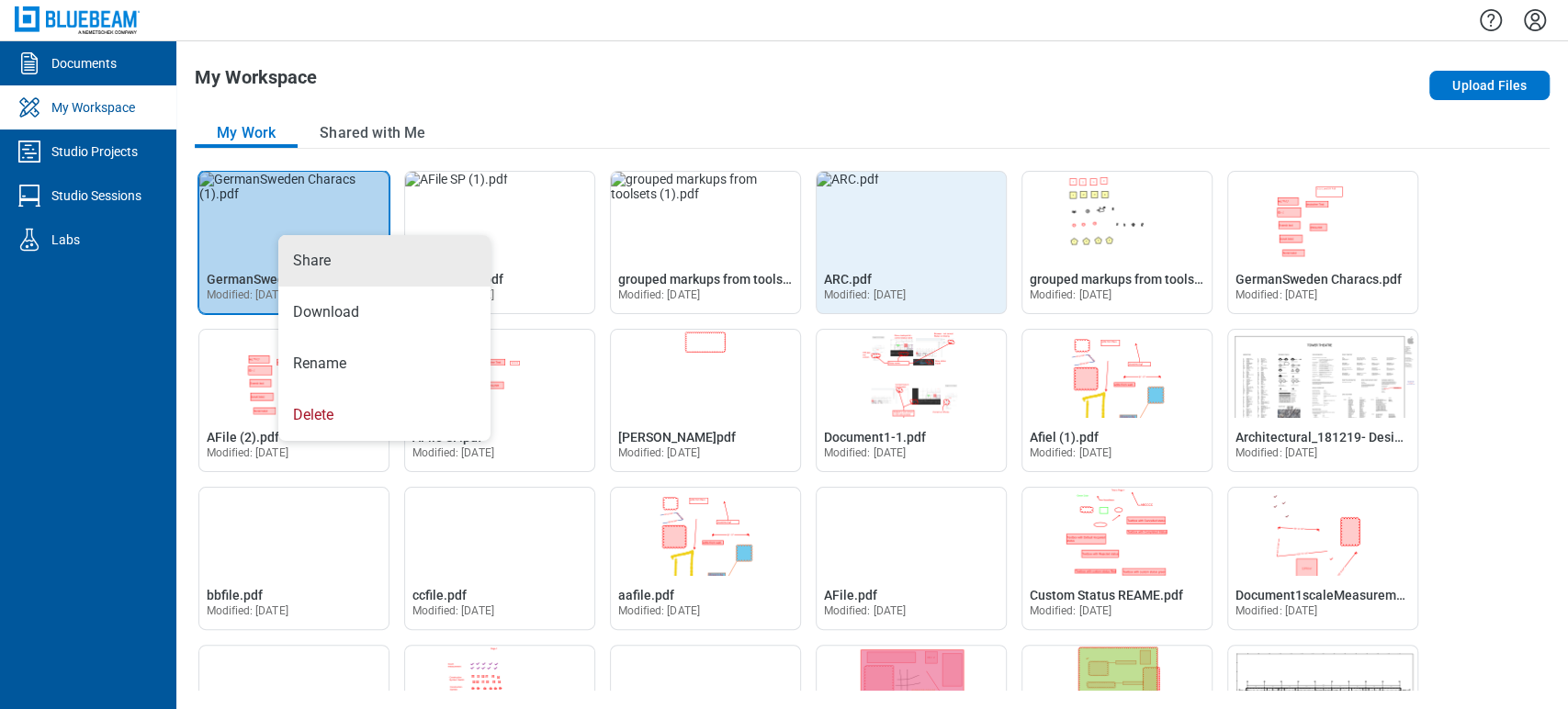
click at [874, 186] on img "Open ARC.pdf in Editor" at bounding box center [848, 178] width 62 height 15
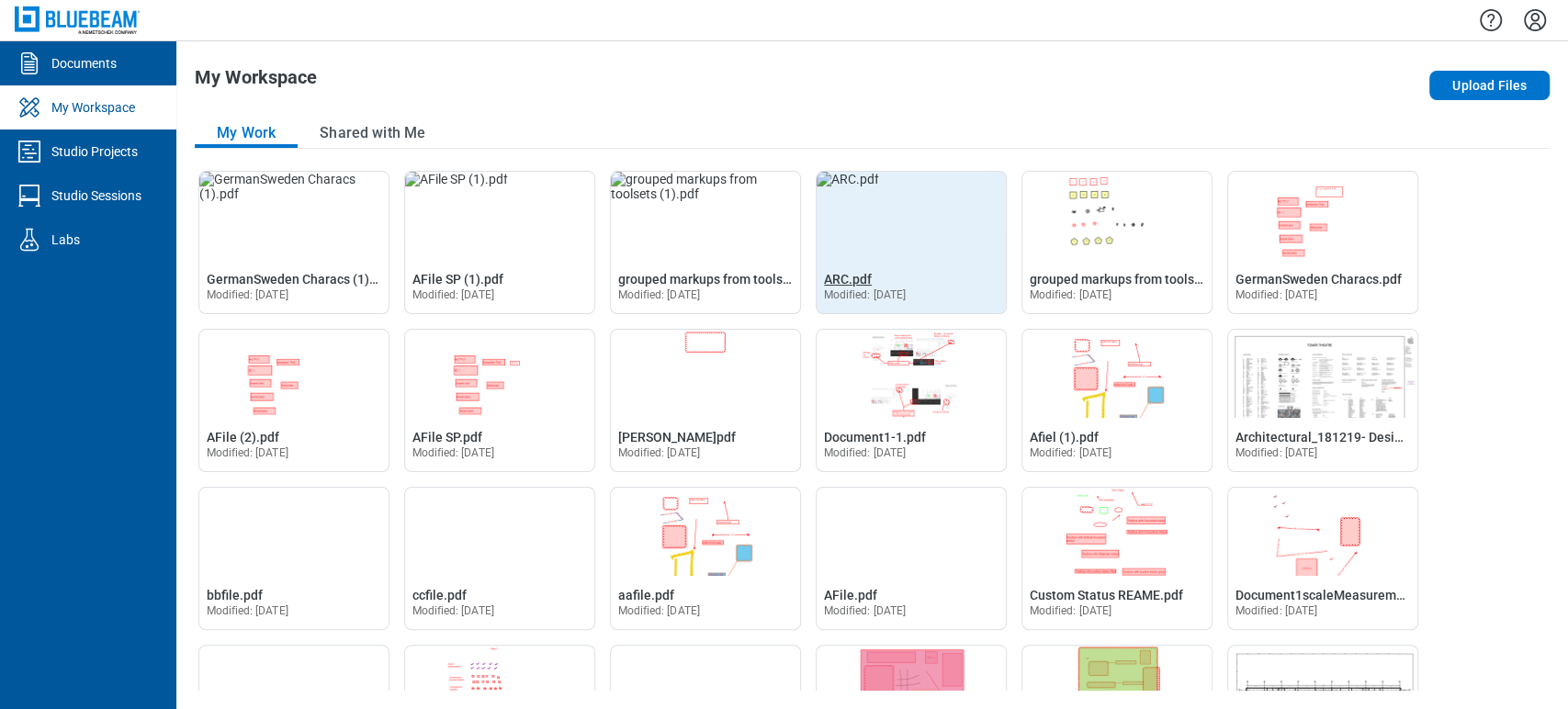
click at [856, 277] on span "ARC.pdf" at bounding box center [848, 279] width 47 height 15
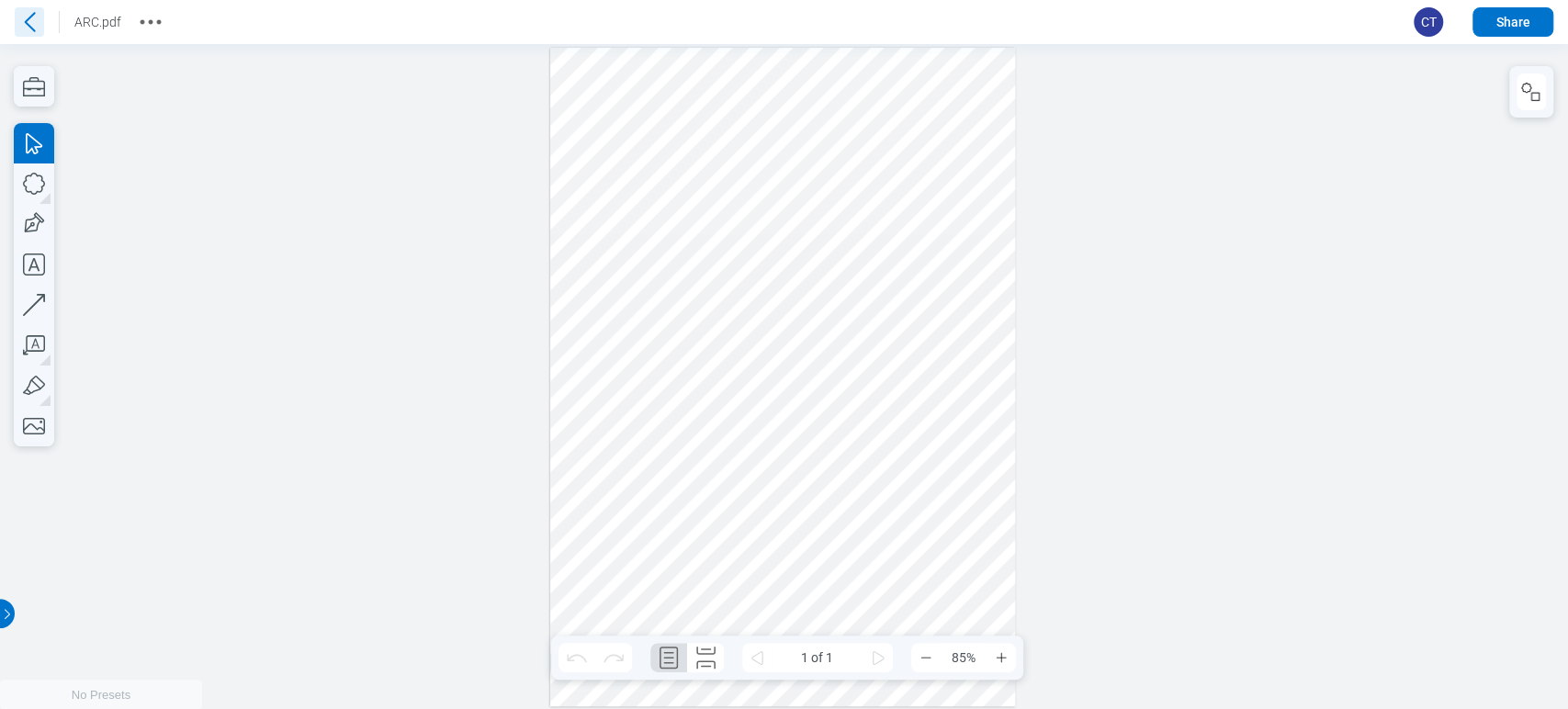
click at [33, 21] on icon at bounding box center [30, 22] width 30 height 30
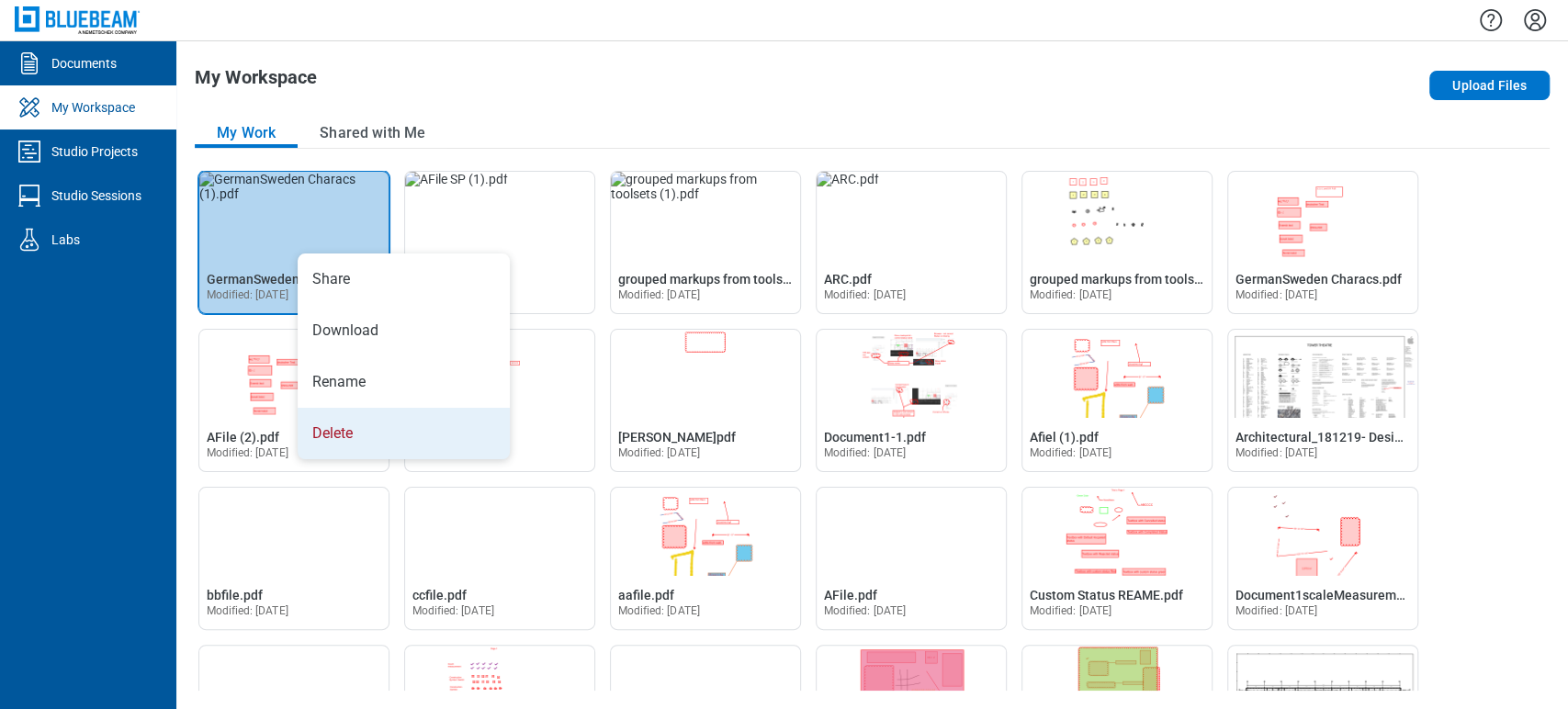
click at [348, 419] on li "Delete" at bounding box center [403, 434] width 212 height 51
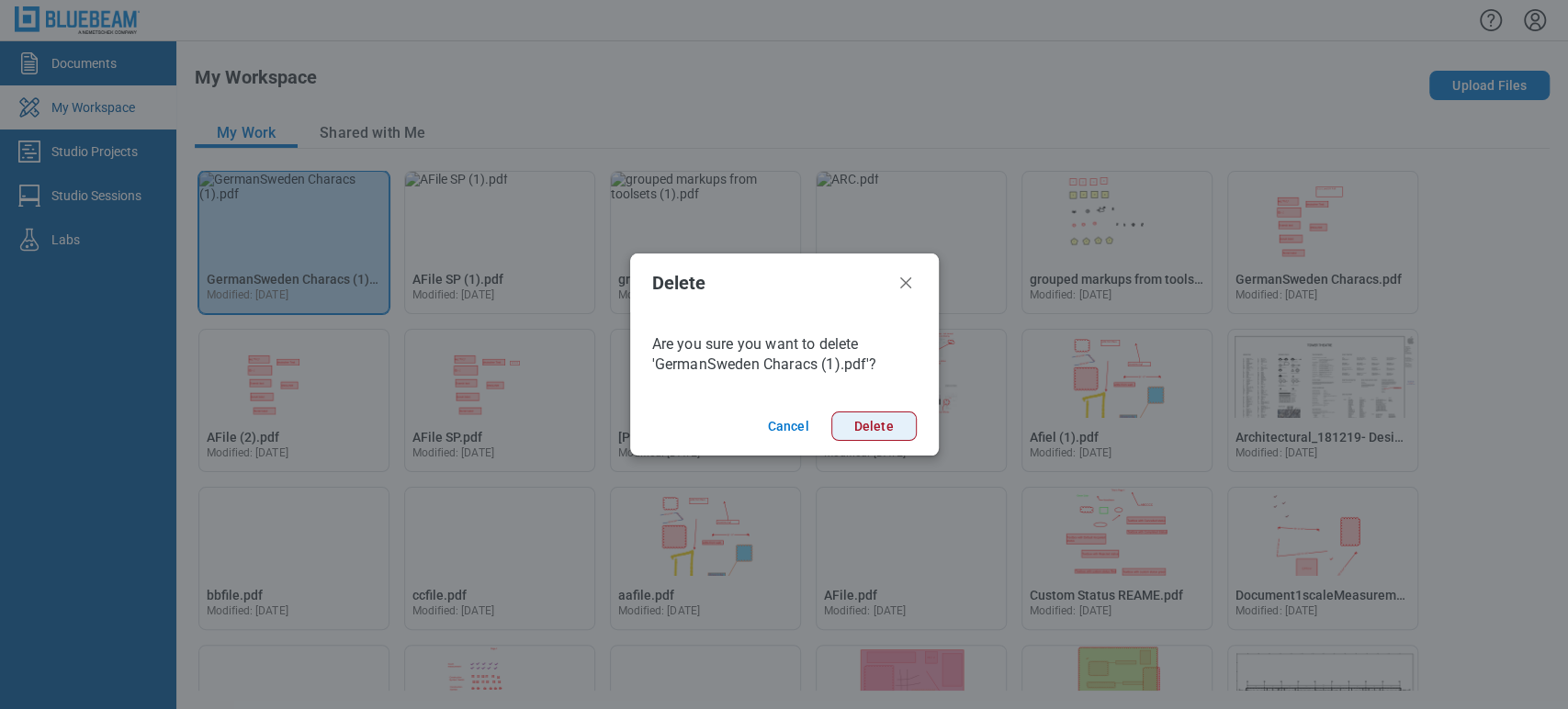
click at [870, 422] on button "Delete" at bounding box center [873, 427] width 86 height 30
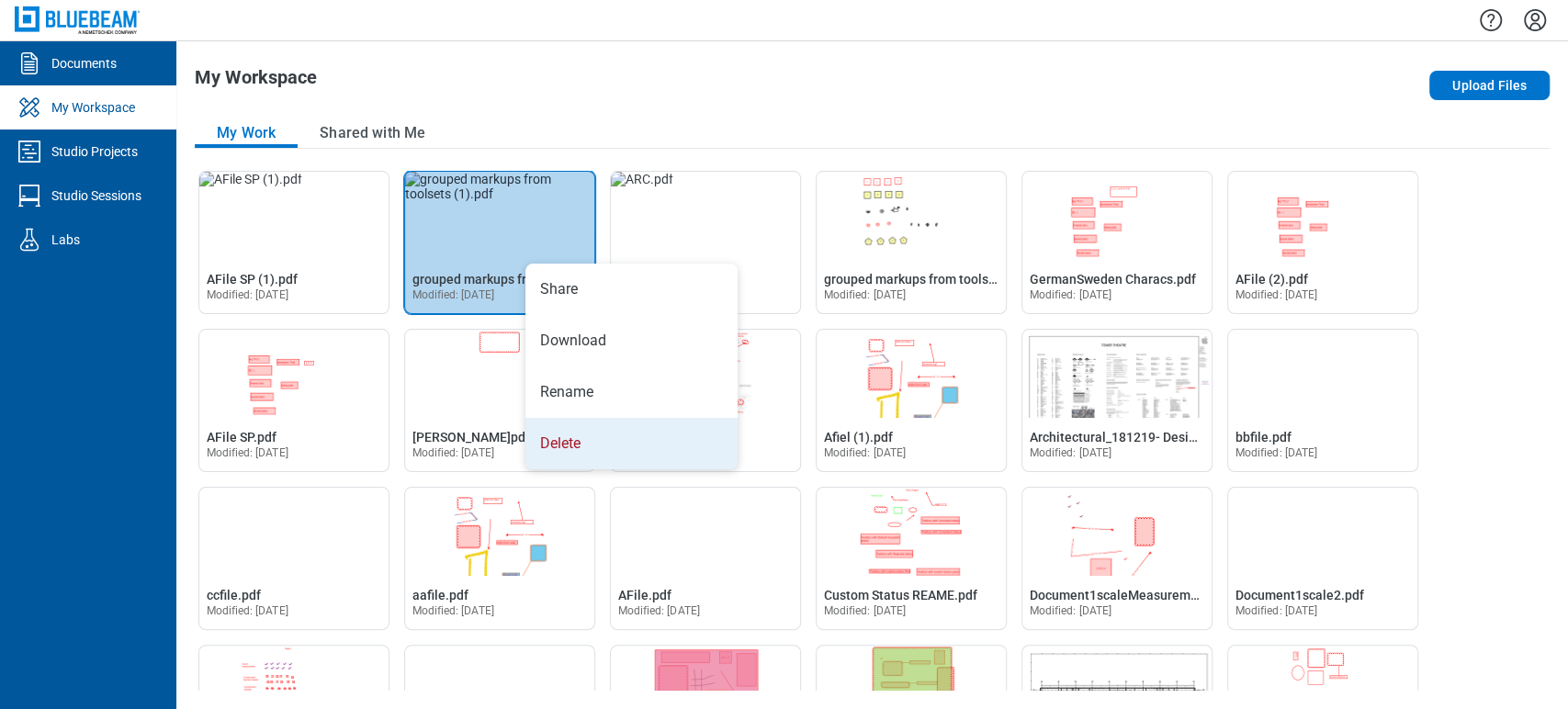
click at [650, 441] on li "Delete" at bounding box center [631, 444] width 212 height 51
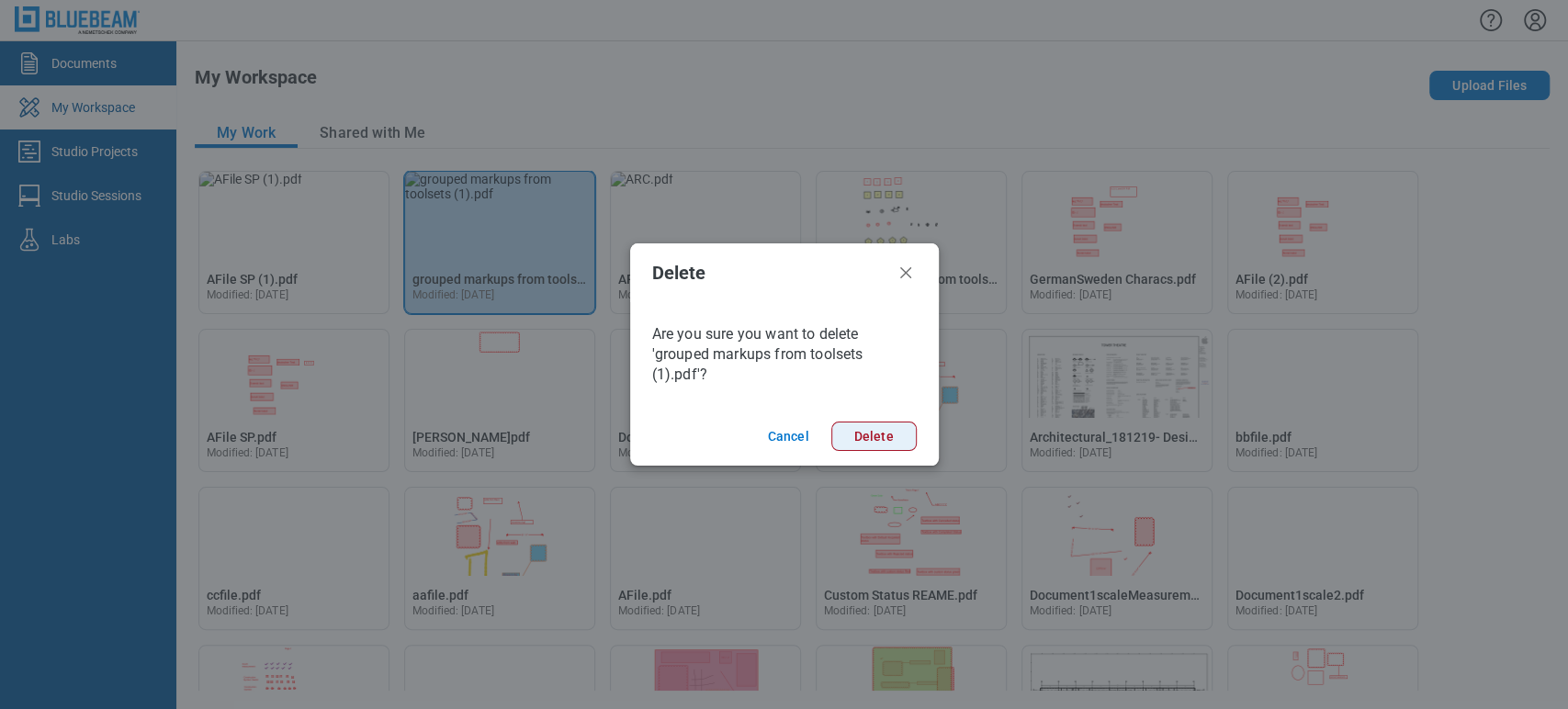
click at [864, 446] on button "Delete" at bounding box center [873, 437] width 86 height 30
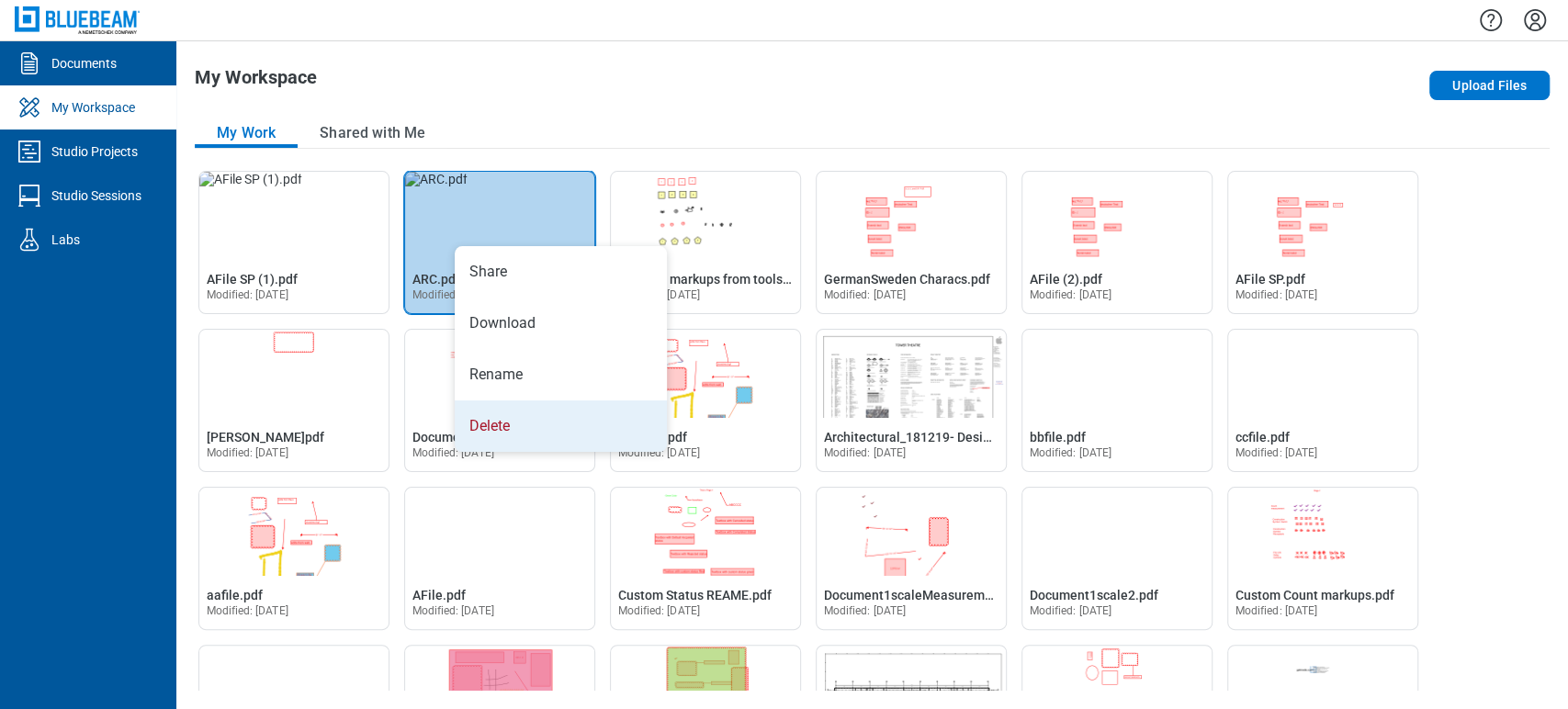
click at [538, 406] on li "Delete" at bounding box center [560, 426] width 212 height 51
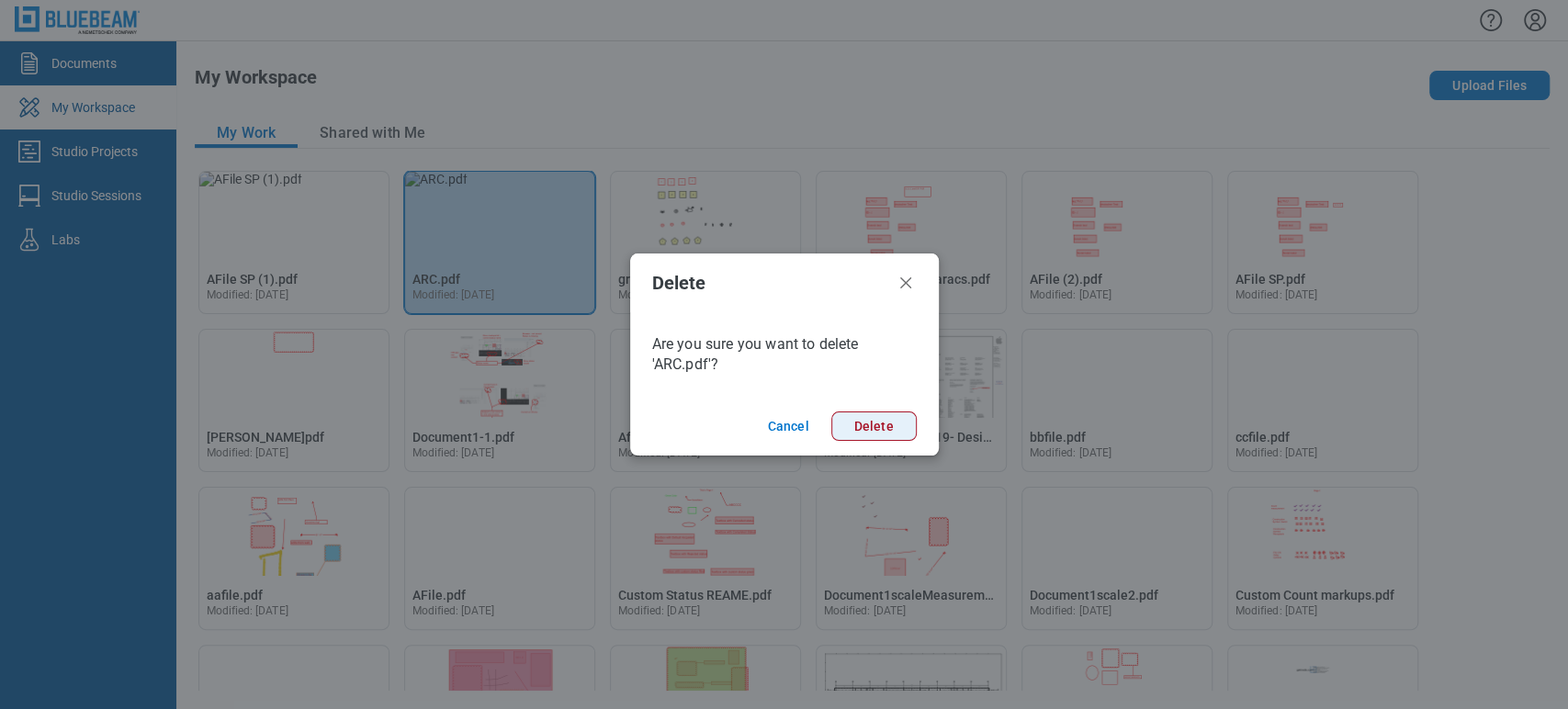
drag, startPoint x: 873, startPoint y: 428, endPoint x: 851, endPoint y: 425, distance: 22.2
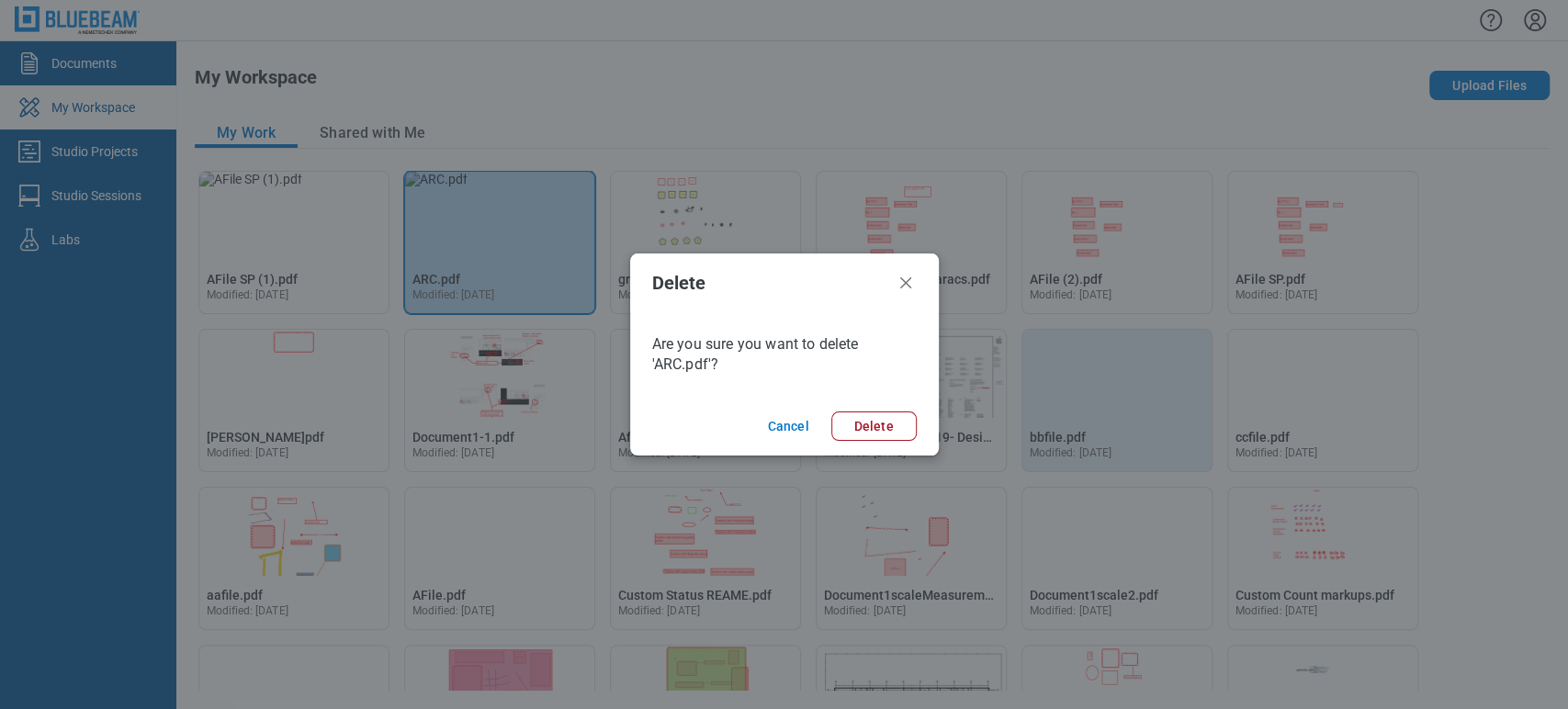
click at [873, 427] on button "Delete" at bounding box center [873, 427] width 86 height 30
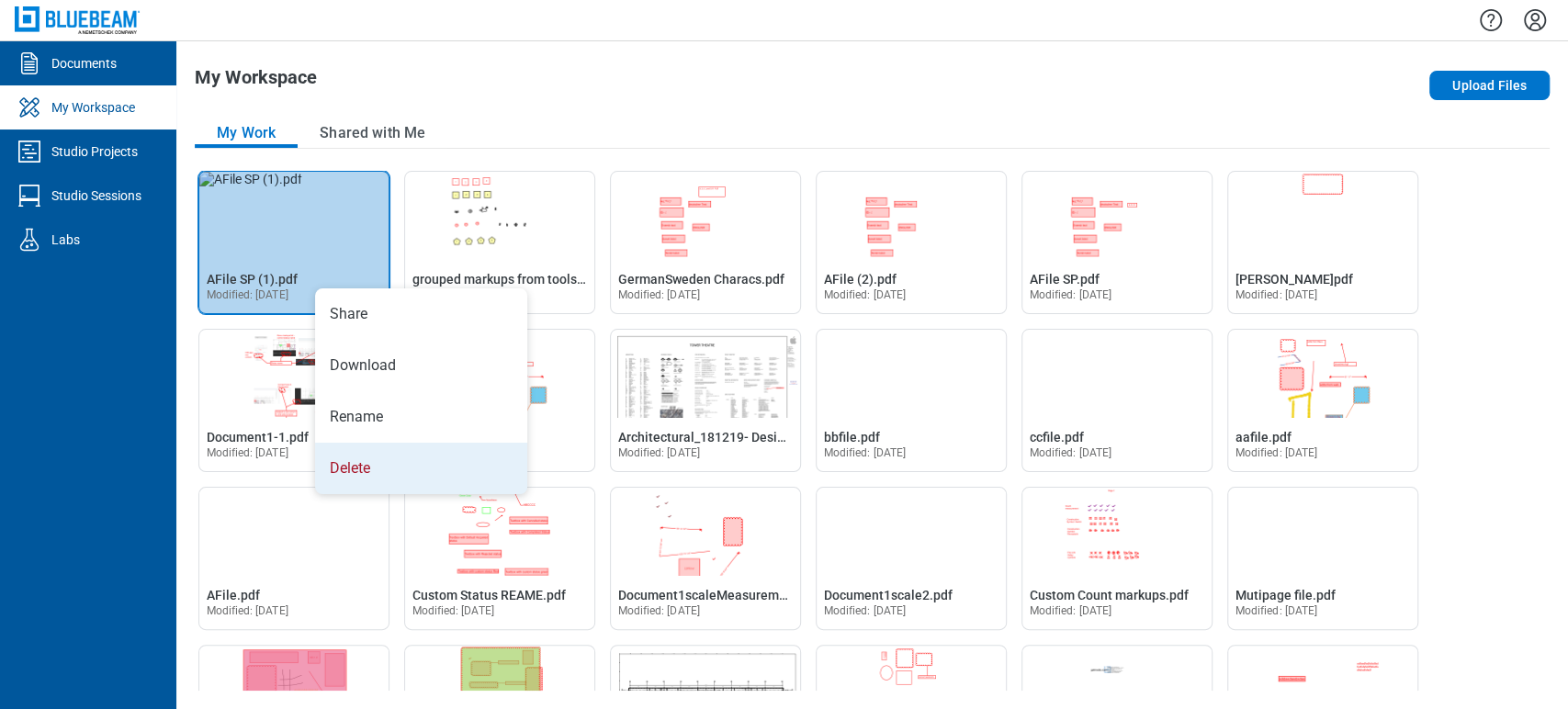
click at [375, 446] on li "Delete" at bounding box center [421, 468] width 212 height 51
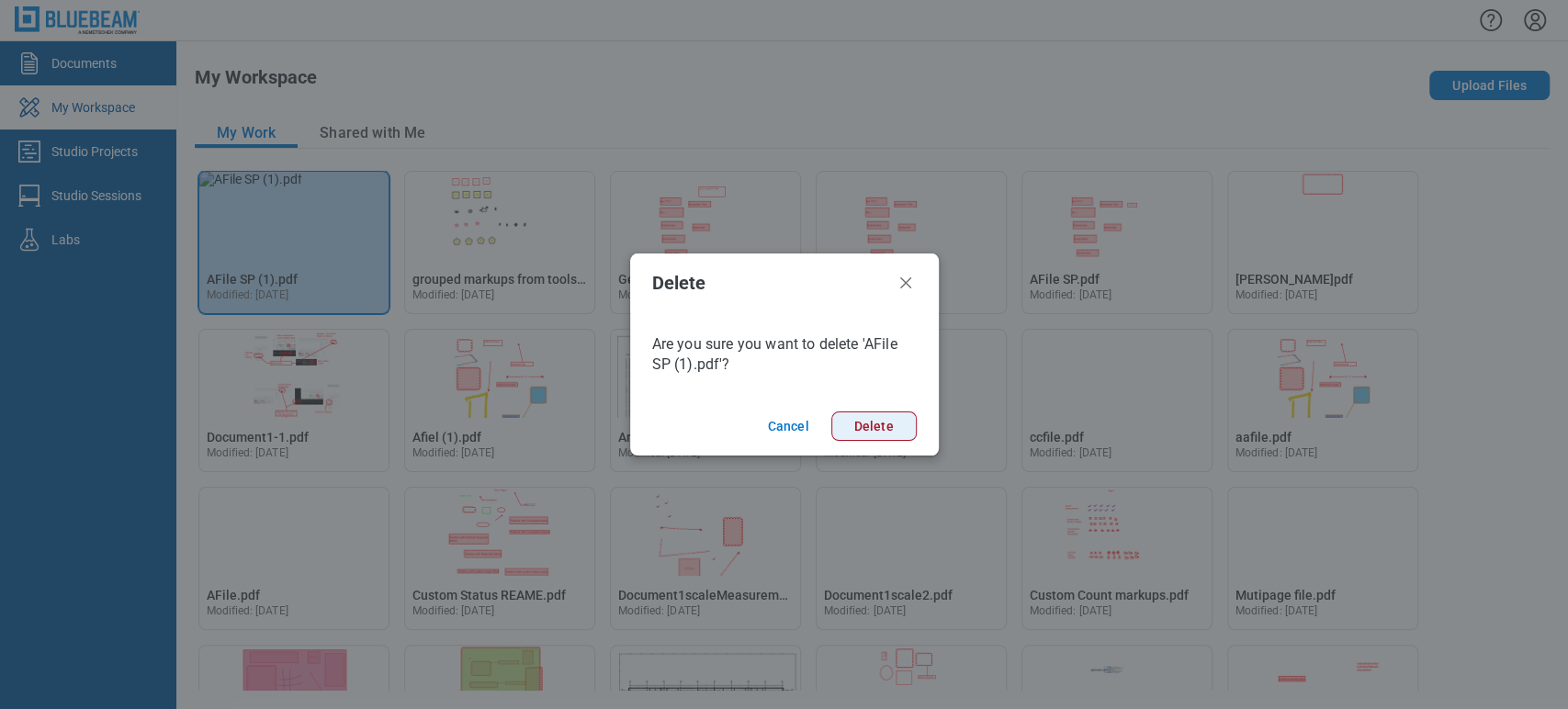
click at [862, 432] on button "Delete" at bounding box center [873, 427] width 86 height 30
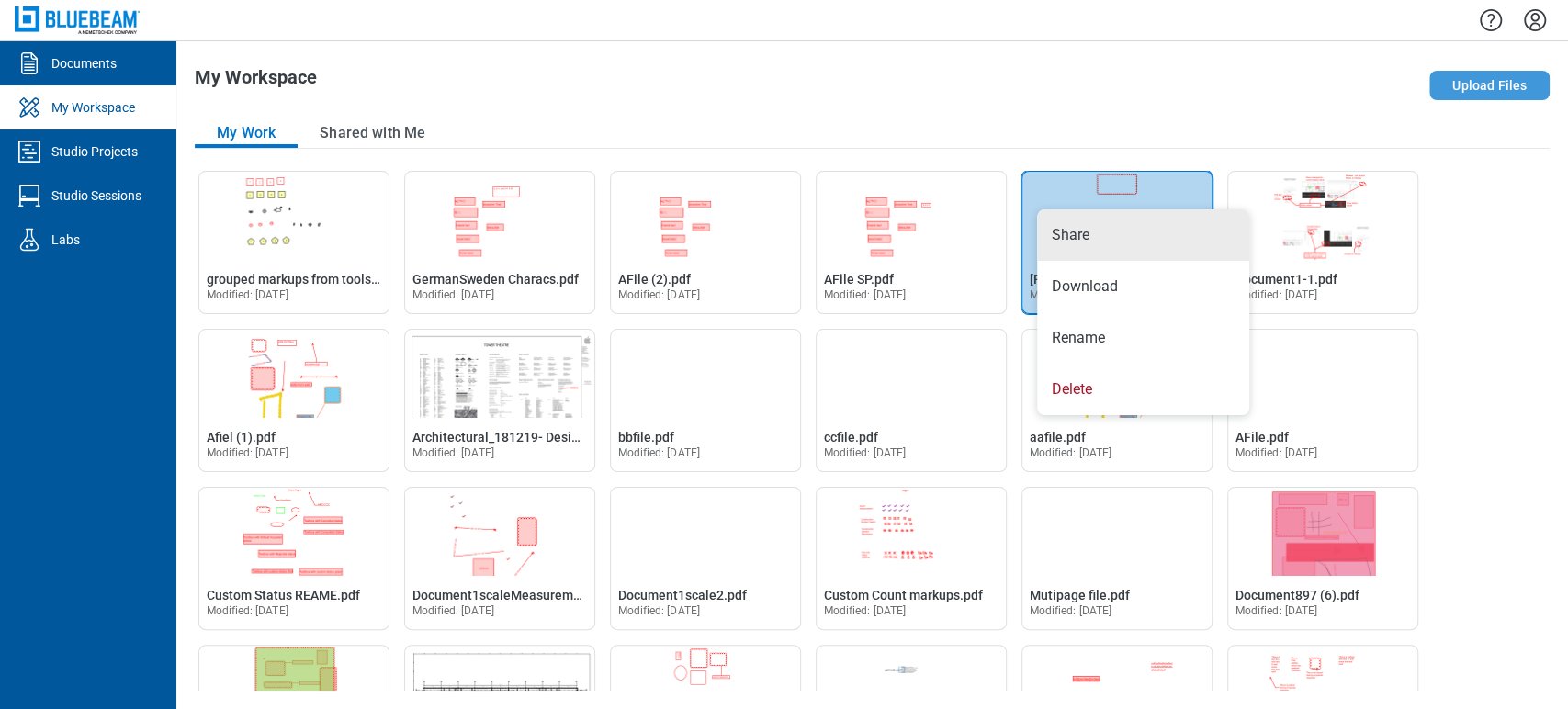
click at [1469, 87] on button "Upload Files" at bounding box center [1489, 86] width 120 height 30
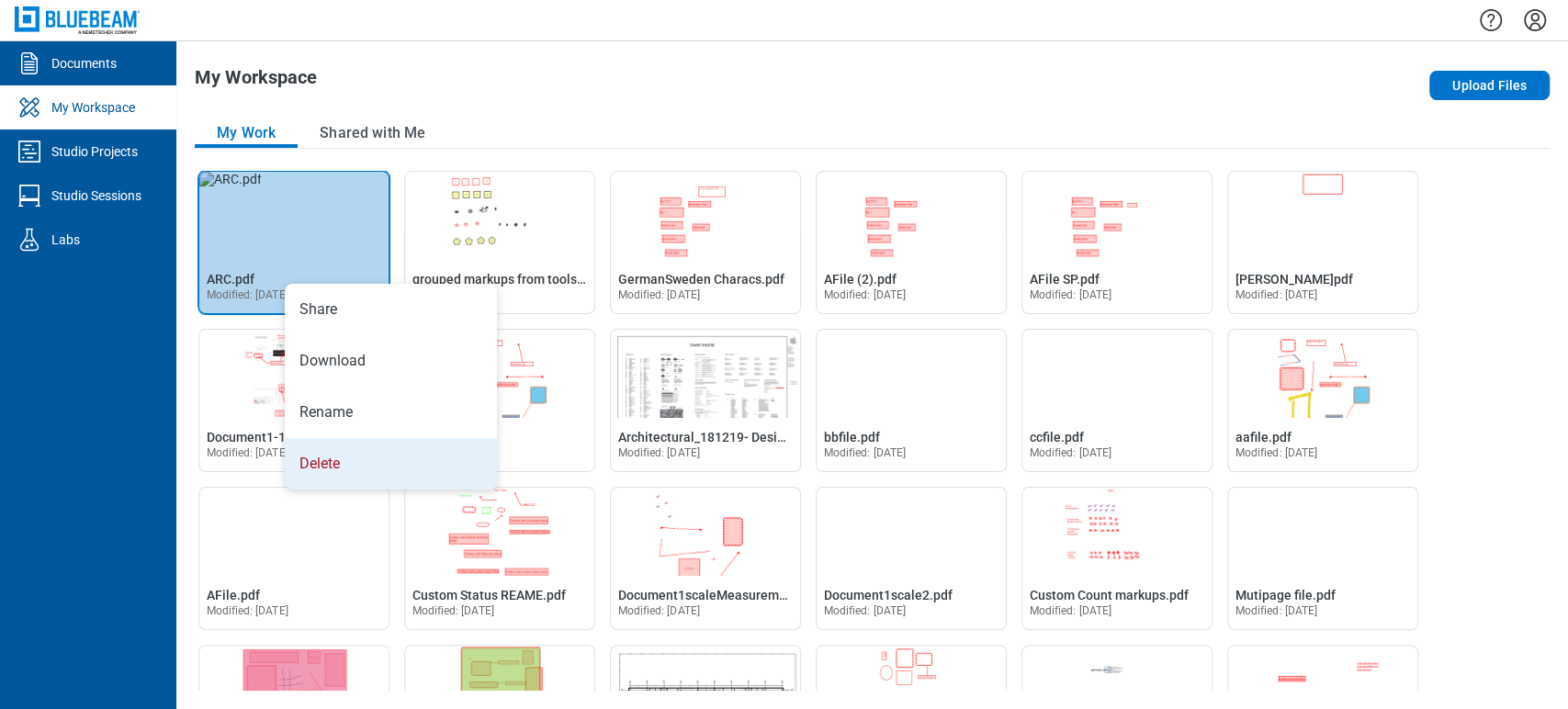
click at [353, 446] on li "Delete" at bounding box center [390, 464] width 212 height 51
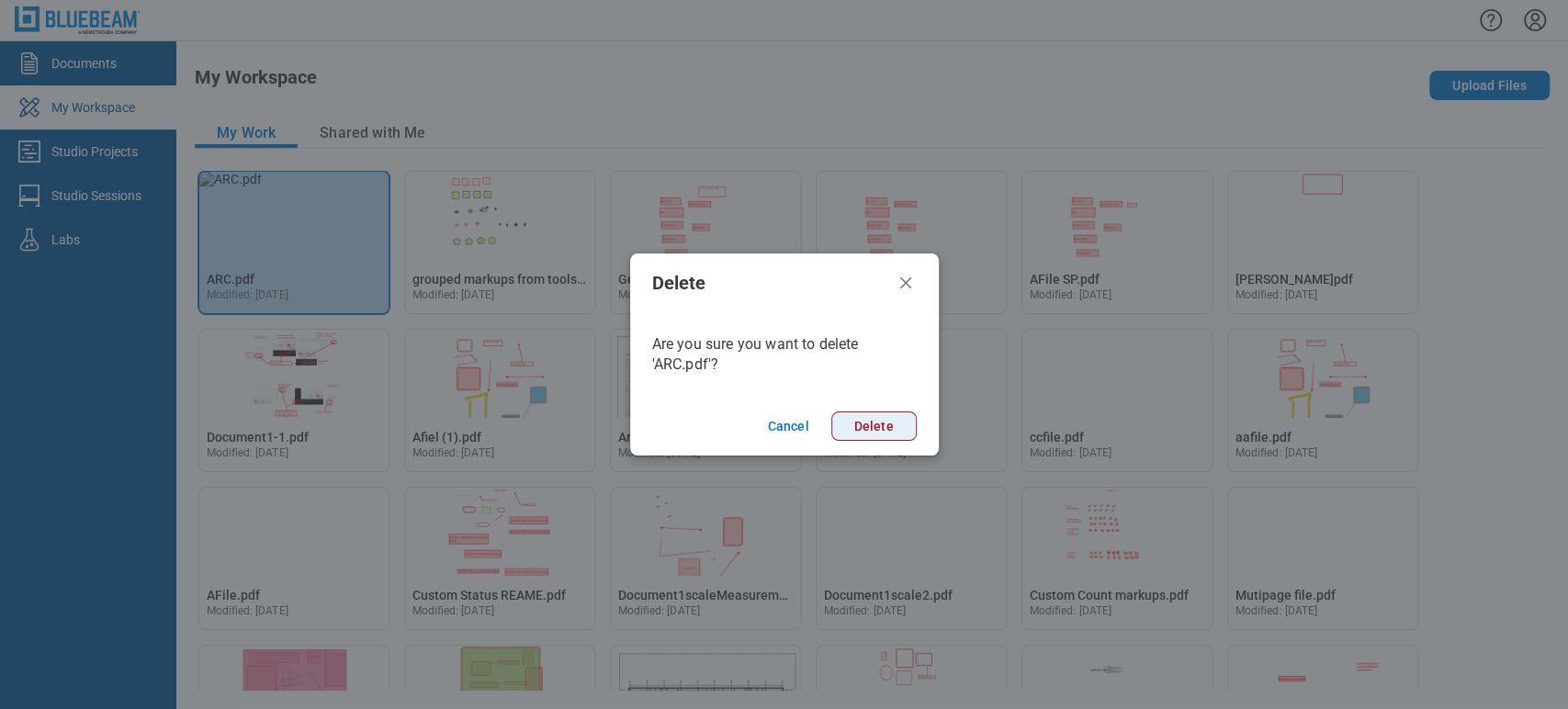
click at [850, 439] on button "Delete" at bounding box center [873, 427] width 86 height 30
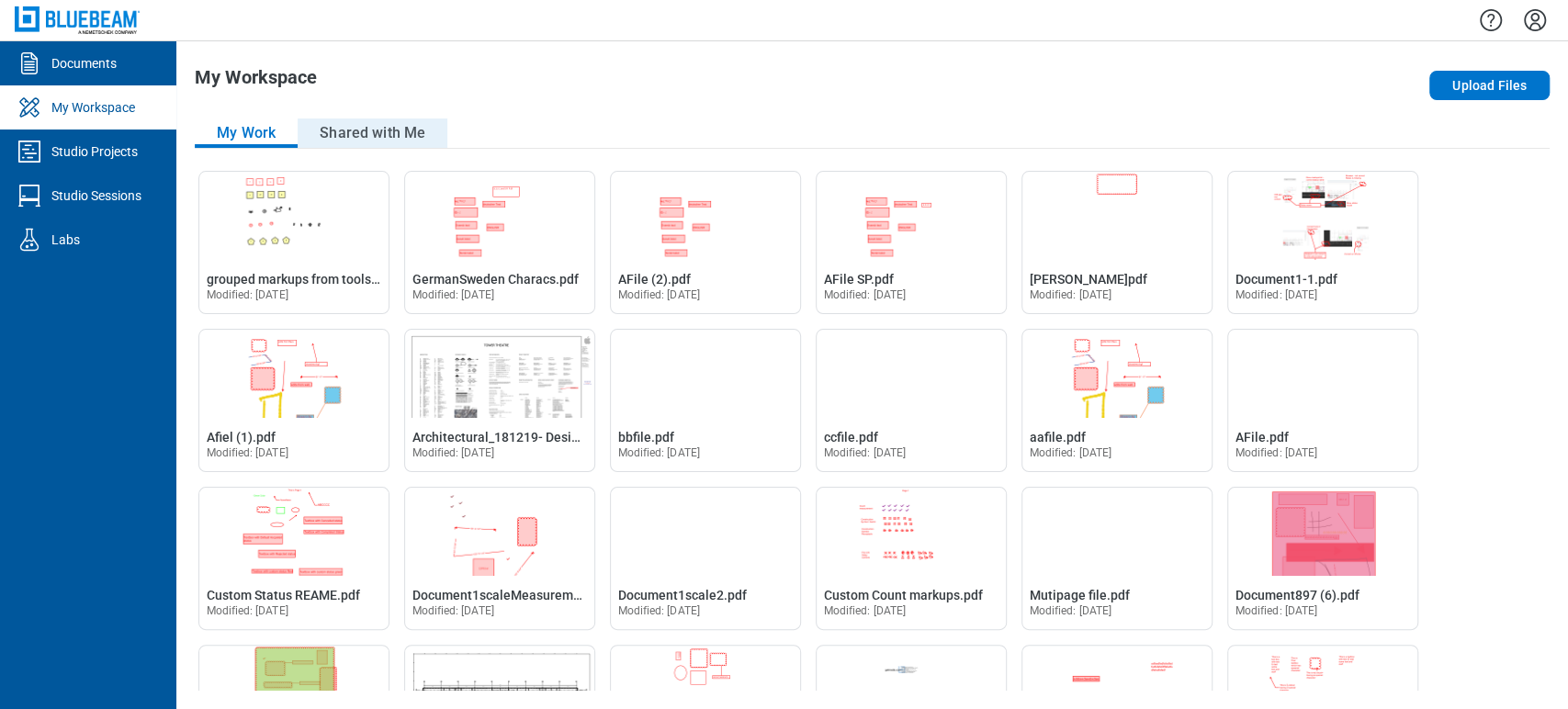
click at [355, 127] on button "Shared with Me" at bounding box center [373, 133] width 150 height 30
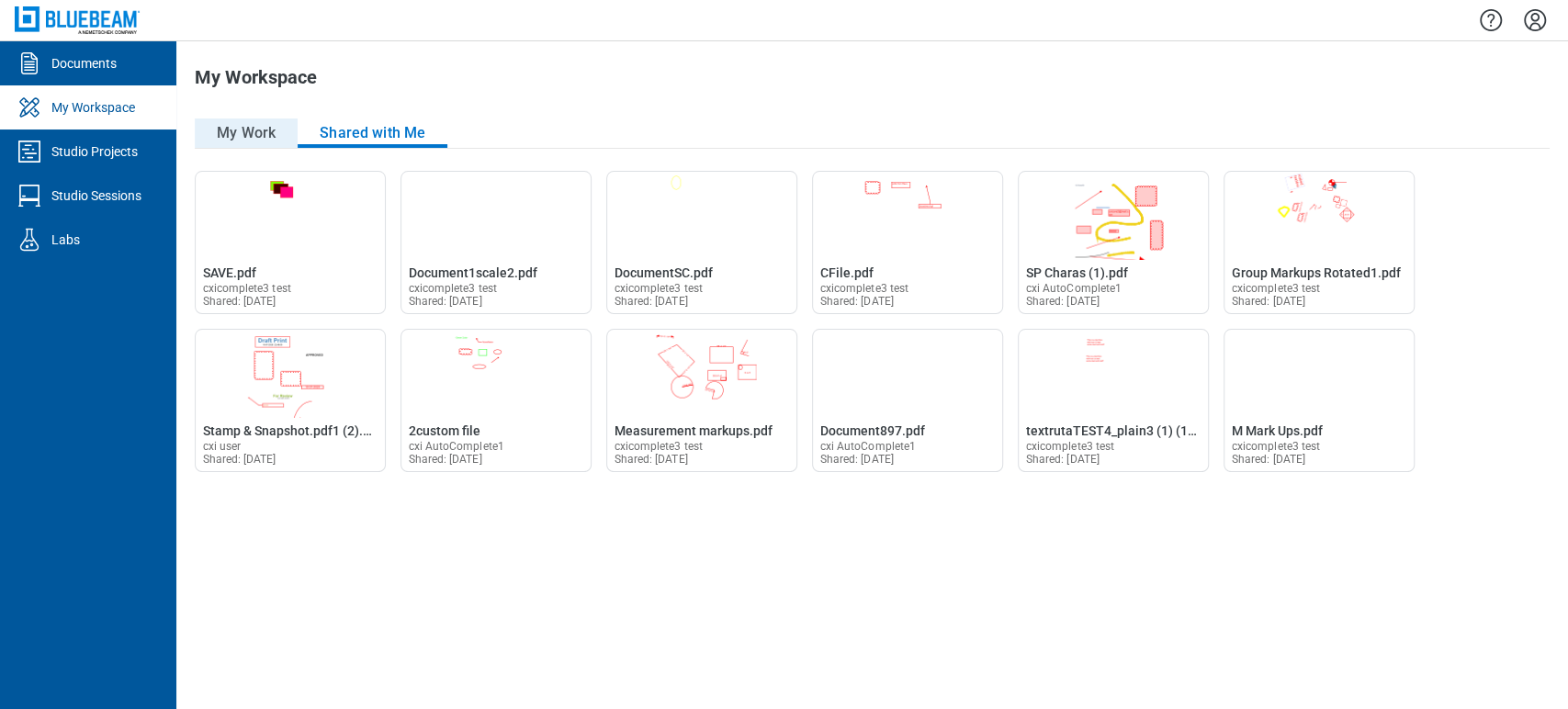
click at [219, 128] on button "My Work" at bounding box center [246, 133] width 102 height 30
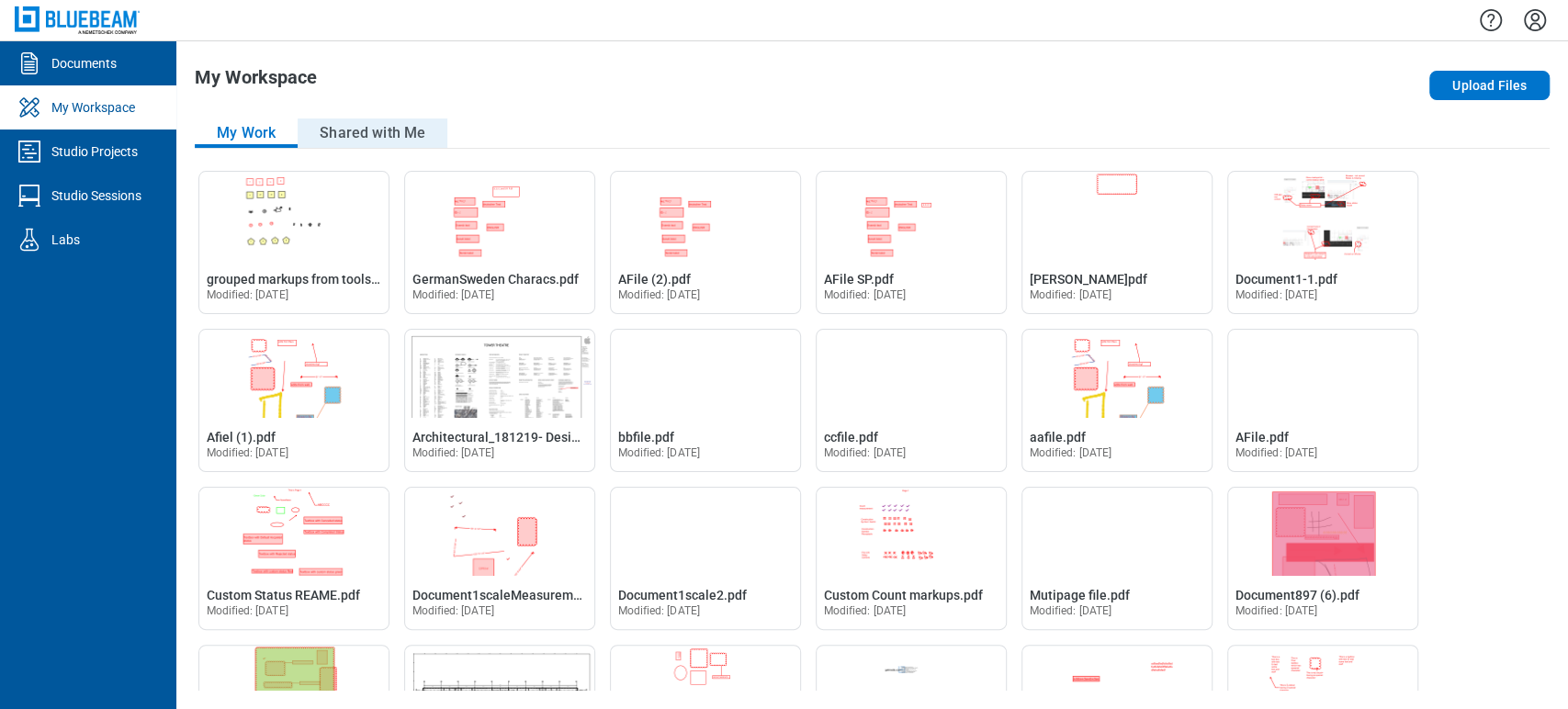
click at [350, 128] on button "Shared with Me" at bounding box center [373, 133] width 150 height 30
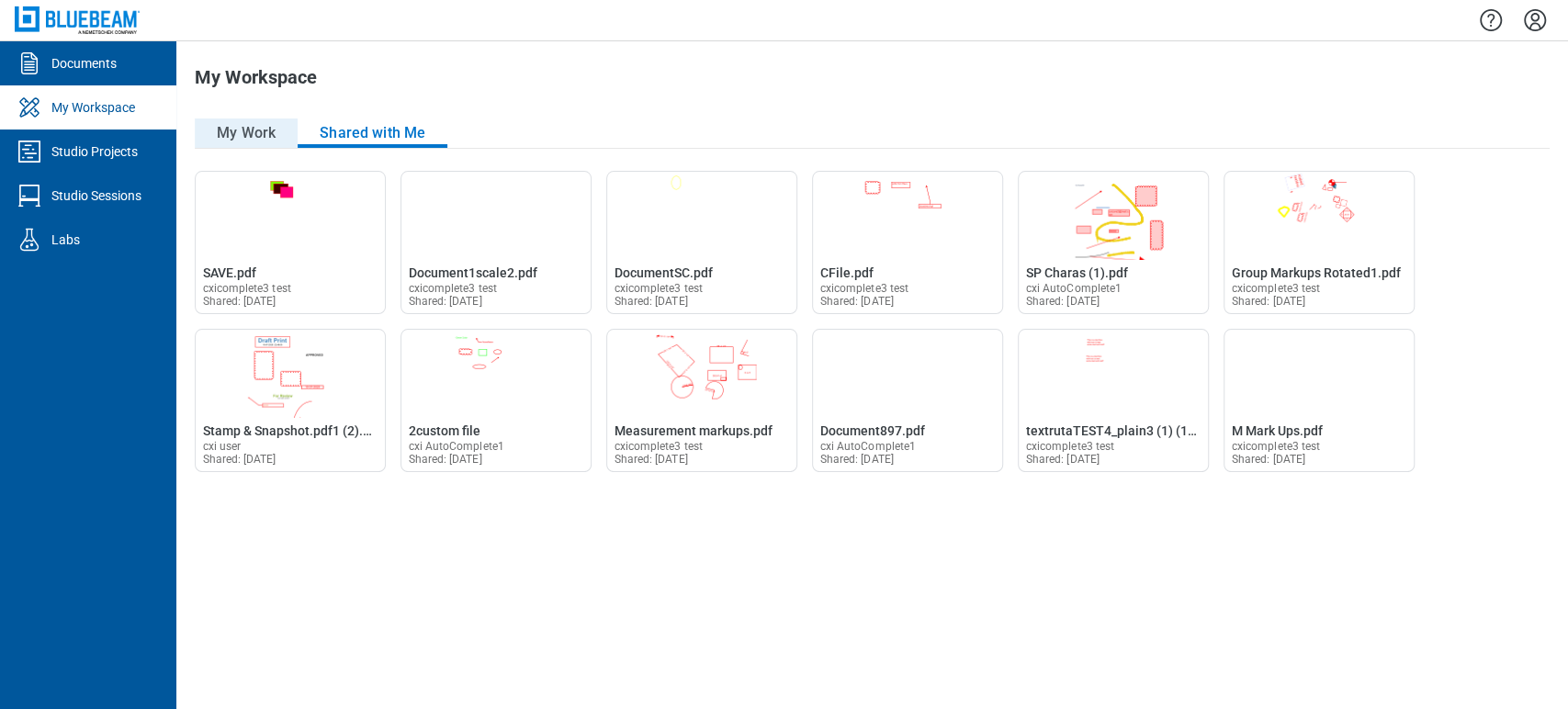
click at [224, 124] on button "My Work" at bounding box center [246, 133] width 102 height 30
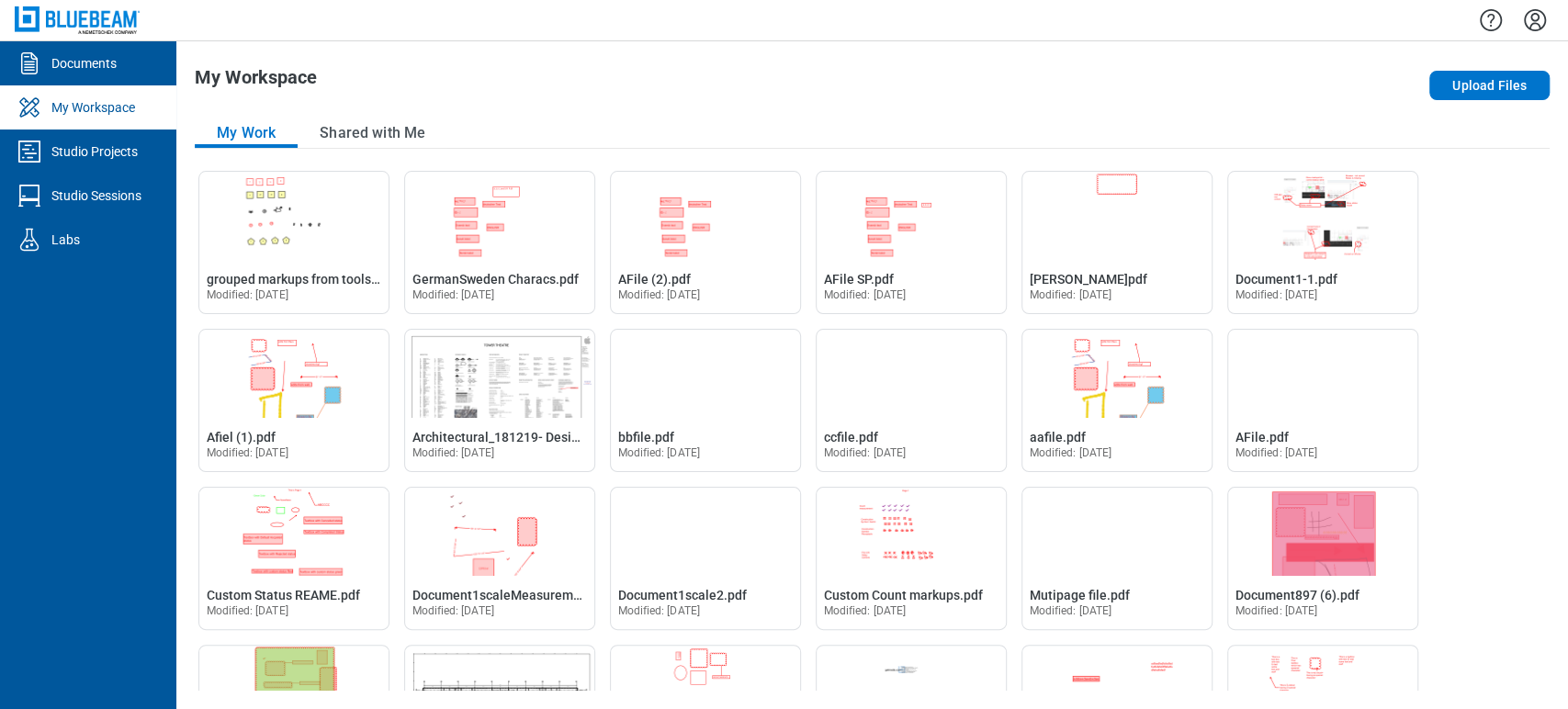
drag, startPoint x: 507, startPoint y: 271, endPoint x: 500, endPoint y: 320, distance: 49.5
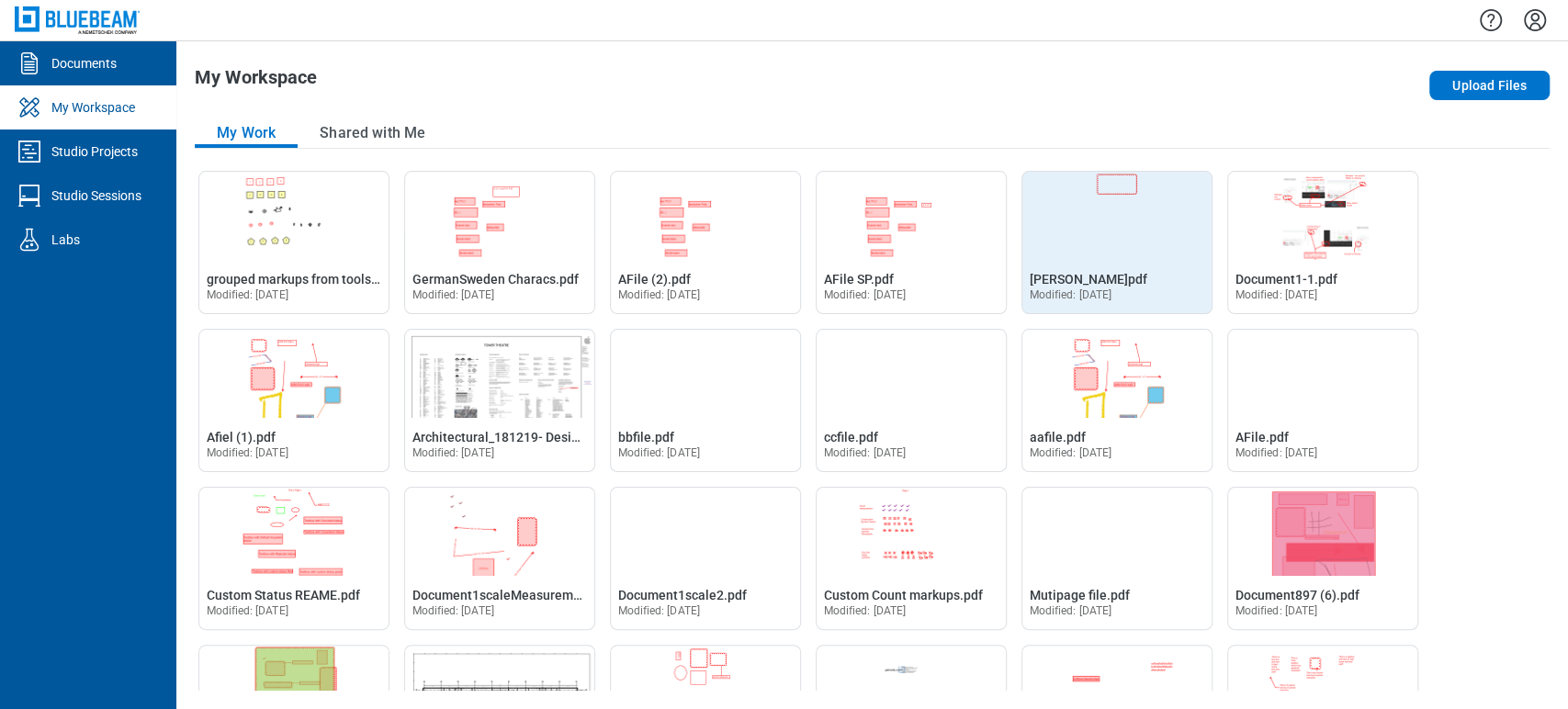
drag, startPoint x: 500, startPoint y: 320, endPoint x: 1065, endPoint y: 269, distance: 567.3
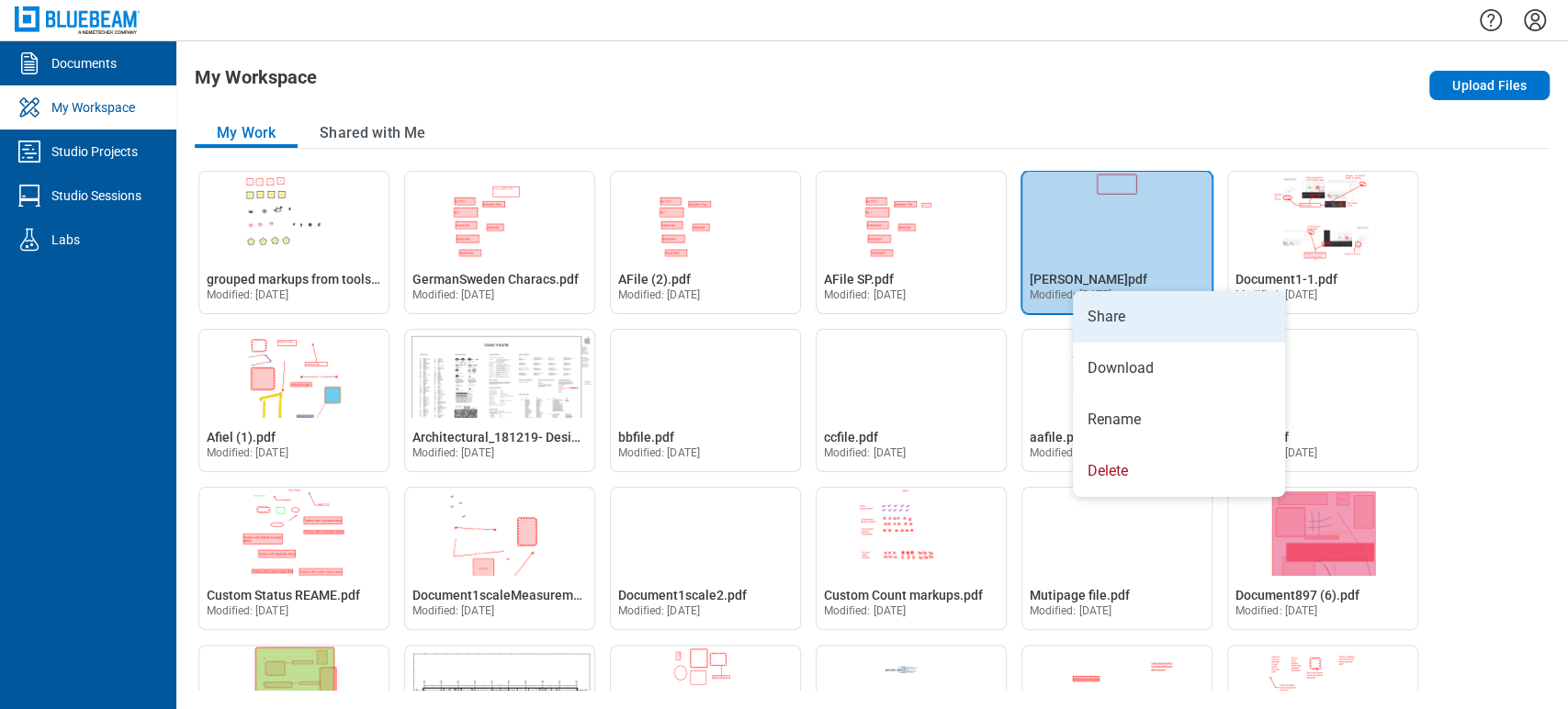
click at [1135, 321] on li "Share" at bounding box center [1179, 317] width 212 height 51
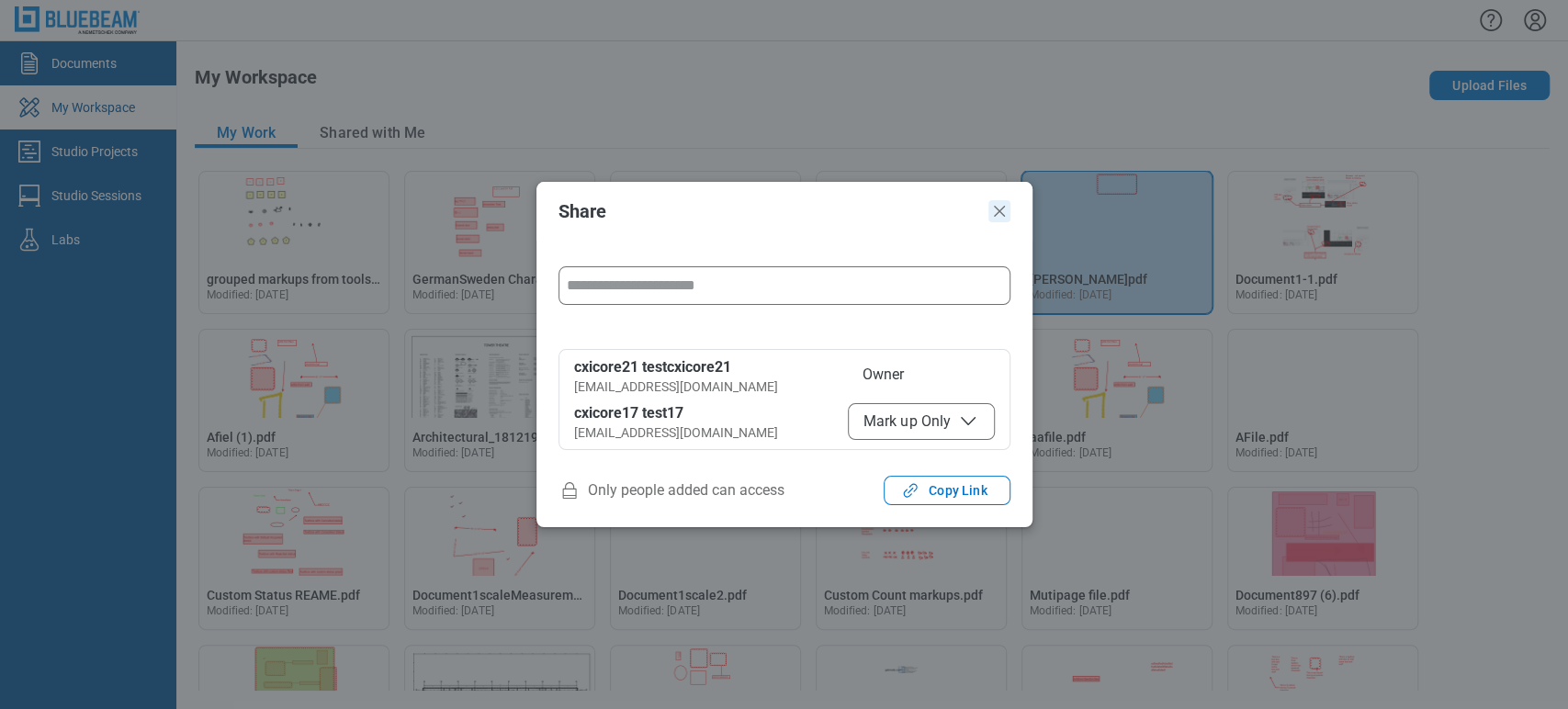
click at [992, 214] on icon "Close" at bounding box center [999, 211] width 22 height 22
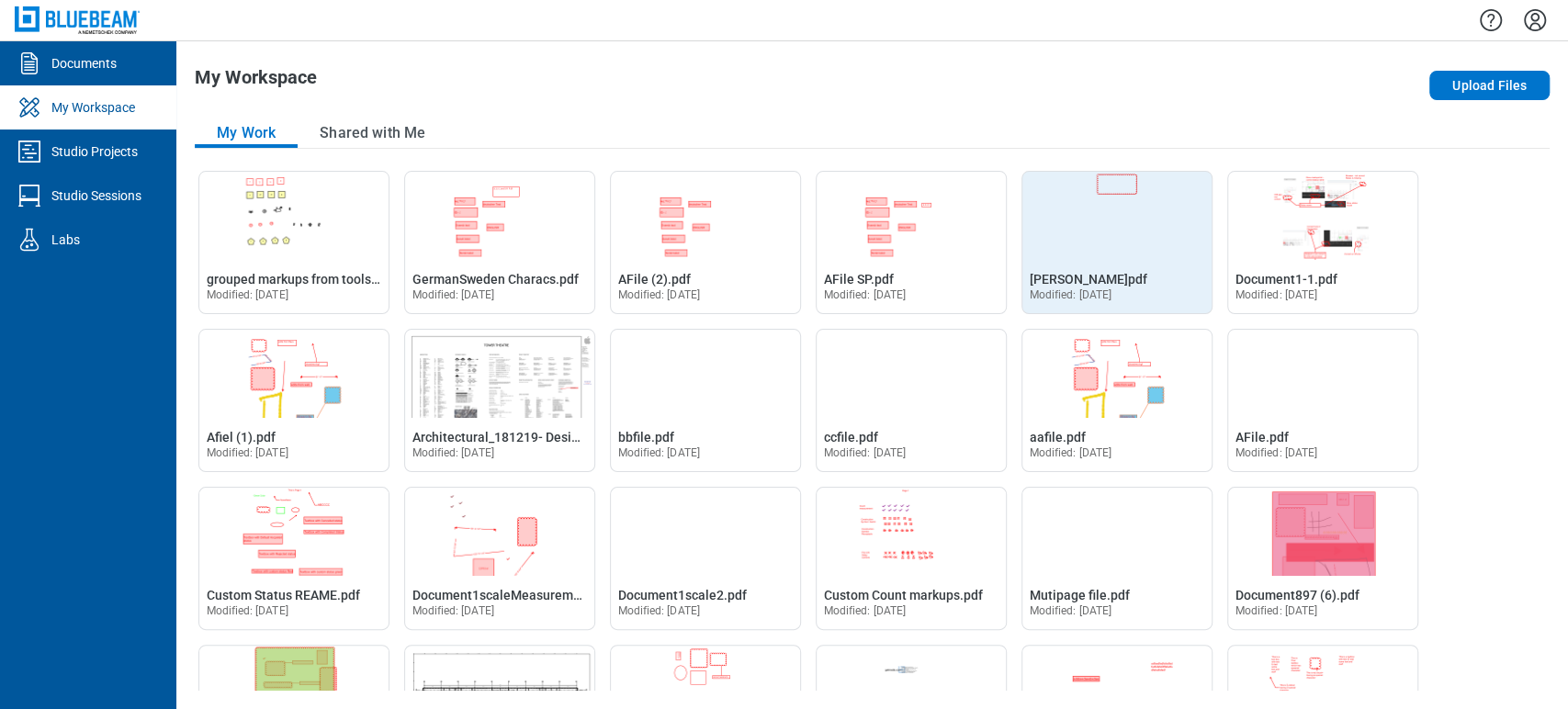
click at [1126, 244] on img "Open B L A N K.pdf in Editor" at bounding box center [1117, 215] width 189 height 88
click at [1092, 281] on span "B L A N K.pdf" at bounding box center [1088, 279] width 117 height 15
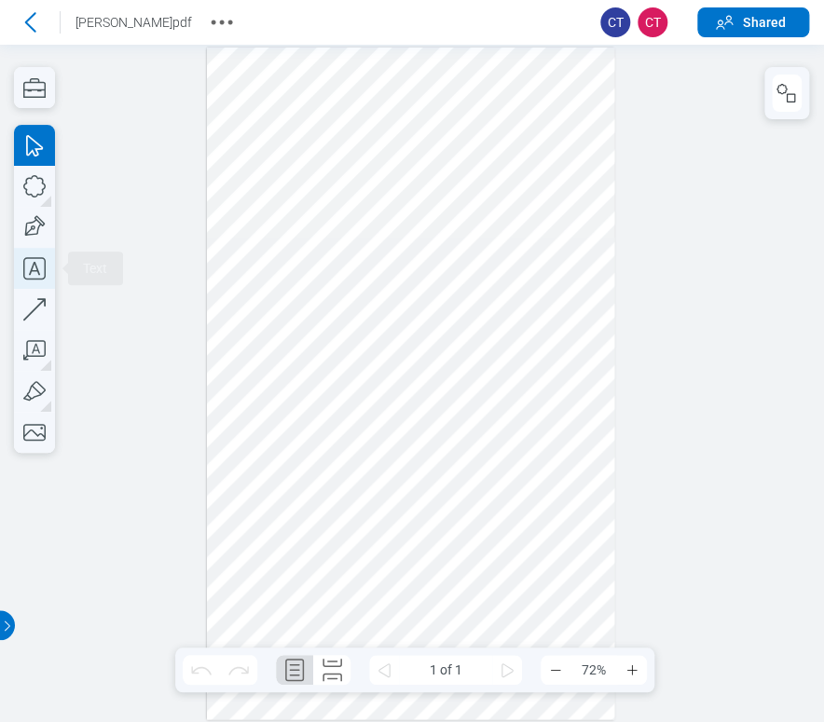
click at [40, 262] on icon "button" at bounding box center [34, 268] width 41 height 41
click at [222, 358] on div at bounding box center [411, 384] width 408 height 672
click at [283, 422] on div at bounding box center [411, 384] width 408 height 672
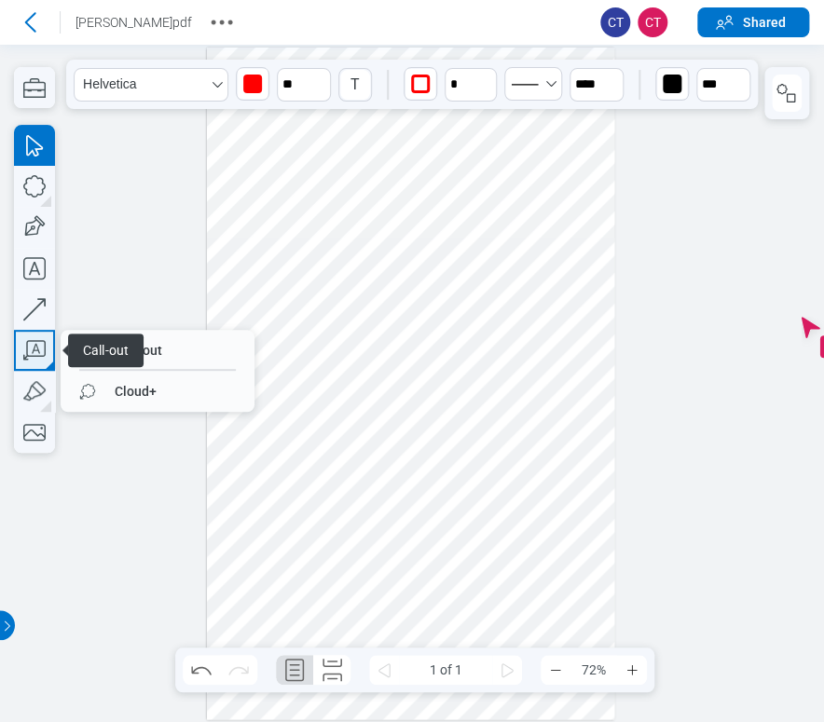
click at [46, 342] on icon "button" at bounding box center [34, 350] width 41 height 41
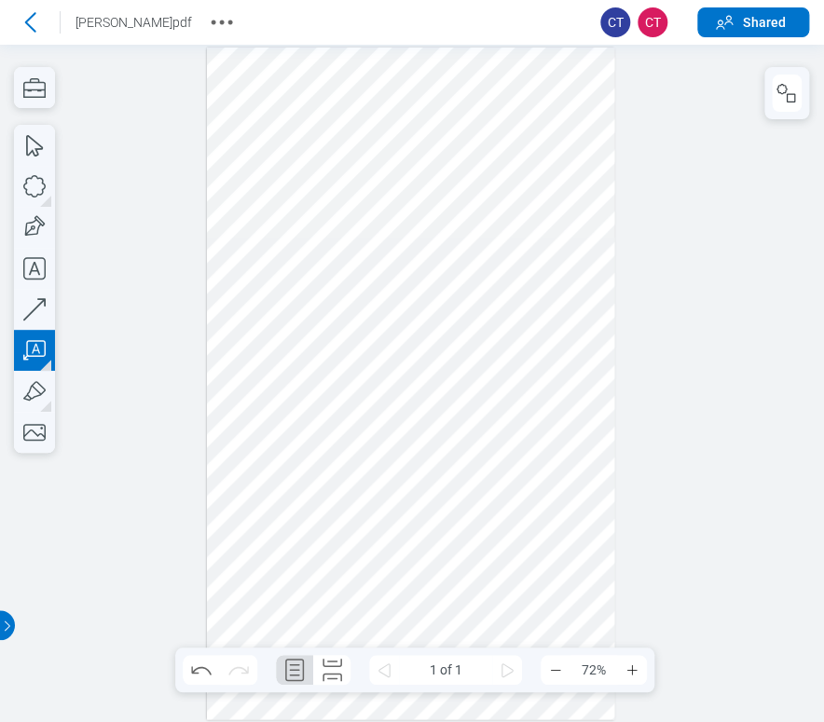
drag, startPoint x: 485, startPoint y: 348, endPoint x: 516, endPoint y: 401, distance: 61.9
click at [516, 401] on div at bounding box center [411, 384] width 408 height 672
click at [507, 416] on div at bounding box center [411, 384] width 408 height 672
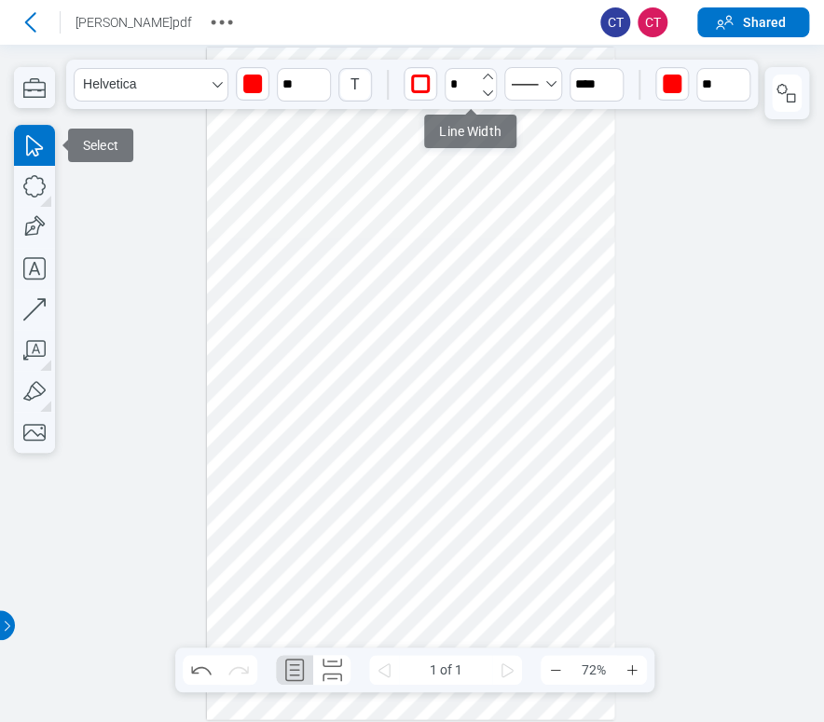
click at [483, 75] on icon "undefined_increment" at bounding box center [487, 76] width 15 height 15
type input "*"
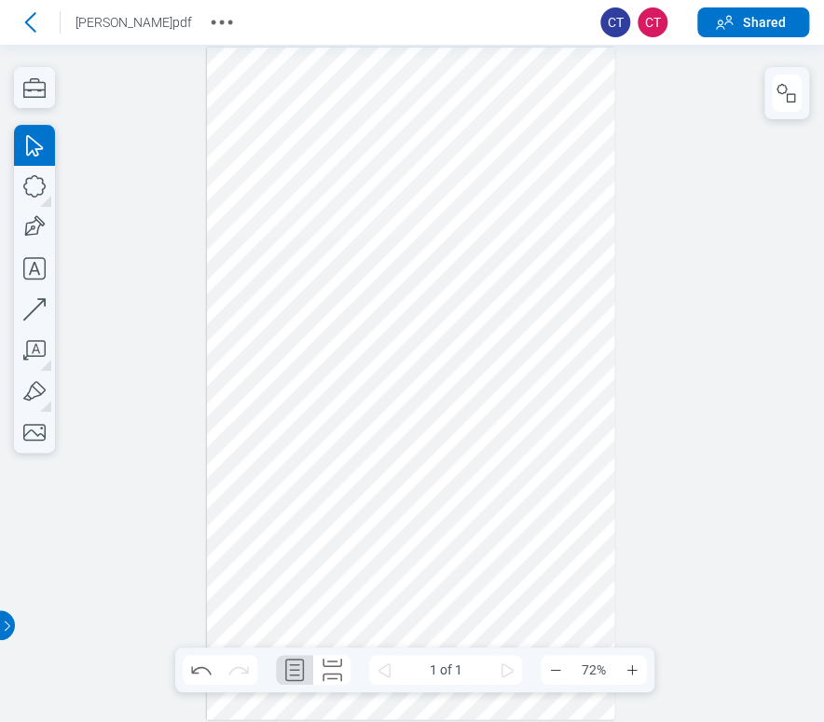
click at [455, 393] on div at bounding box center [411, 384] width 408 height 672
click at [543, 401] on div at bounding box center [411, 384] width 408 height 672
click at [490, 429] on div at bounding box center [411, 384] width 408 height 672
click at [347, 278] on div at bounding box center [411, 384] width 408 height 672
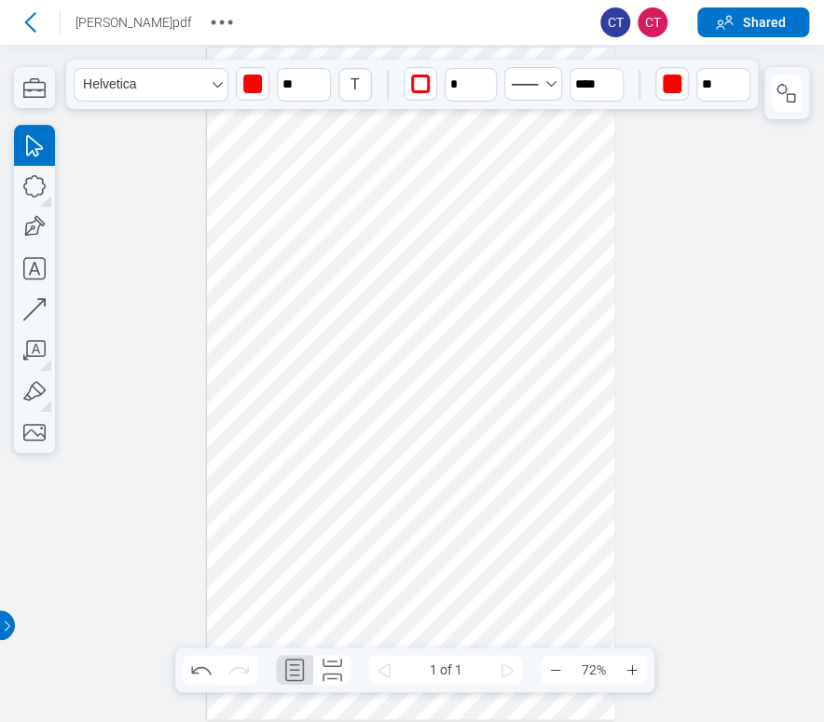
click at [555, 403] on div at bounding box center [411, 384] width 408 height 672
type input "*"
click at [531, 396] on div at bounding box center [411, 384] width 408 height 672
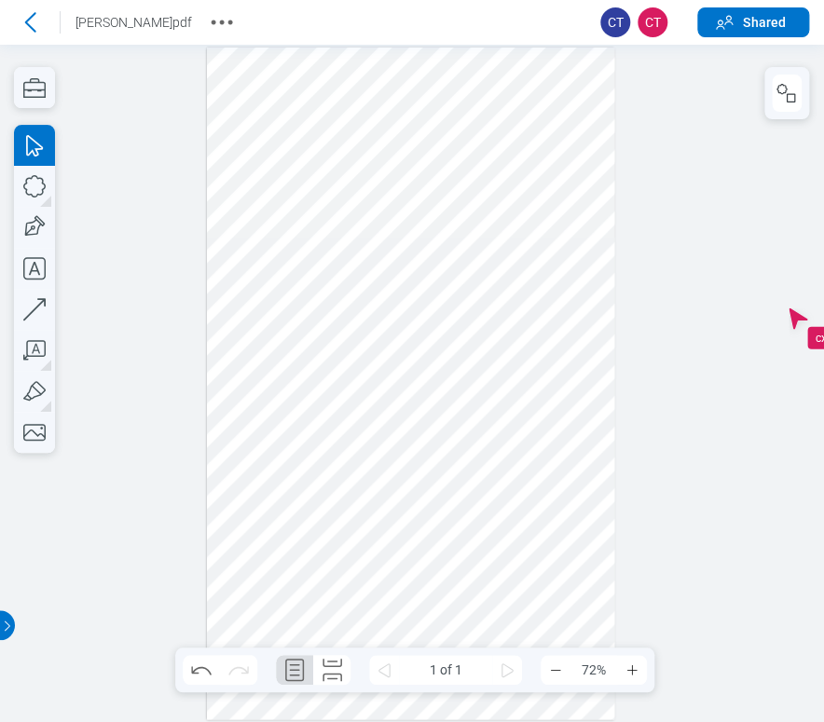
click at [461, 404] on div at bounding box center [411, 384] width 408 height 672
click at [485, 375] on div at bounding box center [411, 384] width 408 height 672
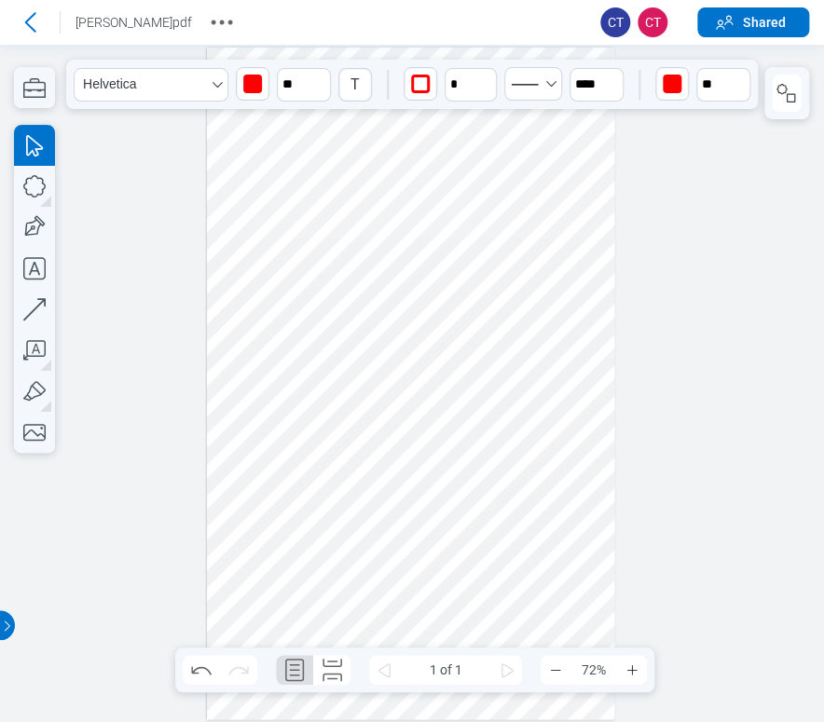
click at [495, 363] on div at bounding box center [411, 384] width 408 height 672
drag, startPoint x: 483, startPoint y: 348, endPoint x: 418, endPoint y: 350, distance: 64.4
click at [418, 350] on div at bounding box center [411, 384] width 408 height 672
click at [409, 308] on div at bounding box center [411, 384] width 408 height 672
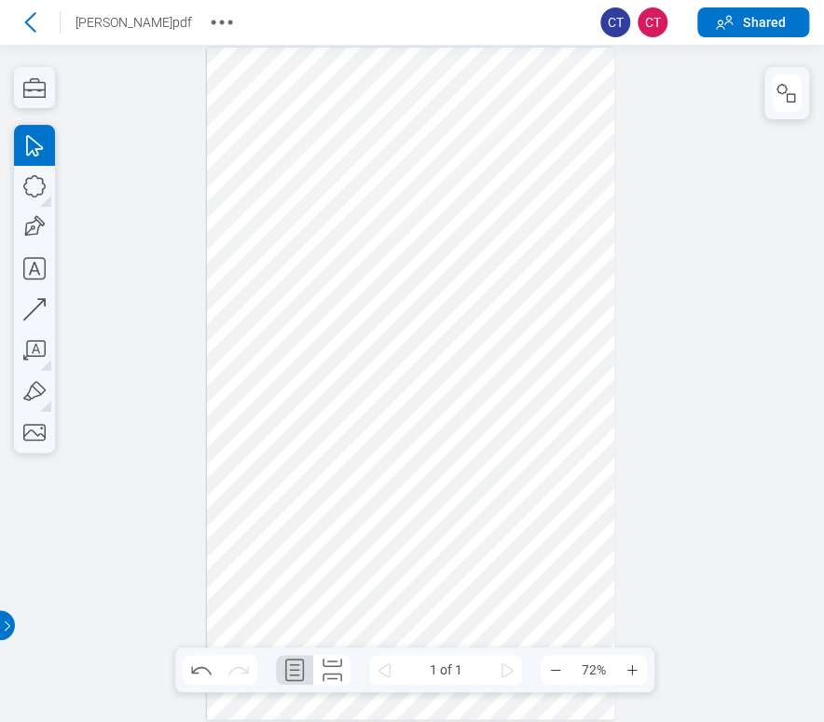
click at [599, 348] on div at bounding box center [411, 384] width 408 height 672
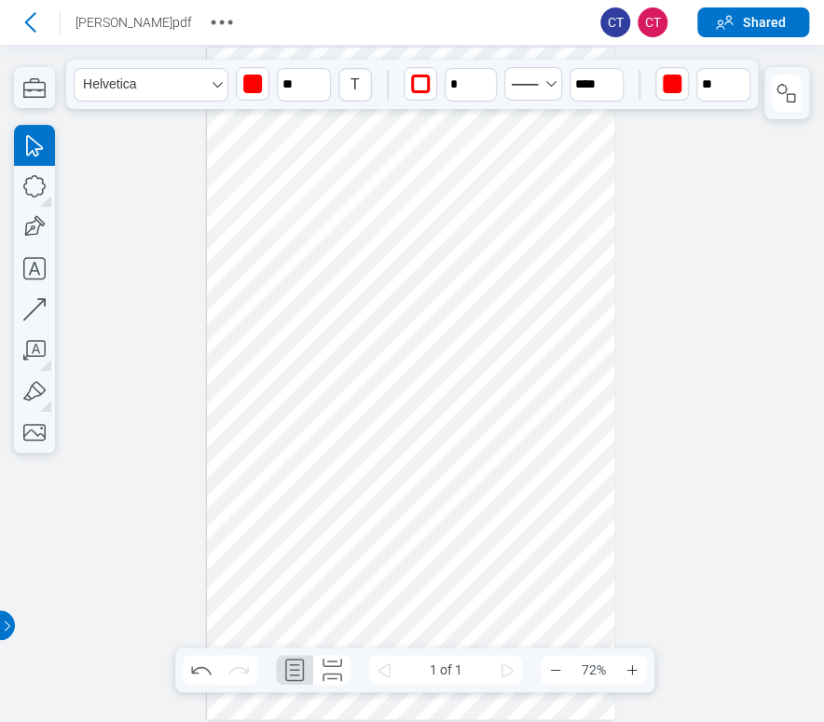
click at [533, 403] on div at bounding box center [411, 384] width 408 height 672
click at [550, 205] on div at bounding box center [411, 384] width 408 height 672
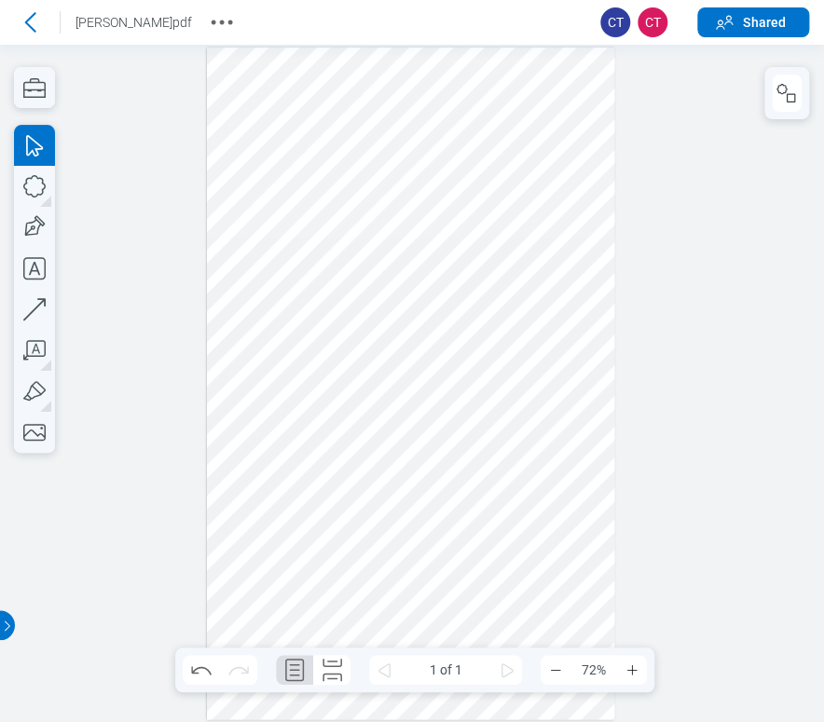
click at [249, 452] on div at bounding box center [411, 384] width 408 height 672
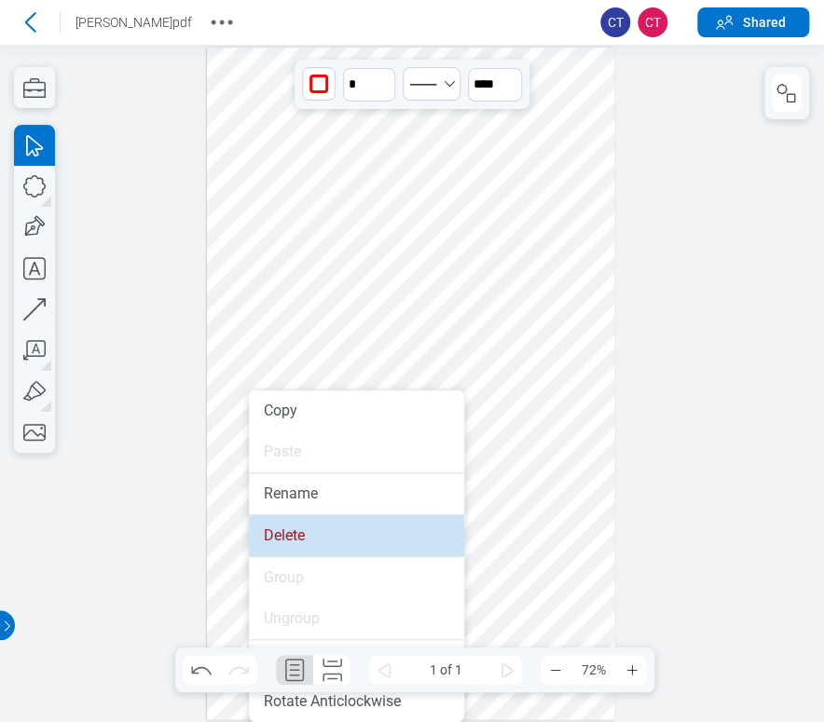
click at [292, 546] on li "Delete" at bounding box center [356, 535] width 215 height 41
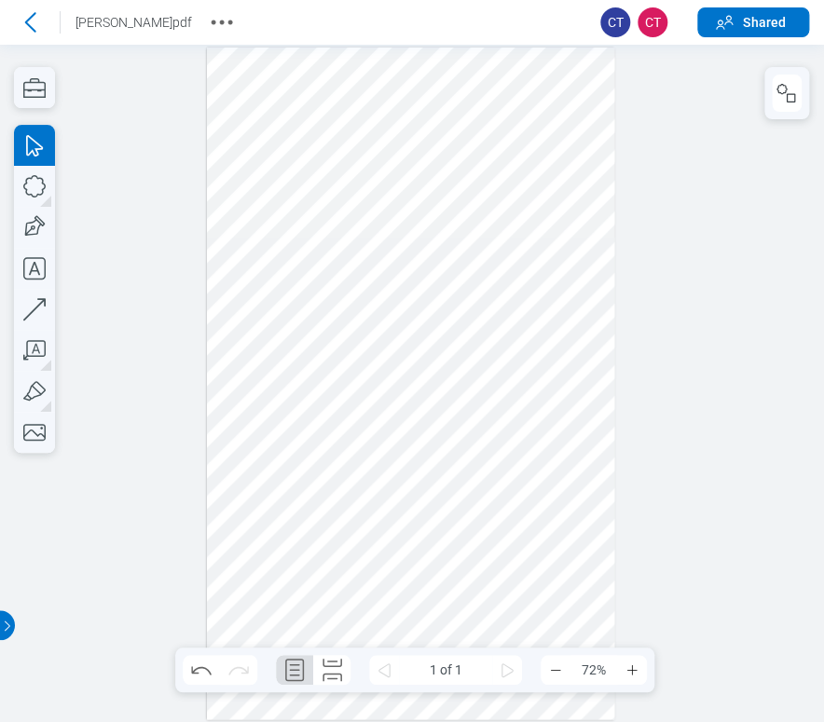
click at [306, 416] on div at bounding box center [411, 384] width 408 height 672
click at [31, 16] on icon at bounding box center [30, 22] width 11 height 20
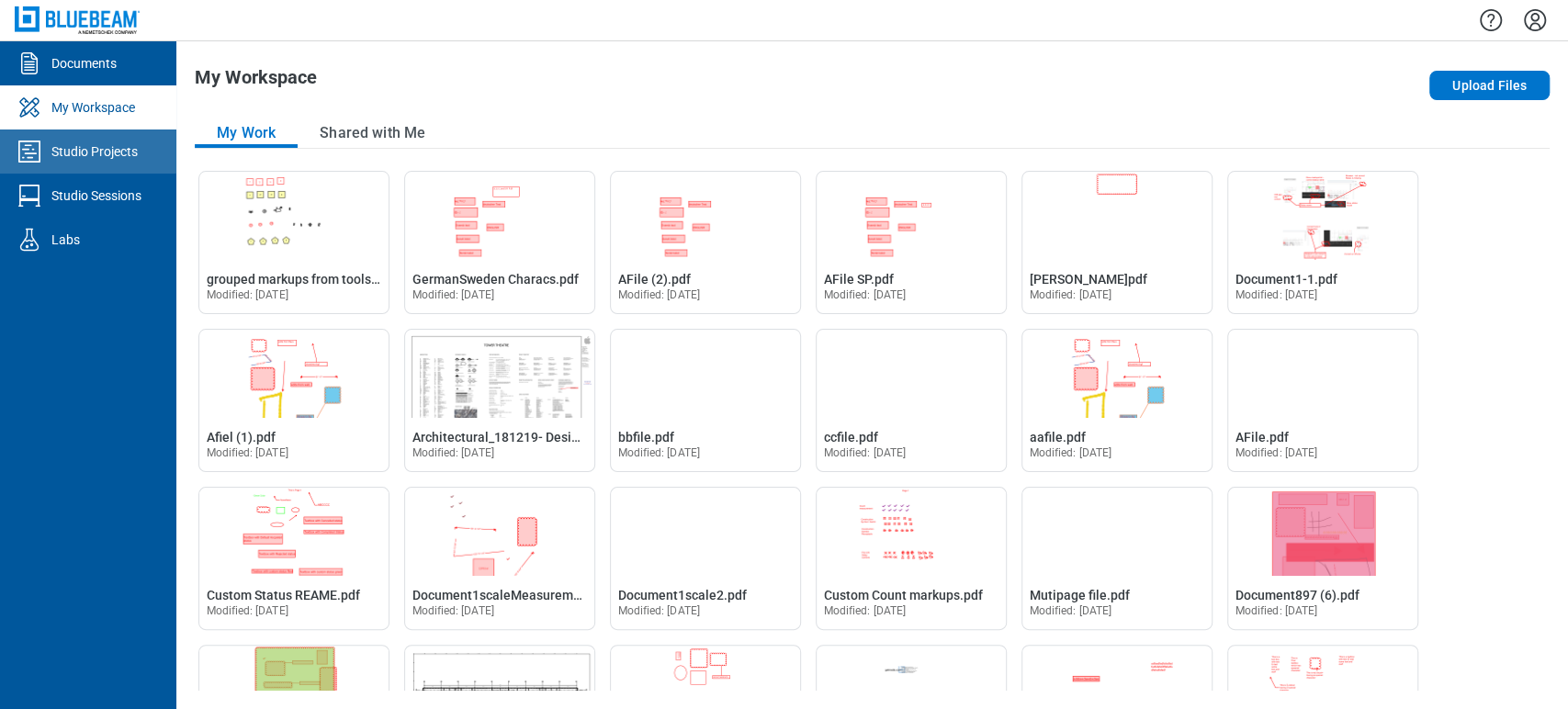
click at [100, 151] on div "Studio Projects" at bounding box center [95, 151] width 87 height 19
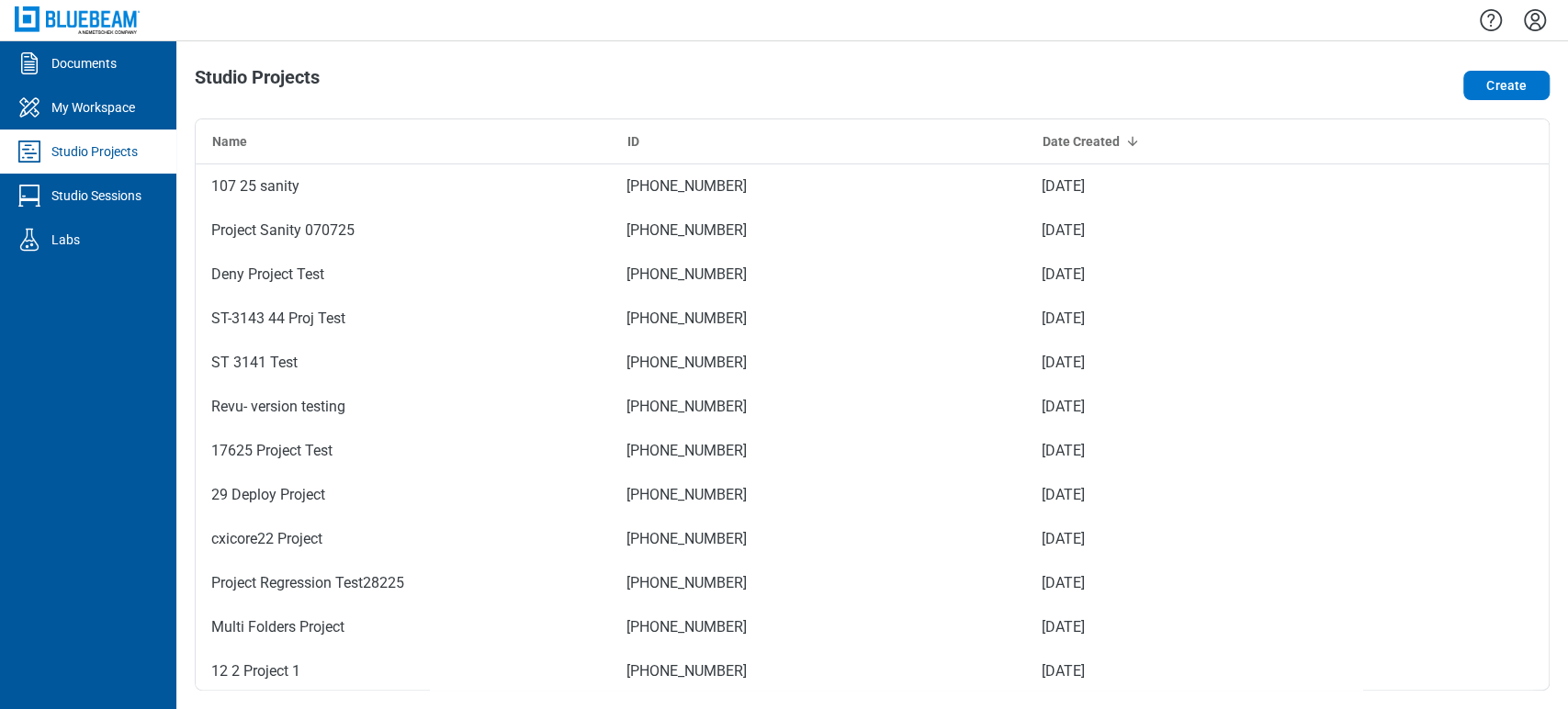
click at [138, 163] on link "Studio Projects" at bounding box center [88, 151] width 176 height 44
click at [76, 104] on div "My Workspace" at bounding box center [93, 107] width 84 height 19
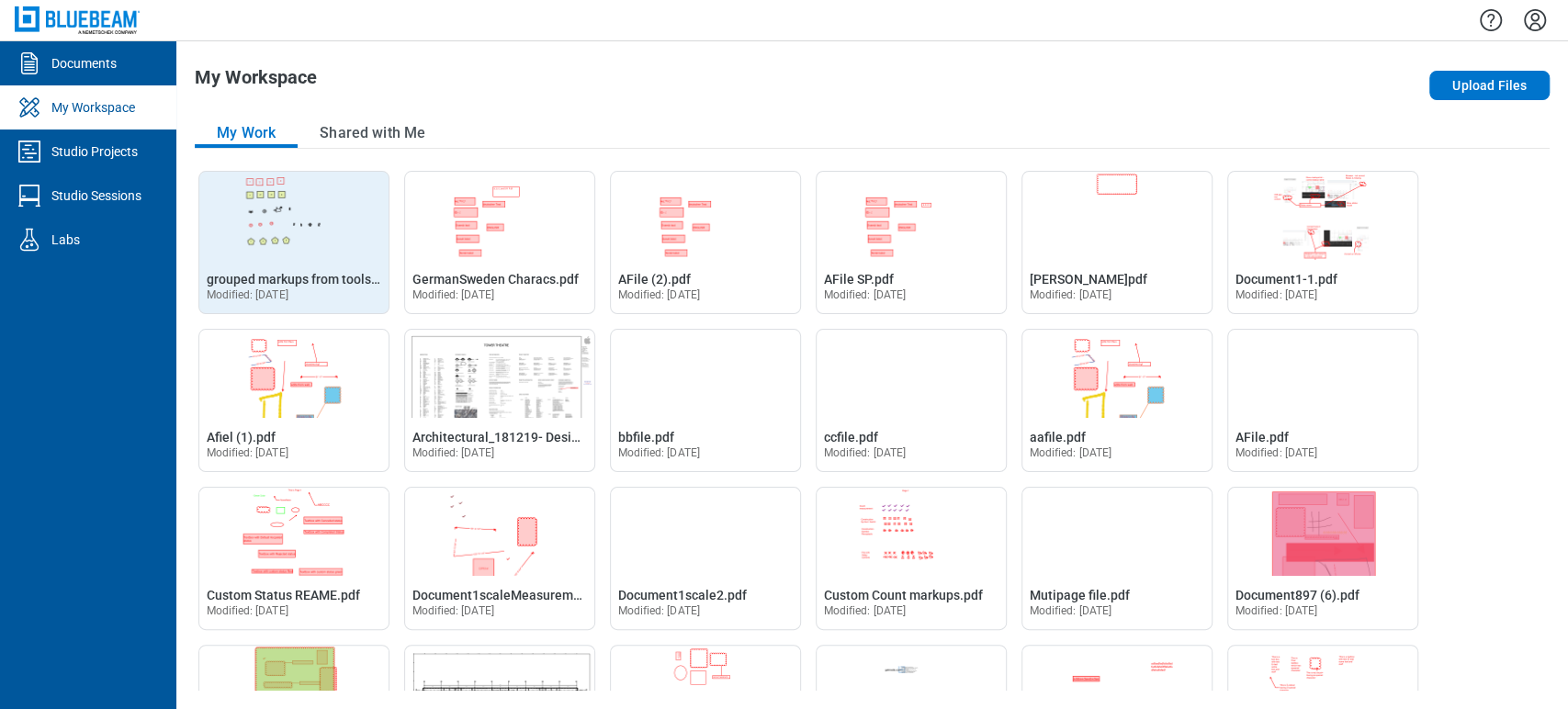
click at [258, 289] on span "Modified: 7 Aug 2025" at bounding box center [247, 295] width 82 height 13
click at [269, 281] on span "grouped markups from toolsets.pdf" at bounding box center [309, 279] width 206 height 15
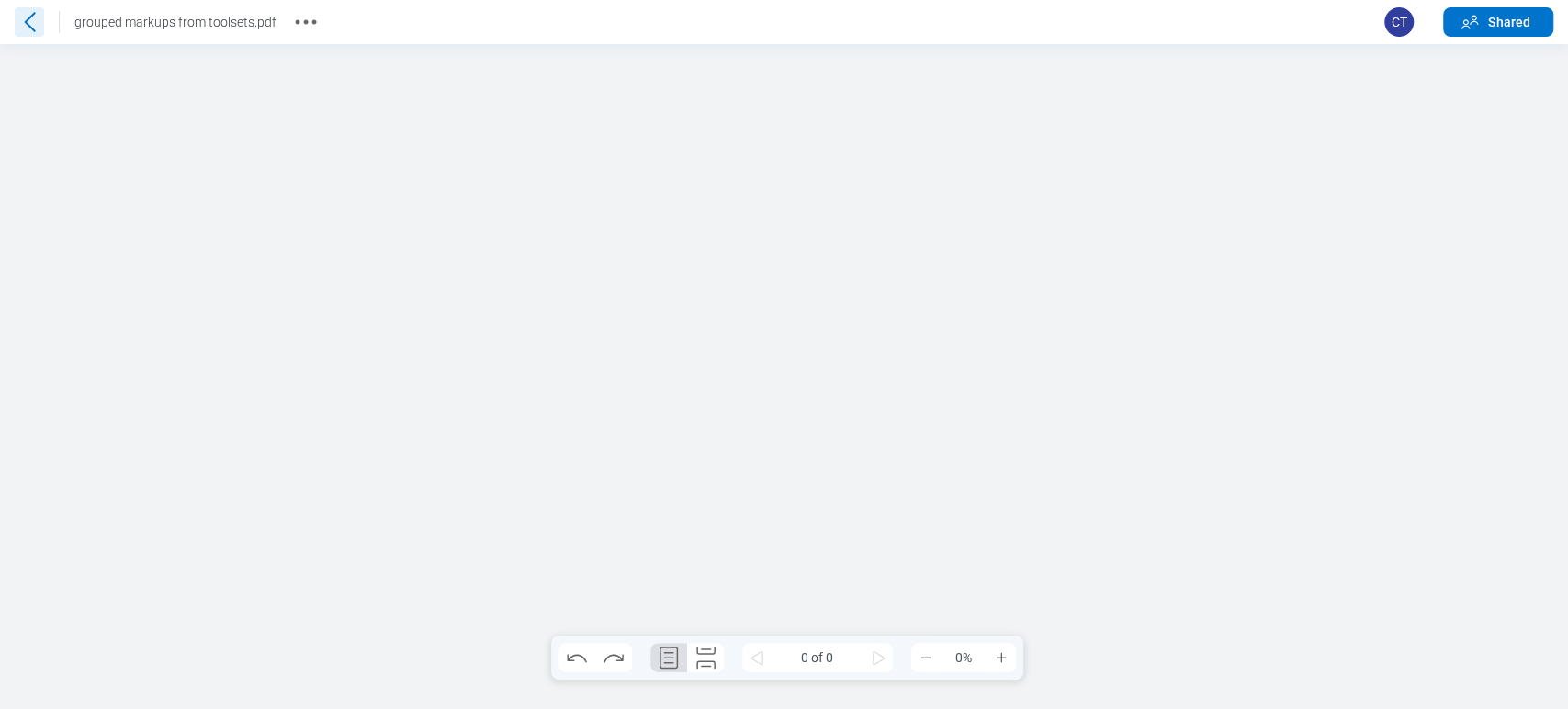
click at [34, 25] on icon at bounding box center [30, 22] width 30 height 30
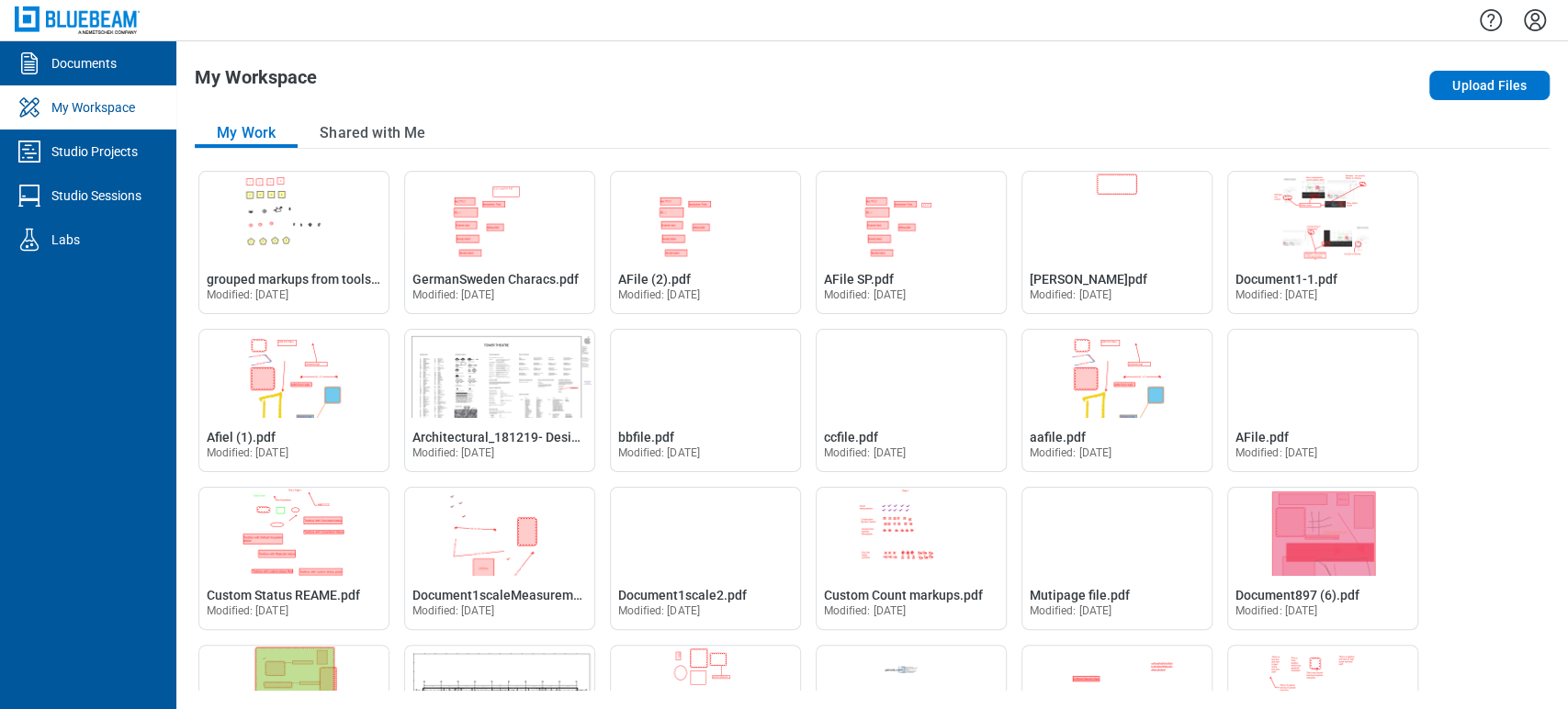
click at [1517, 30] on div at bounding box center [872, 20] width 1392 height 40
click at [1537, 18] on icon "Settings" at bounding box center [1534, 20] width 22 height 22
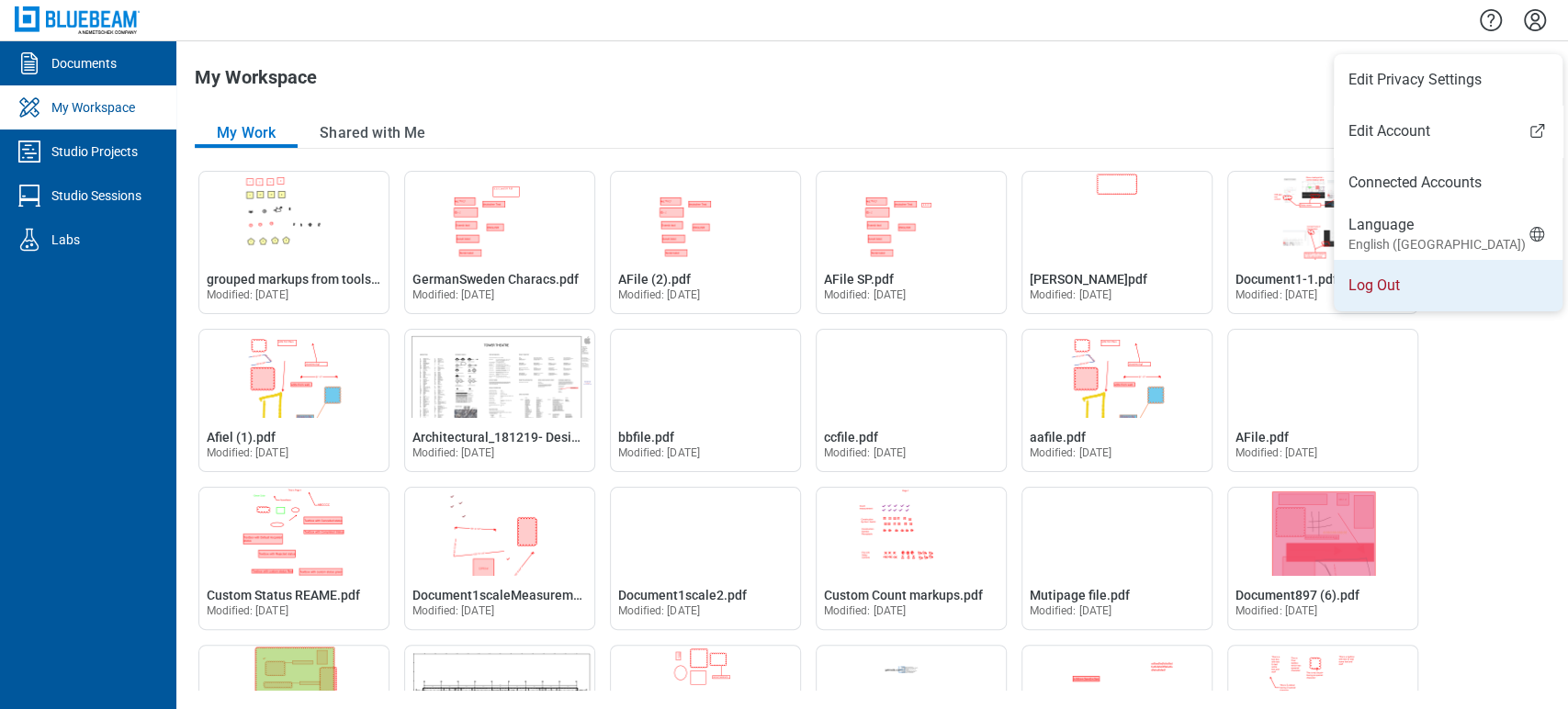
click at [1389, 303] on li "Log Out" at bounding box center [1448, 286] width 229 height 51
